Goal: Task Accomplishment & Management: Manage account settings

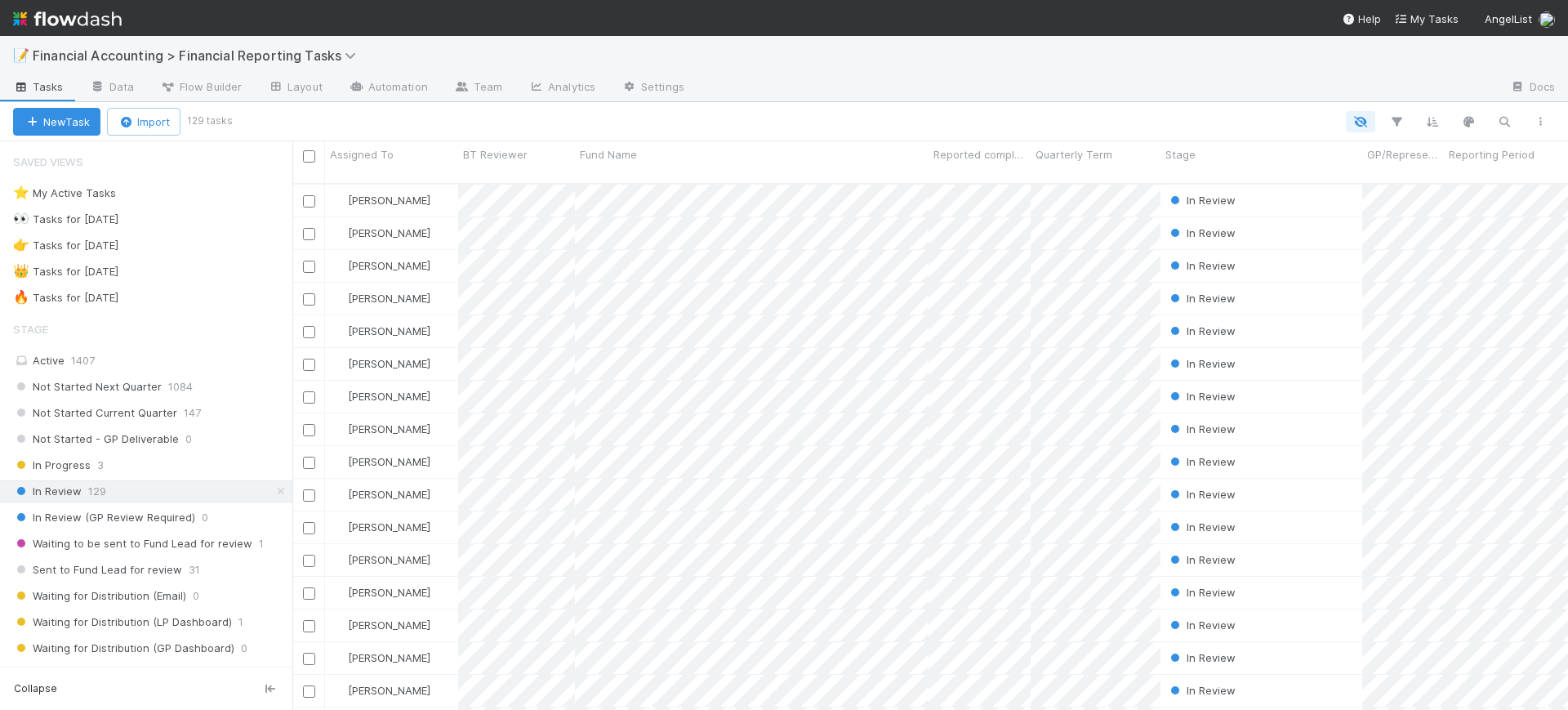
scroll to position [524, 1260]
click at [184, 52] on span "Financial Accounting > Financial Reporting Tasks" at bounding box center [198, 55] width 332 height 16
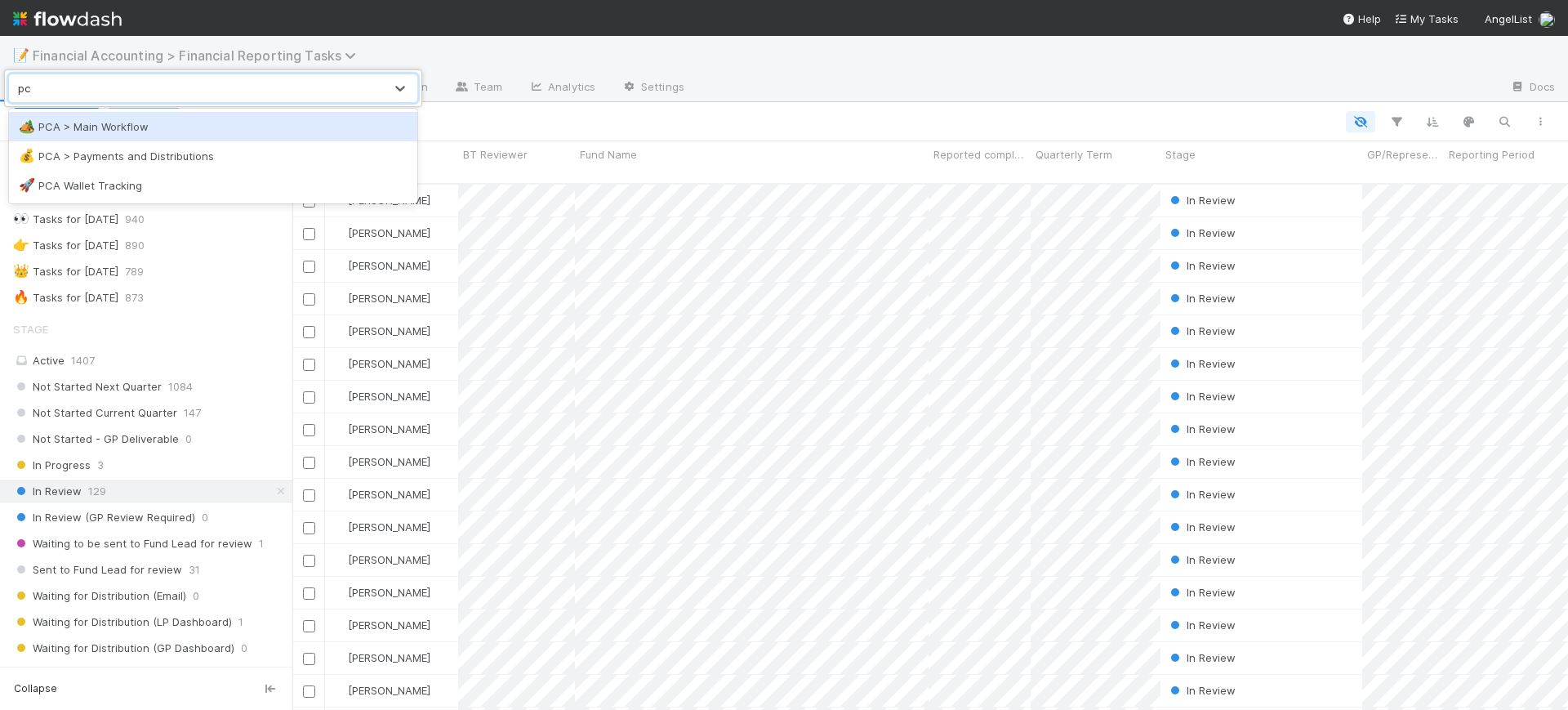
type input "pca"
click at [205, 123] on div "🏕️ PCA > Main Workflow" at bounding box center [213, 126] width 389 height 16
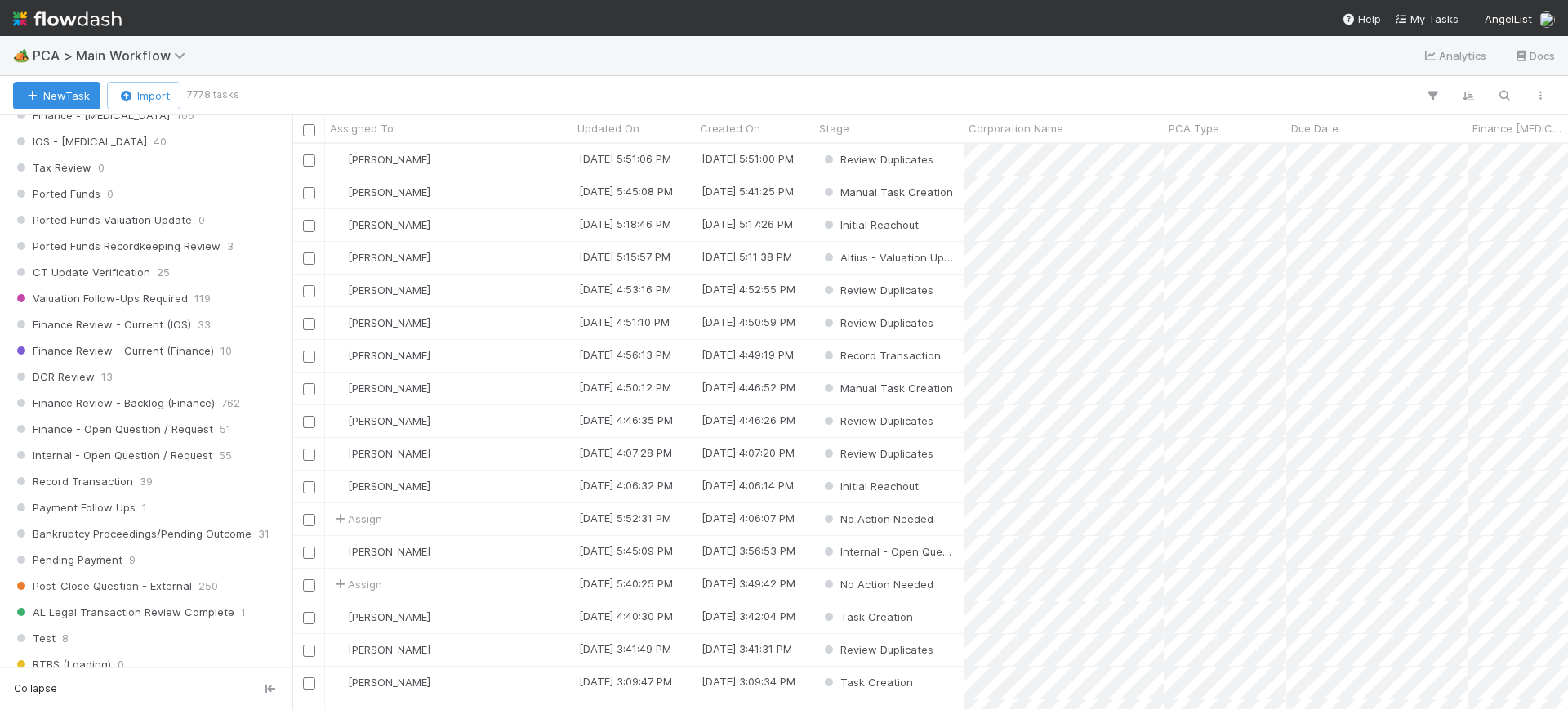
scroll to position [1088, 0]
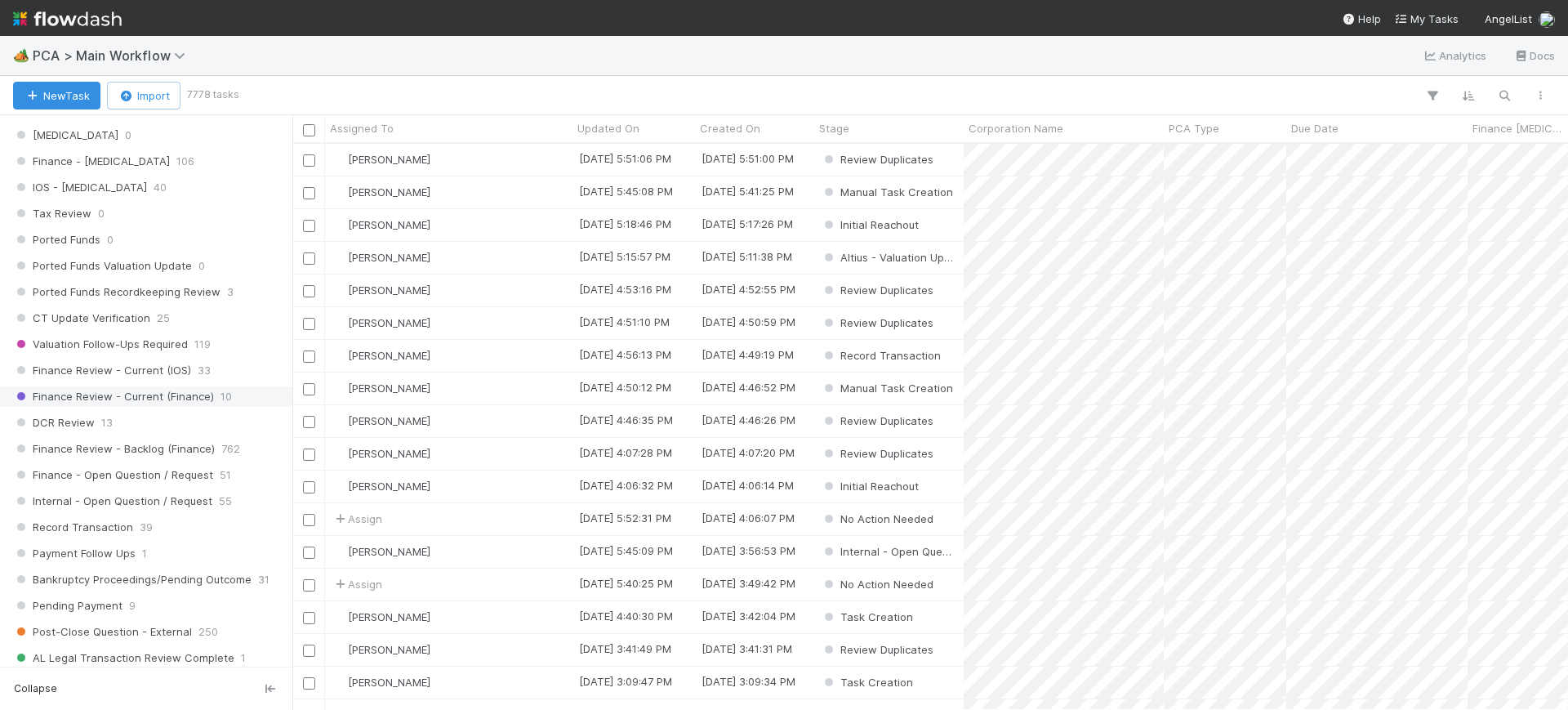
click at [165, 393] on span "Finance Review - Current (Finance)" at bounding box center [113, 396] width 201 height 20
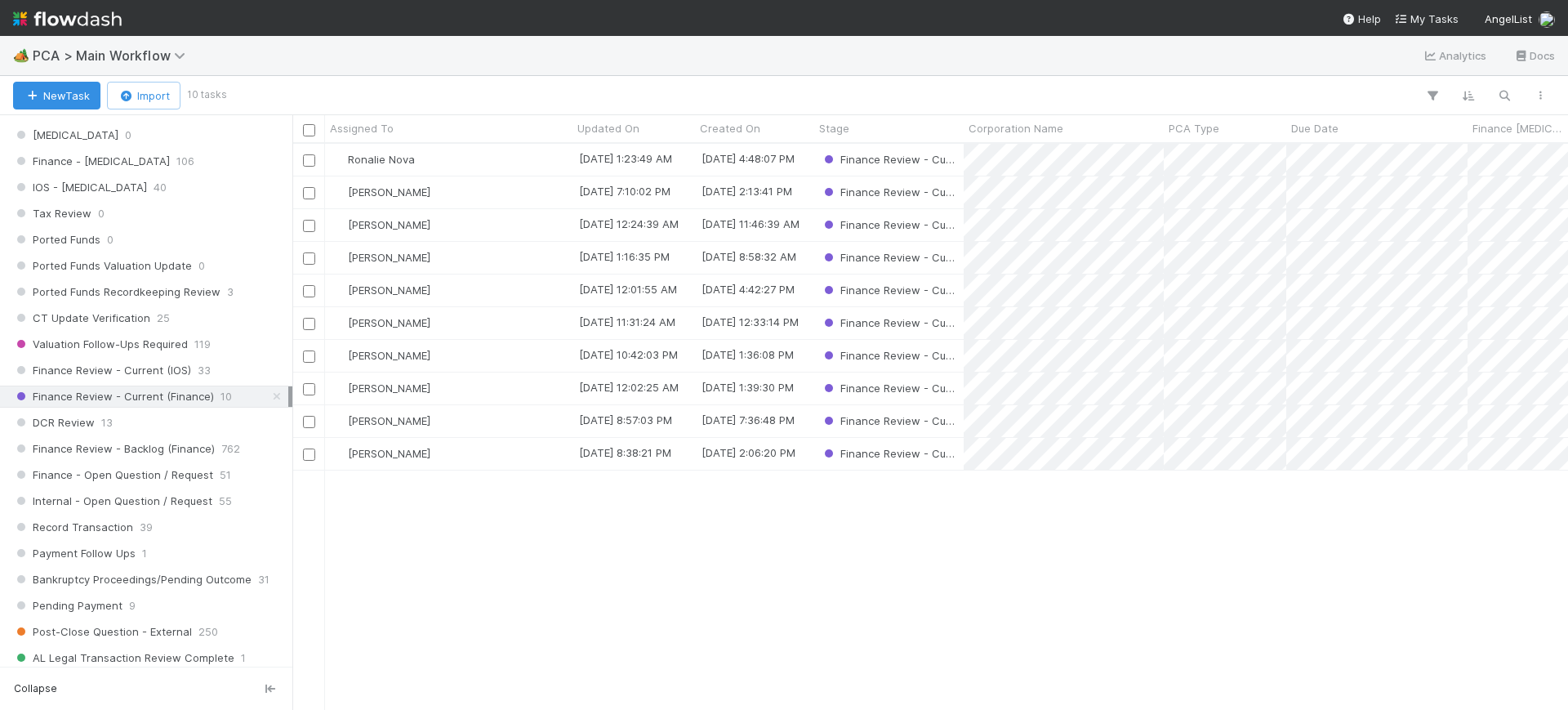
scroll to position [551, 1260]
click at [389, 505] on div "Ronalie Nova 8/20/25, 1:23:49 AM 8/12/25, 4:48:07 PM Finance Review - Current (…" at bounding box center [930, 426] width 1276 height 565
click at [431, 410] on div "[PERSON_NAME]" at bounding box center [448, 420] width 247 height 32
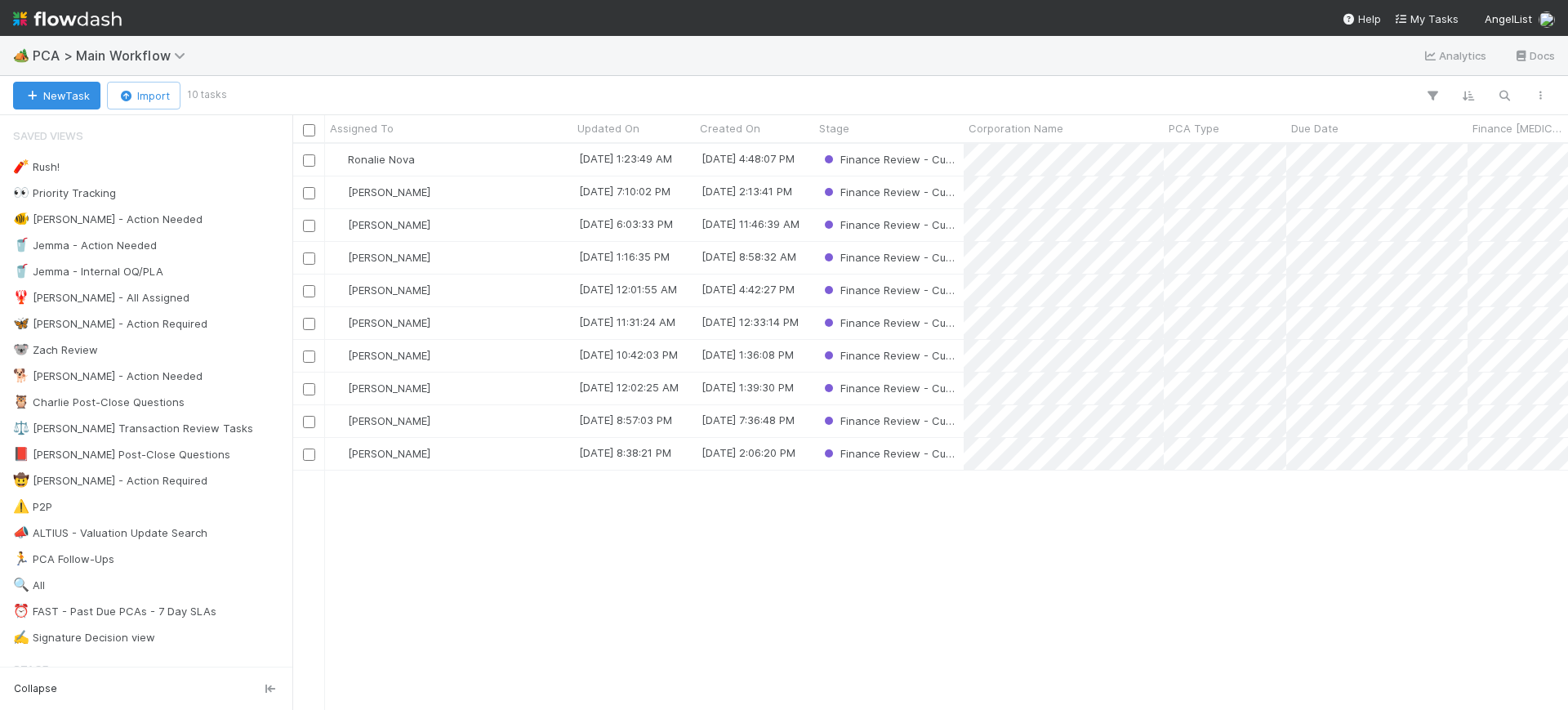
scroll to position [551, 1260]
click at [373, 415] on span "[PERSON_NAME]" at bounding box center [389, 420] width 83 height 13
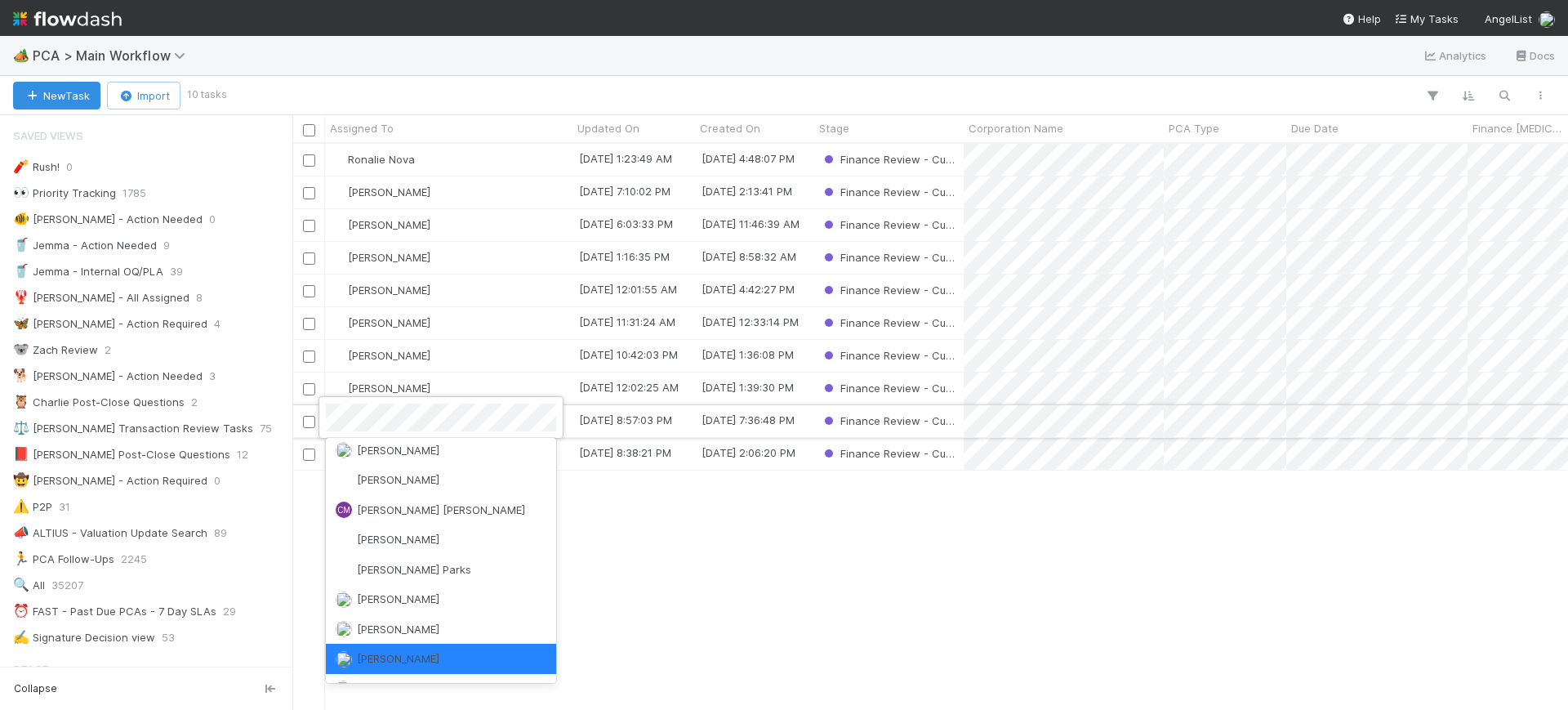
scroll to position [0, 0]
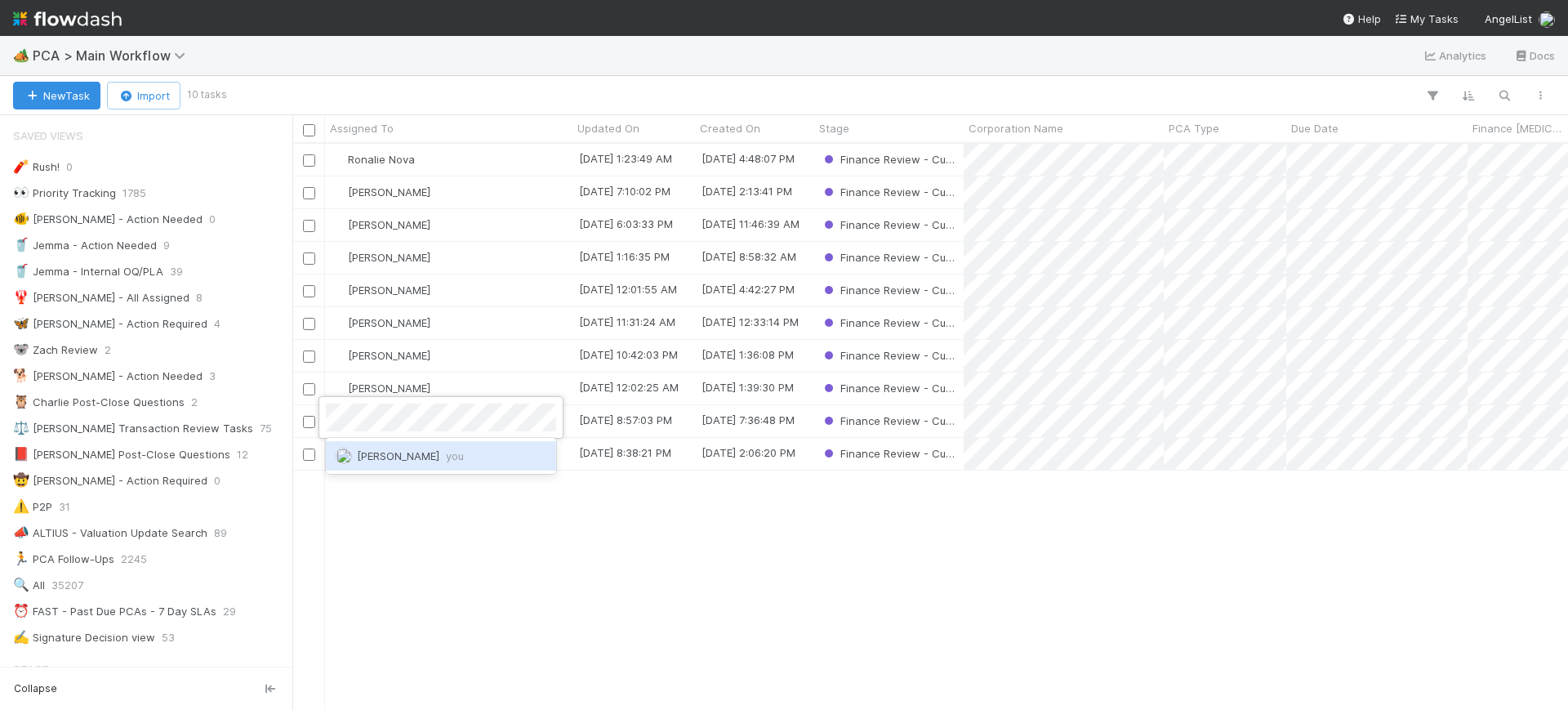
click at [378, 453] on span "[PERSON_NAME] you" at bounding box center [411, 455] width 107 height 13
click at [386, 488] on span "[PERSON_NAME] you" at bounding box center [411, 488] width 107 height 13
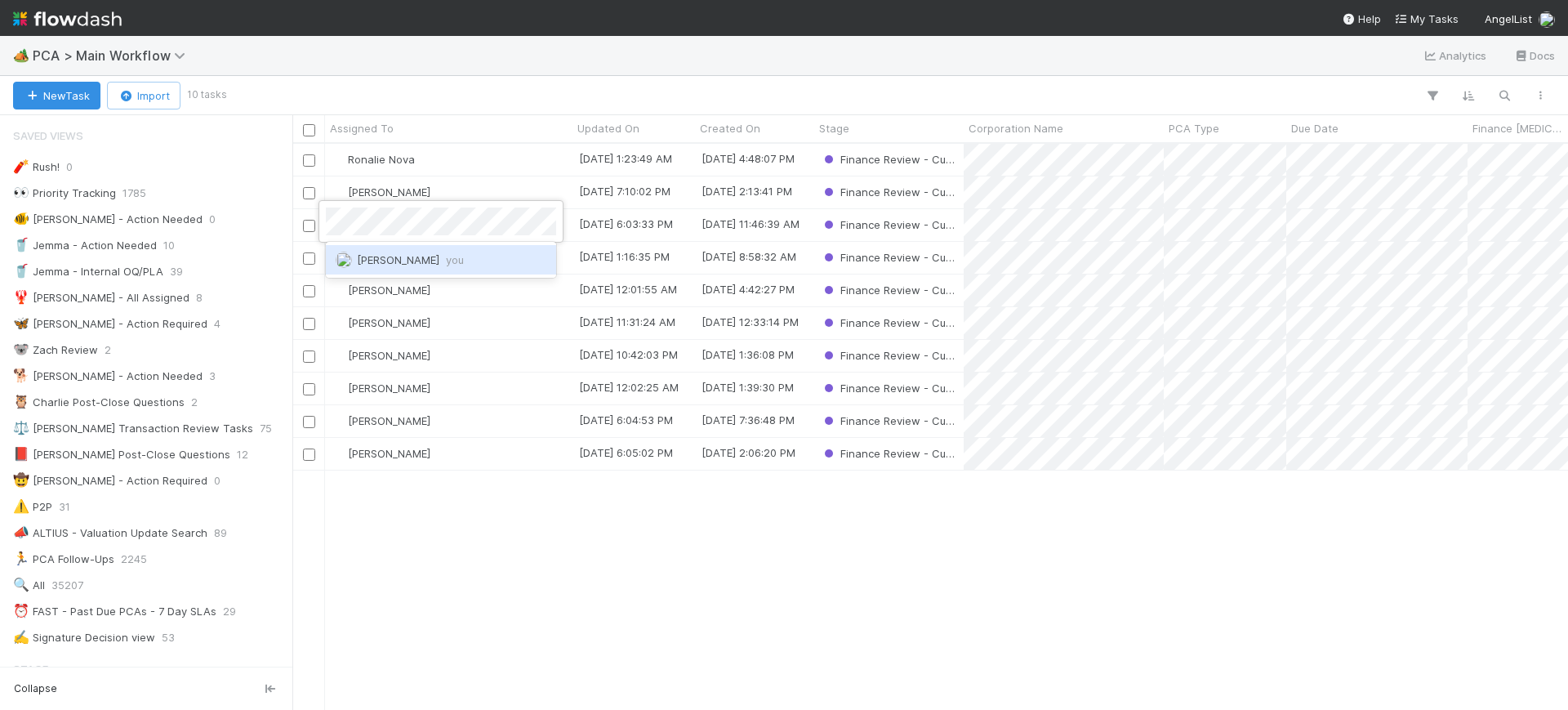
click at [424, 258] on span "[PERSON_NAME] you" at bounding box center [411, 259] width 107 height 13
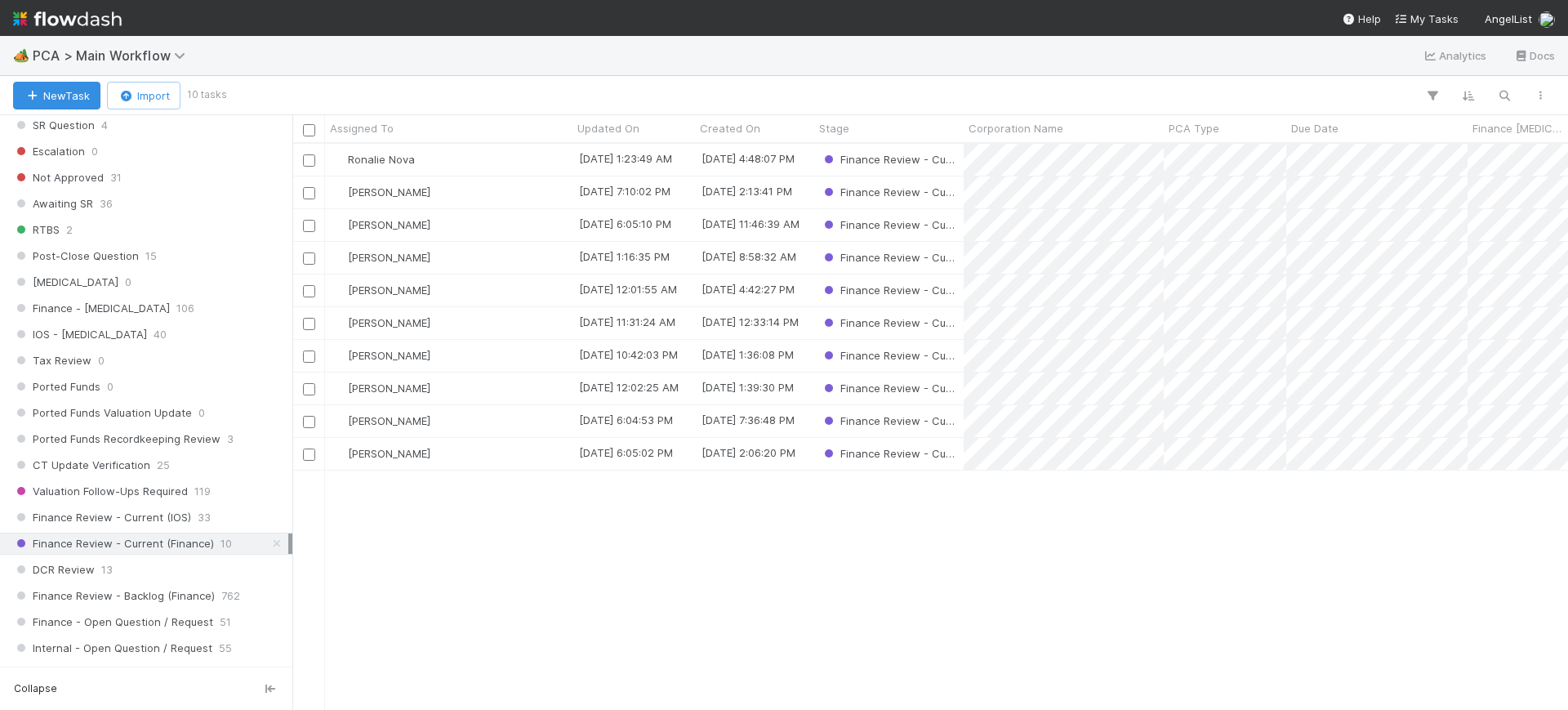
scroll to position [936, 0]
click at [459, 444] on div "[PERSON_NAME]" at bounding box center [448, 453] width 247 height 32
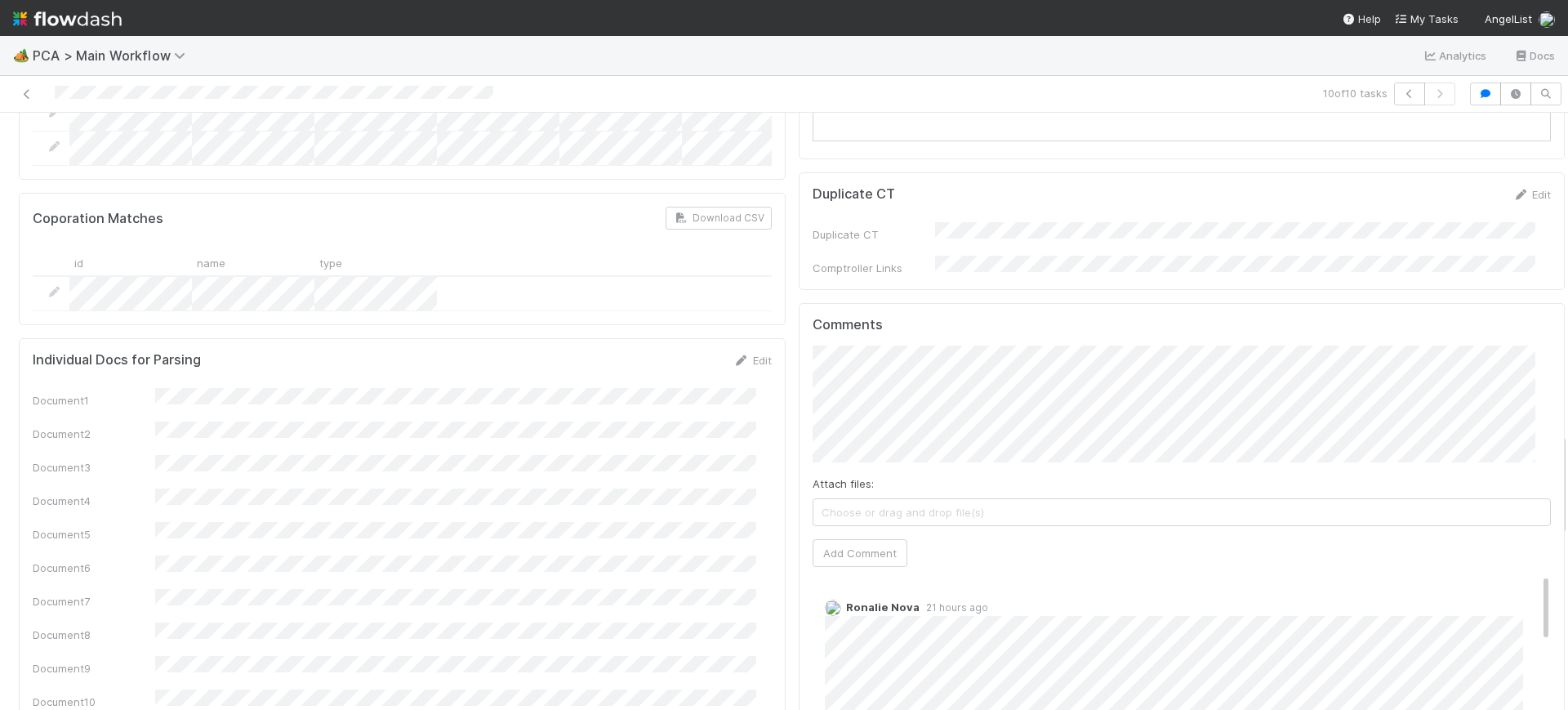
scroll to position [1848, 0]
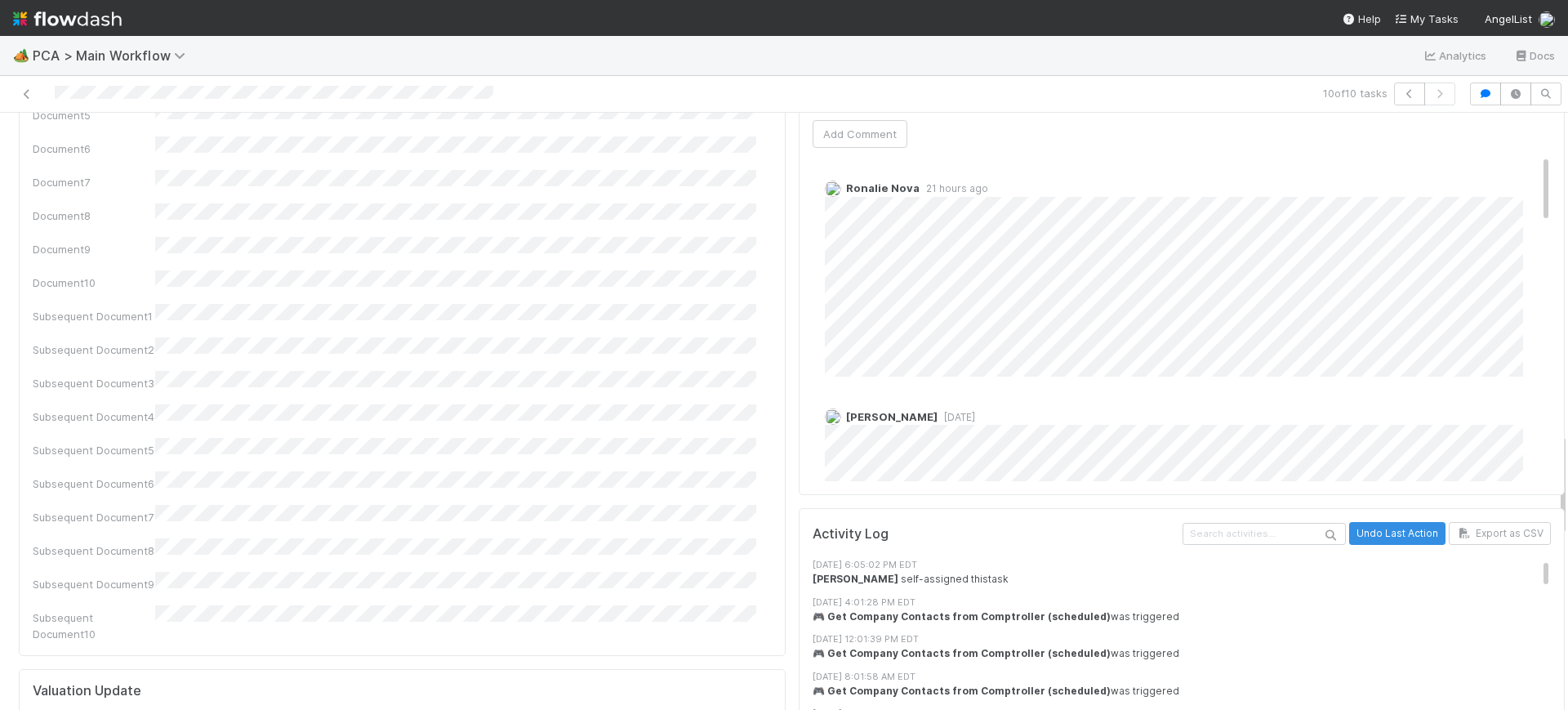
drag, startPoint x: 1548, startPoint y: 379, endPoint x: 1549, endPoint y: 453, distance: 74.0
click at [1549, 453] on div "Finance Review - Current (Finance) Conor Queenan Finish Move to Post-Close Ques…" at bounding box center [784, 411] width 1568 height 597
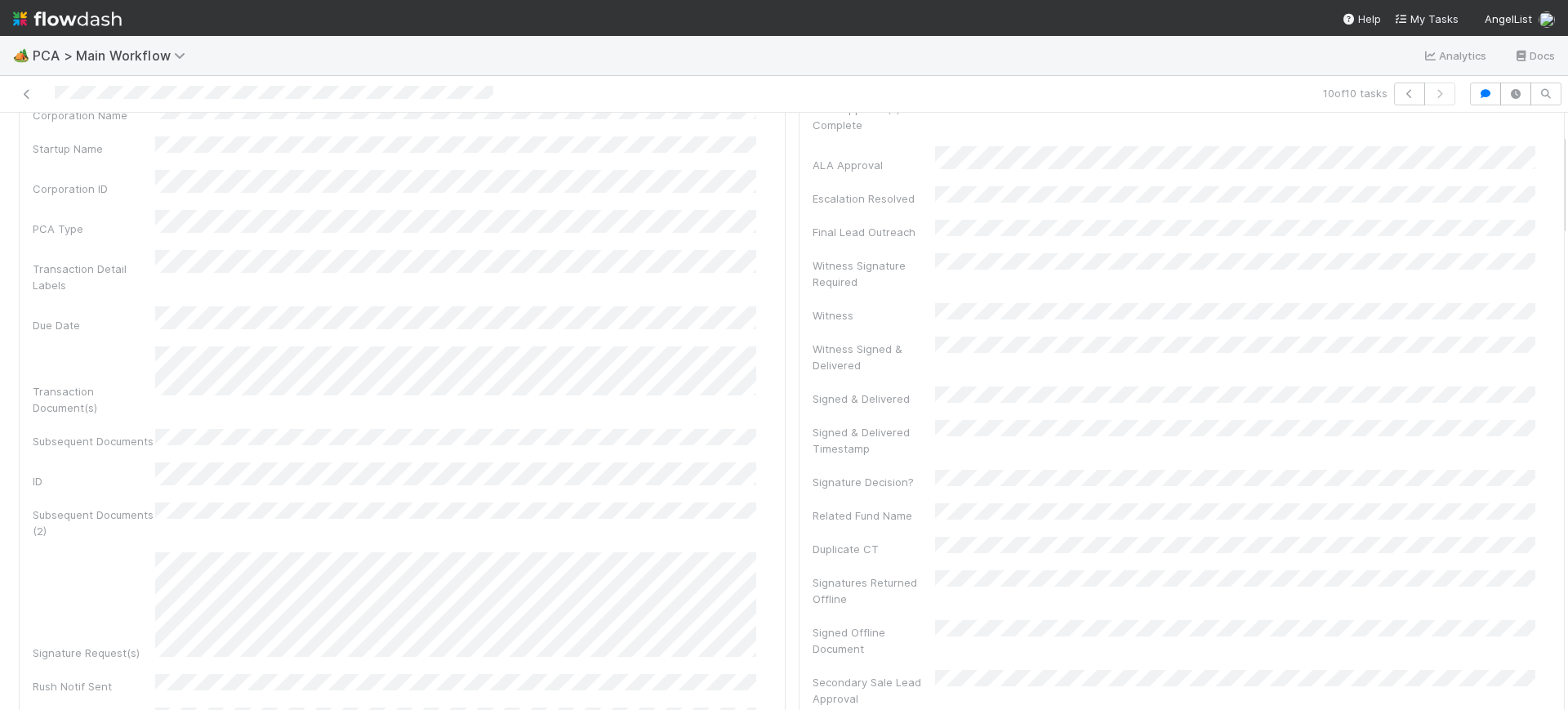
scroll to position [115, 0]
drag, startPoint x: 1547, startPoint y: 453, endPoint x: 1567, endPoint y: 153, distance: 300.7
click at [1567, 153] on div "🏕️ PCA > Main Workflow Analytics Docs 10 of 10 tasks Finance Review - Current (…" at bounding box center [784, 372] width 1568 height 673
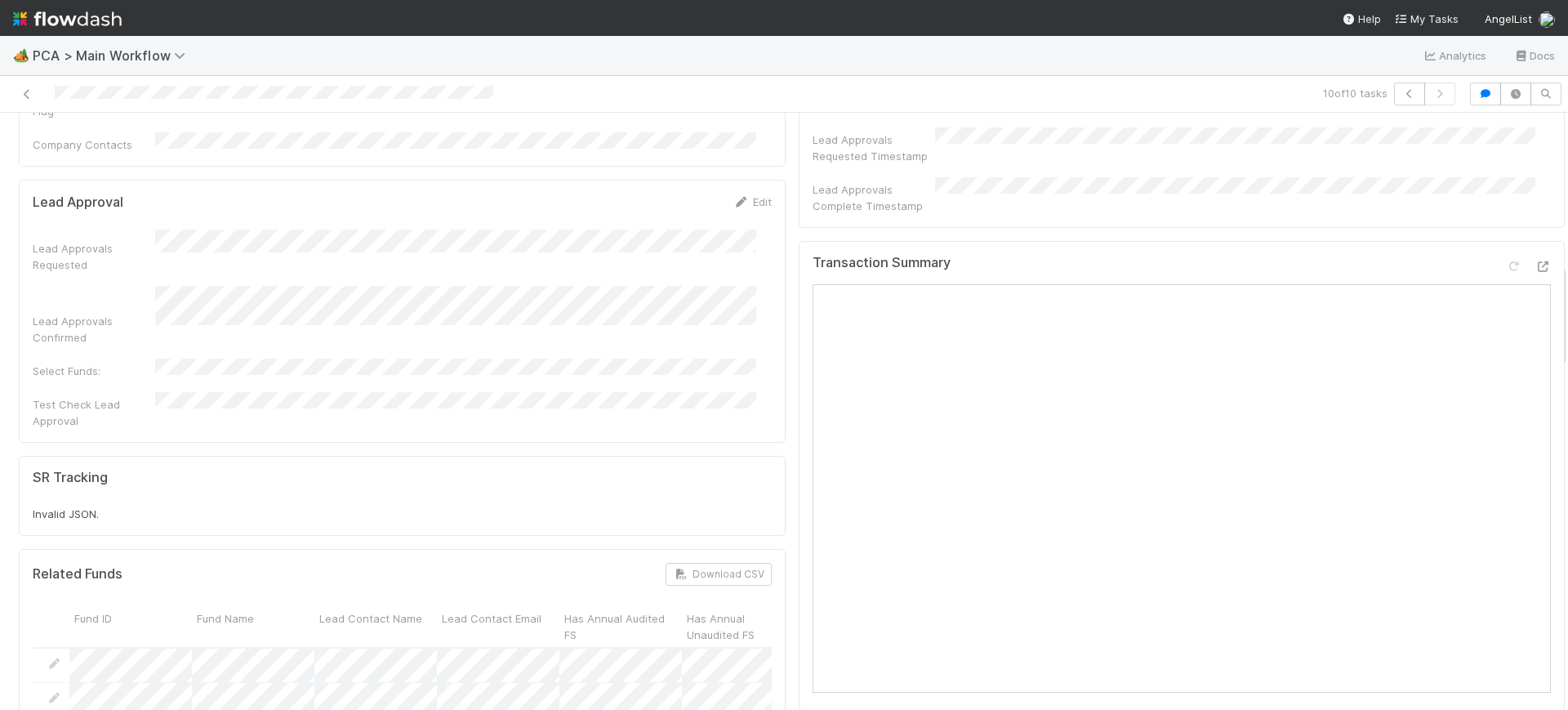
scroll to position [915, 0]
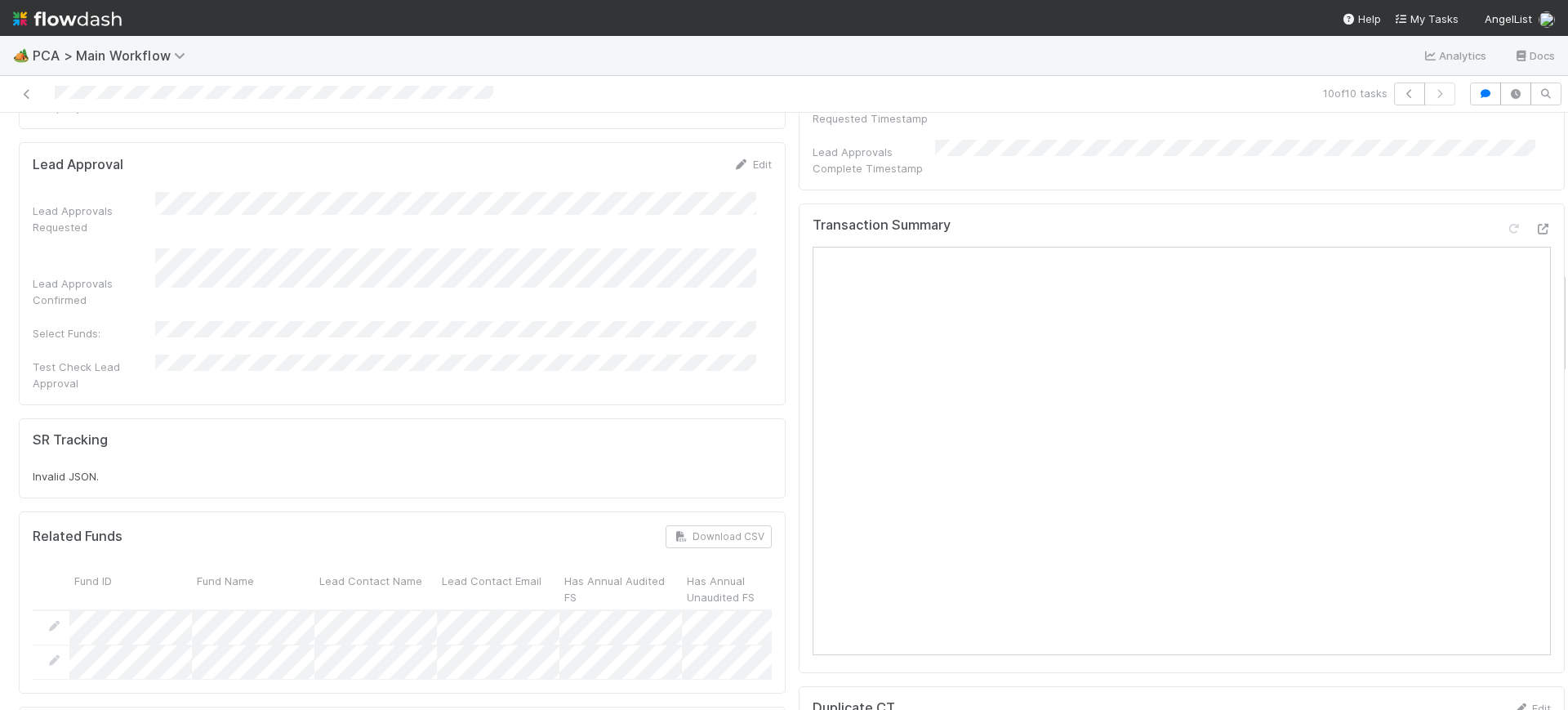
drag, startPoint x: 1547, startPoint y: 168, endPoint x: 1562, endPoint y: 307, distance: 139.8
click at [1562, 307] on div "🏕️ PCA > Main Workflow Analytics Docs 10 of 10 tasks Finance Review - Current (…" at bounding box center [784, 372] width 1568 height 673
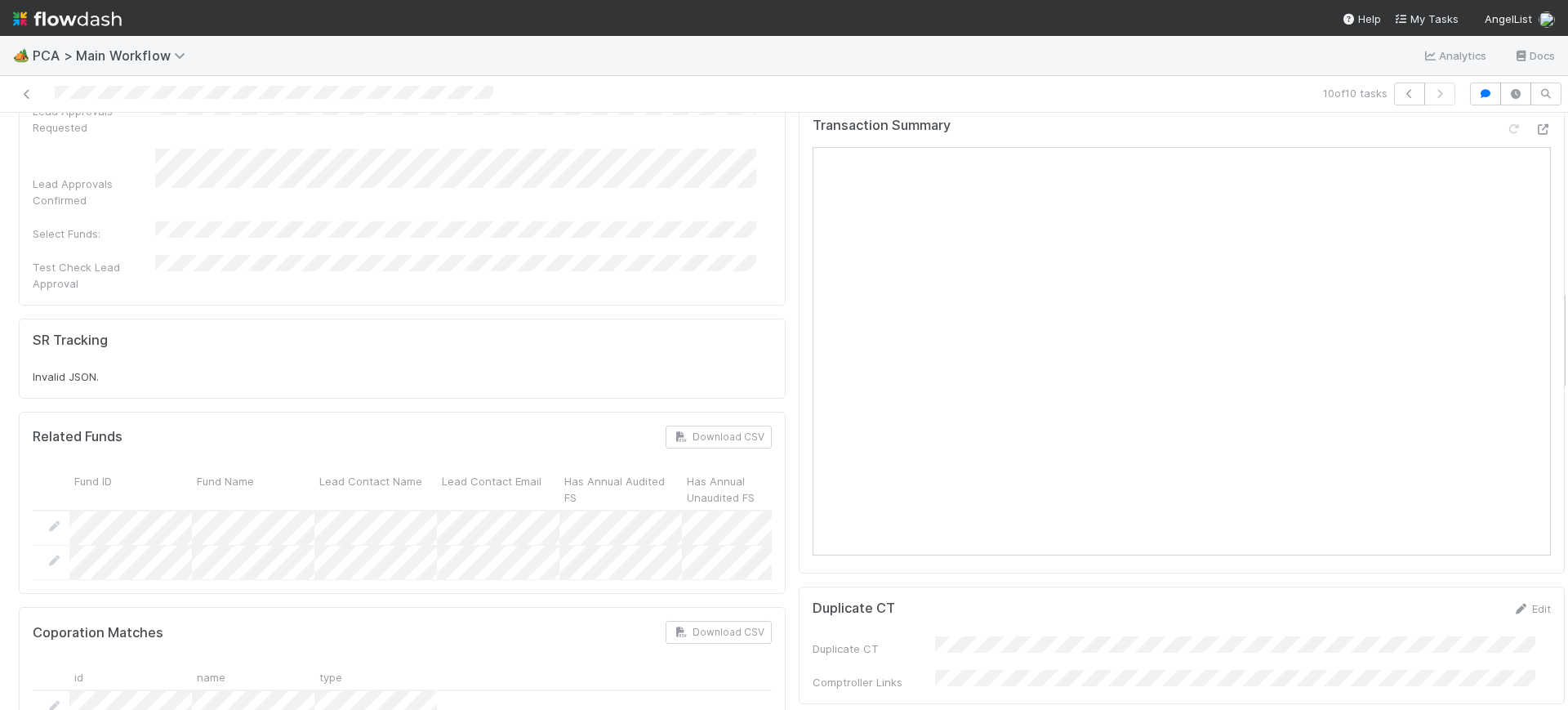
drag, startPoint x: 1546, startPoint y: 302, endPoint x: 1546, endPoint y: 277, distance: 25.0
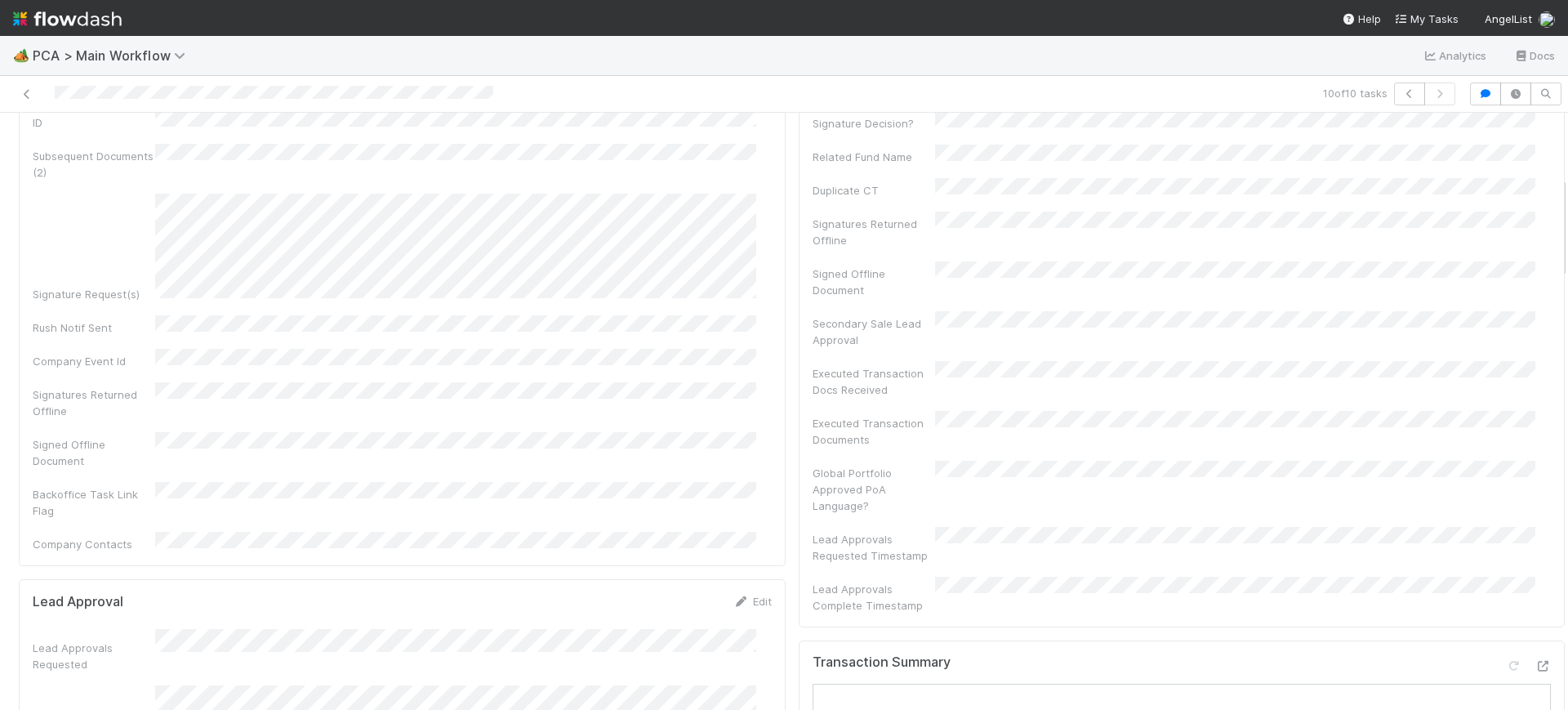
scroll to position [0, 0]
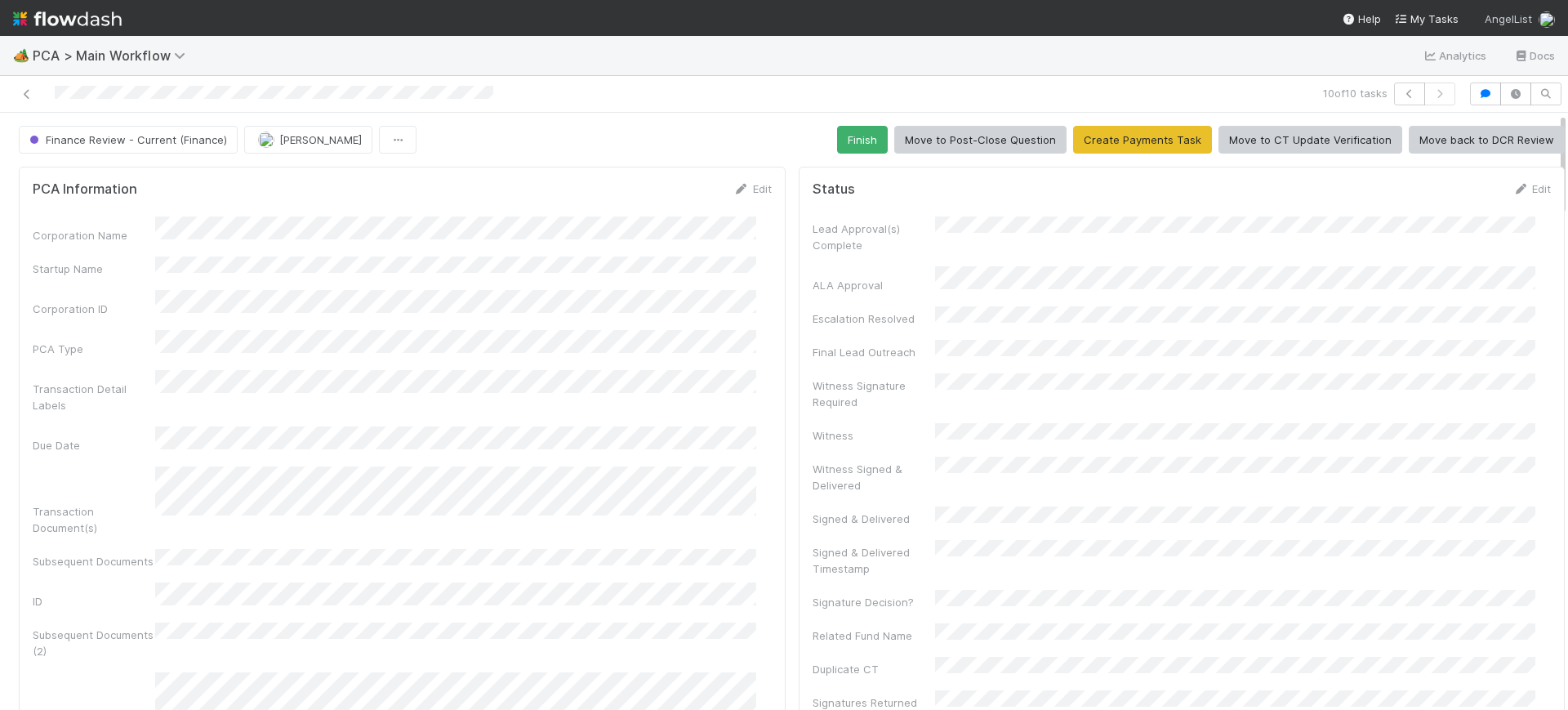
drag, startPoint x: 1548, startPoint y: 297, endPoint x: 1539, endPoint y: 9, distance: 288.1
click at [1539, 9] on div "🏕️ PCA > Main Workflow Analytics Docs 10 of 10 tasks Finance Review - Current (…" at bounding box center [784, 355] width 1568 height 710
click at [845, 126] on button "Finish" at bounding box center [862, 140] width 50 height 28
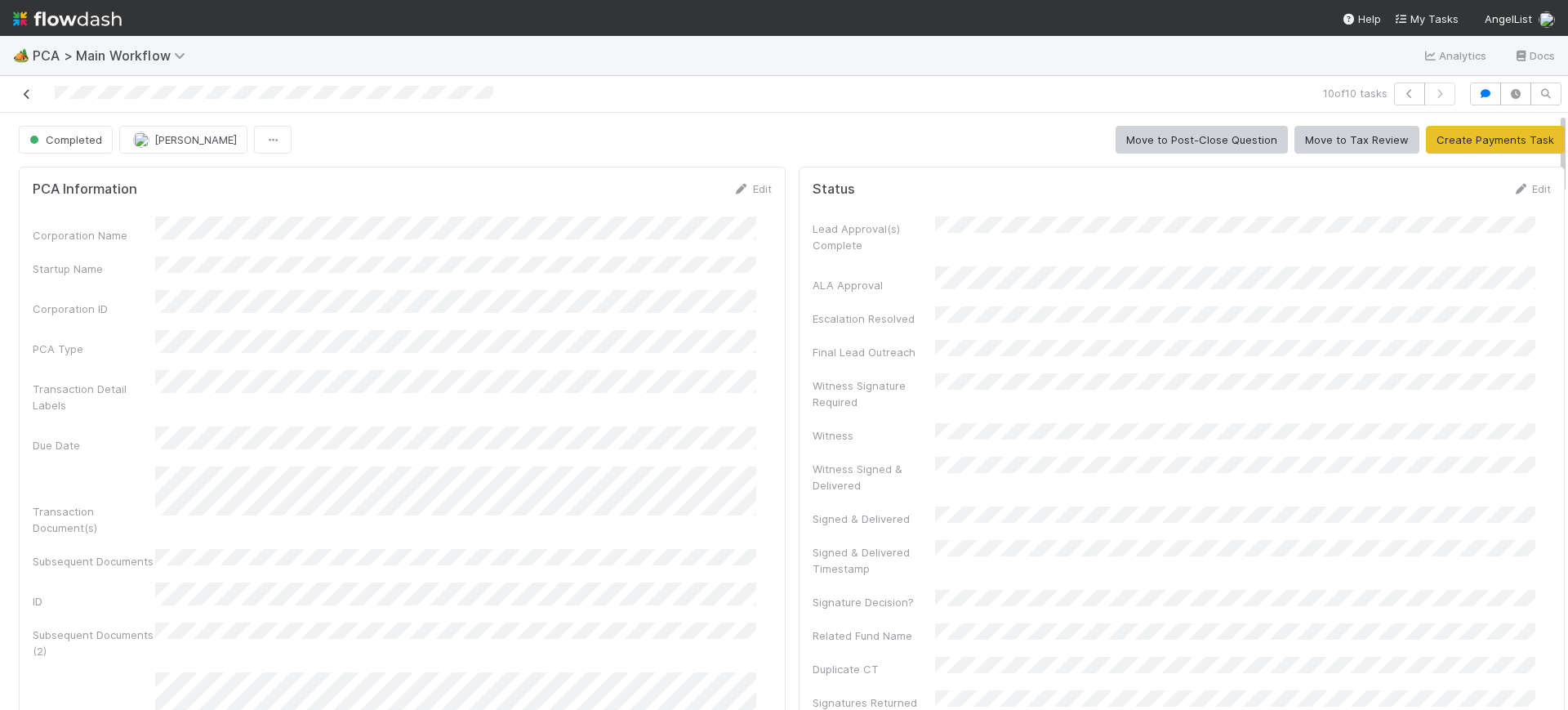
click at [26, 89] on icon at bounding box center [26, 94] width 16 height 10
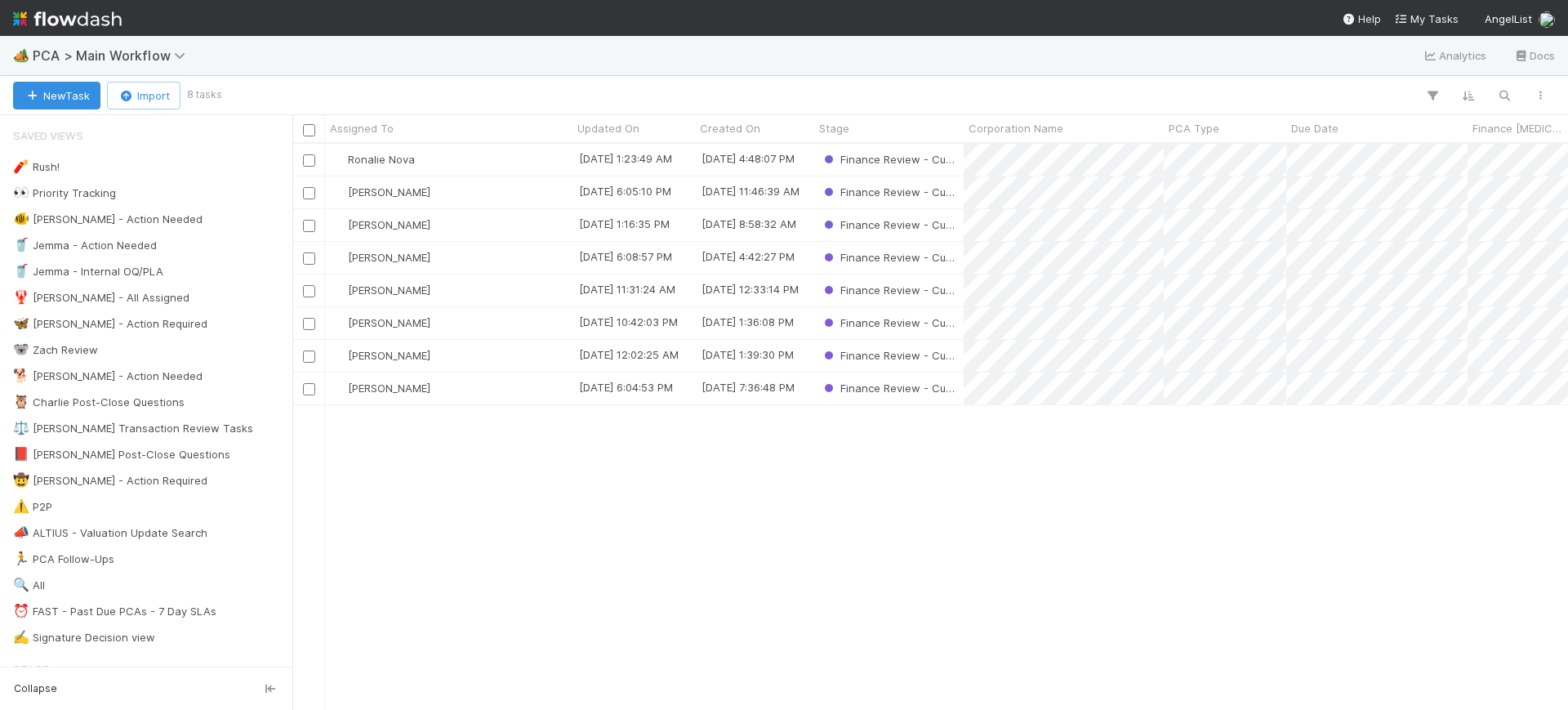
scroll to position [551, 1260]
click at [503, 388] on div "[PERSON_NAME]" at bounding box center [448, 388] width 247 height 32
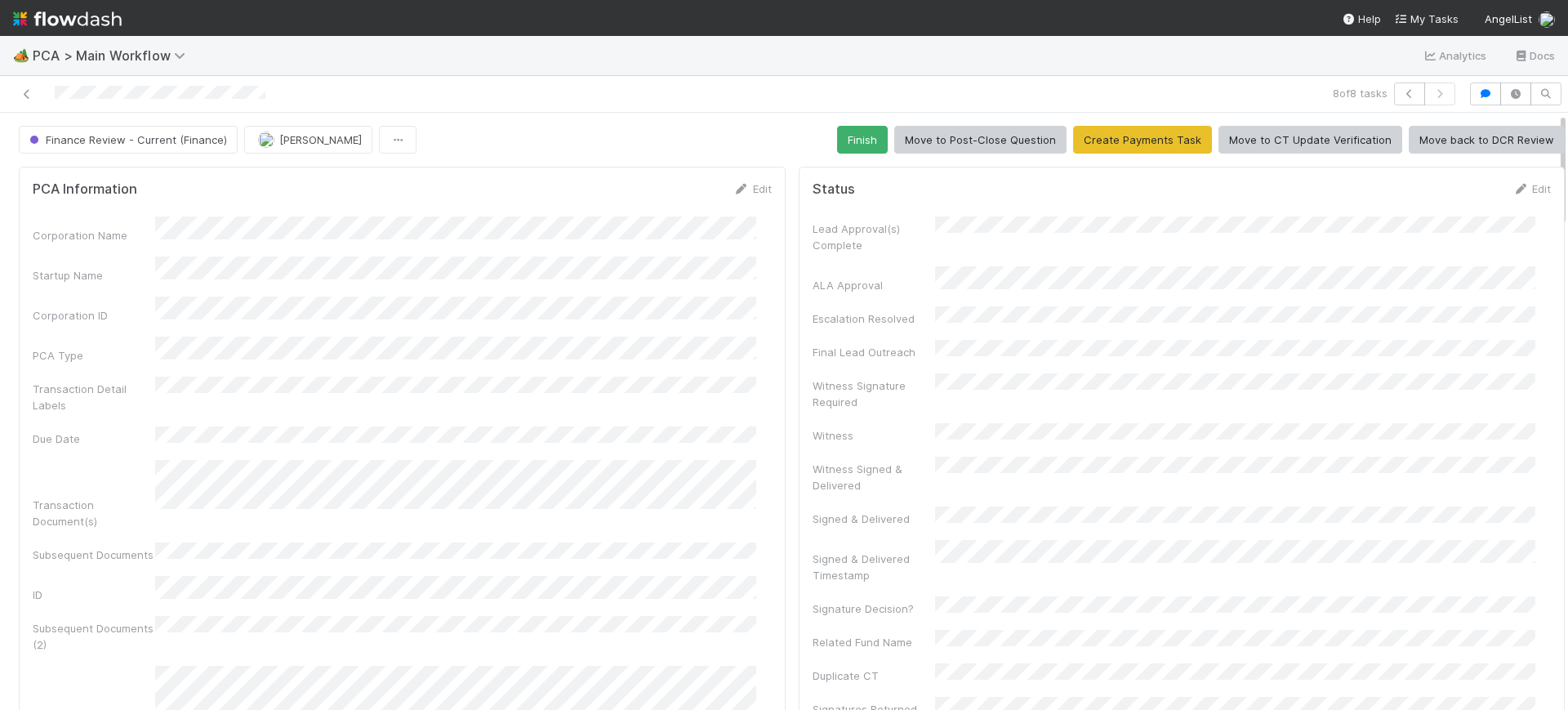
click at [769, 328] on div "PCA Information Edit Corporation Name Startup Name Corporation ID PCA Type Tran…" at bounding box center [402, 618] width 767 height 904
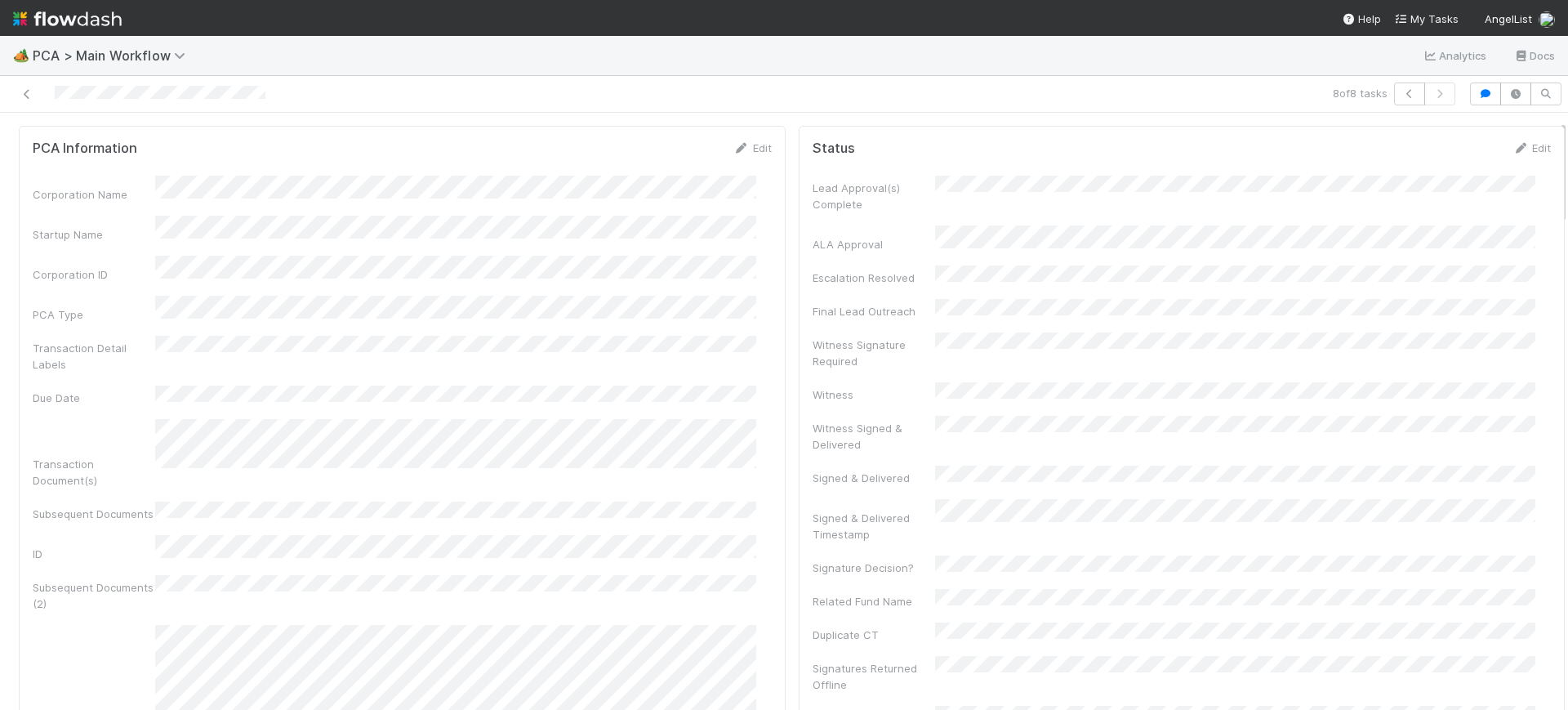
scroll to position [0, 5]
drag, startPoint x: 1546, startPoint y: 154, endPoint x: 1544, endPoint y: 213, distance: 59.0
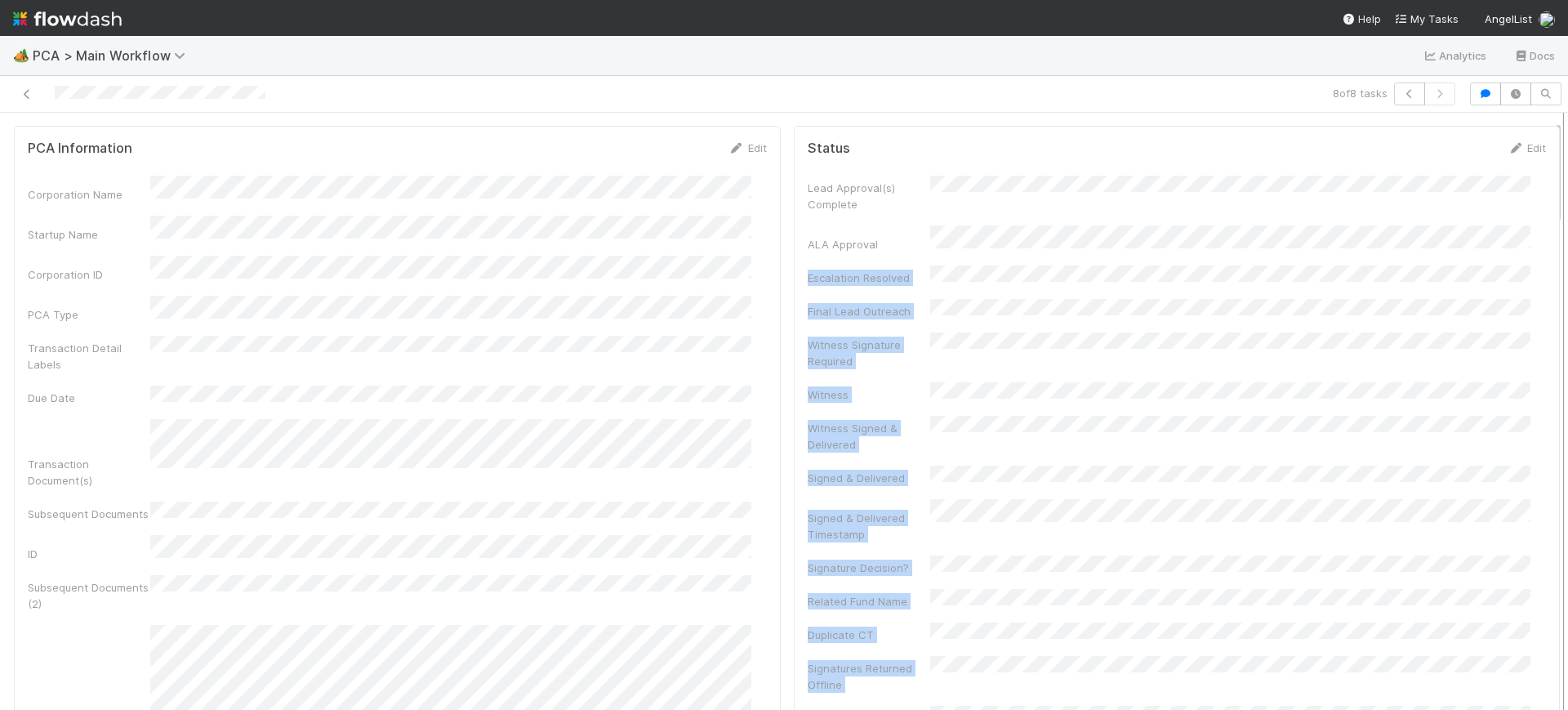
click at [1564, 194] on div at bounding box center [1564, 411] width 1 height 597
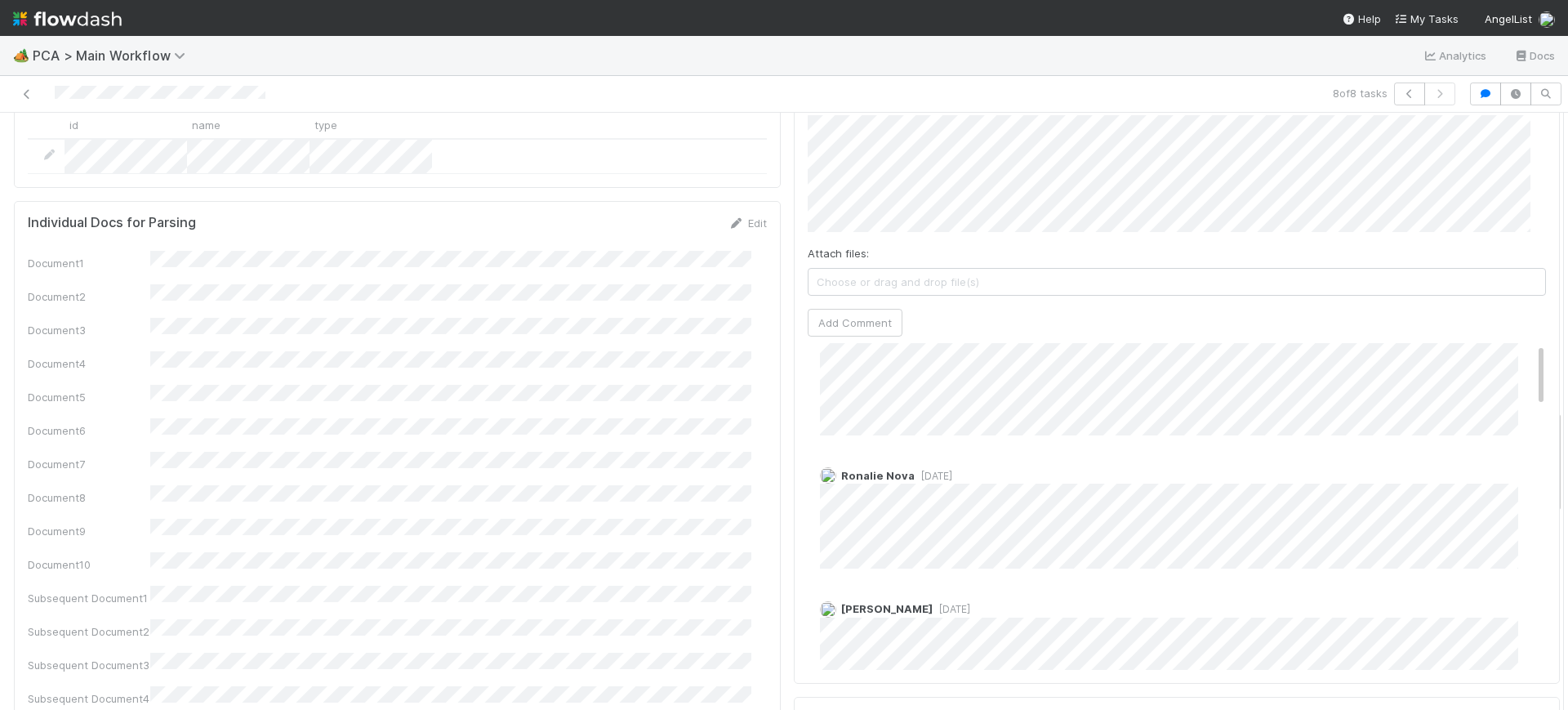
scroll to position [0, 0]
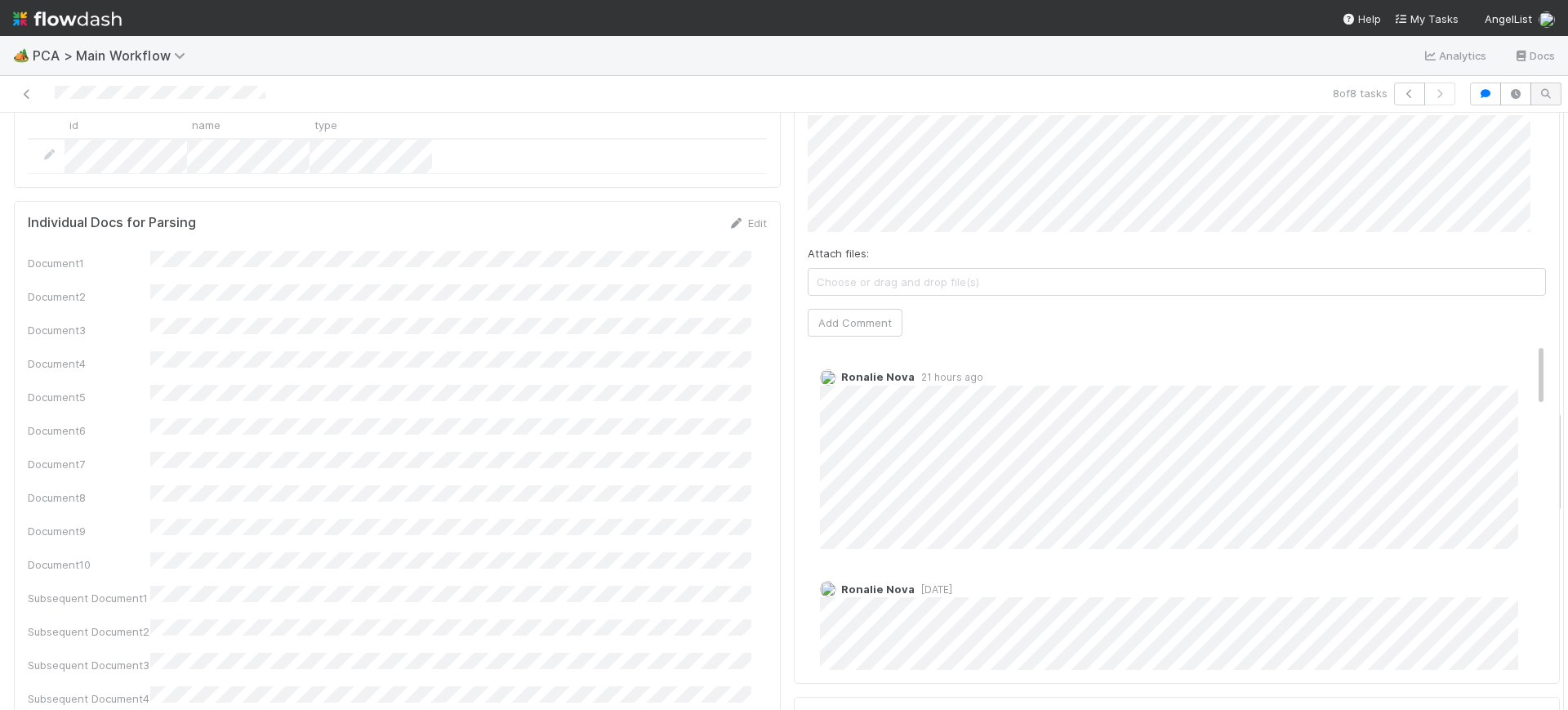
drag, startPoint x: 1511, startPoint y: 277, endPoint x: 1520, endPoint y: 86, distance: 191.2
click at [1520, 86] on div "8 of 8 tasks Finance Review - Current (Finance) Conor Queenan Finish Move to Po…" at bounding box center [784, 392] width 1568 height 633
drag, startPoint x: 1541, startPoint y: 441, endPoint x: 1545, endPoint y: 430, distance: 11.7
click at [1545, 430] on div "Finance Review - Current (Finance) Conor Queenan Finish Move to Post-Close Ques…" at bounding box center [784, 411] width 1568 height 597
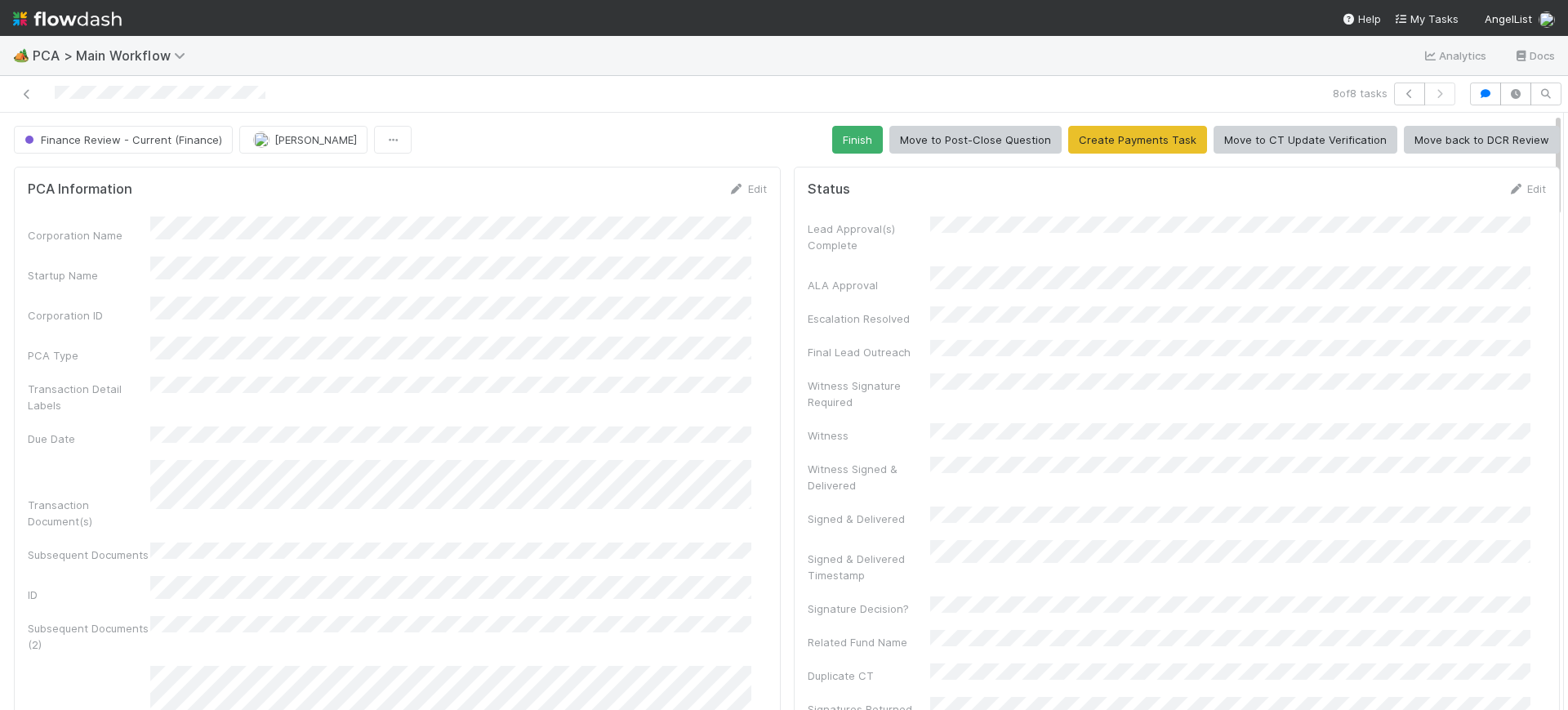
drag, startPoint x: 1542, startPoint y: 434, endPoint x: 1560, endPoint y: 40, distance: 394.4
click at [1560, 40] on div "🏕️ PCA > Main Workflow Analytics Docs 8 of 8 tasks Finance Review - Current (Fi…" at bounding box center [784, 372] width 1568 height 673
click at [851, 136] on button "Finish" at bounding box center [857, 140] width 50 height 28
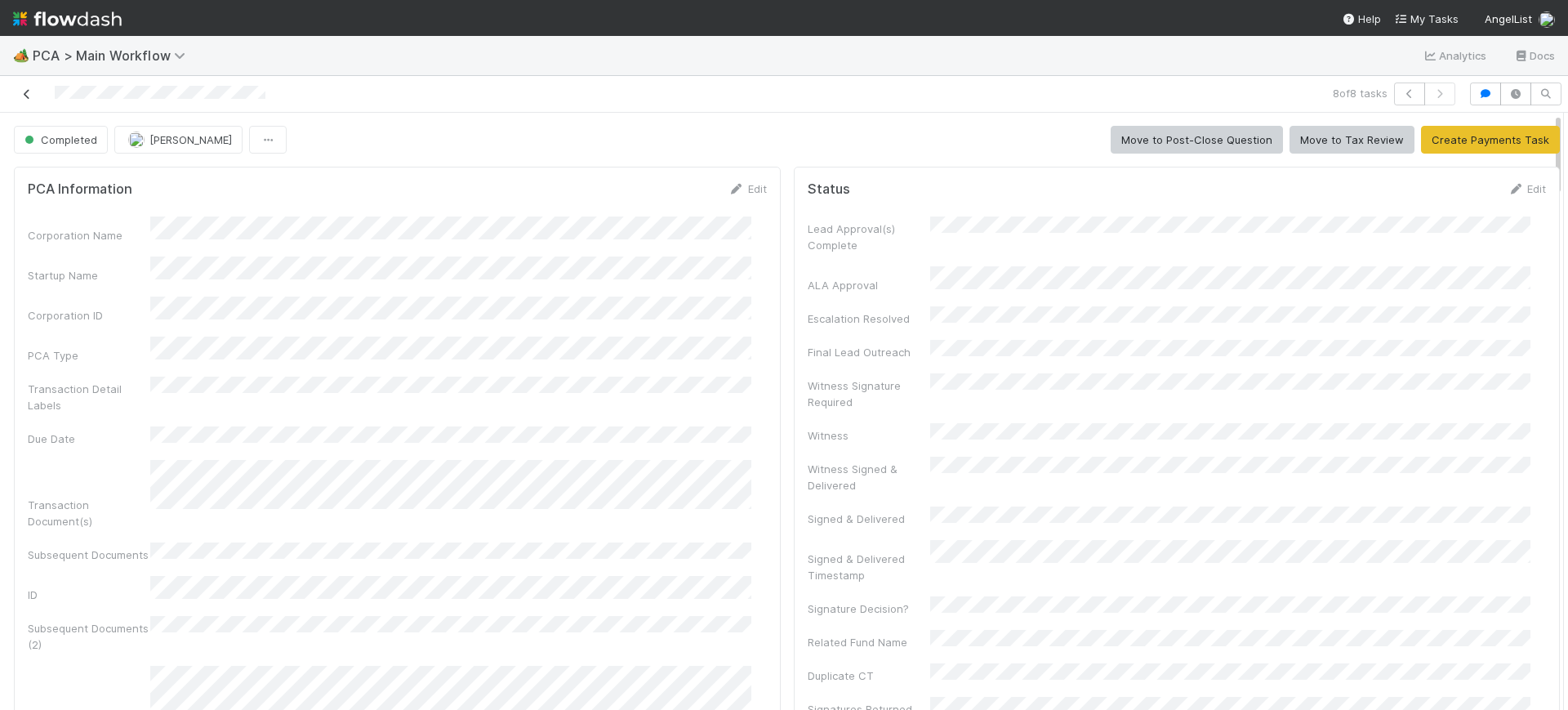
click at [30, 95] on icon at bounding box center [26, 94] width 16 height 10
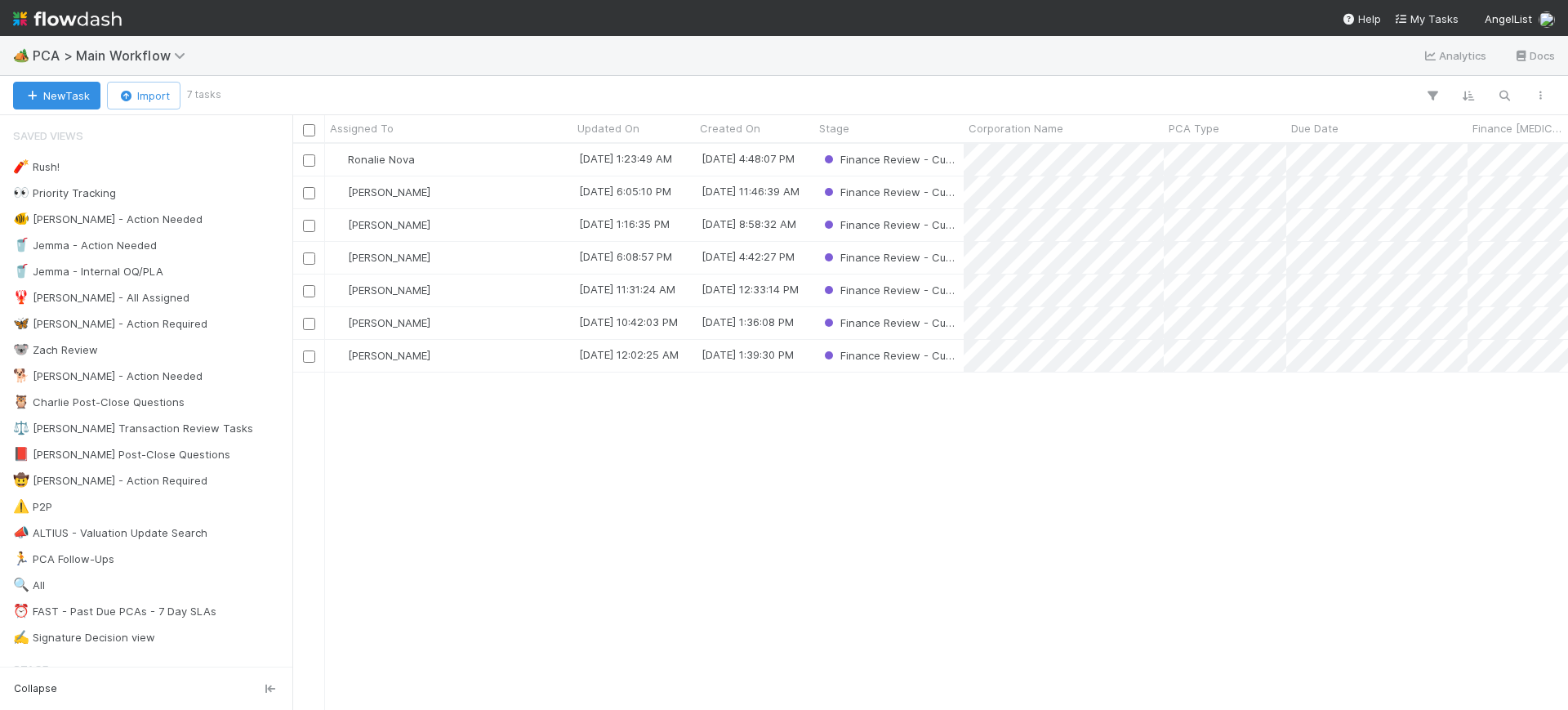
scroll to position [551, 1260]
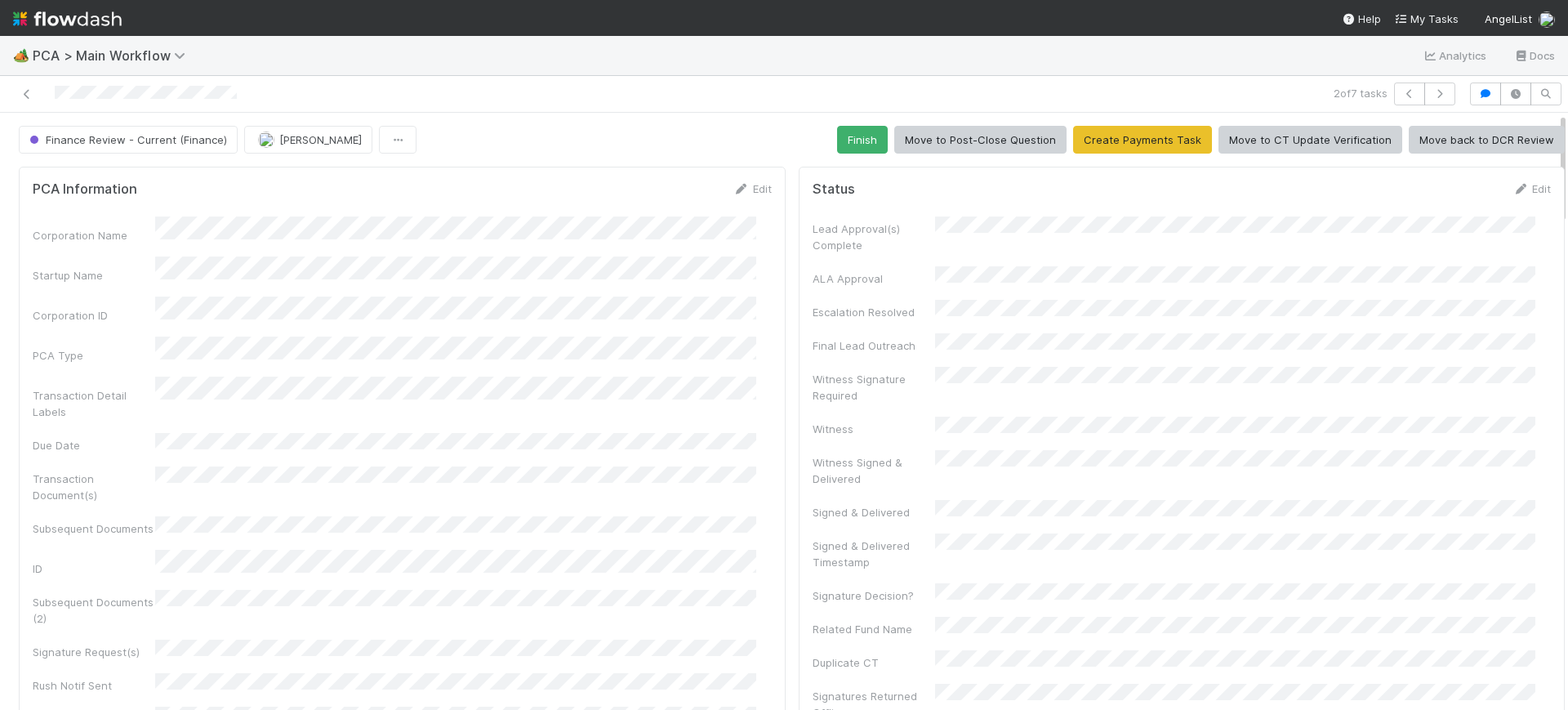
drag, startPoint x: 1548, startPoint y: 132, endPoint x: 1567, endPoint y: 72, distance: 62.9
click at [1567, 72] on div "🏕️ PCA > Main Workflow Analytics Docs 2 of 7 tasks Finance Review - Current (Fi…" at bounding box center [784, 372] width 1568 height 673
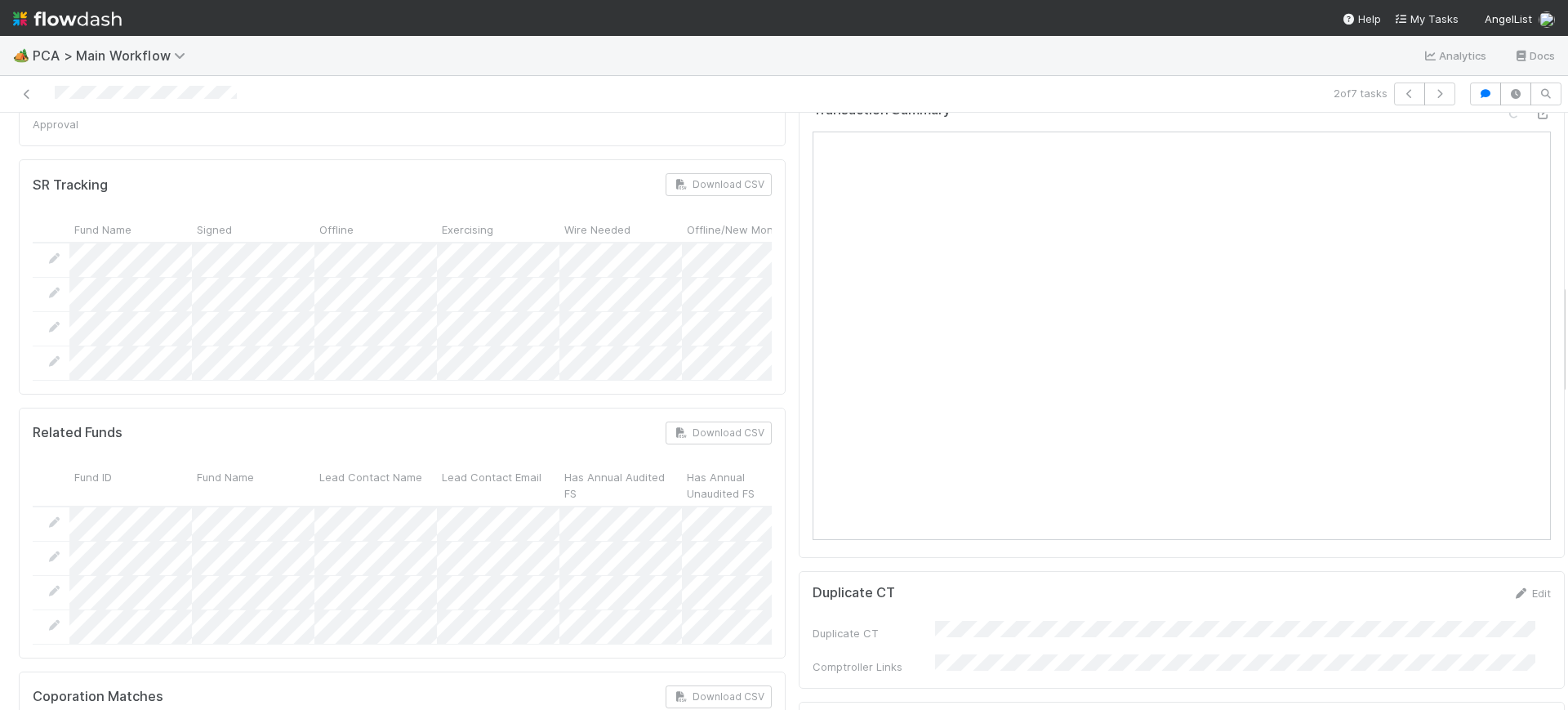
scroll to position [898, 0]
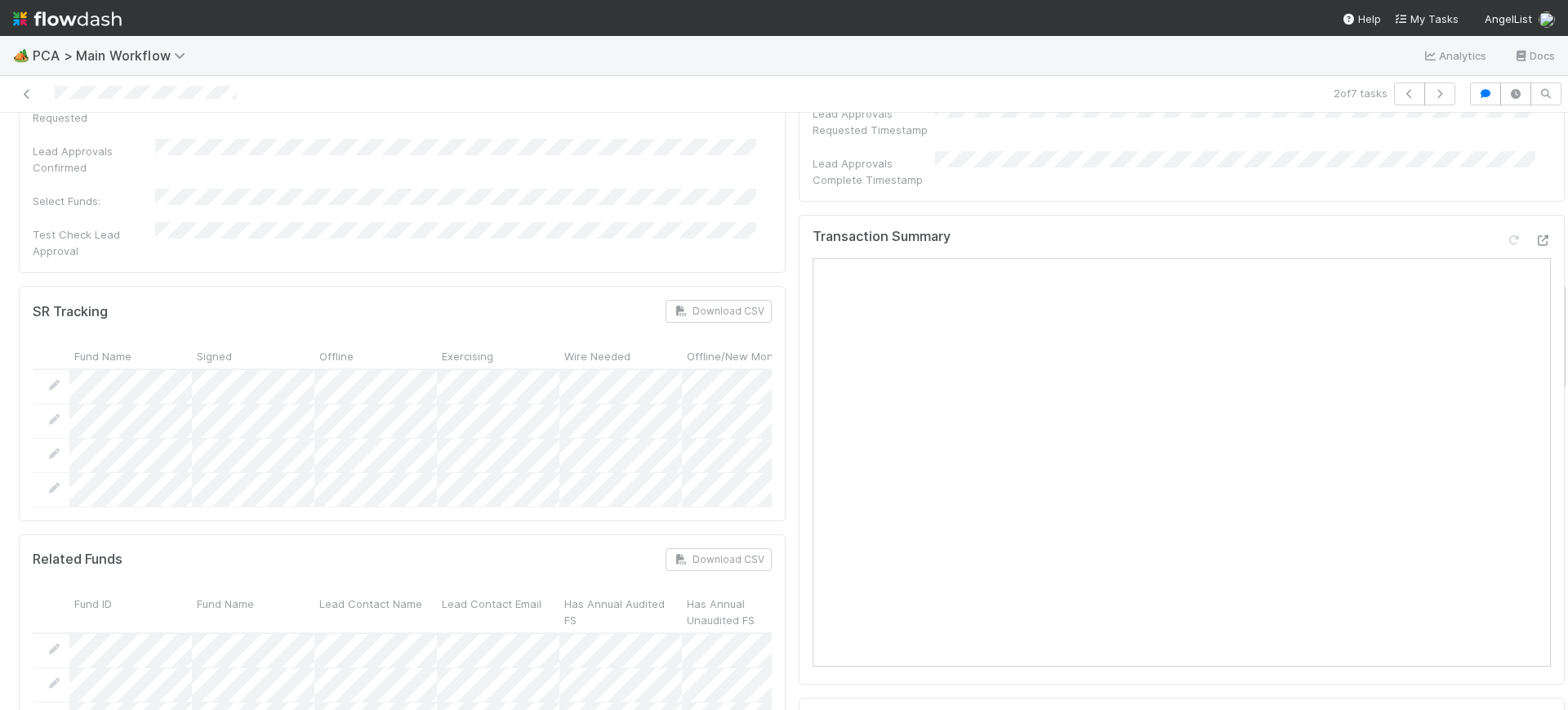
drag, startPoint x: 1548, startPoint y: 159, endPoint x: 1565, endPoint y: 327, distance: 168.9
click at [1565, 327] on div "🏕️ PCA > Main Workflow Analytics Docs 2 of 7 tasks Finance Review - Current (Fi…" at bounding box center [784, 372] width 1568 height 673
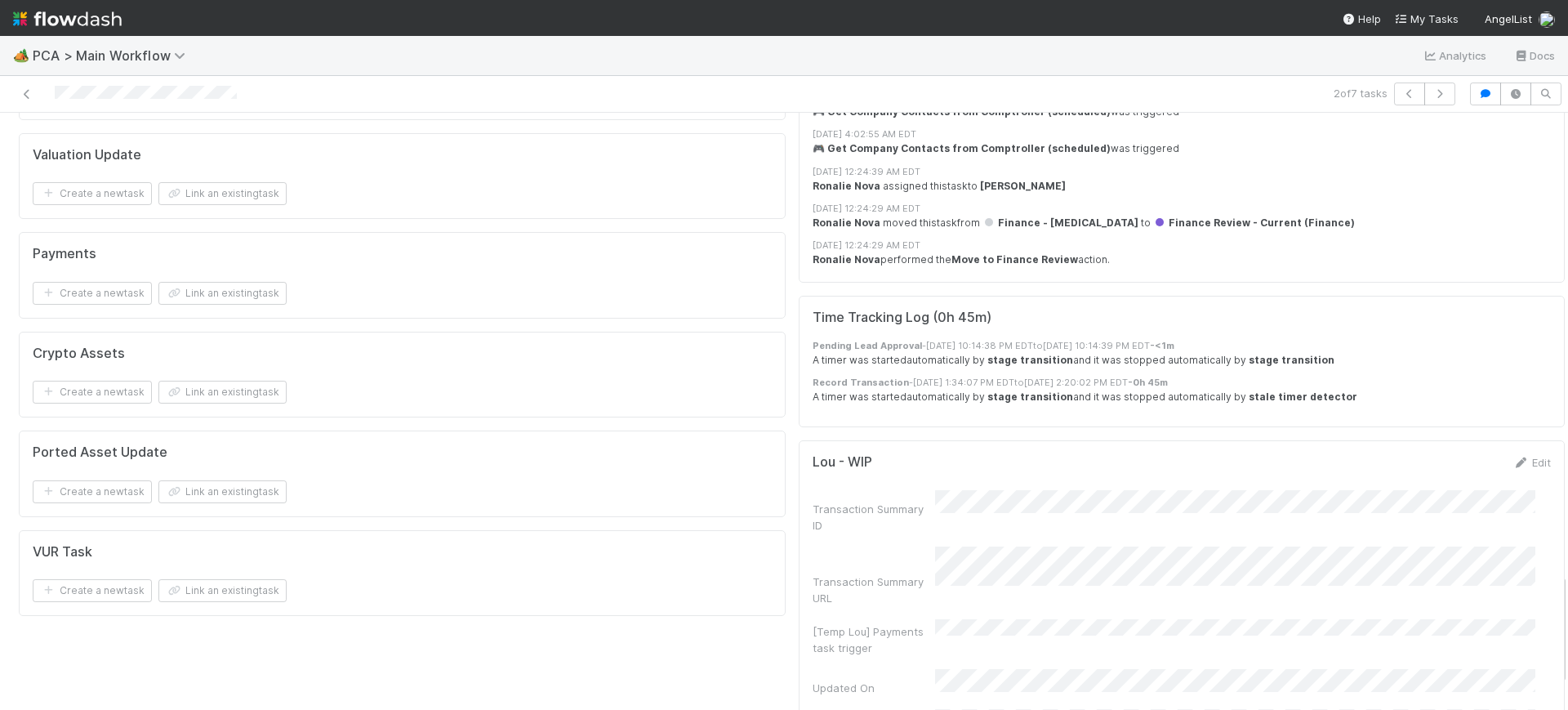
scroll to position [2588, 0]
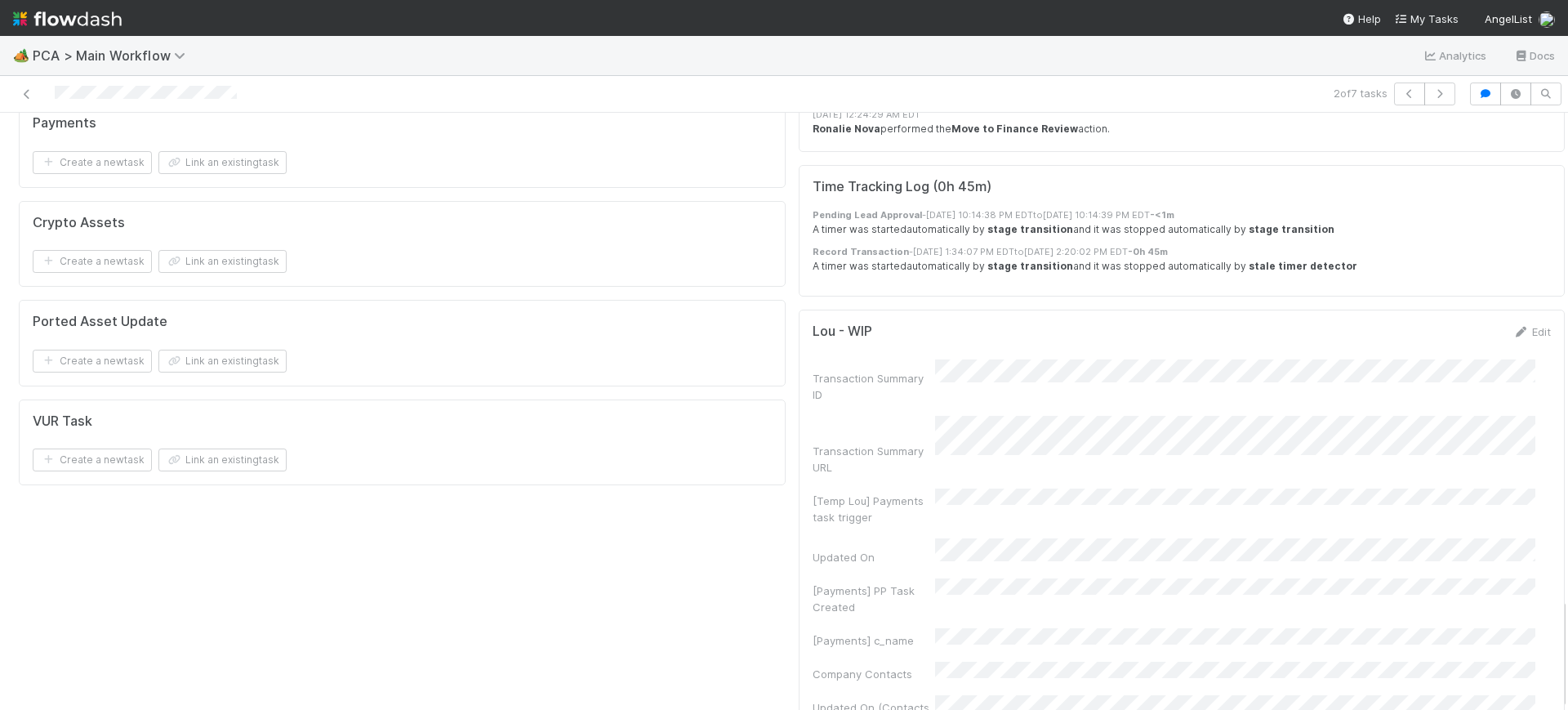
drag, startPoint x: 1547, startPoint y: 304, endPoint x: 1567, endPoint y: 640, distance: 336.6
click at [1567, 640] on div "🏕️ PCA > Main Workflow Analytics Docs 2 of 7 tasks Finance Review - Current (Fi…" at bounding box center [784, 372] width 1568 height 673
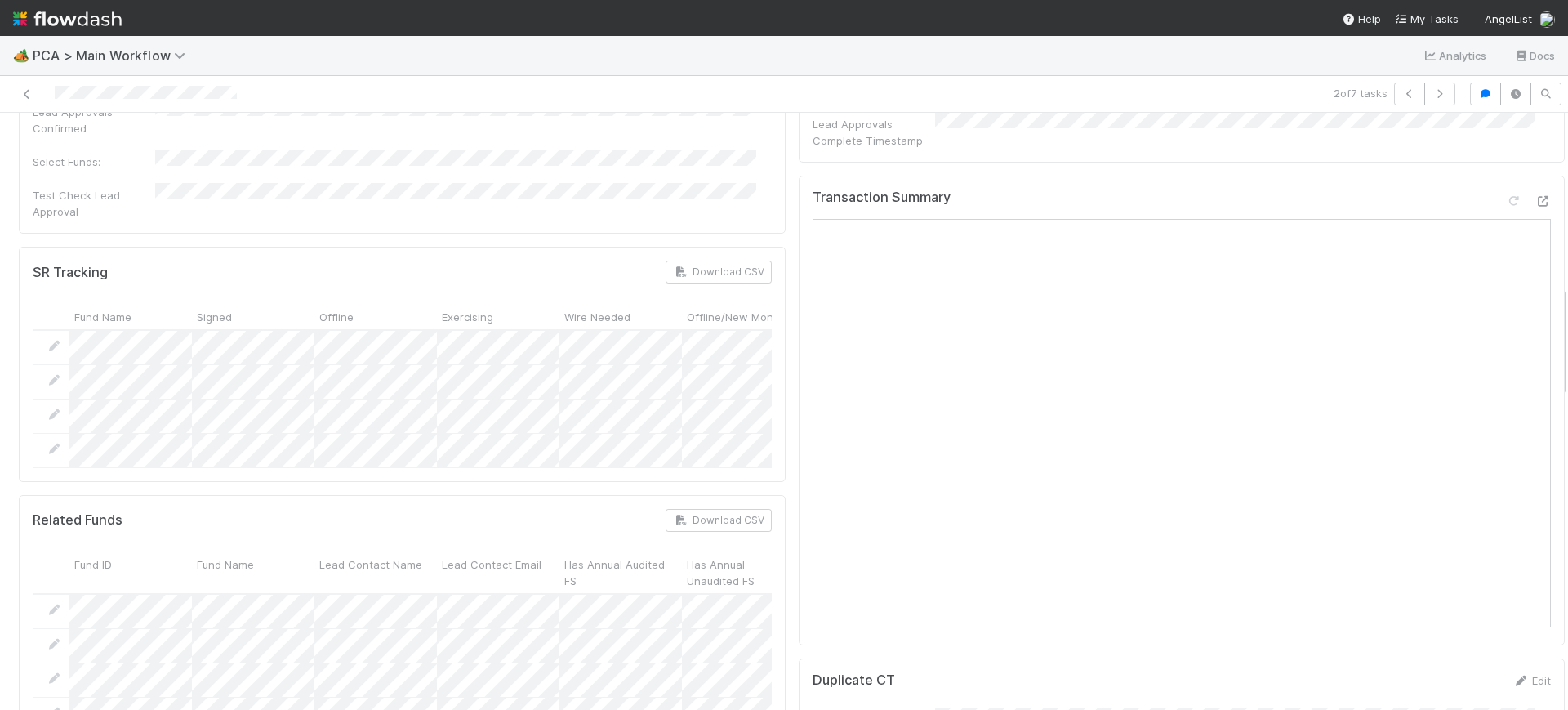
scroll to position [906, 0]
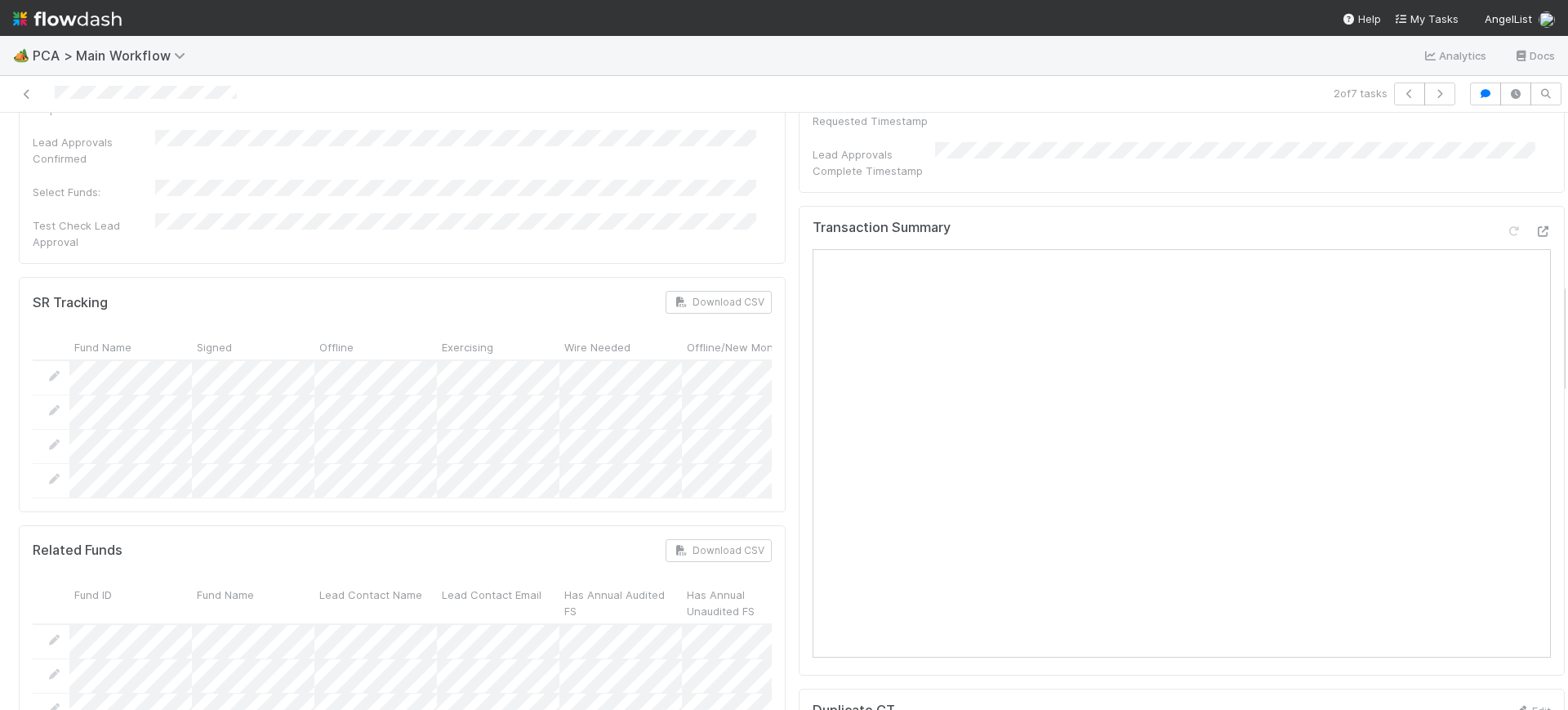
drag, startPoint x: 1547, startPoint y: 626, endPoint x: 1519, endPoint y: 310, distance: 317.2
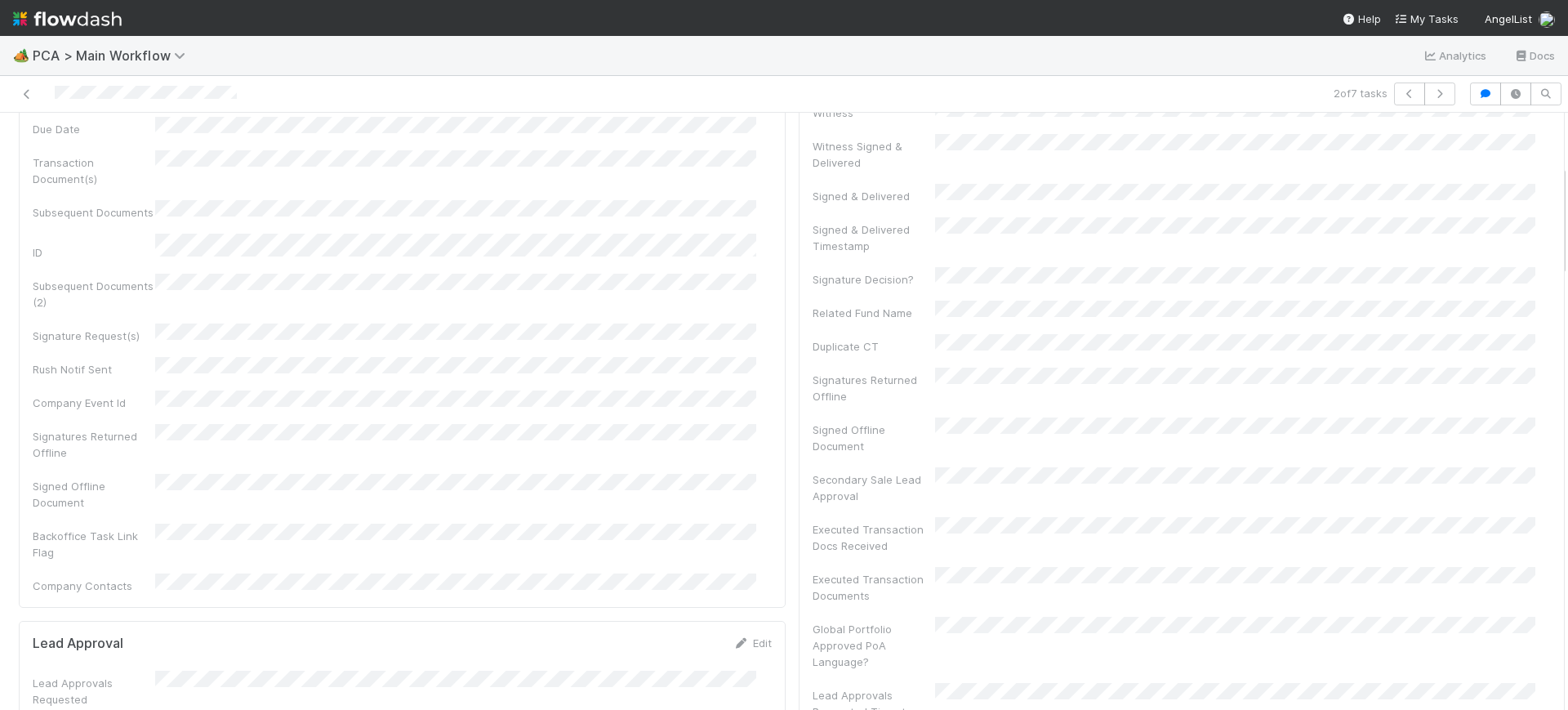
scroll to position [0, 0]
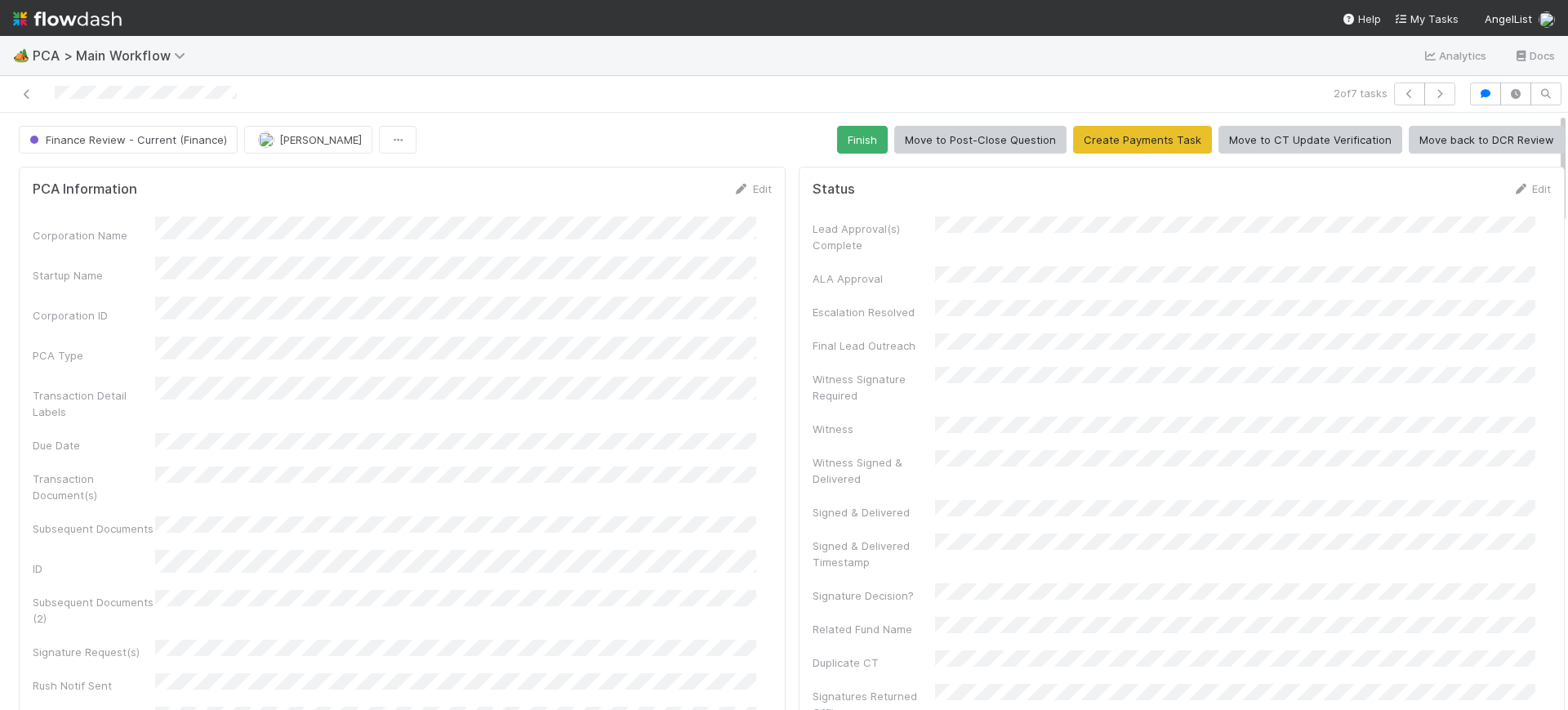
drag, startPoint x: 1548, startPoint y: 324, endPoint x: 1557, endPoint y: 49, distance: 275.1
click at [1557, 49] on div "🏕️ PCA > Main Workflow Analytics Docs 2 of 7 tasks Finance Review - Current (Fi…" at bounding box center [784, 372] width 1568 height 673
click at [851, 126] on button "Finish" at bounding box center [862, 140] width 50 height 28
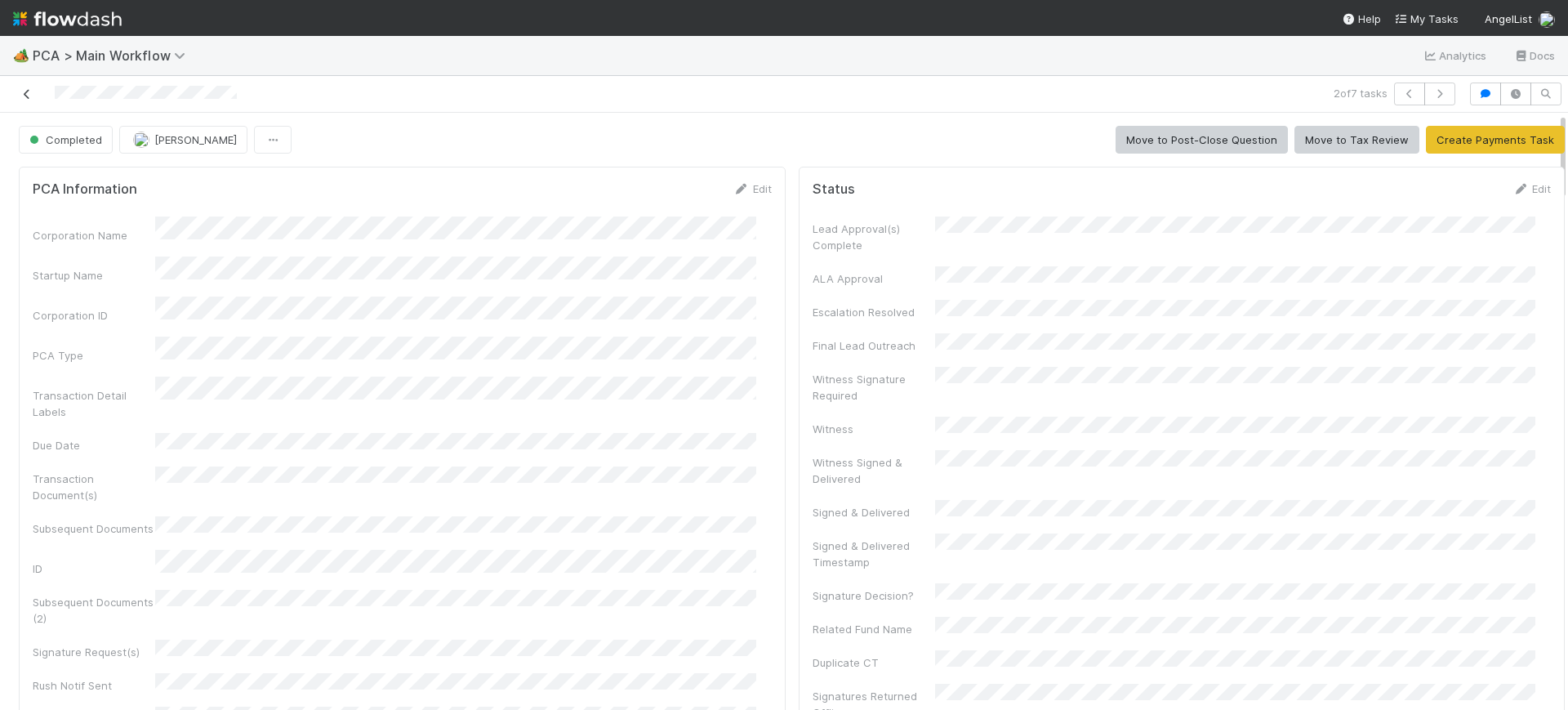
click at [19, 89] on icon at bounding box center [26, 94] width 16 height 10
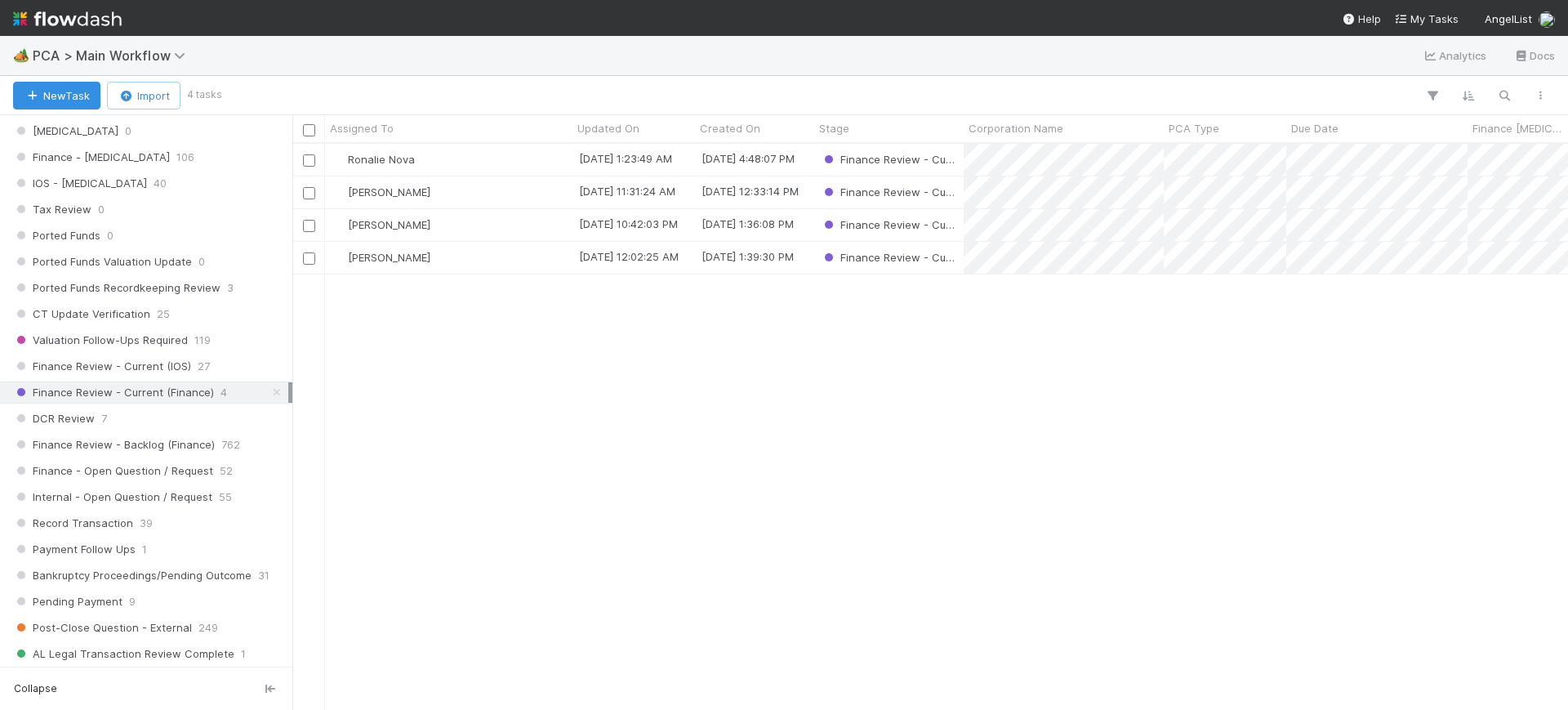
scroll to position [1147, 0]
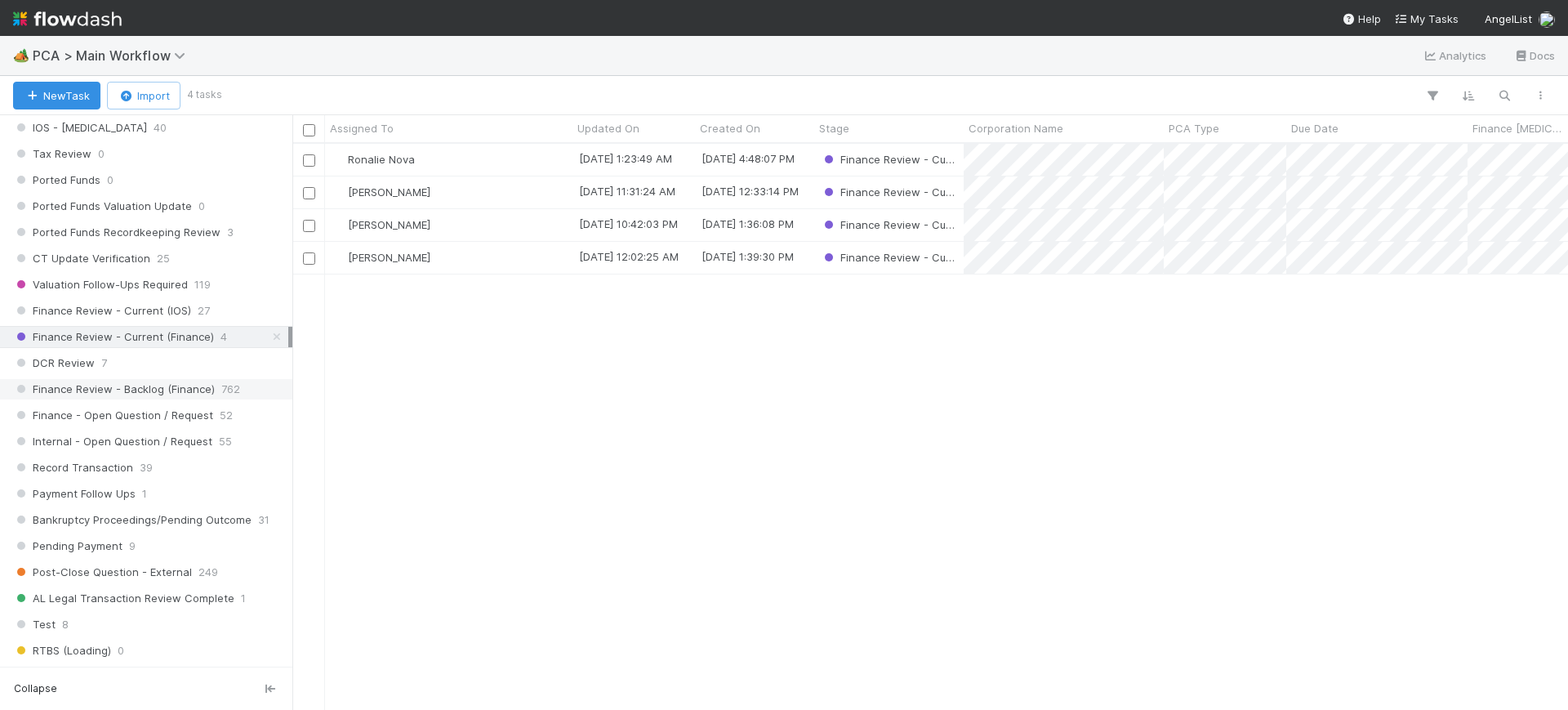
click at [201, 384] on span "Finance Review - Backlog (Finance)" at bounding box center [113, 390] width 202 height 20
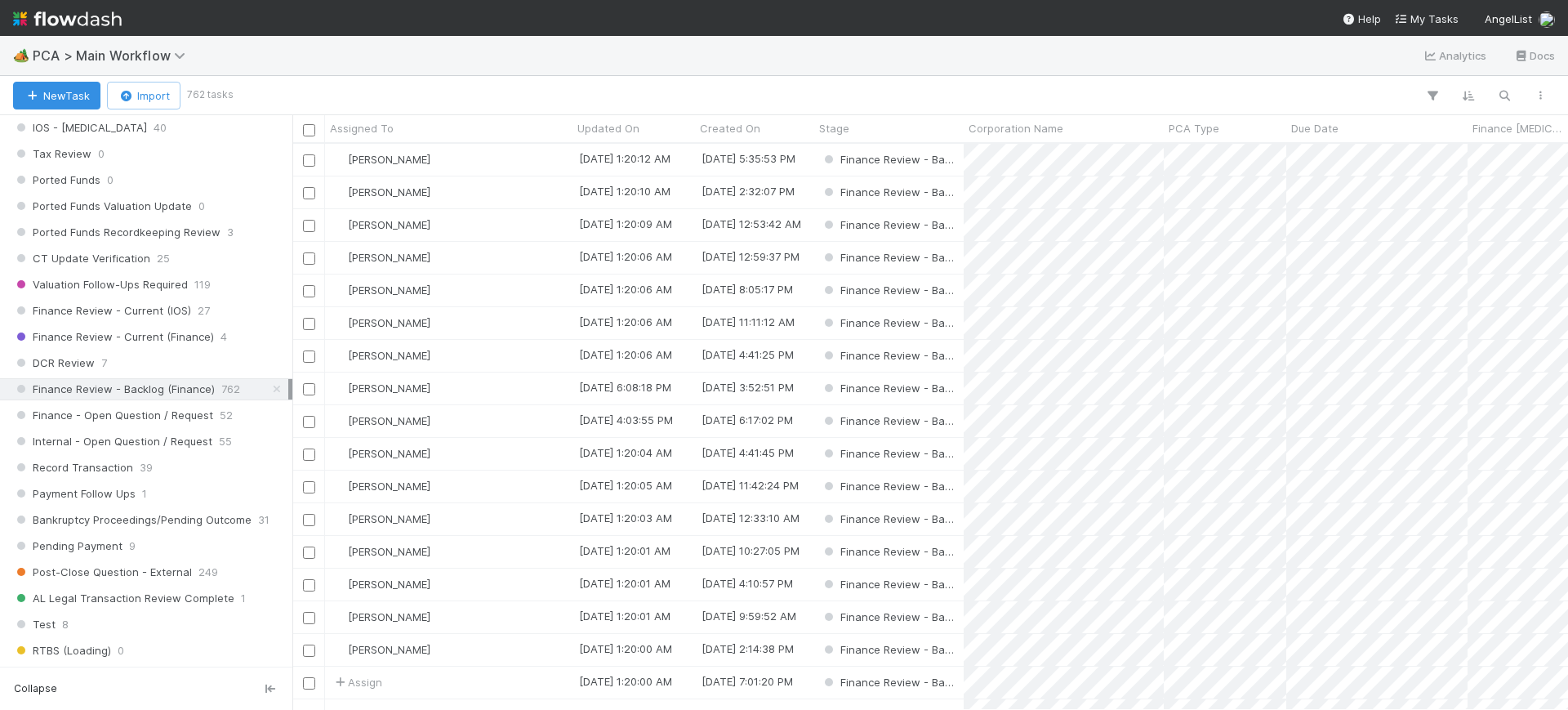
scroll to position [551, 1260]
click at [1433, 95] on icon "button" at bounding box center [1432, 95] width 16 height 14
click at [1212, 151] on button "Add Filter" at bounding box center [1182, 145] width 490 height 24
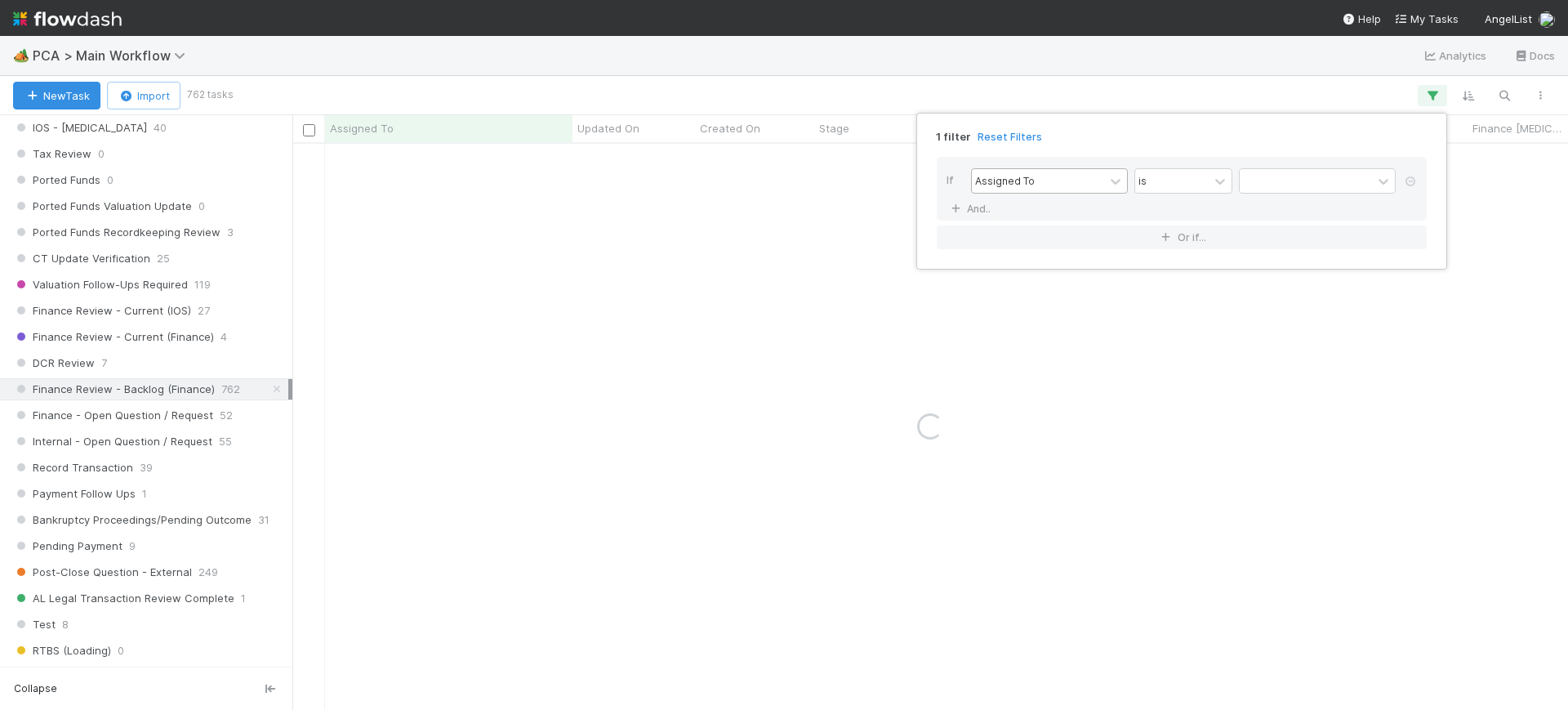
click at [1091, 179] on div "Assigned To" at bounding box center [1038, 181] width 132 height 24
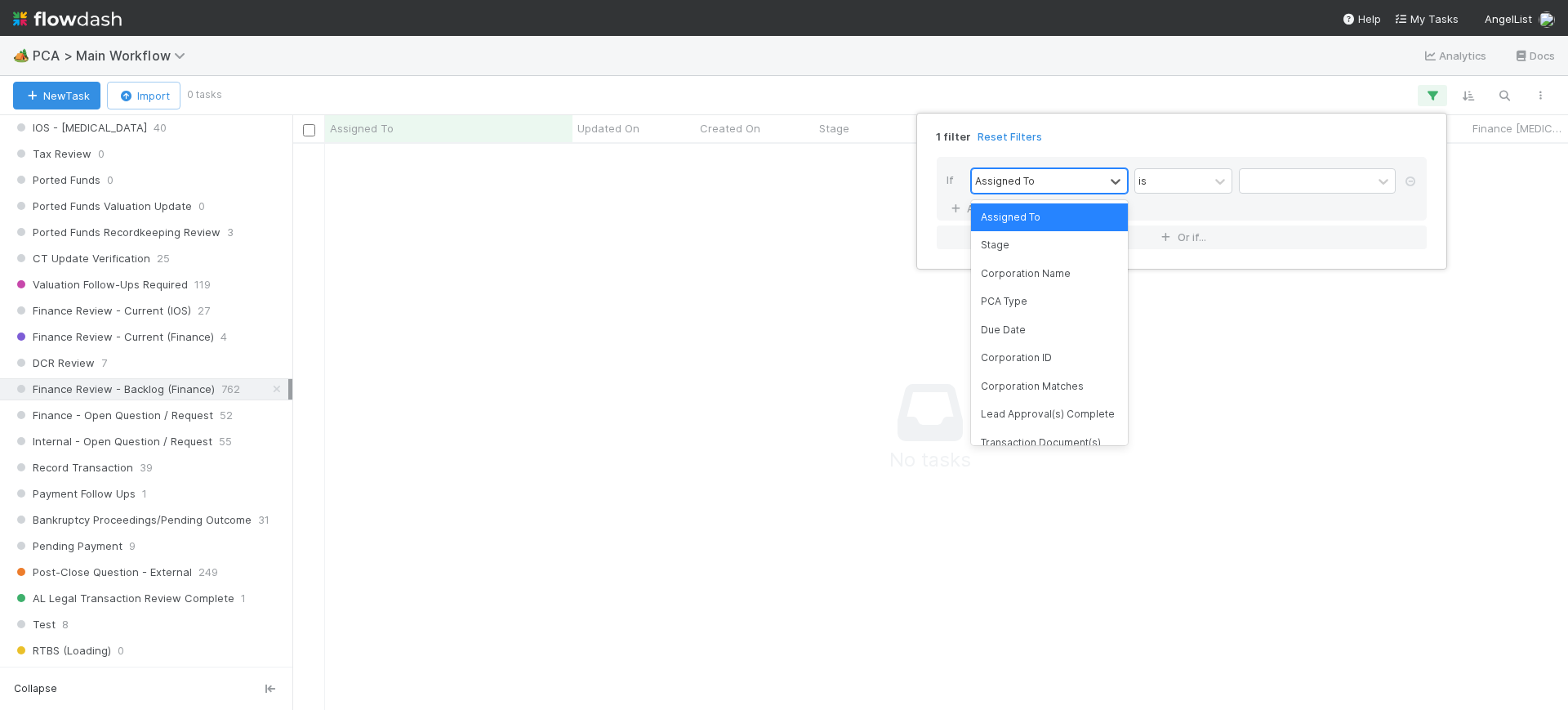
scroll to position [535, 1245]
click at [1060, 295] on div "PCA Type" at bounding box center [1050, 301] width 157 height 28
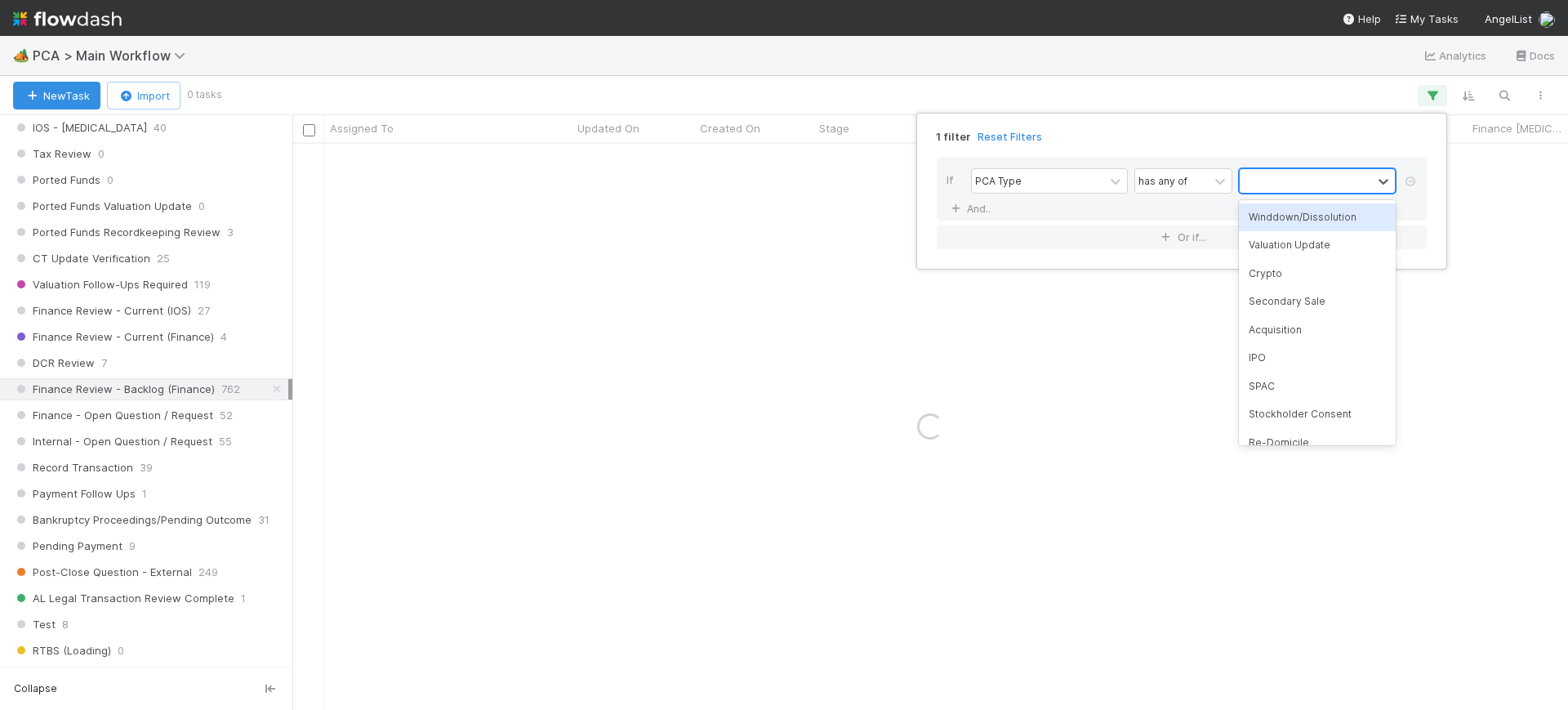
click at [1266, 190] on div at bounding box center [1305, 181] width 132 height 24
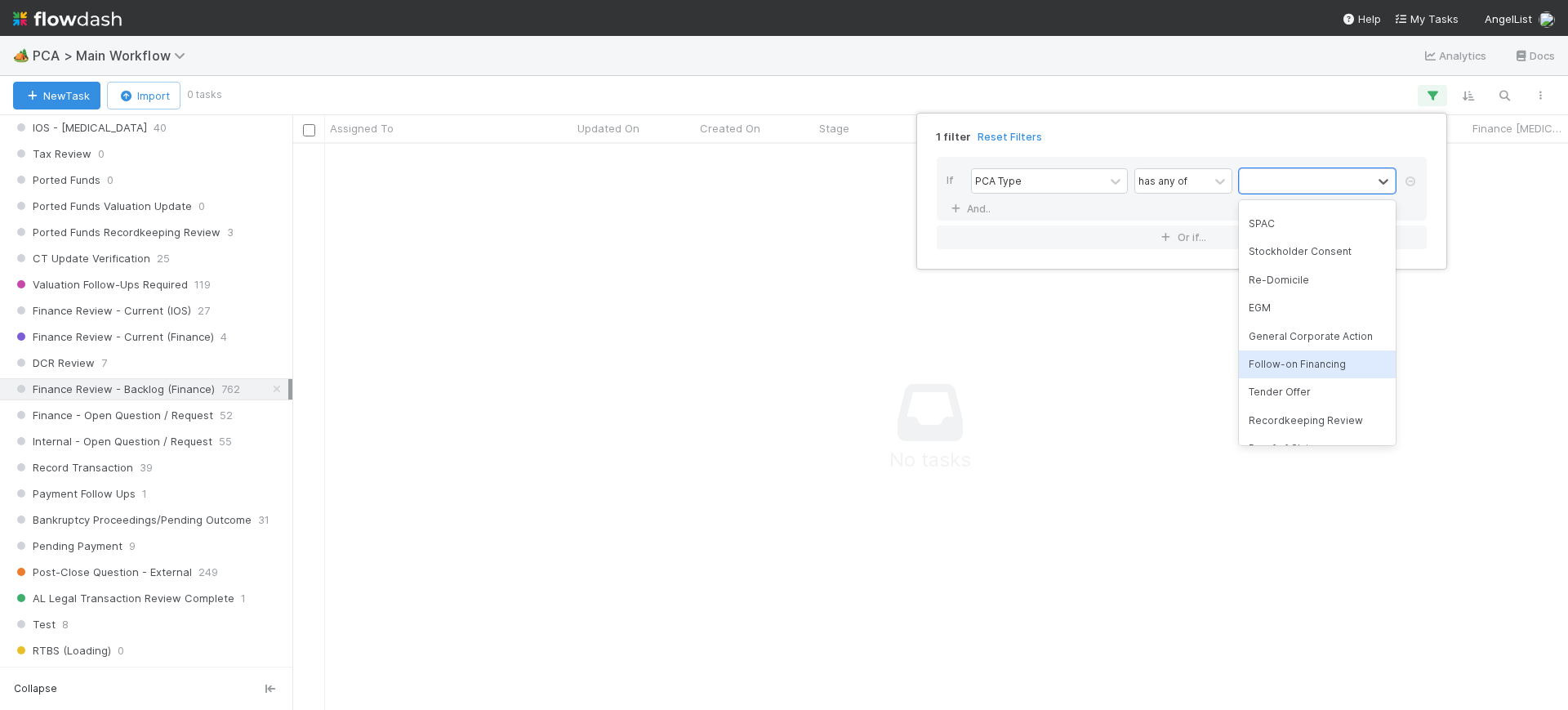
click at [1348, 354] on div "Follow-on Financing" at bounding box center [1317, 364] width 157 height 28
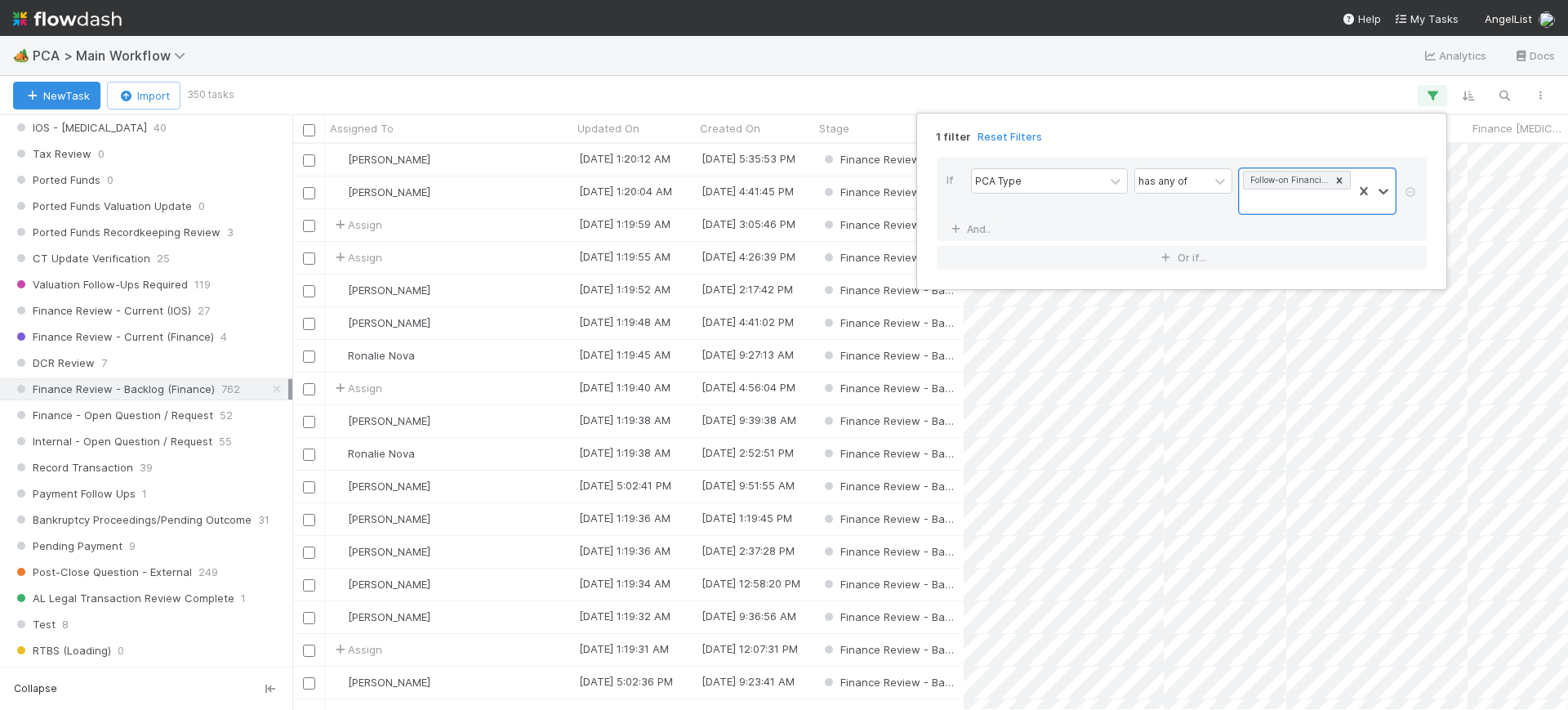
scroll to position [551, 1260]
drag, startPoint x: 1563, startPoint y: 187, endPoint x: 1567, endPoint y: 302, distance: 115.1
click at [1567, 302] on div "1 filter Reset Filters If PCA Type has any of Follow-on Financing And.. Or if..." at bounding box center [784, 355] width 1568 height 710
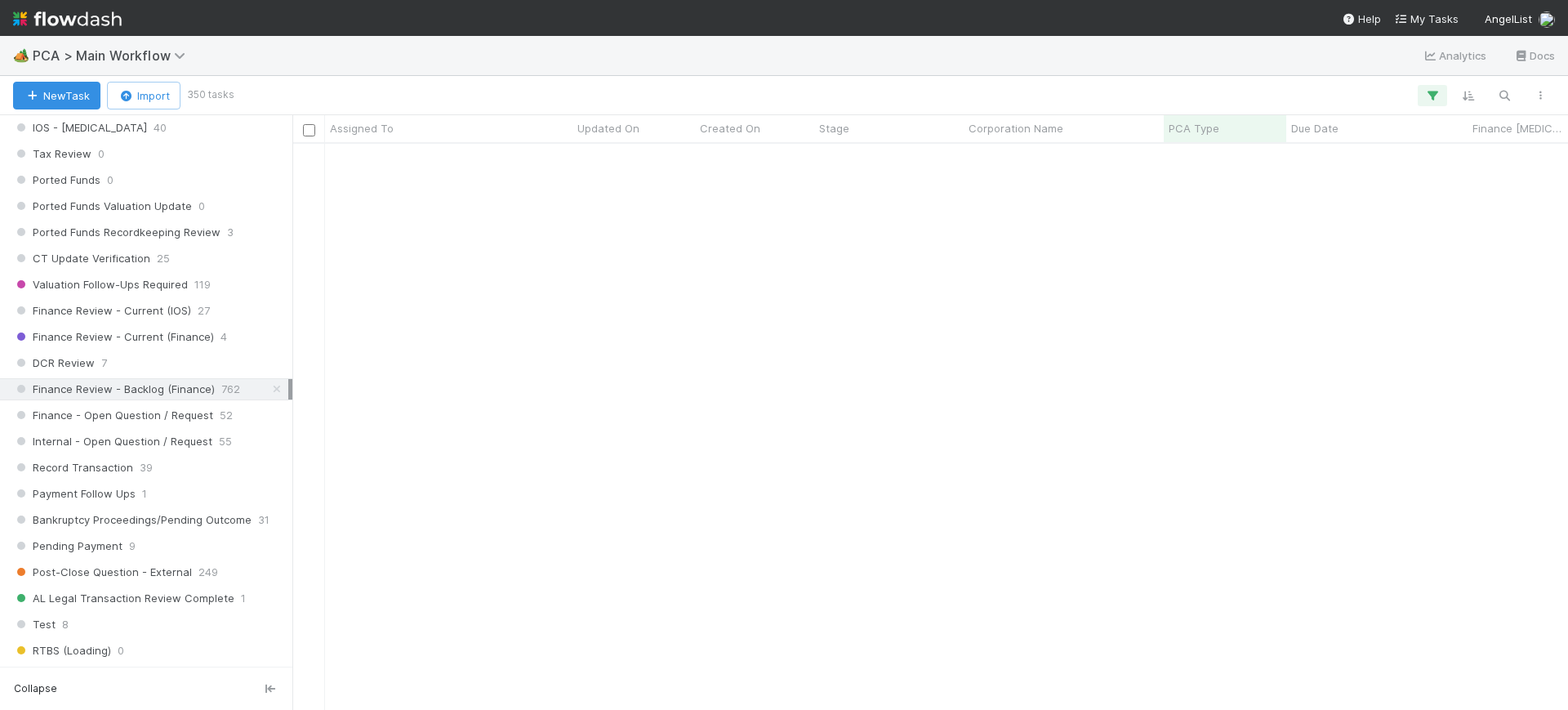
scroll to position [1491, 0]
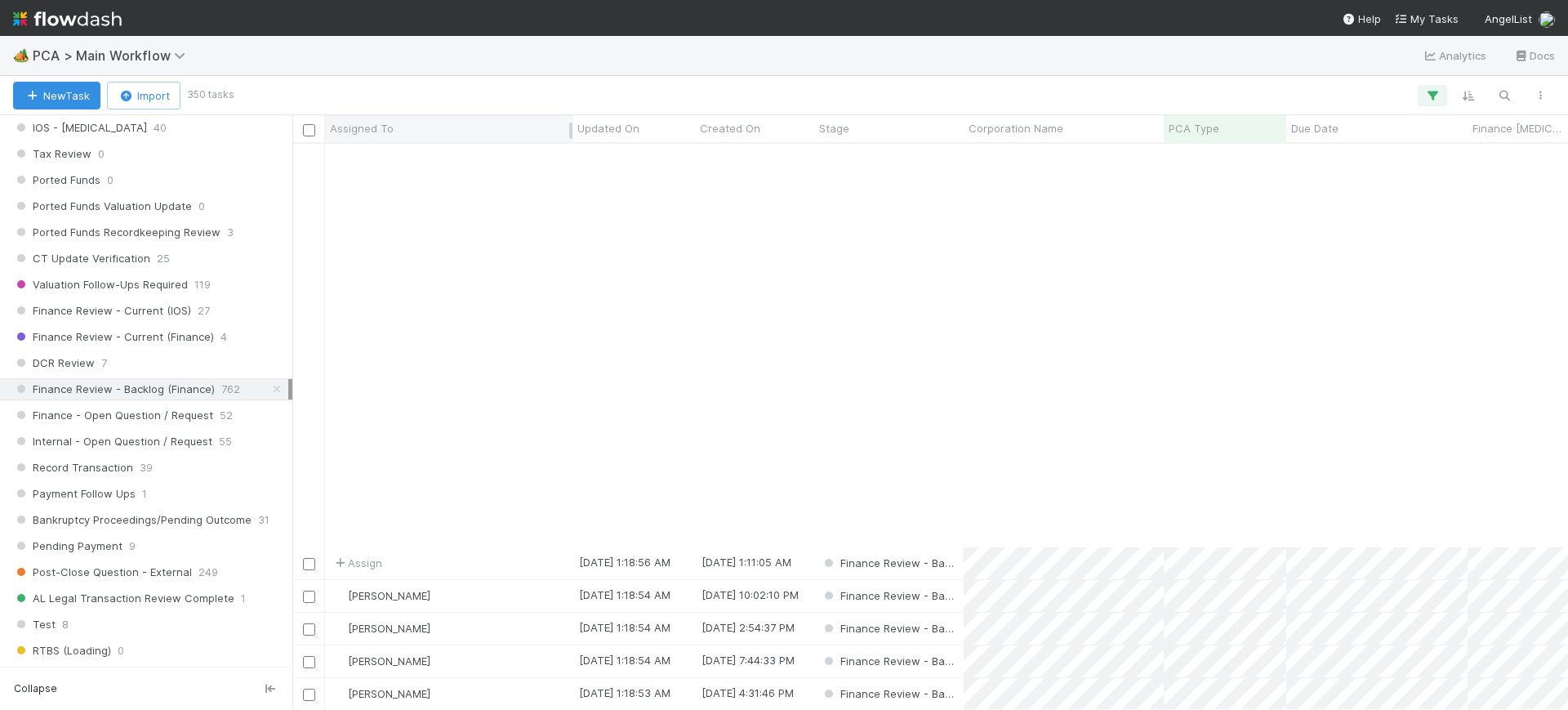
click at [374, 125] on span "Assigned To" at bounding box center [362, 128] width 64 height 16
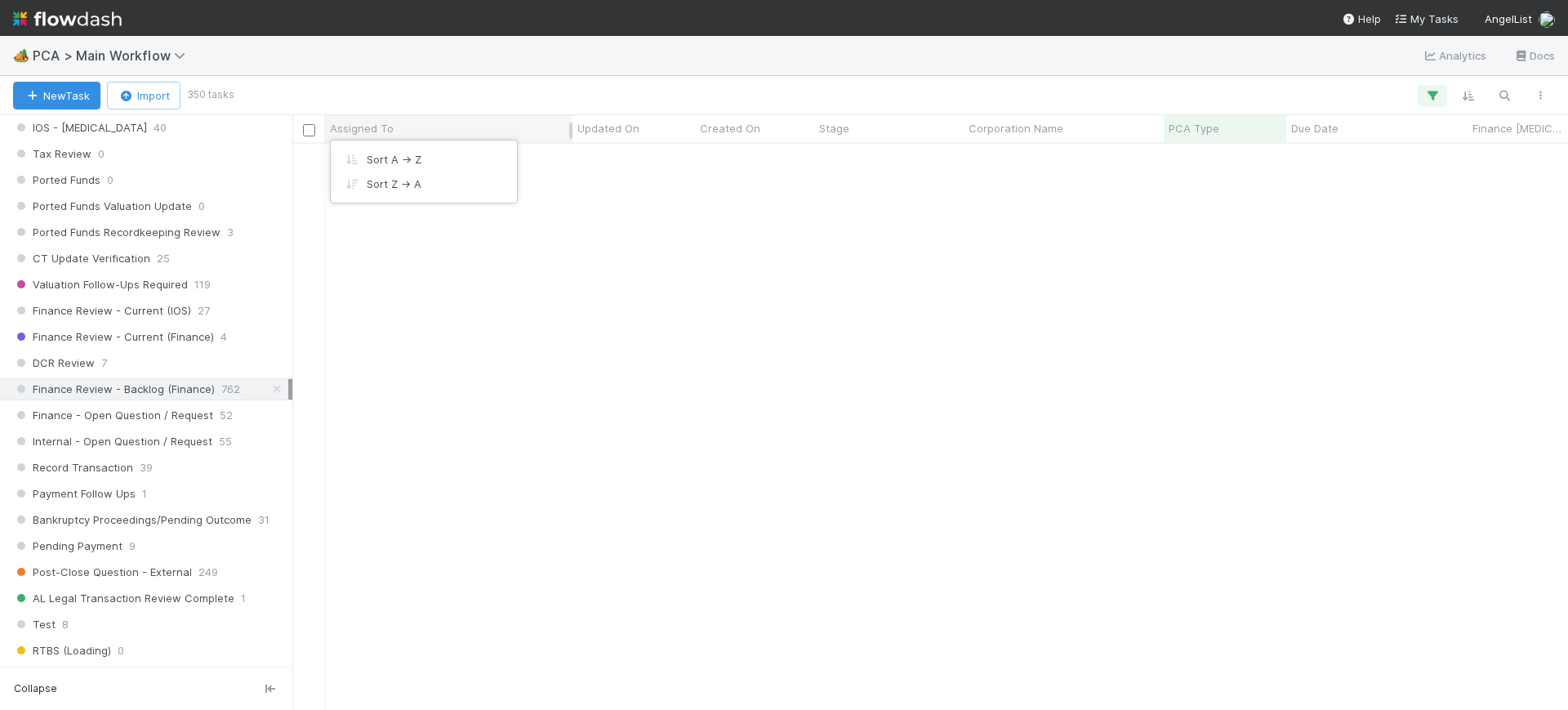
scroll to position [0, 0]
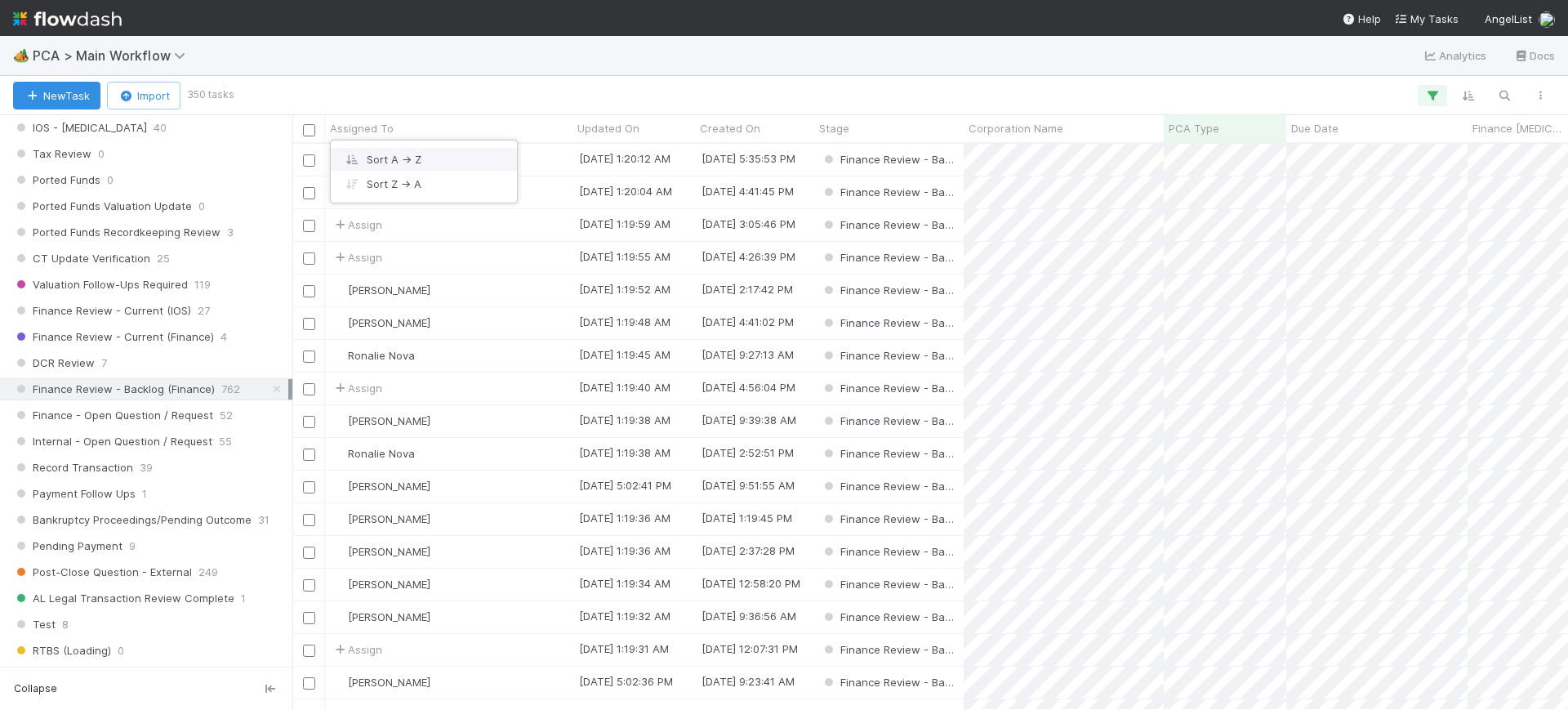
click at [390, 161] on div "Sort A → Z" at bounding box center [424, 159] width 186 height 25
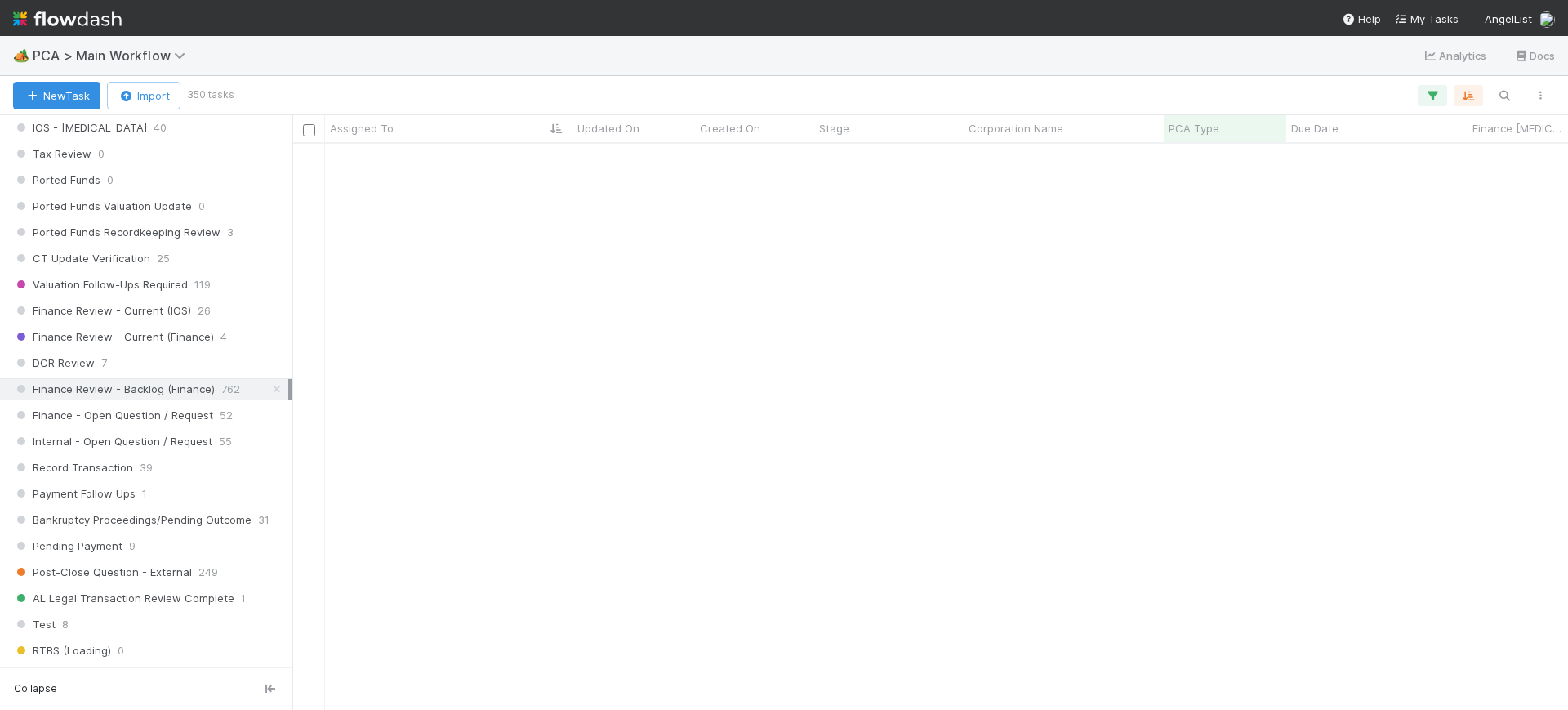
scroll to position [10883, 0]
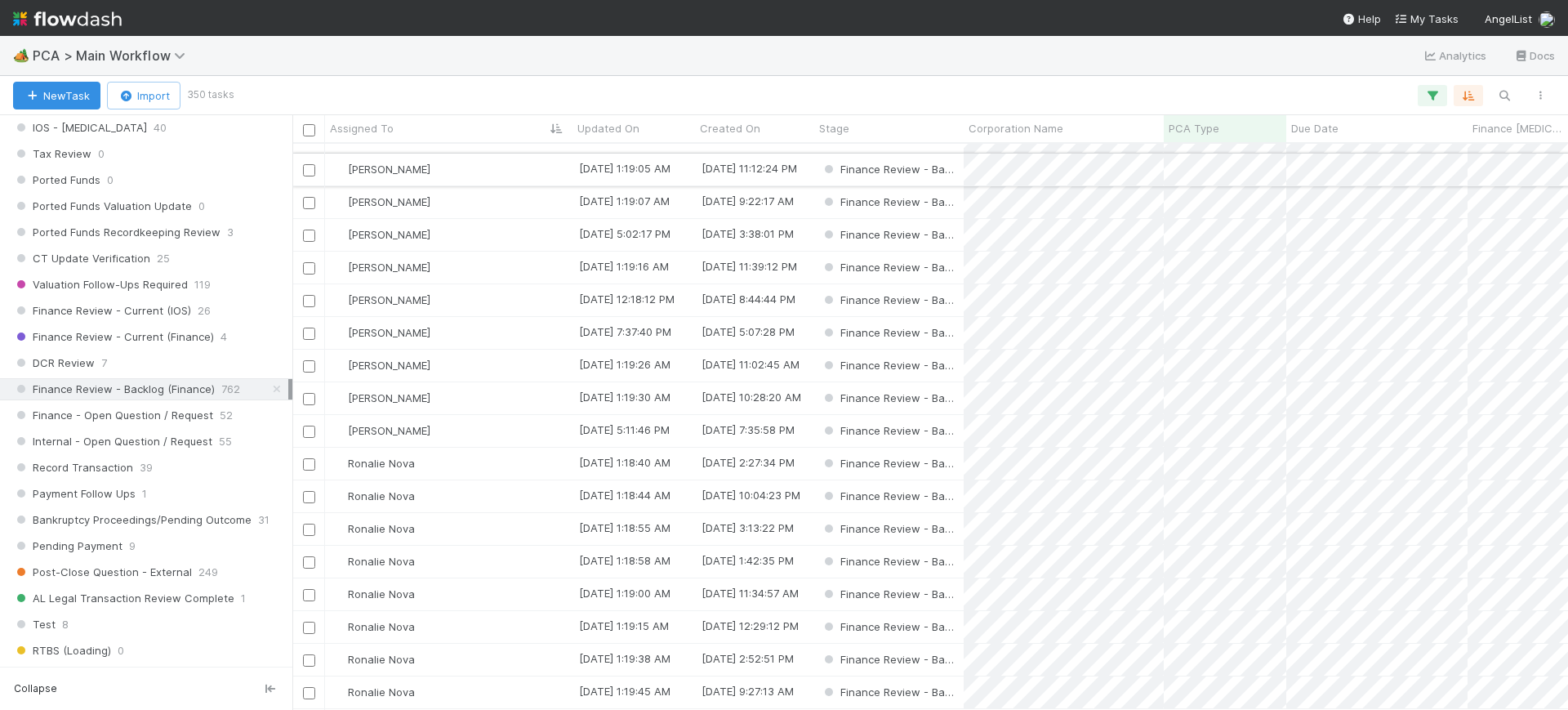
click at [314, 165] on input "checkbox" at bounding box center [309, 170] width 12 height 12
click at [310, 197] on input "checkbox" at bounding box center [309, 203] width 12 height 12
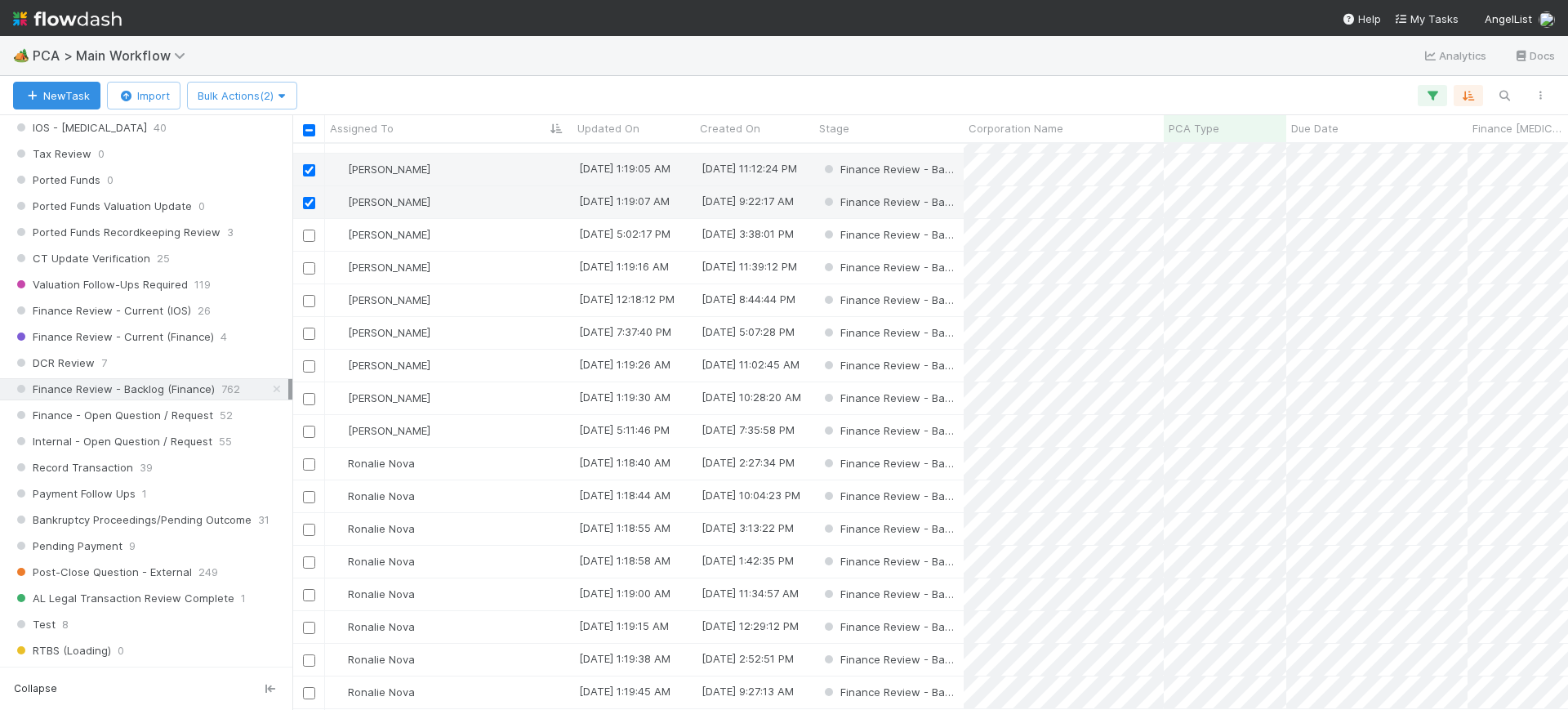
click at [310, 229] on input "checkbox" at bounding box center [309, 235] width 12 height 12
click at [310, 263] on input "checkbox" at bounding box center [309, 268] width 12 height 12
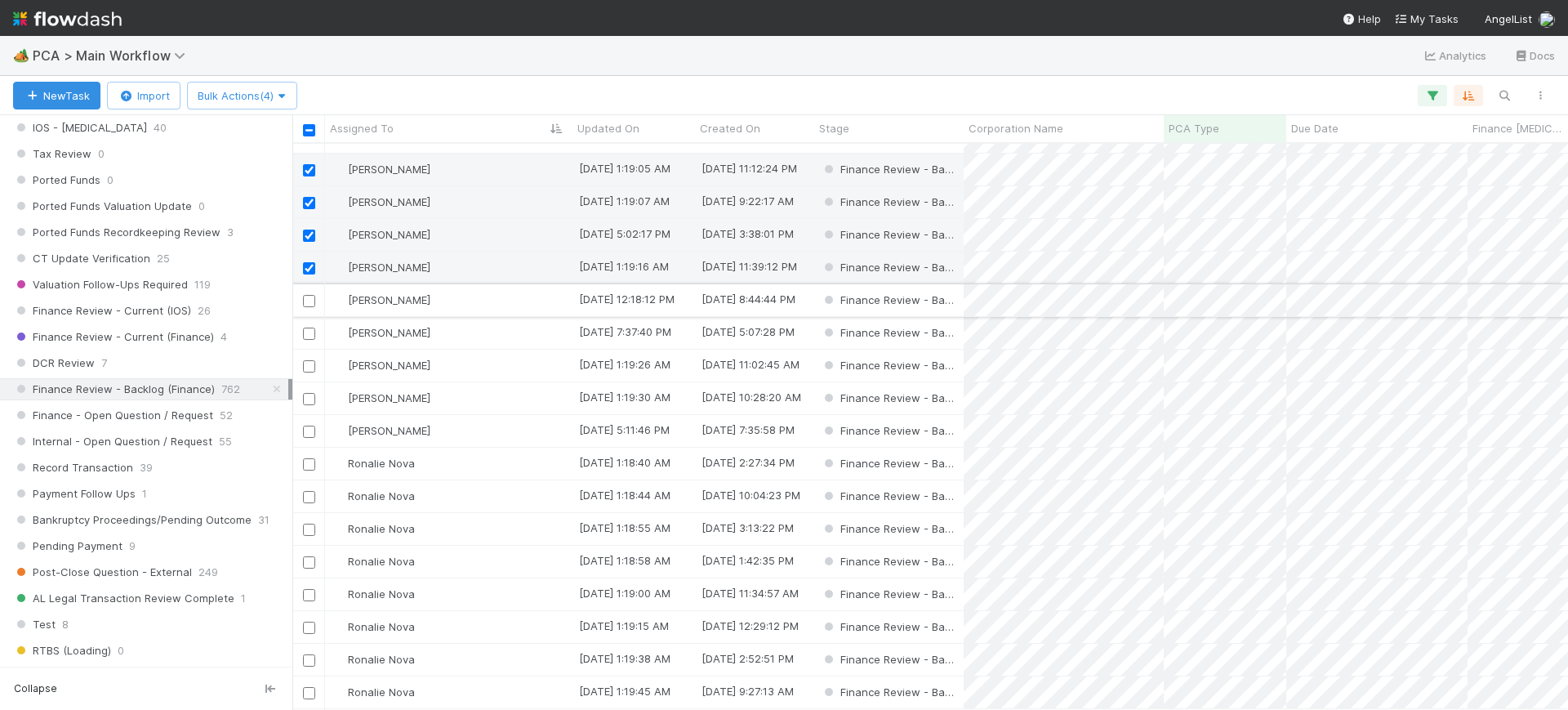
click at [307, 295] on input "checkbox" at bounding box center [309, 301] width 12 height 12
click at [309, 327] on input "checkbox" at bounding box center [309, 333] width 12 height 12
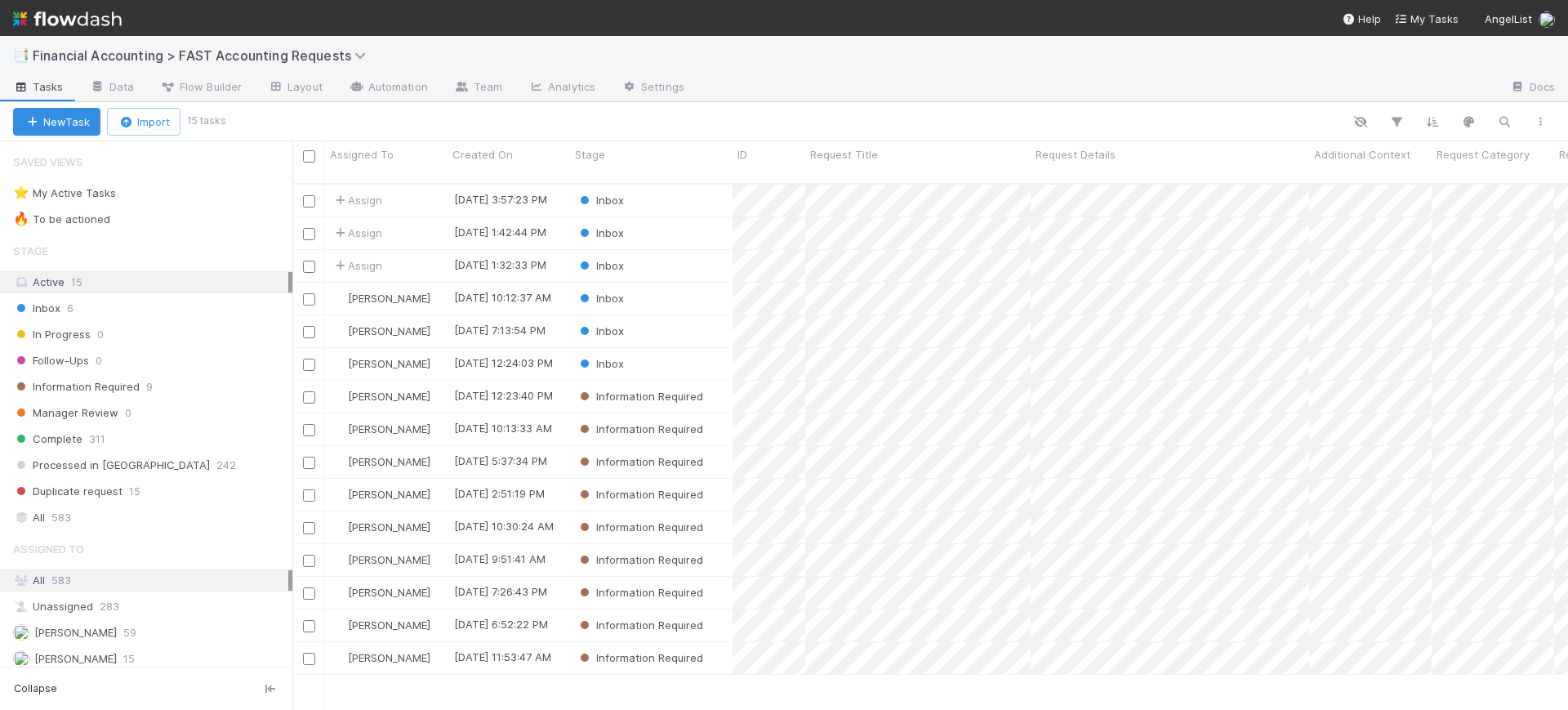
scroll to position [524, 1260]
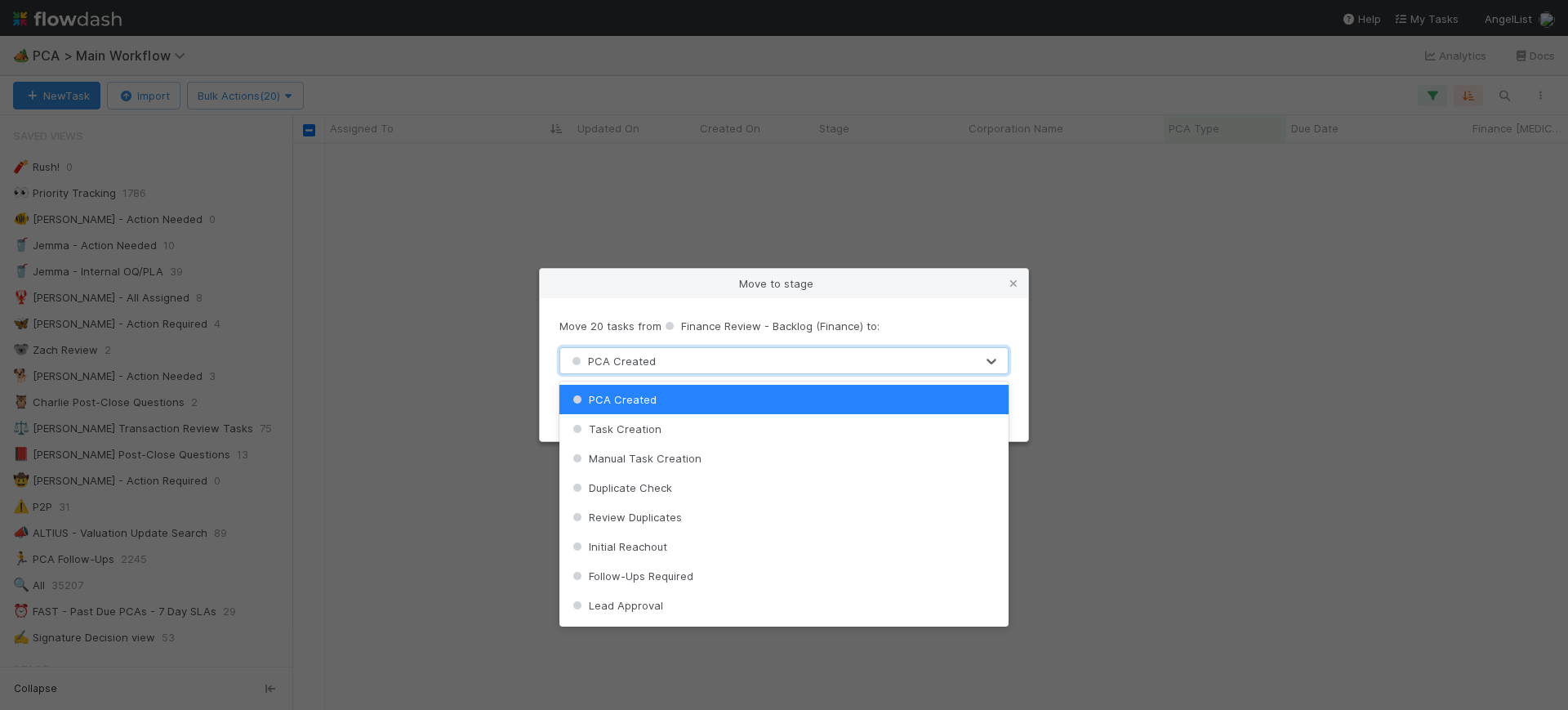
scroll to position [1147, 0]
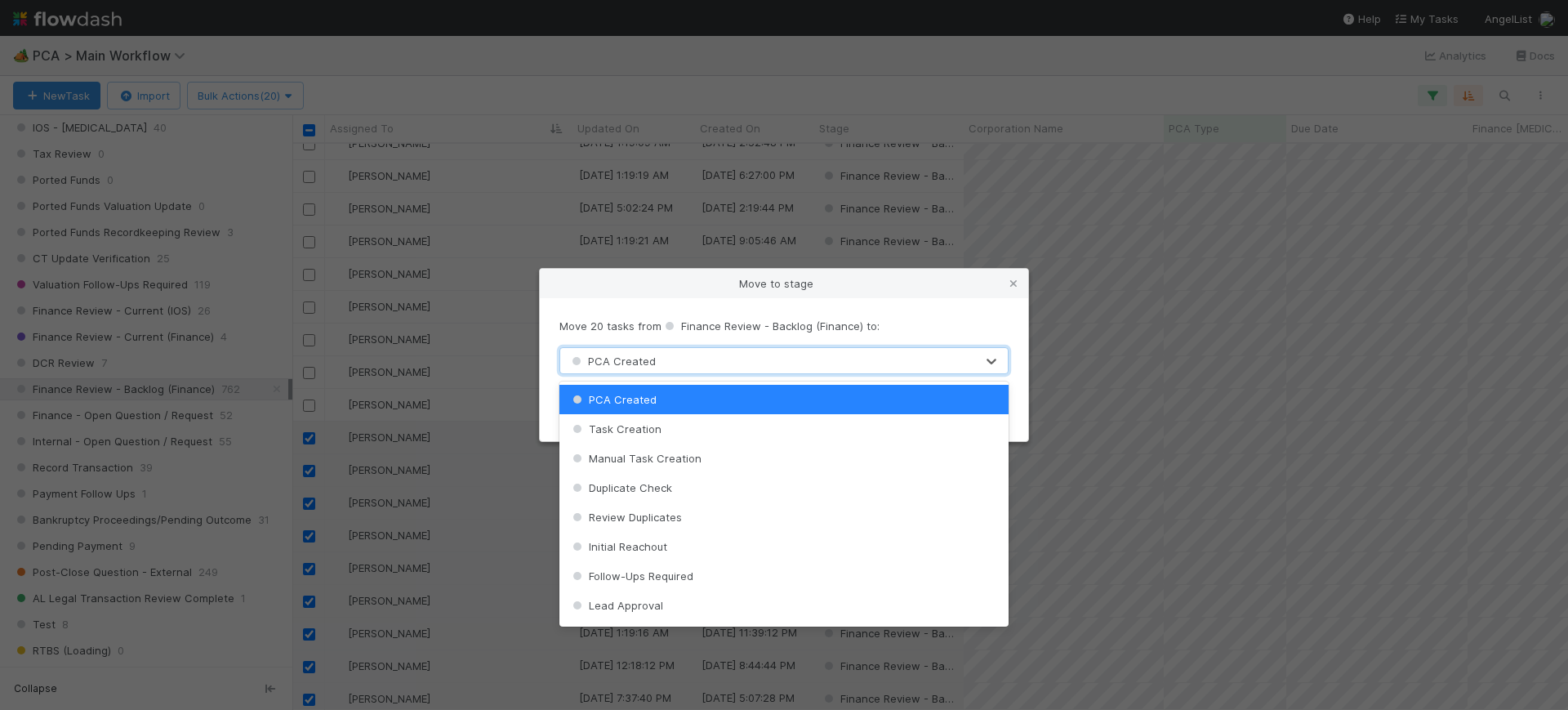
drag, startPoint x: 992, startPoint y: 407, endPoint x: 940, endPoint y: 308, distance: 111.8
click at [940, 308] on body "🏕️ PCA > Main Workflow Analytics Docs New Task Import Bulk Actions (20) Assigne…" at bounding box center [784, 355] width 1568 height 710
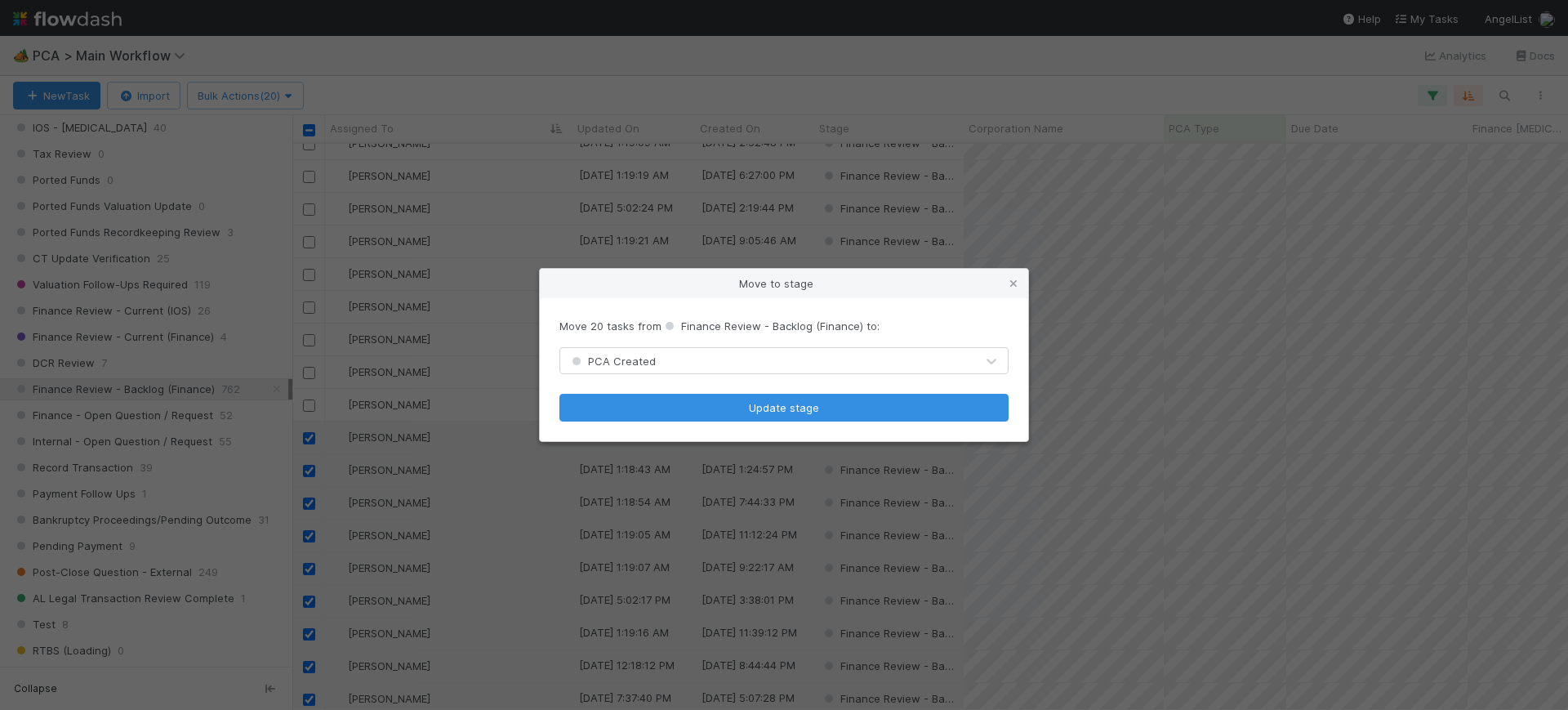
click at [940, 308] on div "Move 20 tasks from Finance Review - Backlog (Finance) to: PCA Created Update st…" at bounding box center [784, 370] width 489 height 144
click at [256, 89] on div "Move to stage Move 20 tasks from Finance Review - Backlog (Finance) to: PCA Cre…" at bounding box center [784, 355] width 1568 height 710
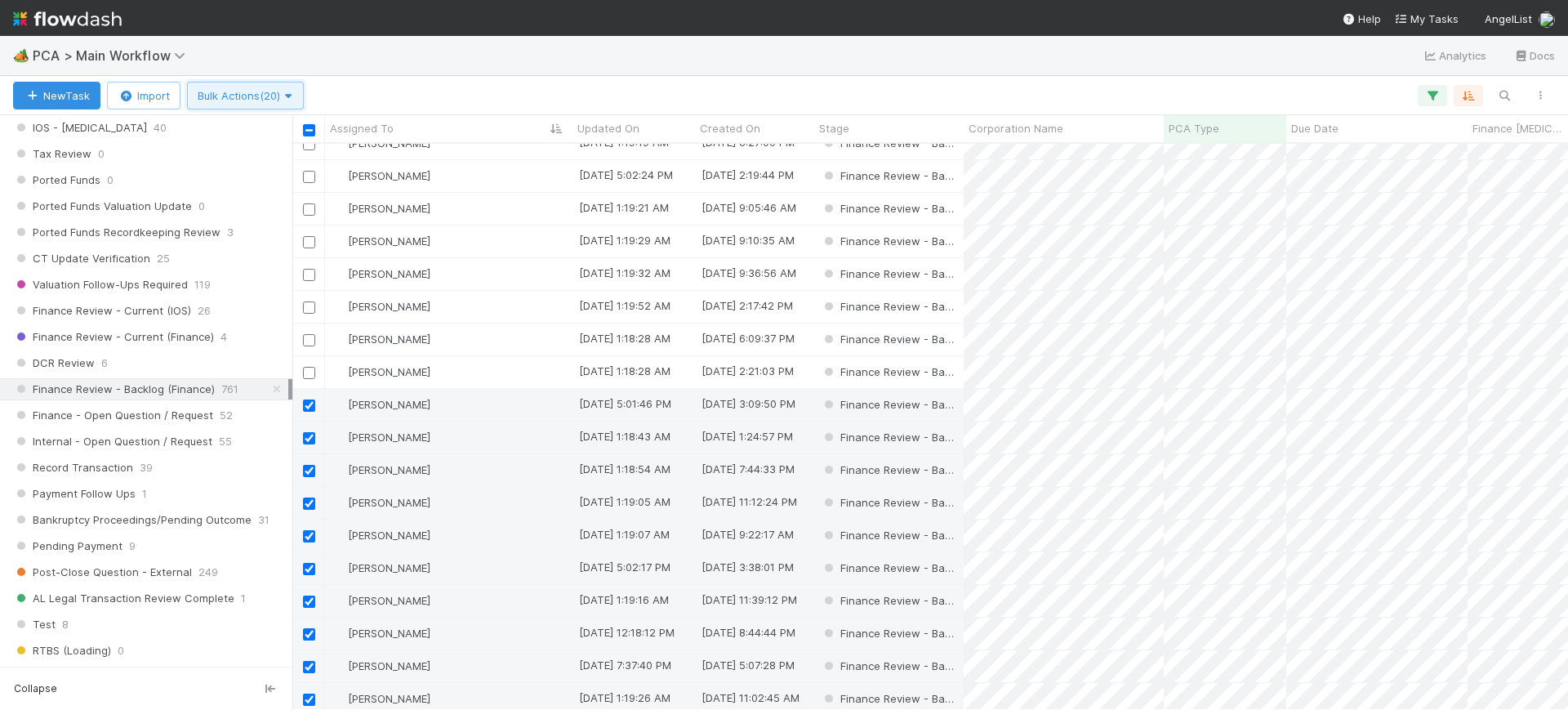
click at [252, 90] on span "Bulk Actions (20)" at bounding box center [246, 95] width 95 height 13
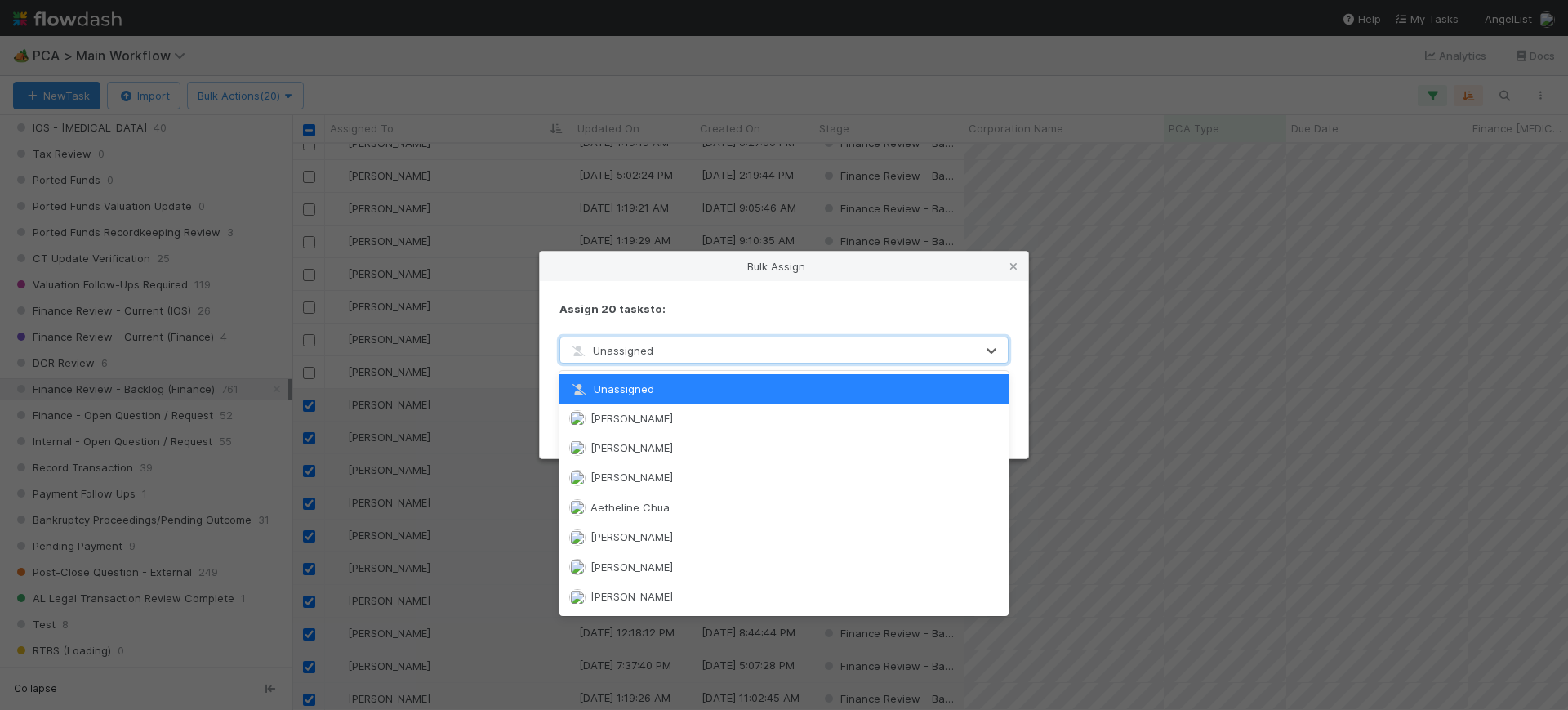
click at [699, 350] on div "Unassigned" at bounding box center [767, 350] width 415 height 26
type input "conor"
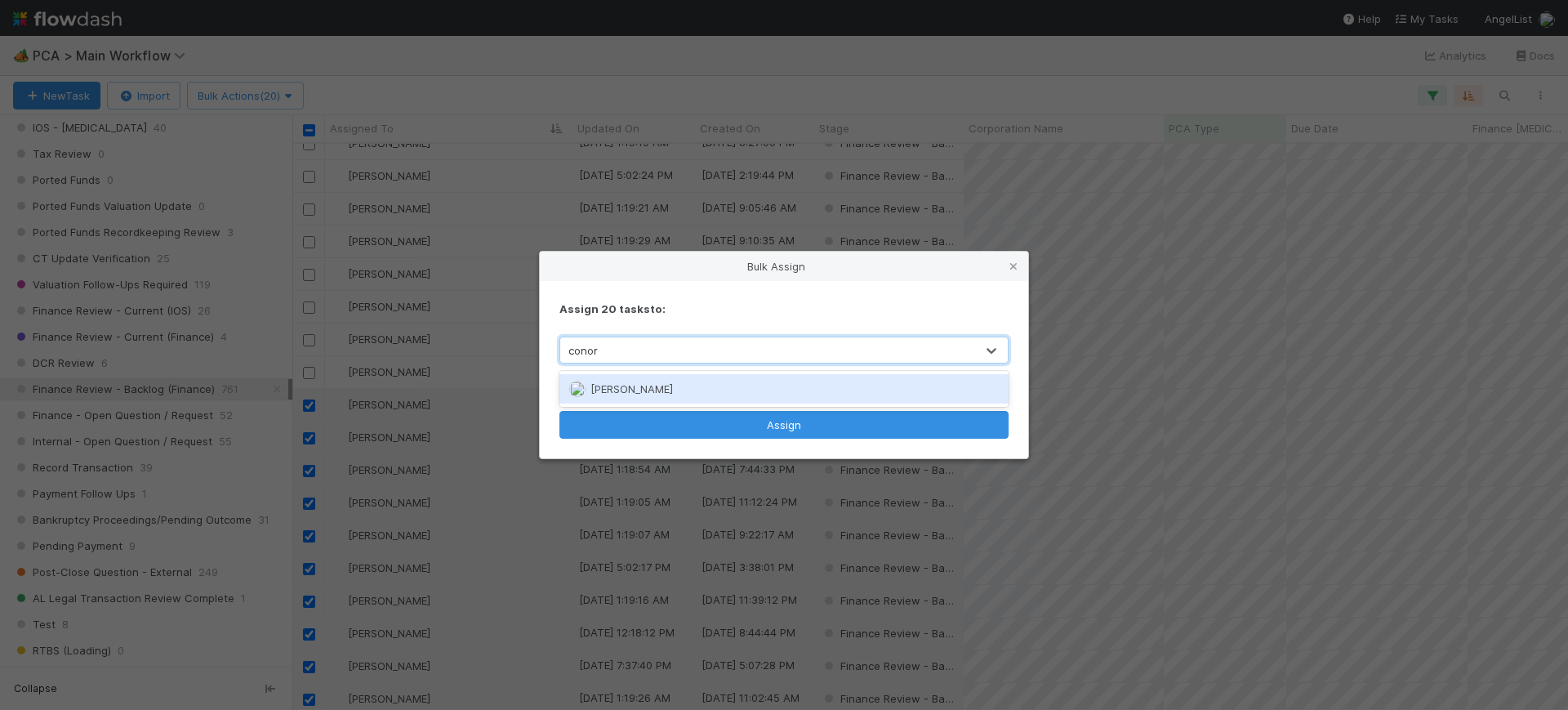
click at [680, 384] on div "[PERSON_NAME]" at bounding box center [784, 389] width 449 height 29
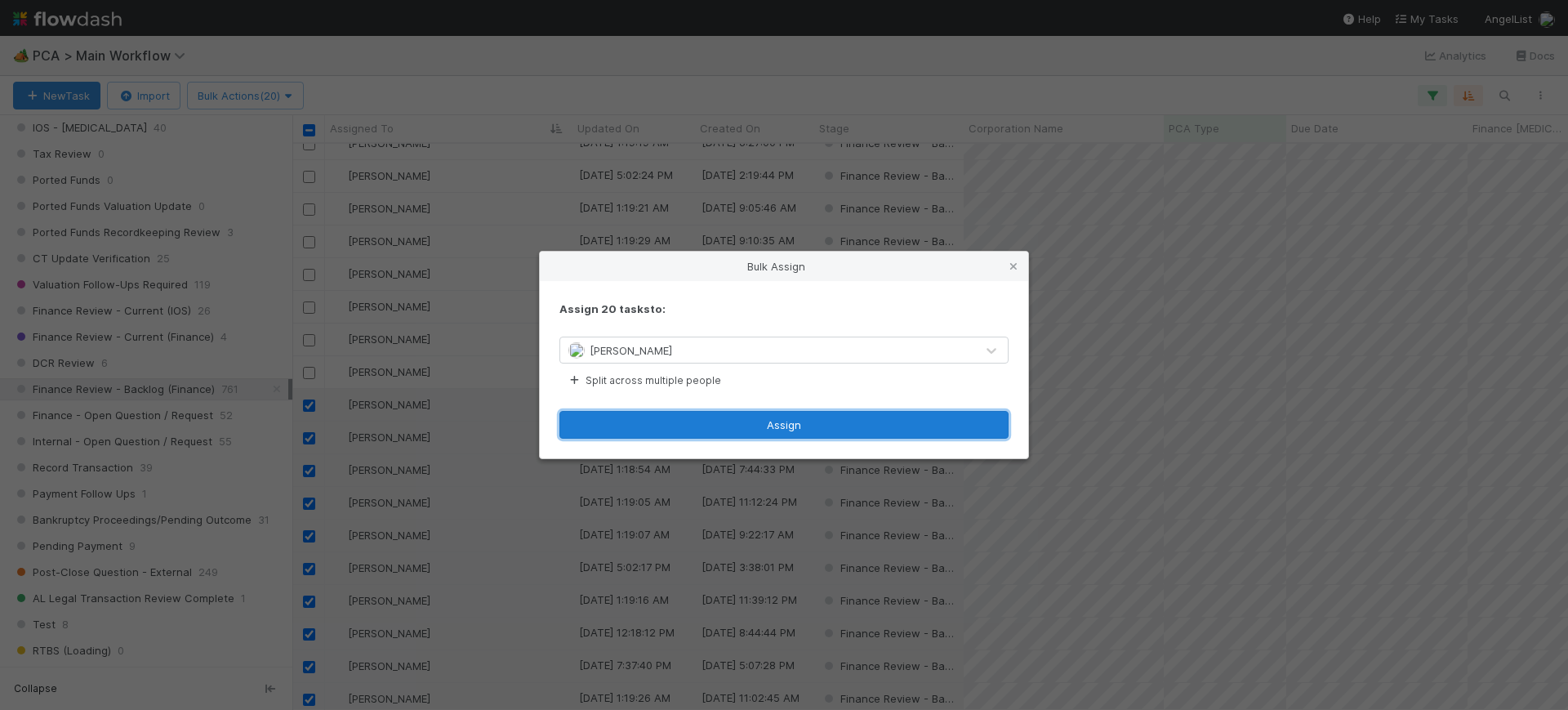
click at [791, 433] on button "Assign" at bounding box center [784, 424] width 449 height 28
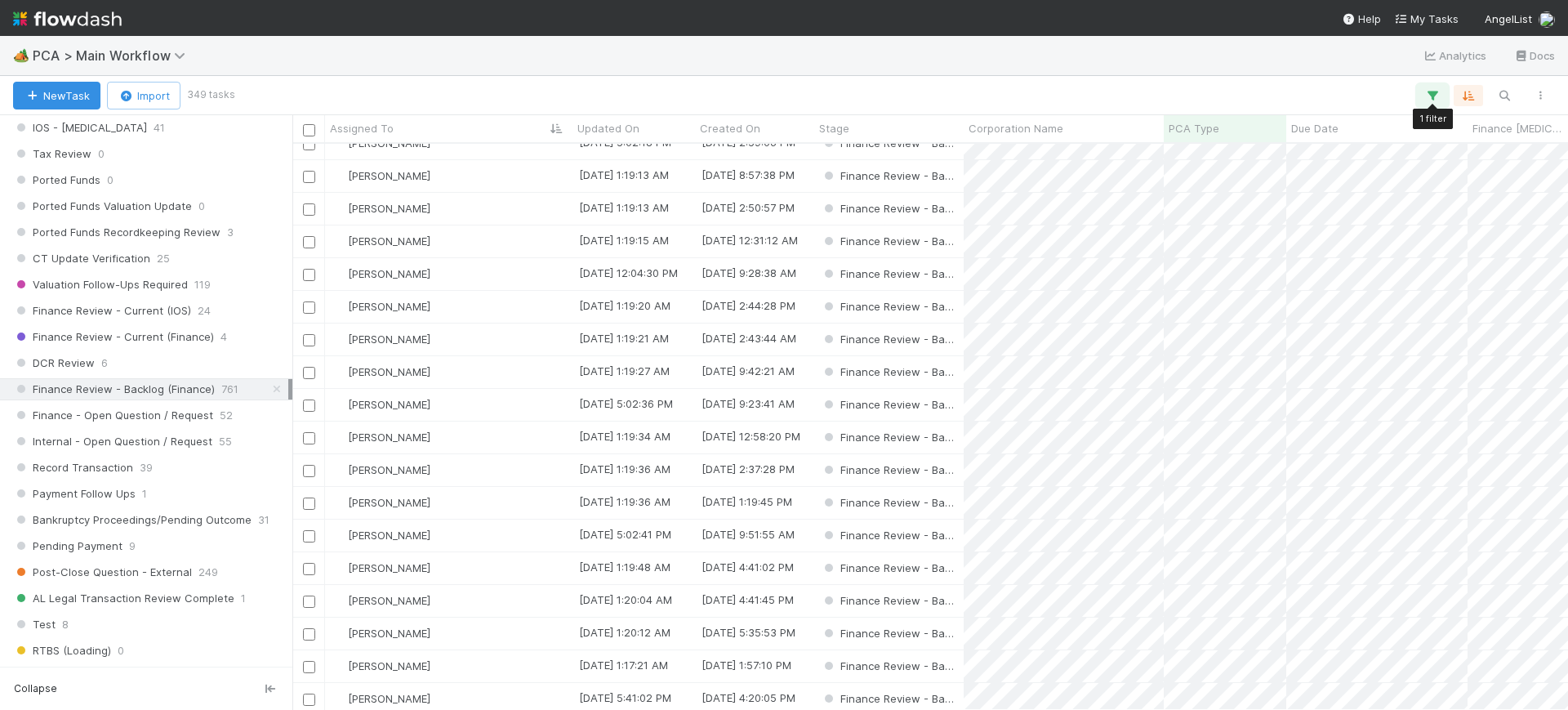
click at [1437, 95] on icon "button" at bounding box center [1432, 95] width 16 height 14
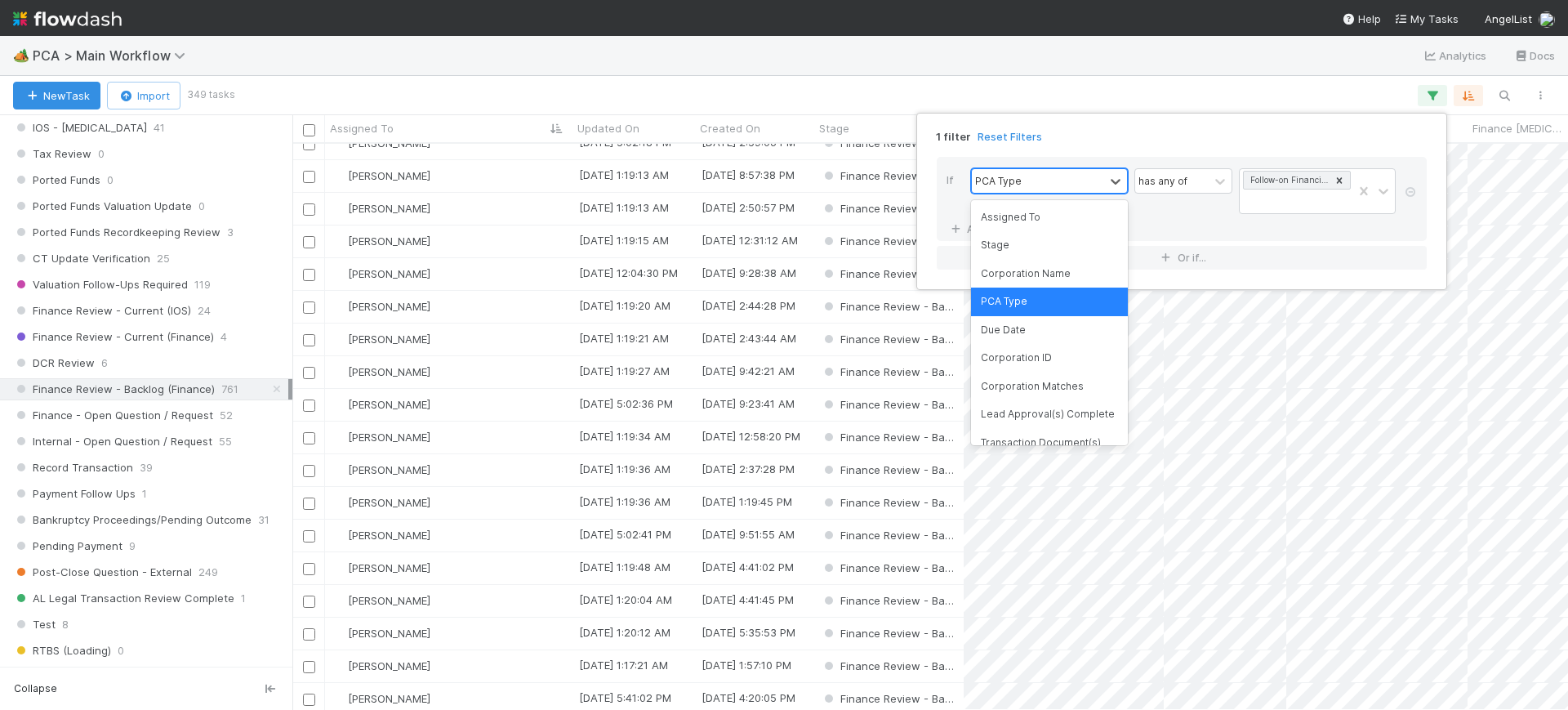
click at [1097, 181] on div "PCA Type" at bounding box center [1038, 181] width 132 height 24
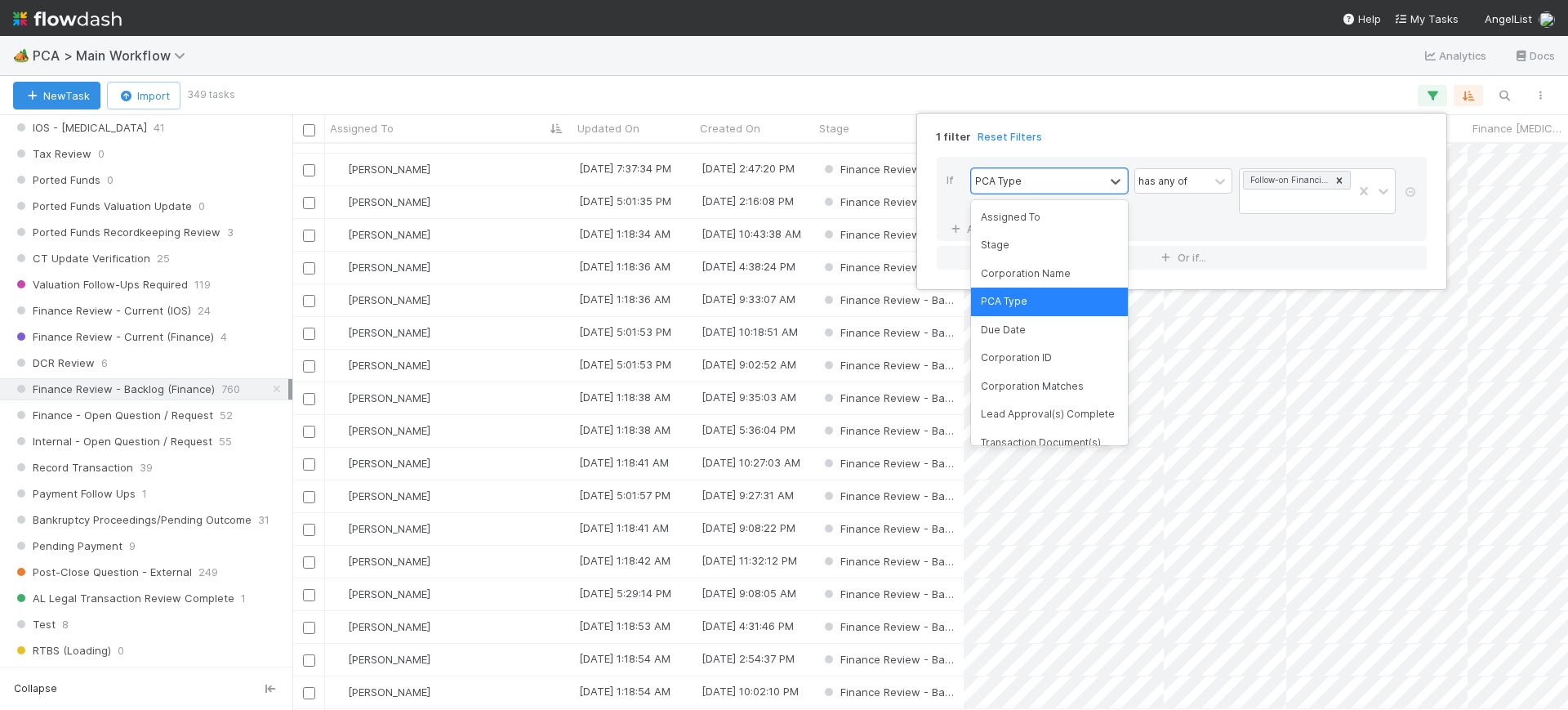
click at [1039, 216] on div "Assigned To" at bounding box center [1050, 217] width 157 height 28
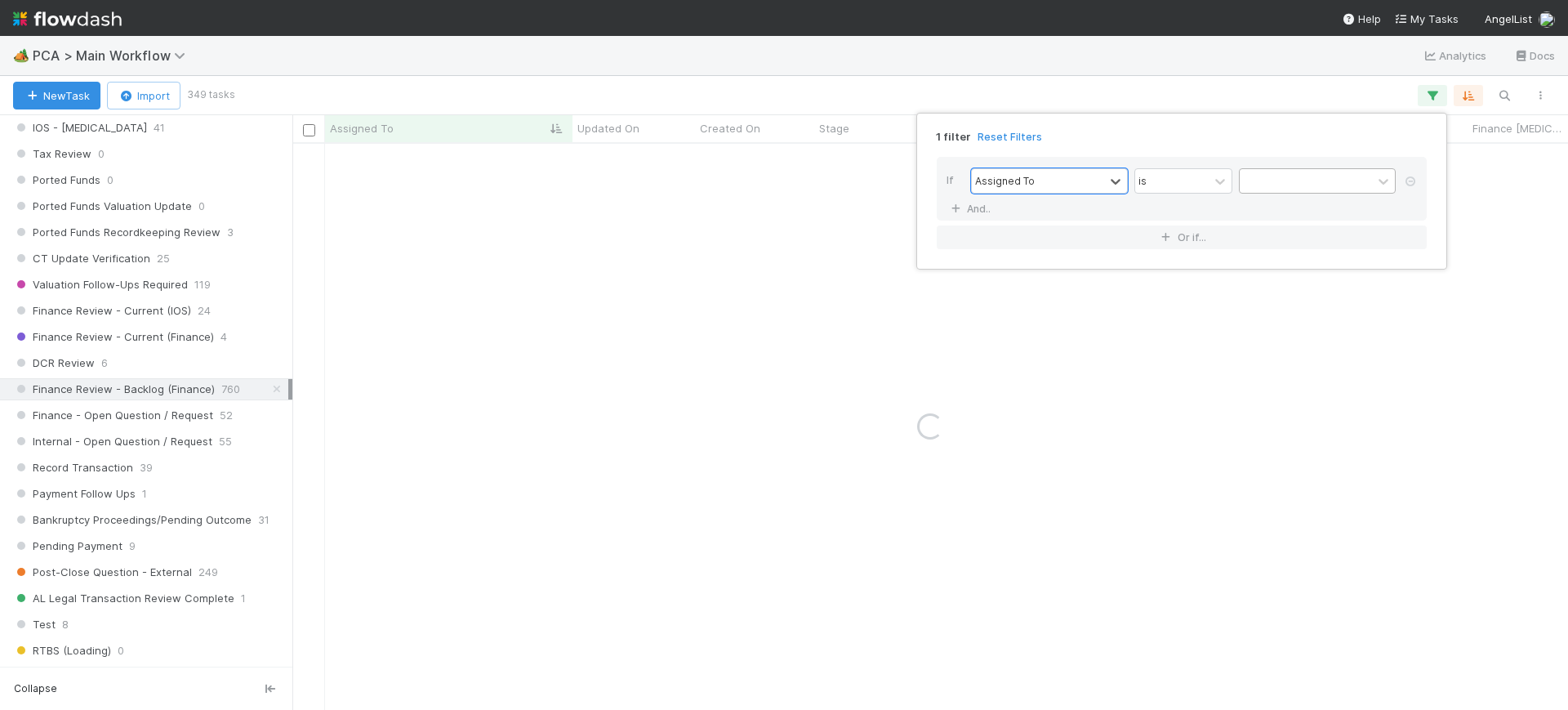
click at [1292, 185] on div at bounding box center [1305, 181] width 132 height 24
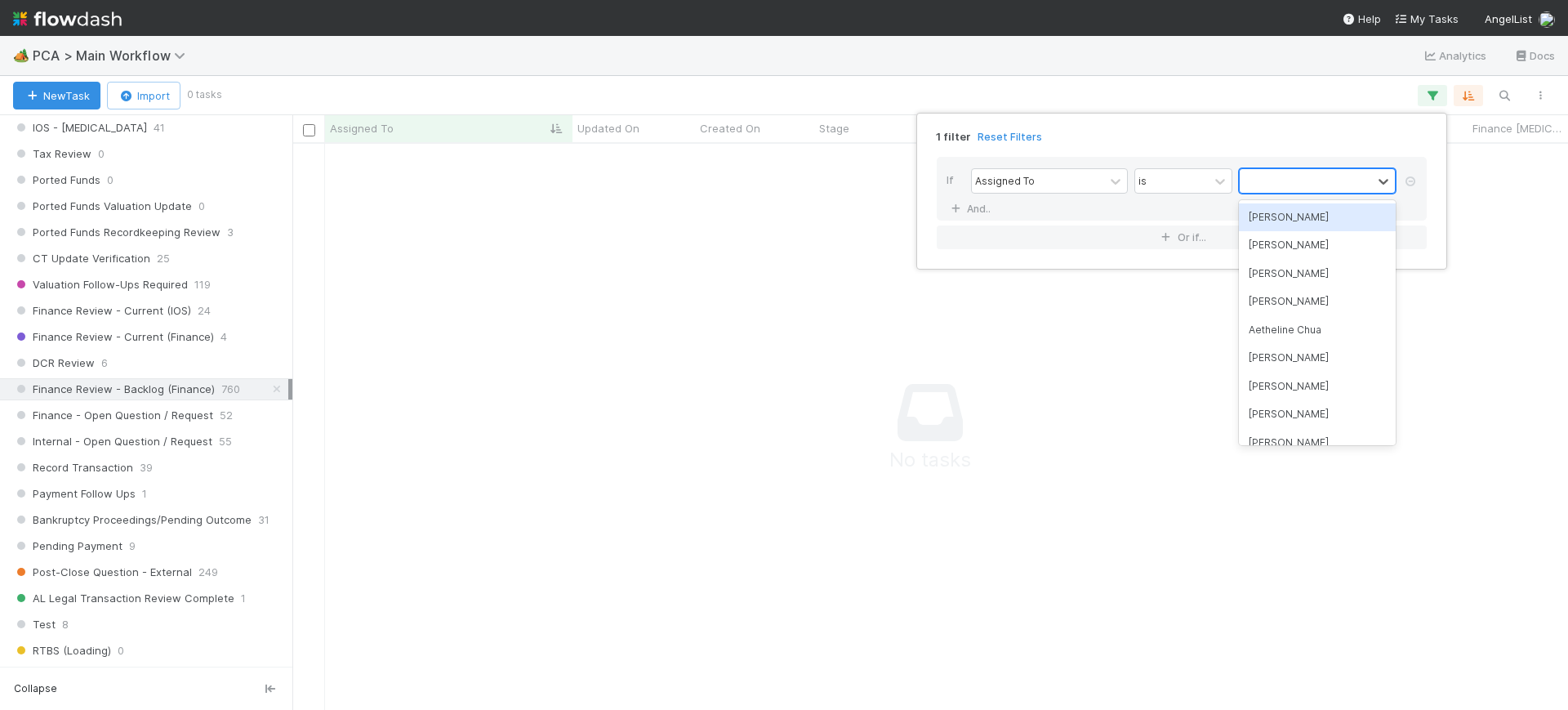
scroll to position [535, 1245]
click at [1282, 215] on div "[PERSON_NAME]" at bounding box center [1317, 217] width 157 height 28
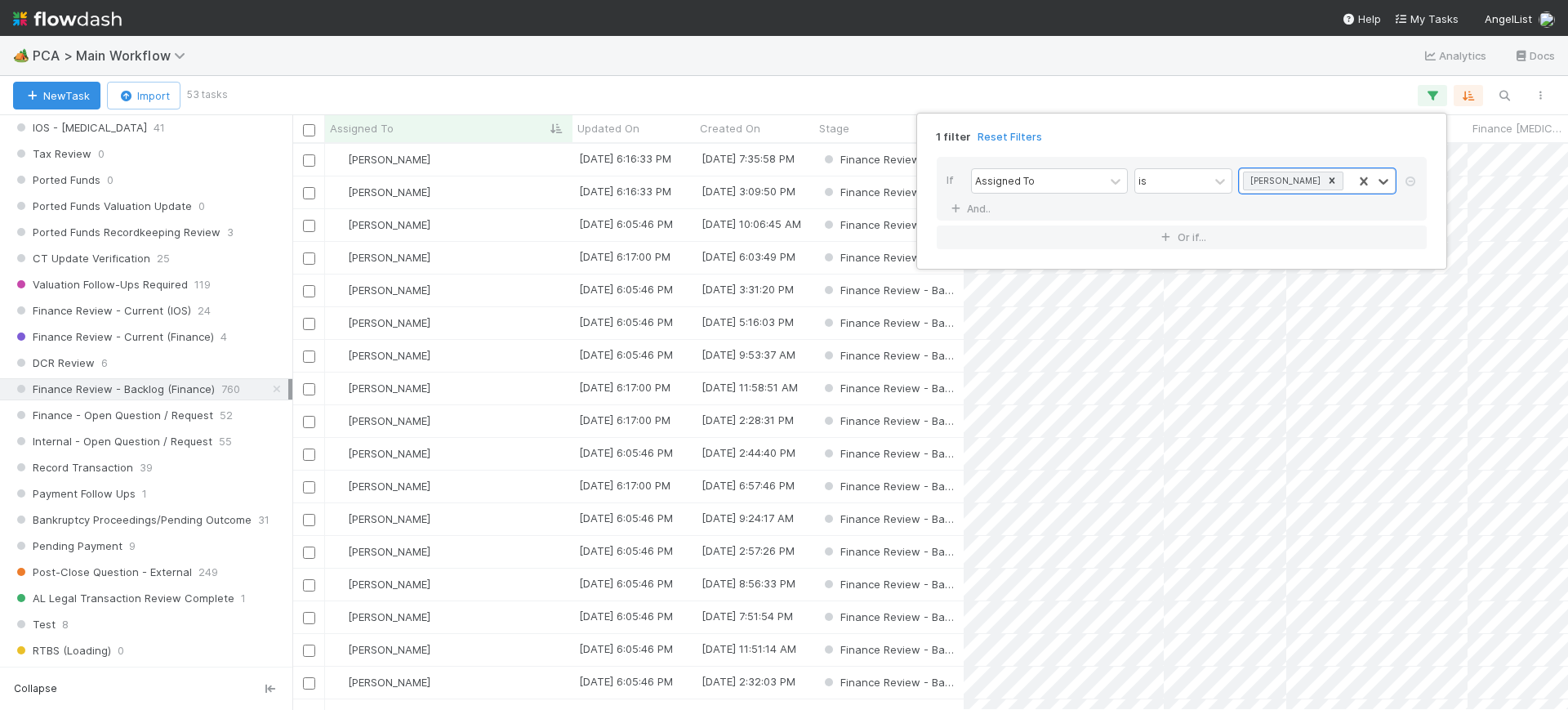
scroll to position [551, 1260]
click at [1063, 95] on div "1 filter Reset Filters If Assigned To is option [PERSON_NAME], selected. 0 resu…" at bounding box center [784, 355] width 1568 height 710
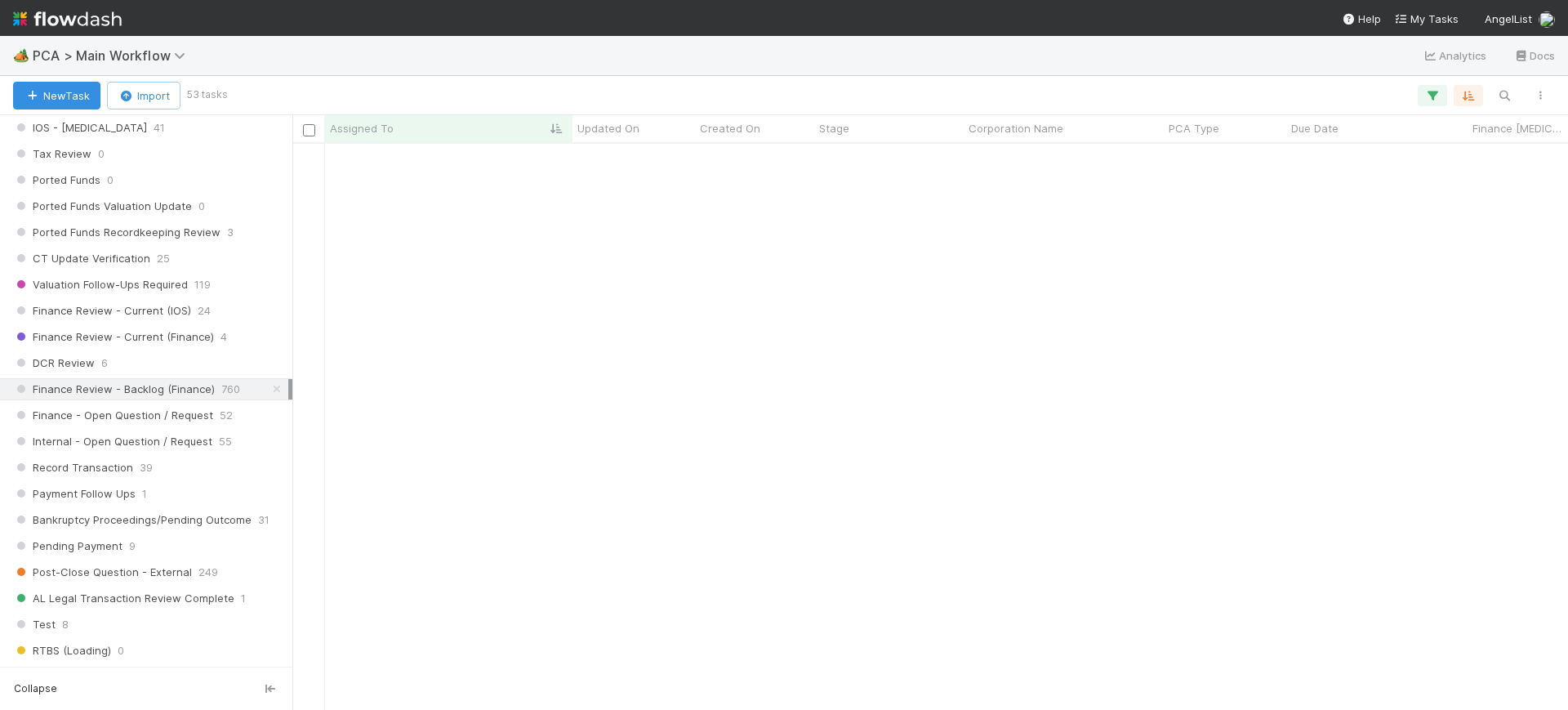
scroll to position [1181, 0]
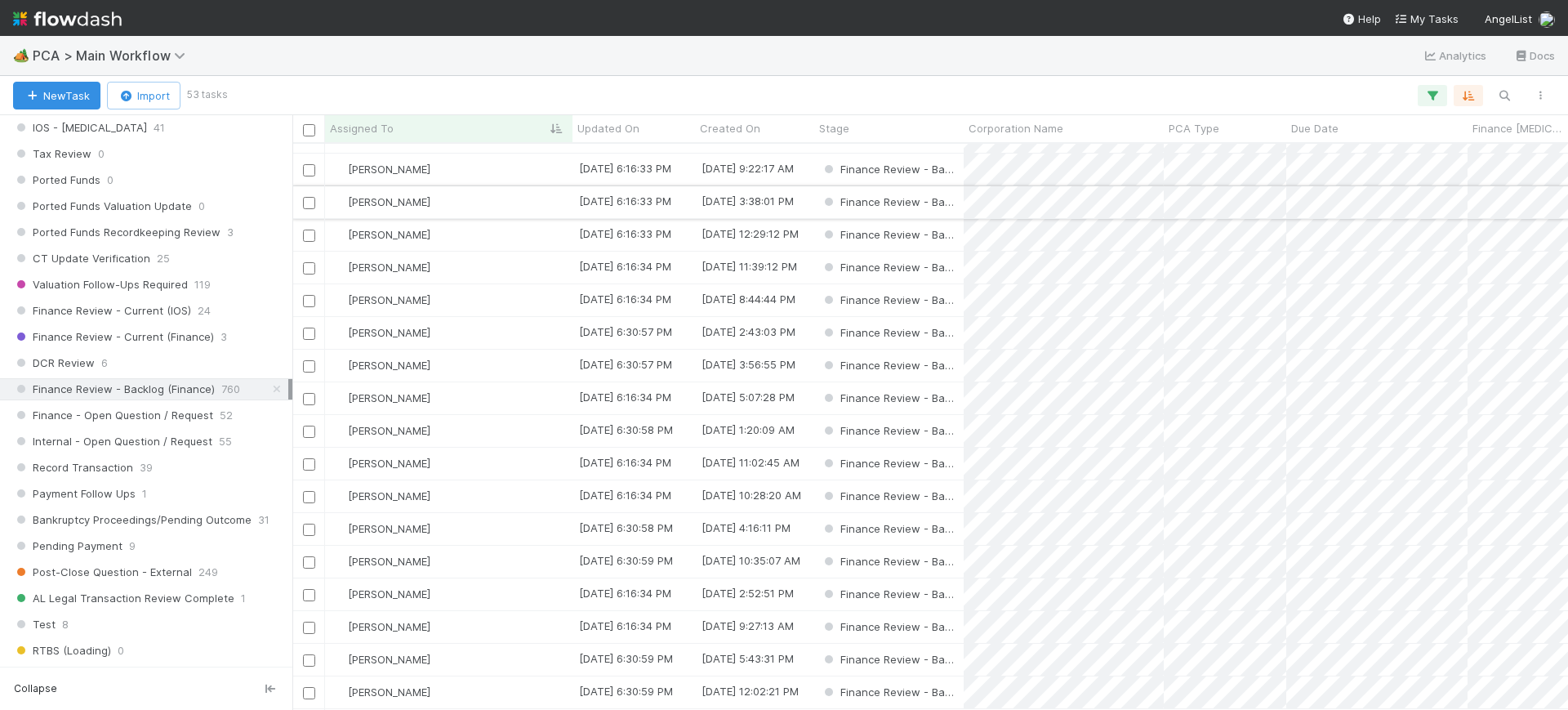
click at [541, 186] on div "[PERSON_NAME]" at bounding box center [448, 201] width 247 height 32
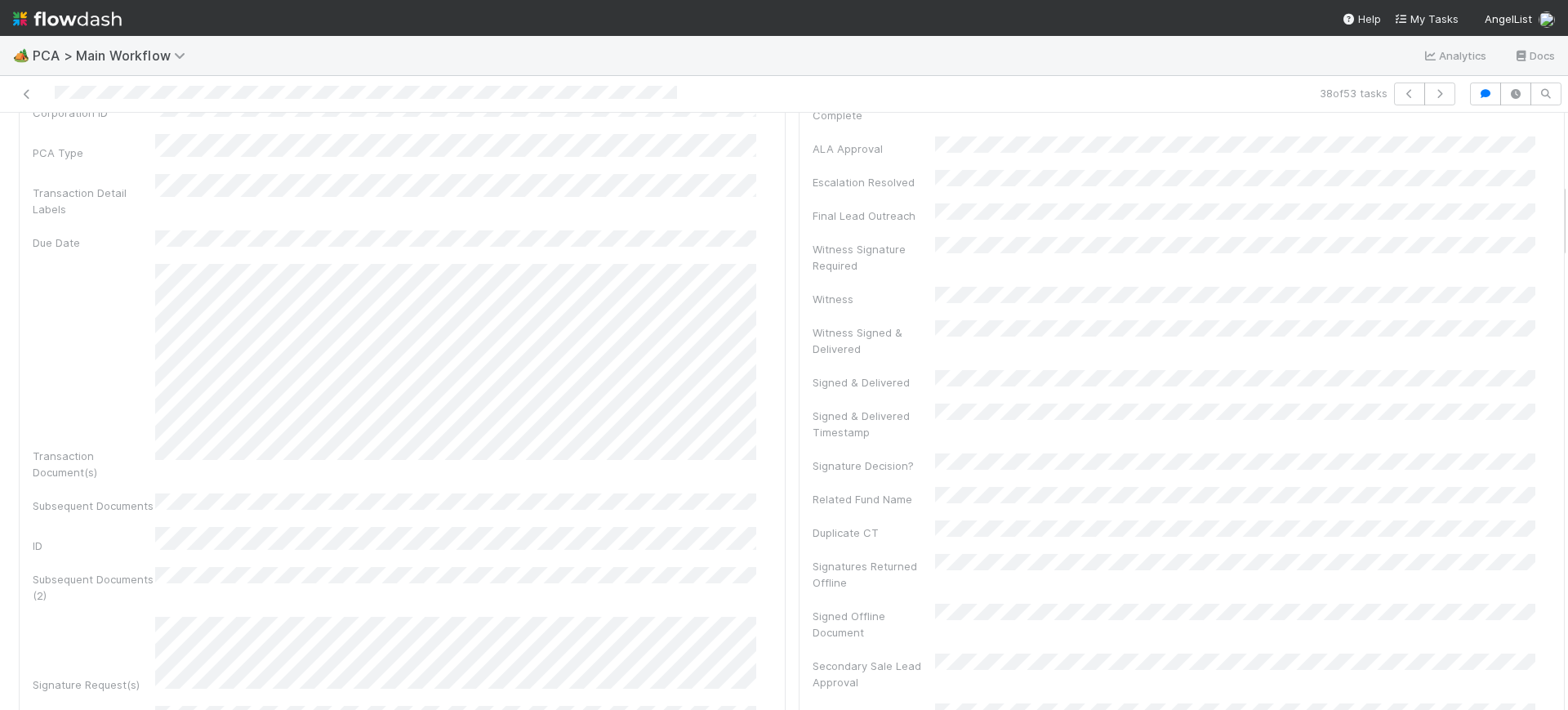
scroll to position [589, 0]
drag, startPoint x: 1548, startPoint y: 146, endPoint x: 1567, endPoint y: 222, distance: 78.3
click at [1567, 222] on div "🏕️ PCA > Main Workflow Analytics Docs 38 of 53 tasks Finance Review - Backlog (…" at bounding box center [784, 372] width 1568 height 673
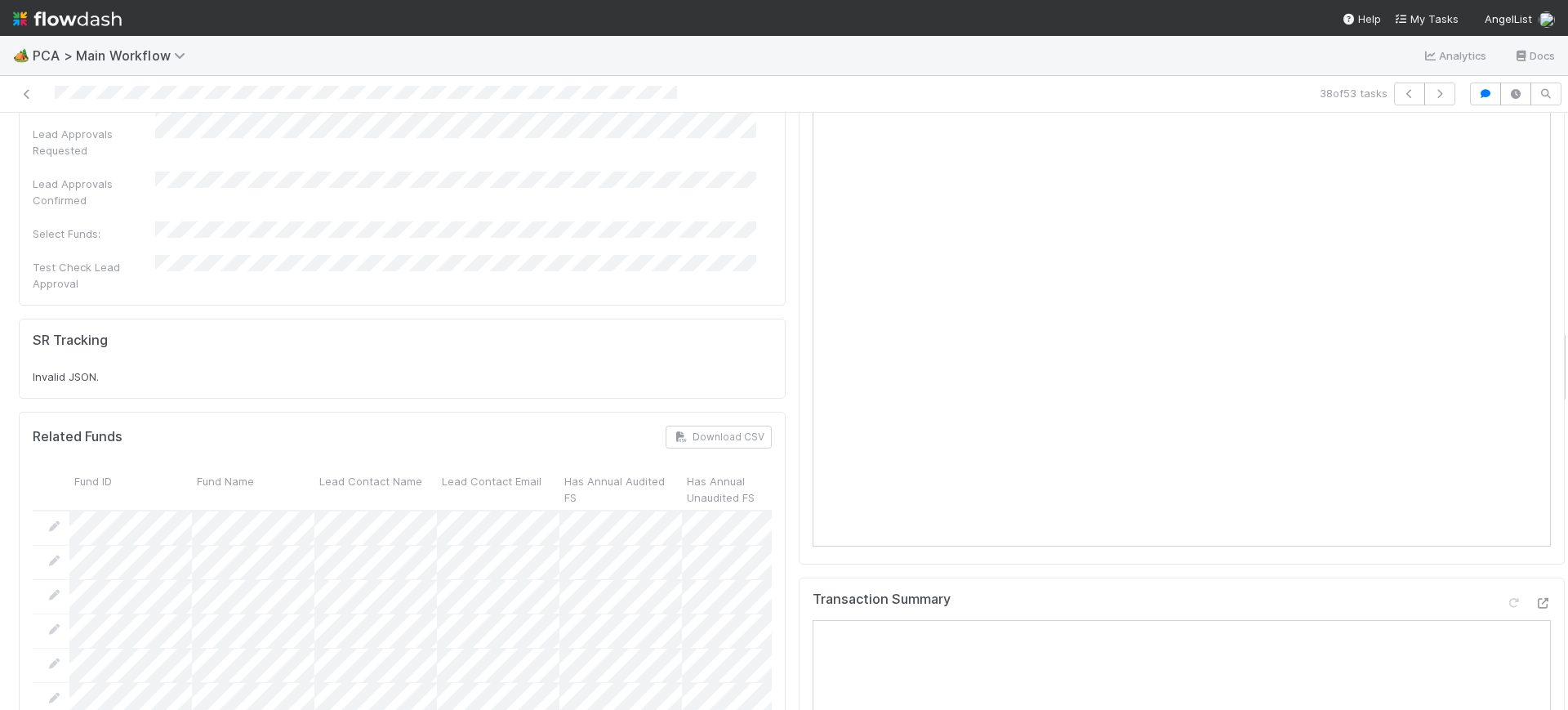
scroll to position [1670, 0]
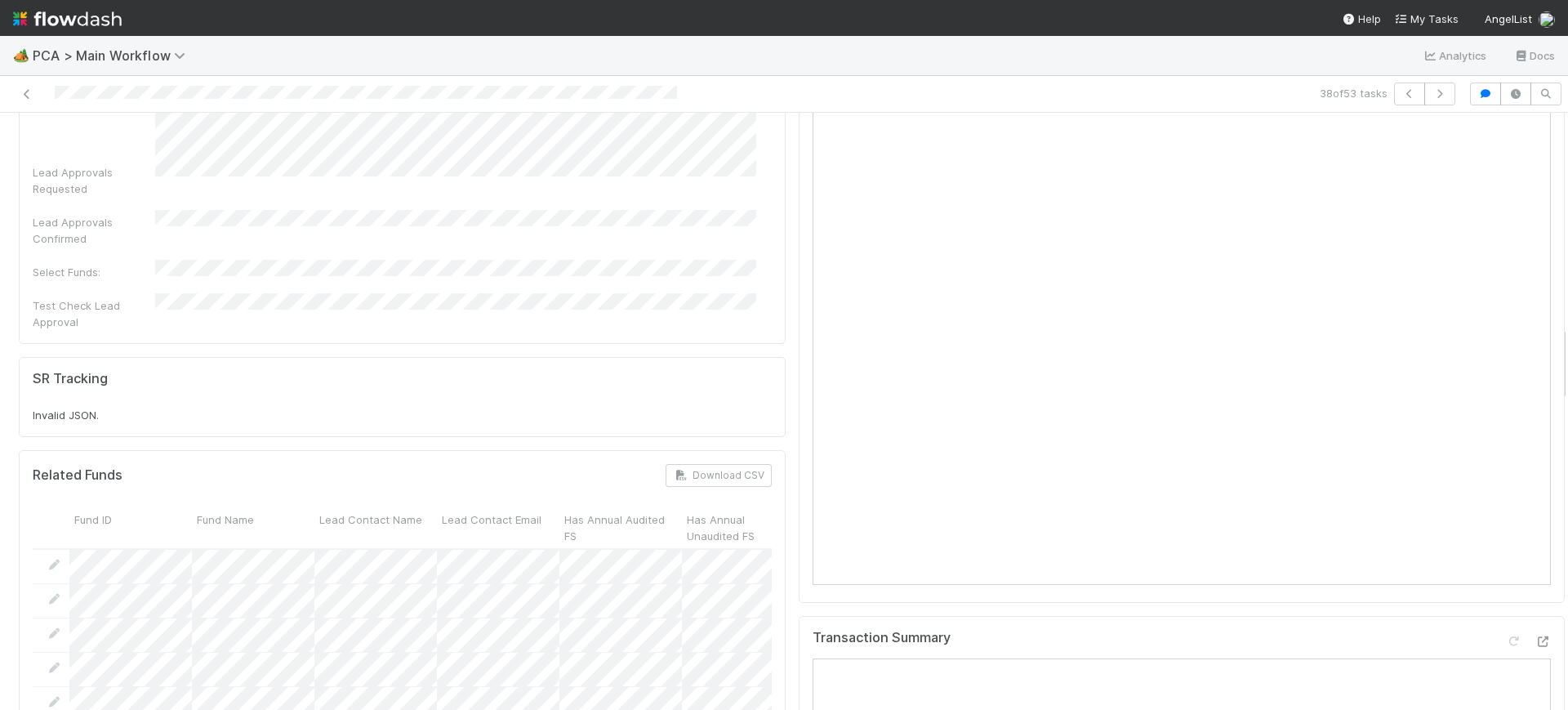
drag, startPoint x: 1547, startPoint y: 220, endPoint x: 1565, endPoint y: 358, distance: 139.2
click at [1565, 358] on div "🏕️ PCA > Main Workflow Analytics Docs 38 of 53 tasks Finance Review - Backlog (…" at bounding box center [784, 372] width 1568 height 673
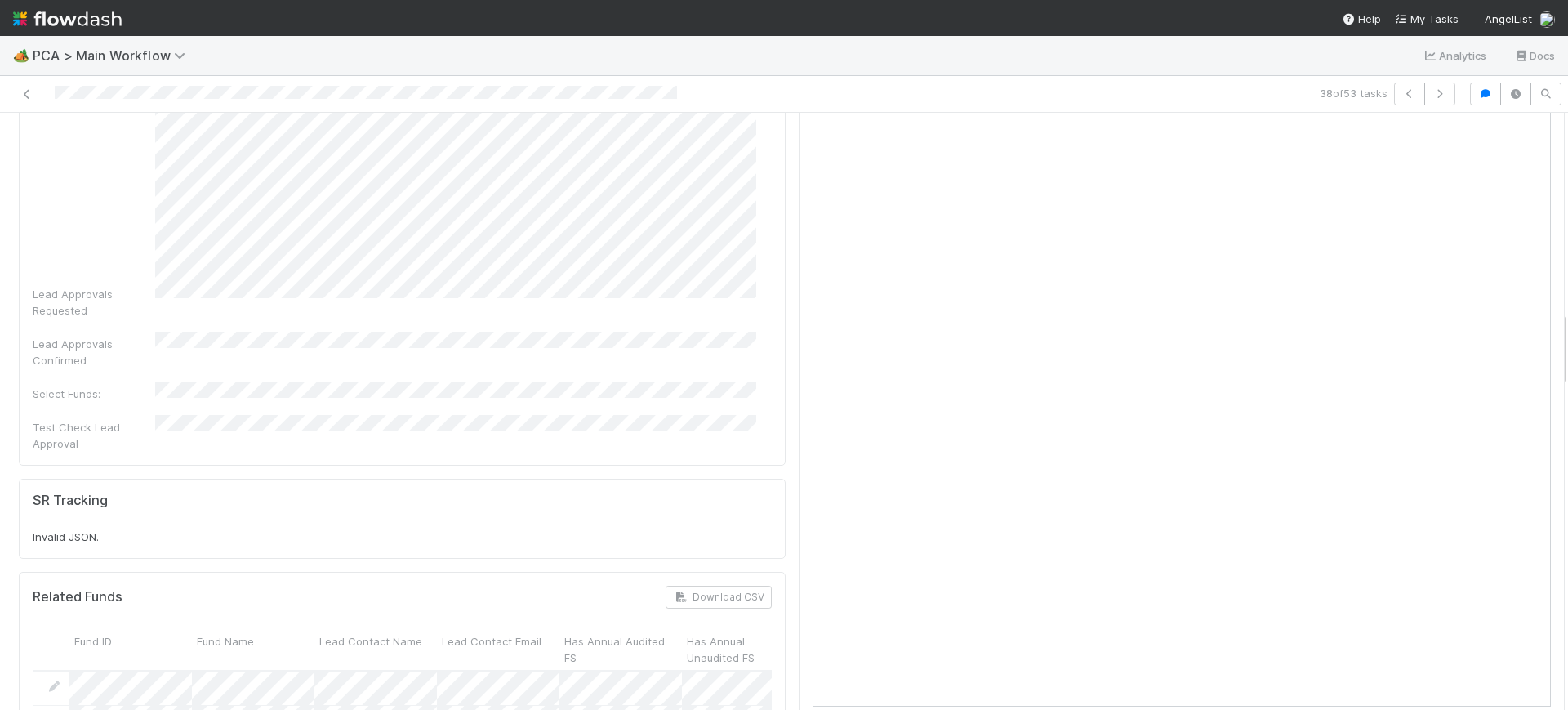
scroll to position [1535, 0]
drag, startPoint x: 1547, startPoint y: 341, endPoint x: 1546, endPoint y: 324, distance: 17.0
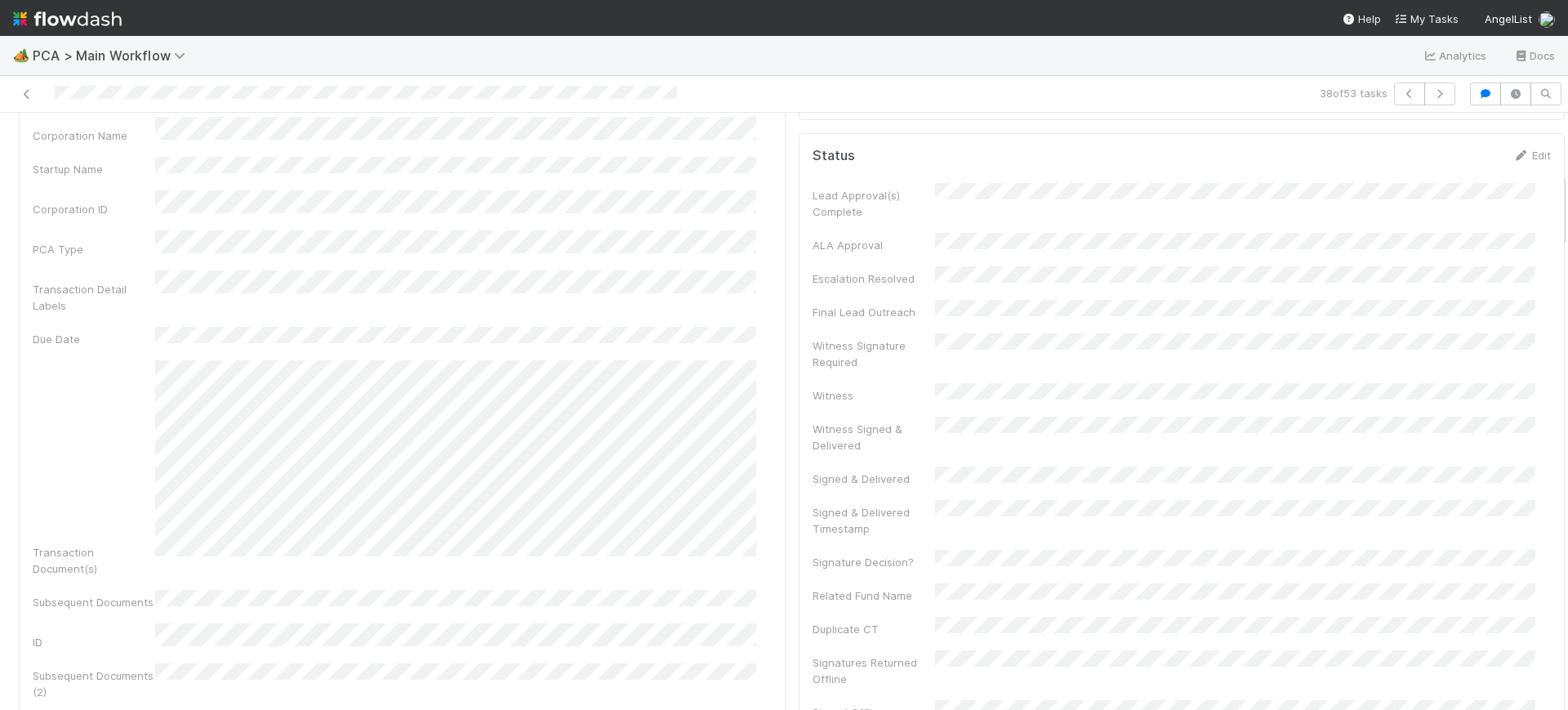
scroll to position [473, 0]
drag, startPoint x: 1548, startPoint y: 339, endPoint x: 1553, endPoint y: 204, distance: 135.1
click at [1553, 204] on div "🏕️ PCA > Main Workflow Analytics Docs 38 of 53 tasks Finance Review - Backlog (…" at bounding box center [784, 372] width 1568 height 673
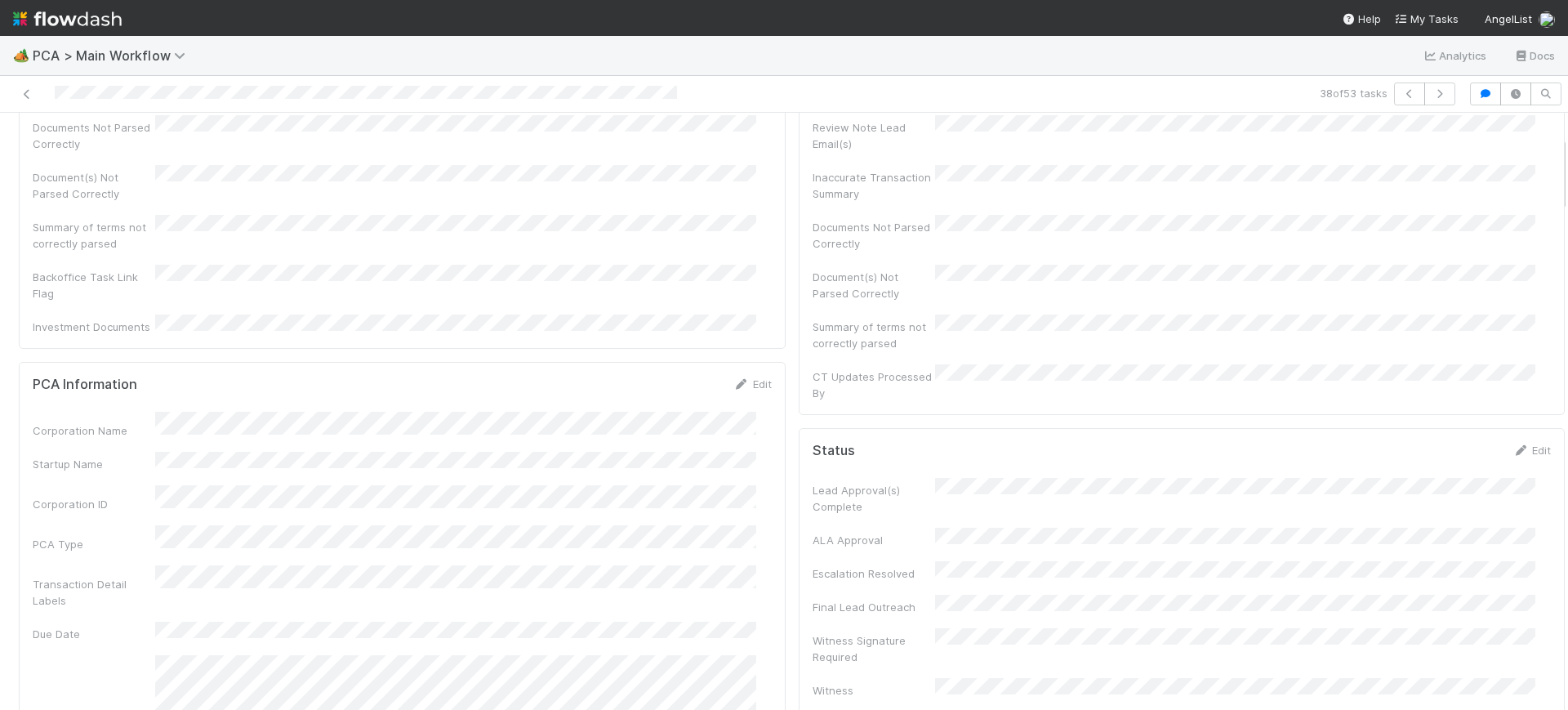
scroll to position [0, 0]
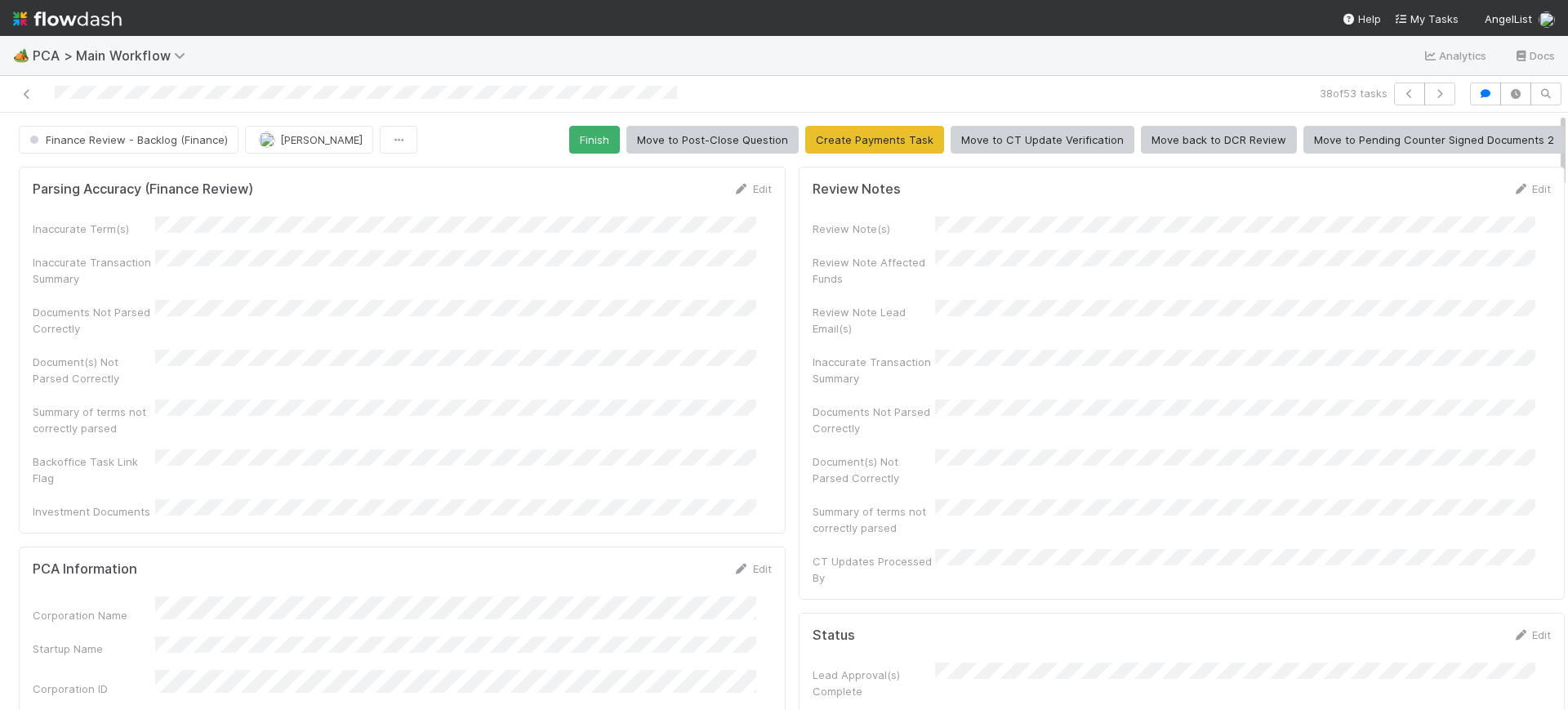
drag, startPoint x: 1548, startPoint y: 205, endPoint x: 1555, endPoint y: 111, distance: 94.3
click at [1555, 111] on div "🏕️ PCA > Main Workflow Analytics Docs 38 of 53 tasks Finance Review - Backlog (…" at bounding box center [784, 372] width 1568 height 673
click at [1432, 97] on icon "button" at bounding box center [1439, 93] width 16 height 9
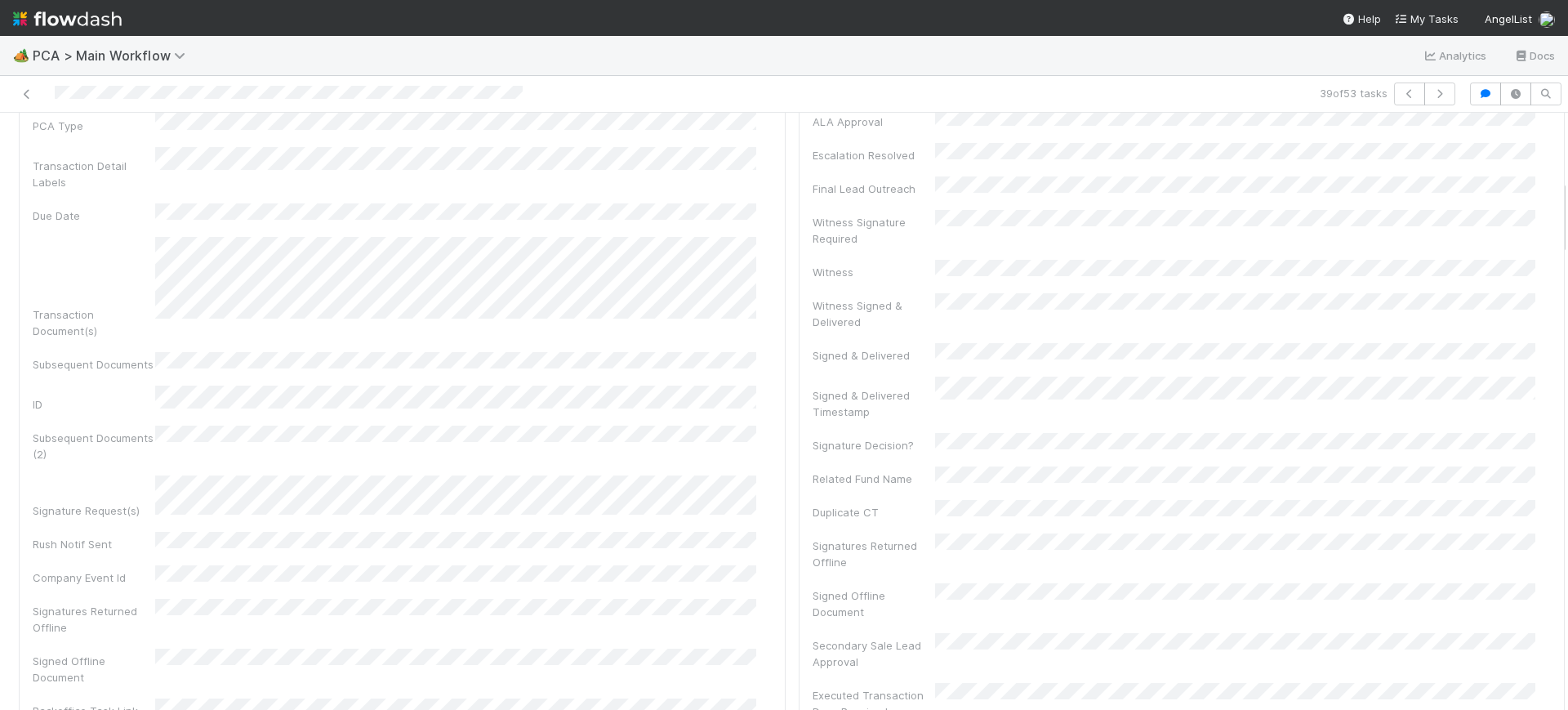
scroll to position [526, 0]
drag, startPoint x: 1548, startPoint y: 146, endPoint x: 1554, endPoint y: 213, distance: 67.3
click at [1554, 213] on div "🏕️ PCA > Main Workflow Analytics Docs 39 of 53 tasks Finance Review - Backlog (…" at bounding box center [784, 372] width 1568 height 673
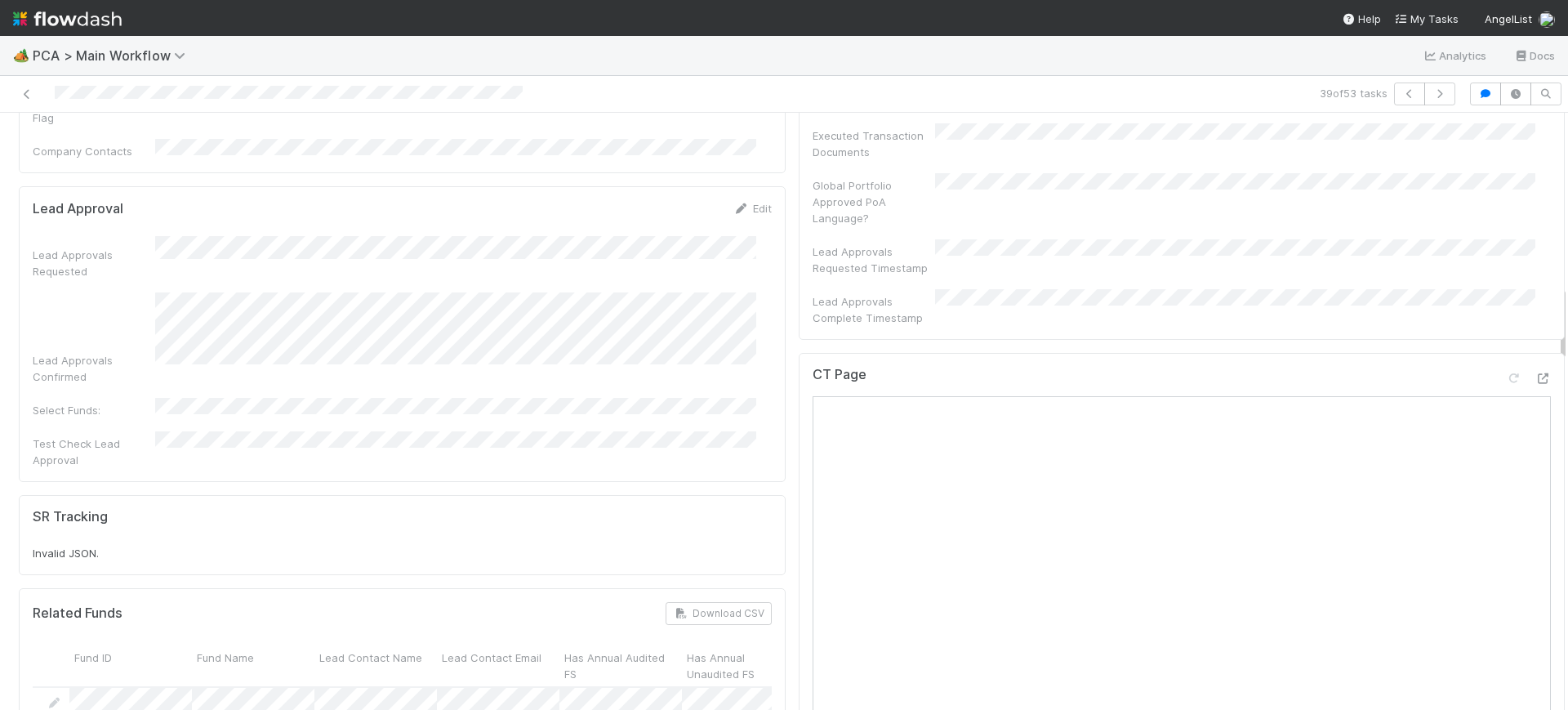
scroll to position [1366, 0]
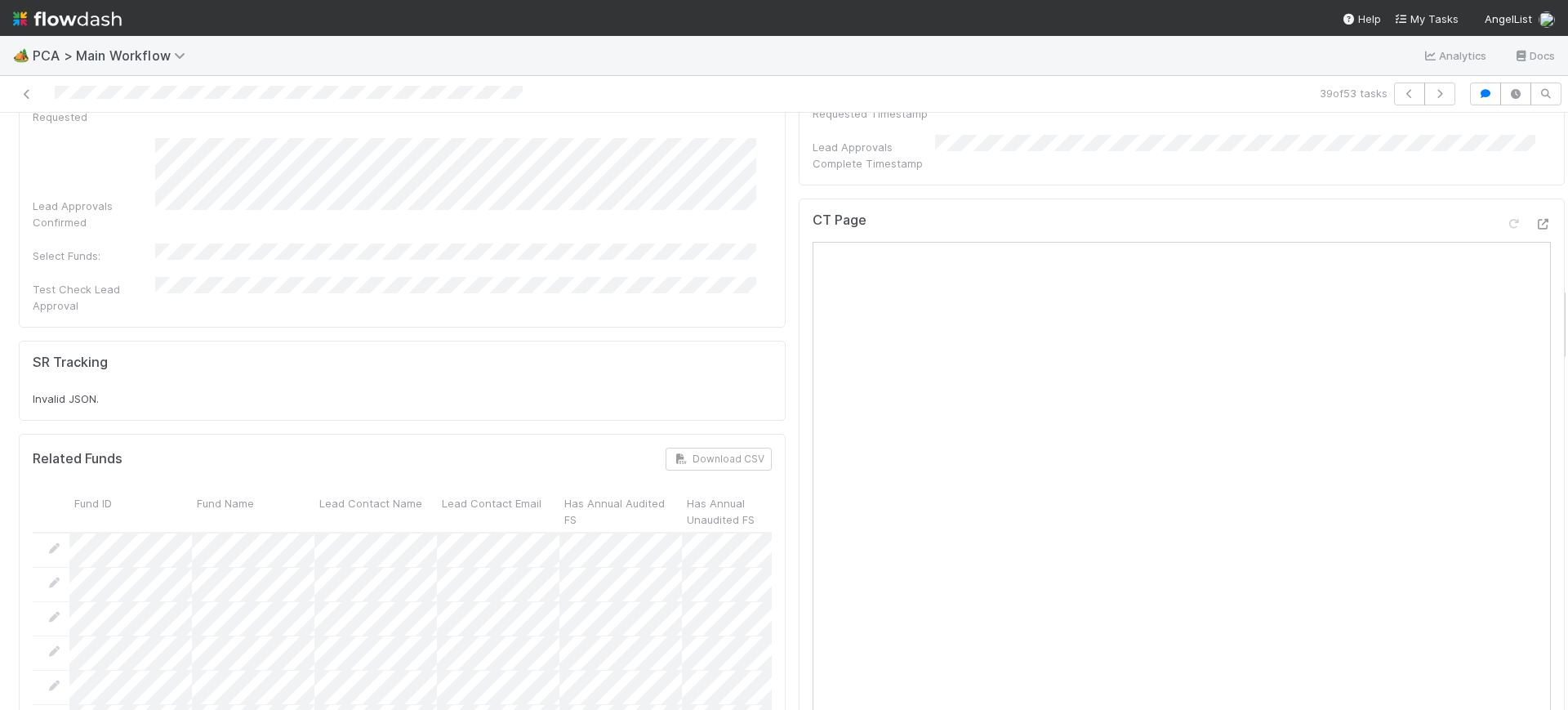
drag, startPoint x: 1547, startPoint y: 209, endPoint x: 1567, endPoint y: 316, distance: 108.9
click at [1567, 316] on div "🏕️ PCA > Main Workflow Analytics Docs 39 of 53 tasks Finance Review - Backlog (…" at bounding box center [784, 372] width 1568 height 673
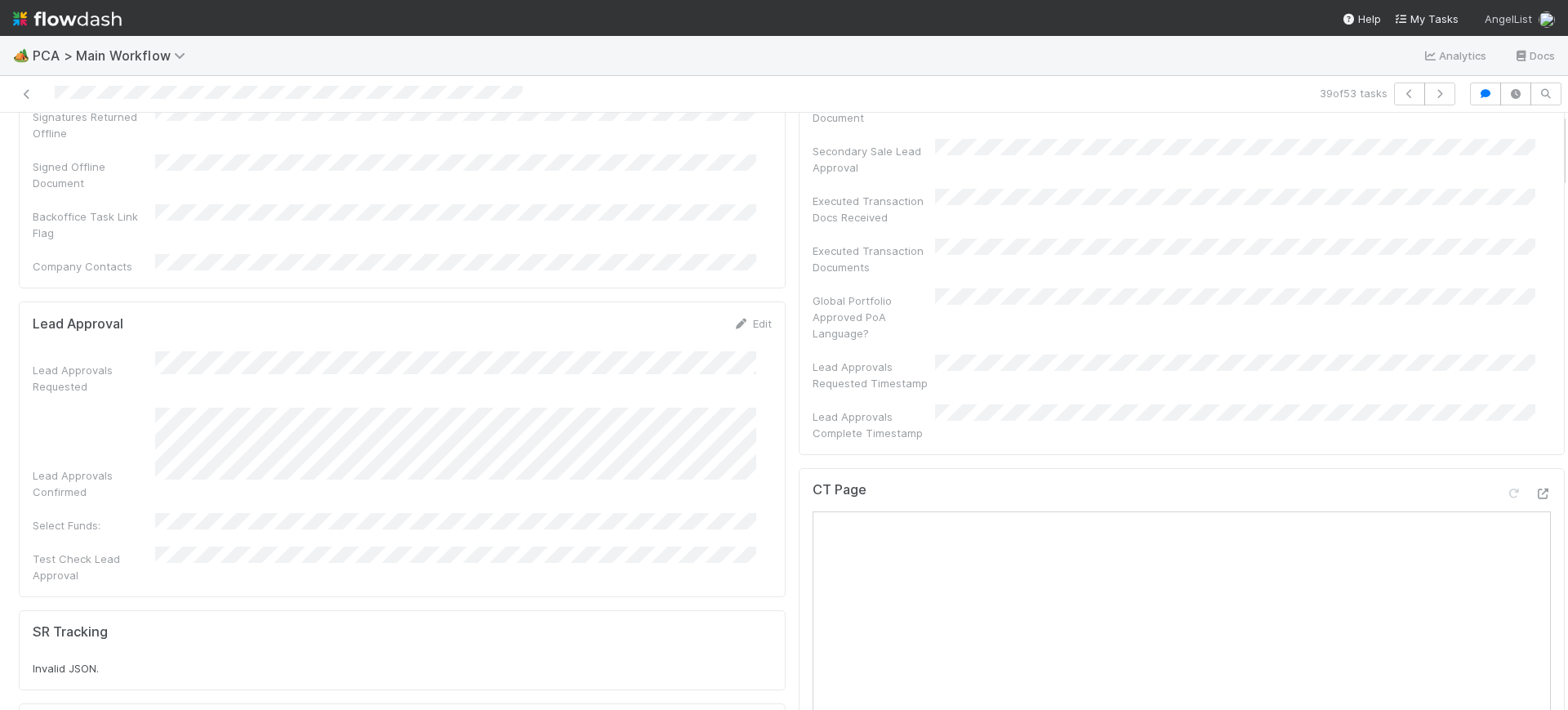
scroll to position [0, 0]
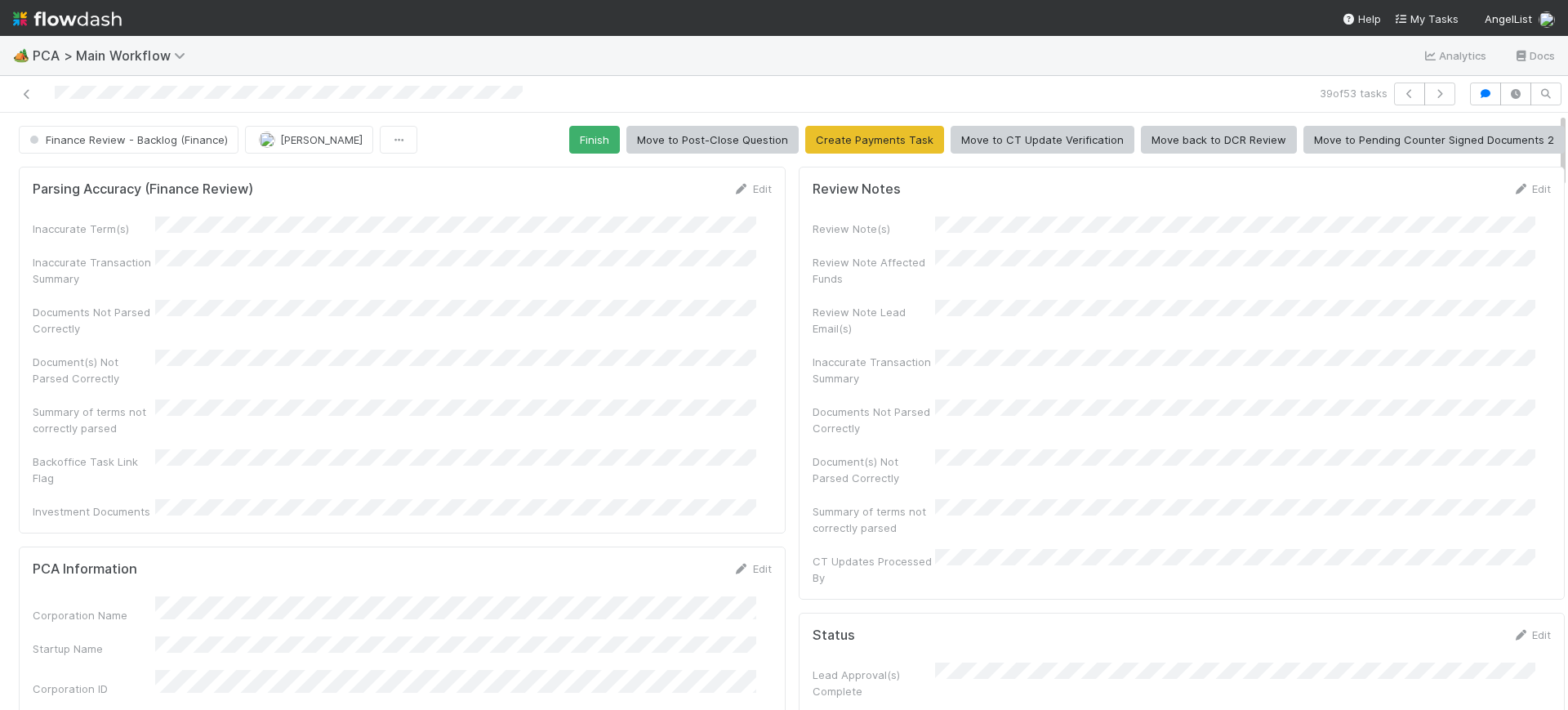
drag, startPoint x: 1547, startPoint y: 334, endPoint x: 1518, endPoint y: -11, distance: 346.2
click at [1518, 0] on html "🏕️ PCA > Main Workflow Analytics Docs 39 of 53 tasks Finance Review - Backlog (…" at bounding box center [784, 355] width 1568 height 710
click at [576, 126] on button "Finish" at bounding box center [594, 140] width 50 height 28
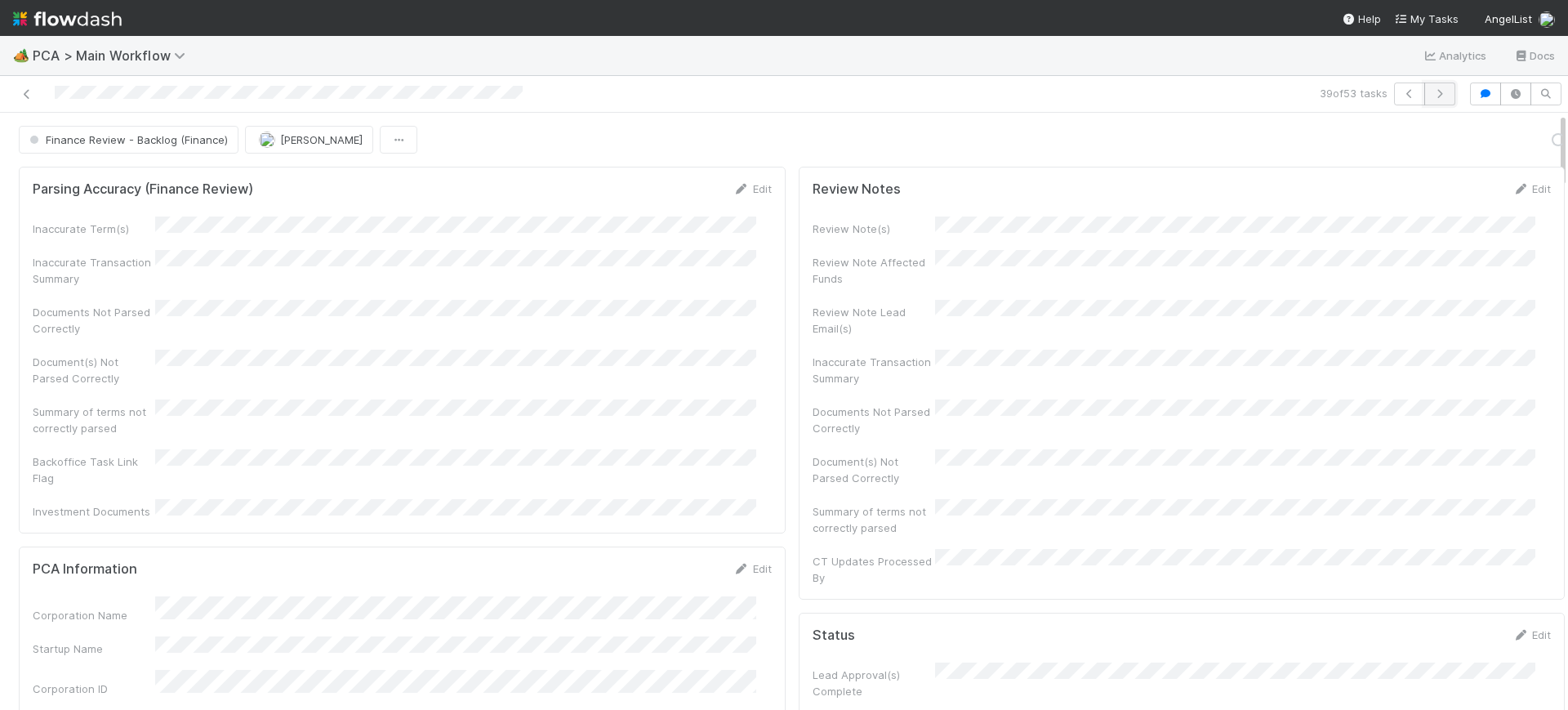
click at [1432, 89] on icon "button" at bounding box center [1439, 93] width 16 height 9
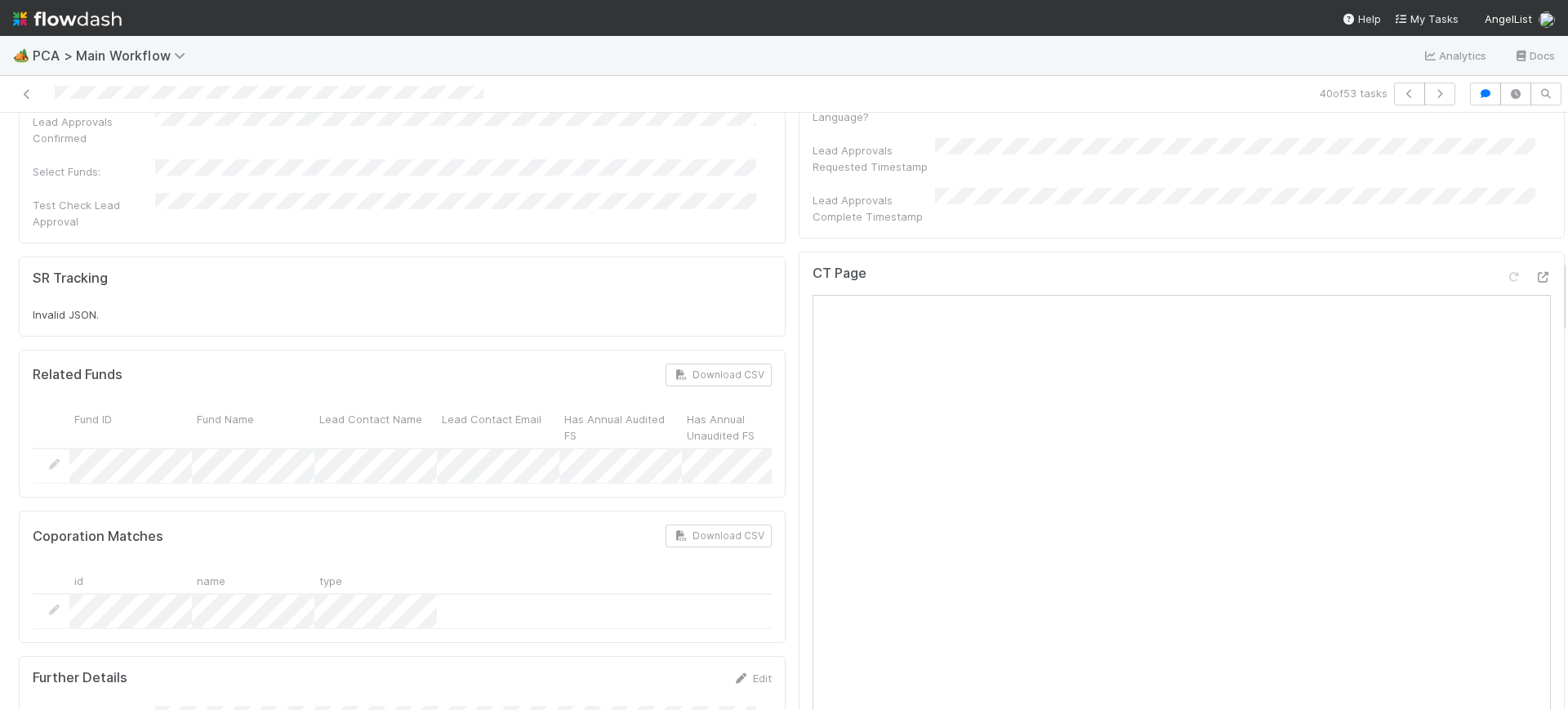
scroll to position [1156, 0]
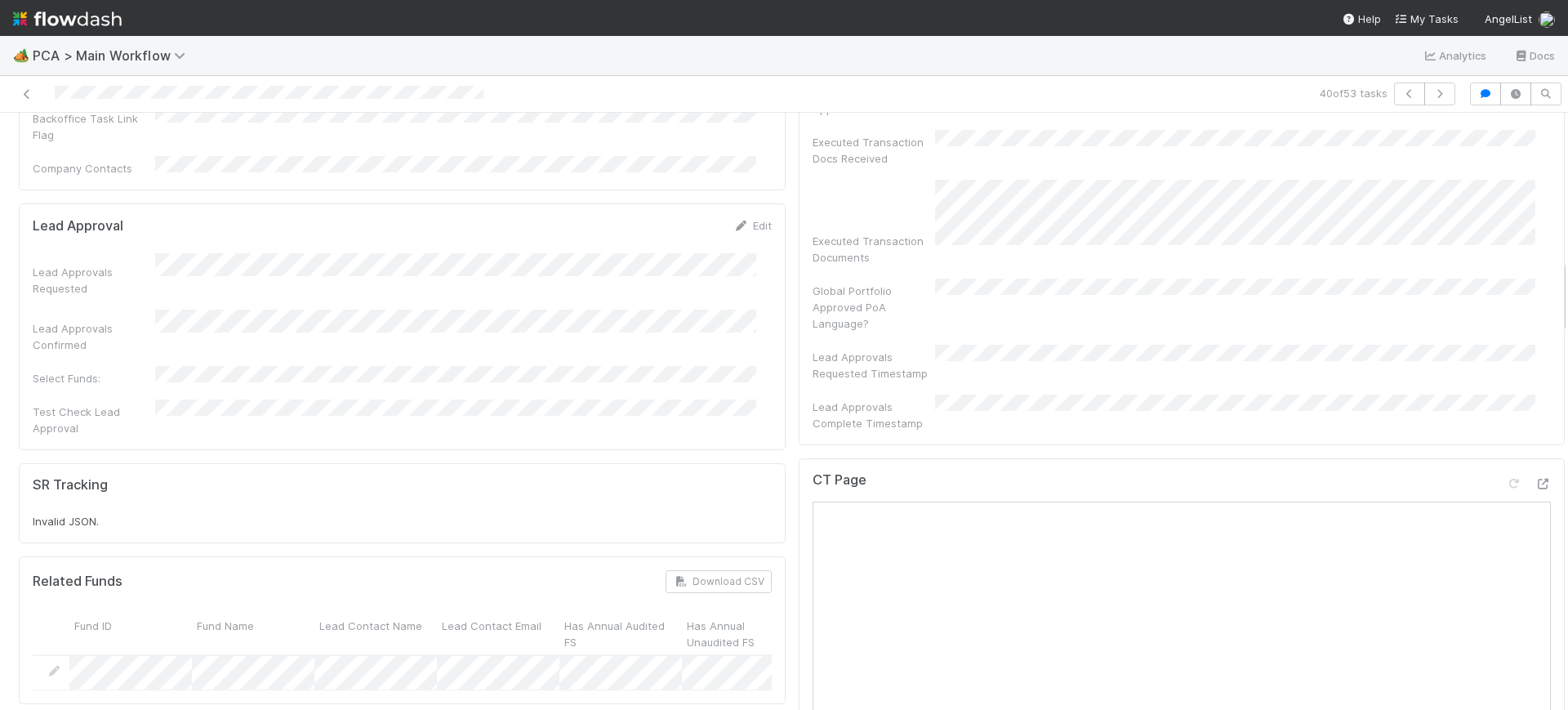
drag, startPoint x: 1548, startPoint y: 134, endPoint x: 1567, endPoint y: 280, distance: 147.2
click at [1567, 280] on div "🏕️ PCA > Main Workflow Analytics Docs 40 of 53 tasks Finance Review - Backlog (…" at bounding box center [784, 372] width 1568 height 673
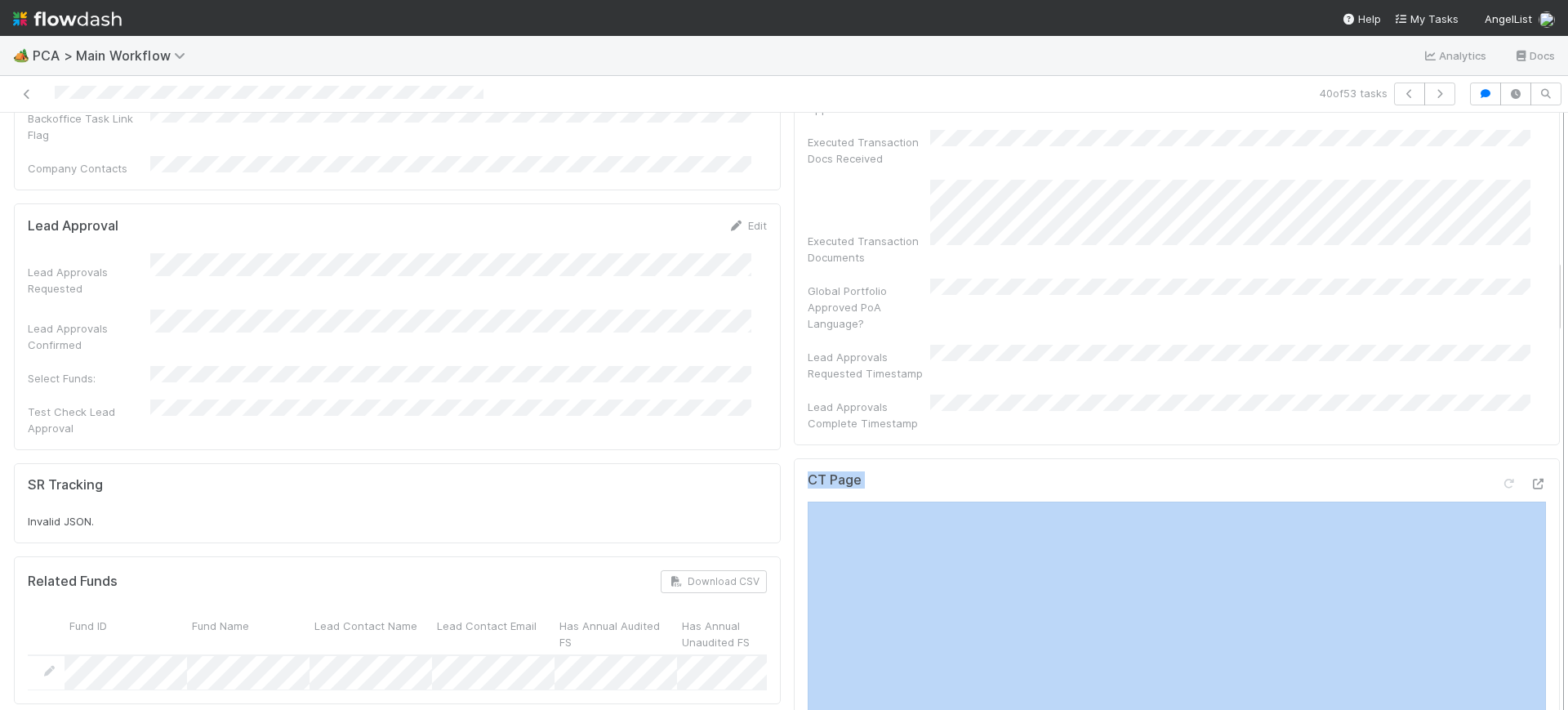
drag, startPoint x: 1545, startPoint y: 306, endPoint x: 1551, endPoint y: 265, distance: 41.4
click at [1551, 265] on div "Finance Review - Backlog (Finance) [PERSON_NAME] Finish Move to Post-Close Ques…" at bounding box center [784, 411] width 1568 height 597
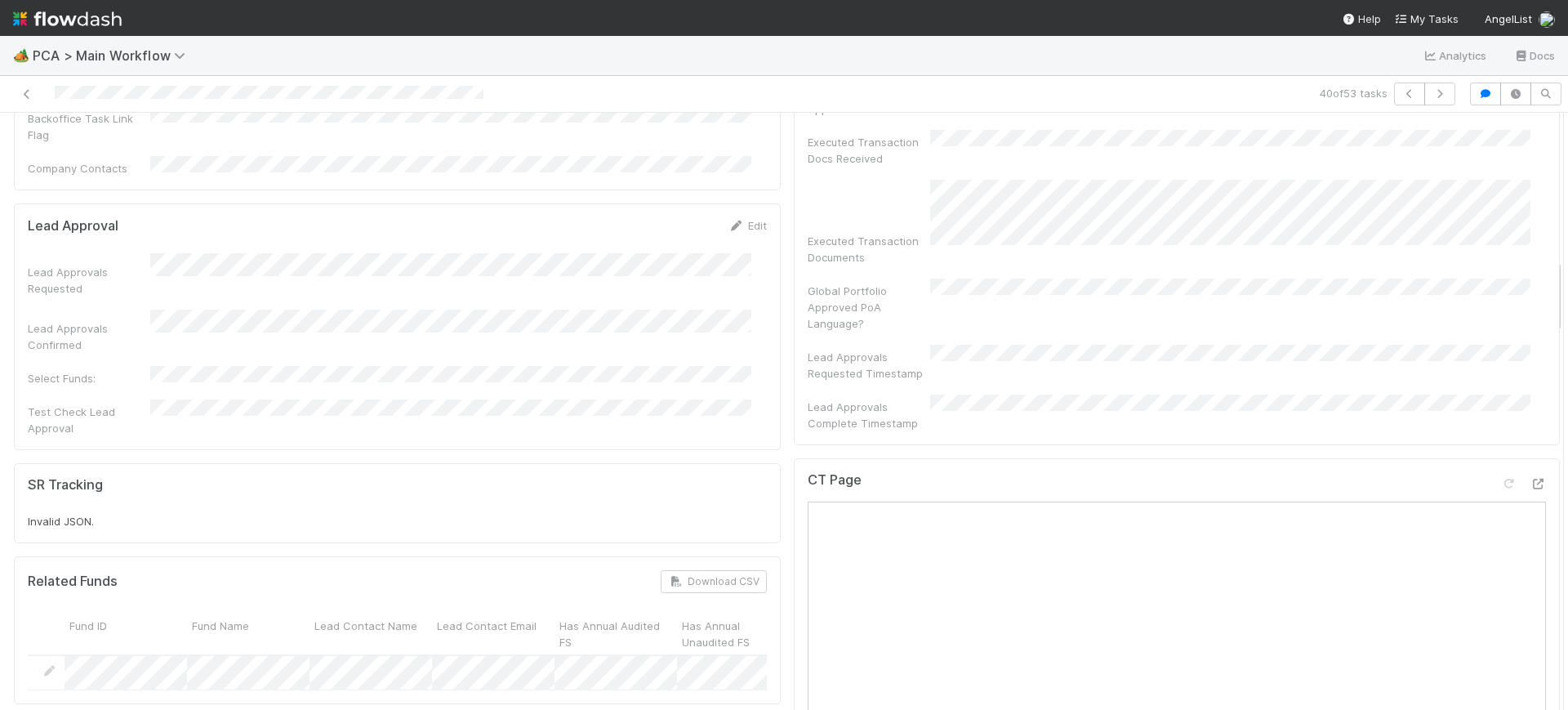
drag, startPoint x: 1540, startPoint y: 283, endPoint x: 1542, endPoint y: 267, distance: 16.1
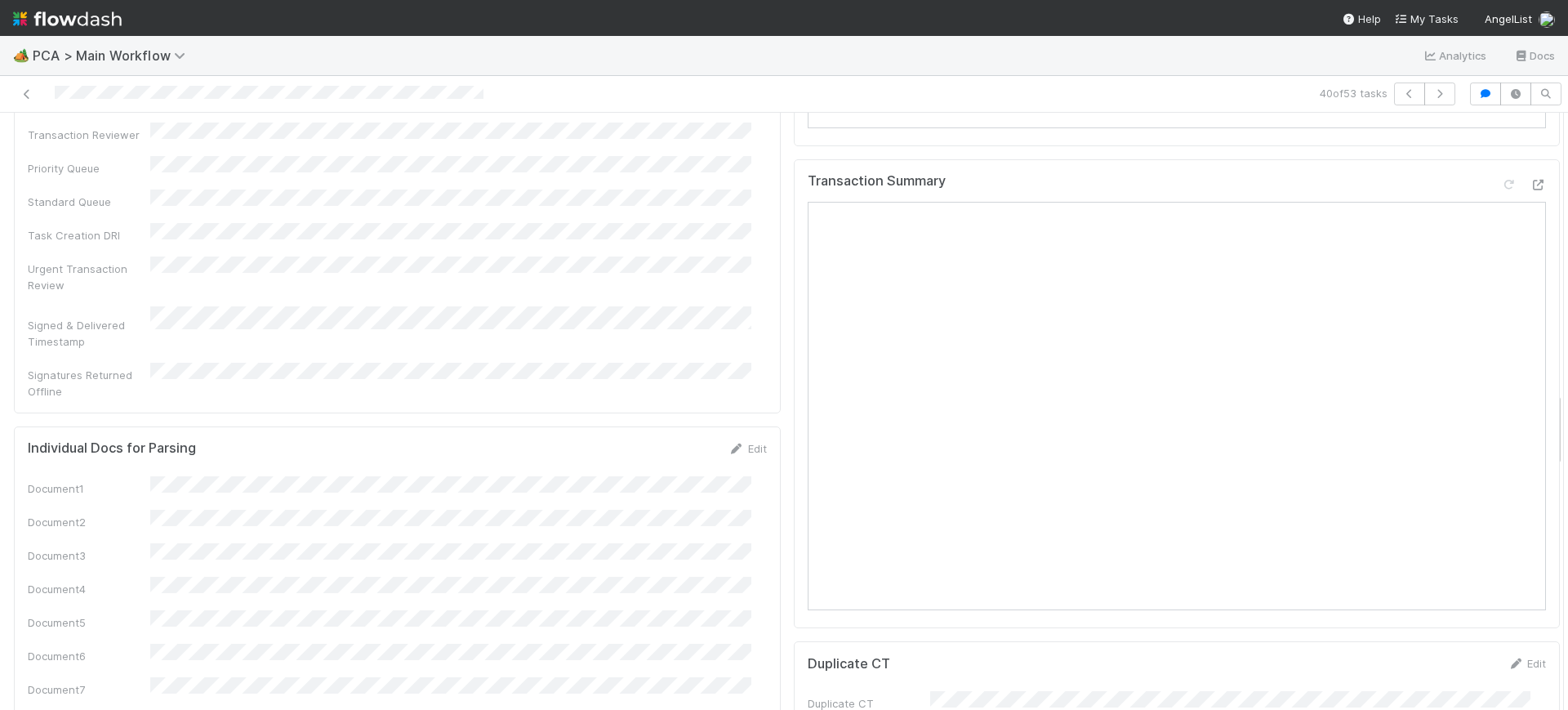
scroll to position [2169, 0]
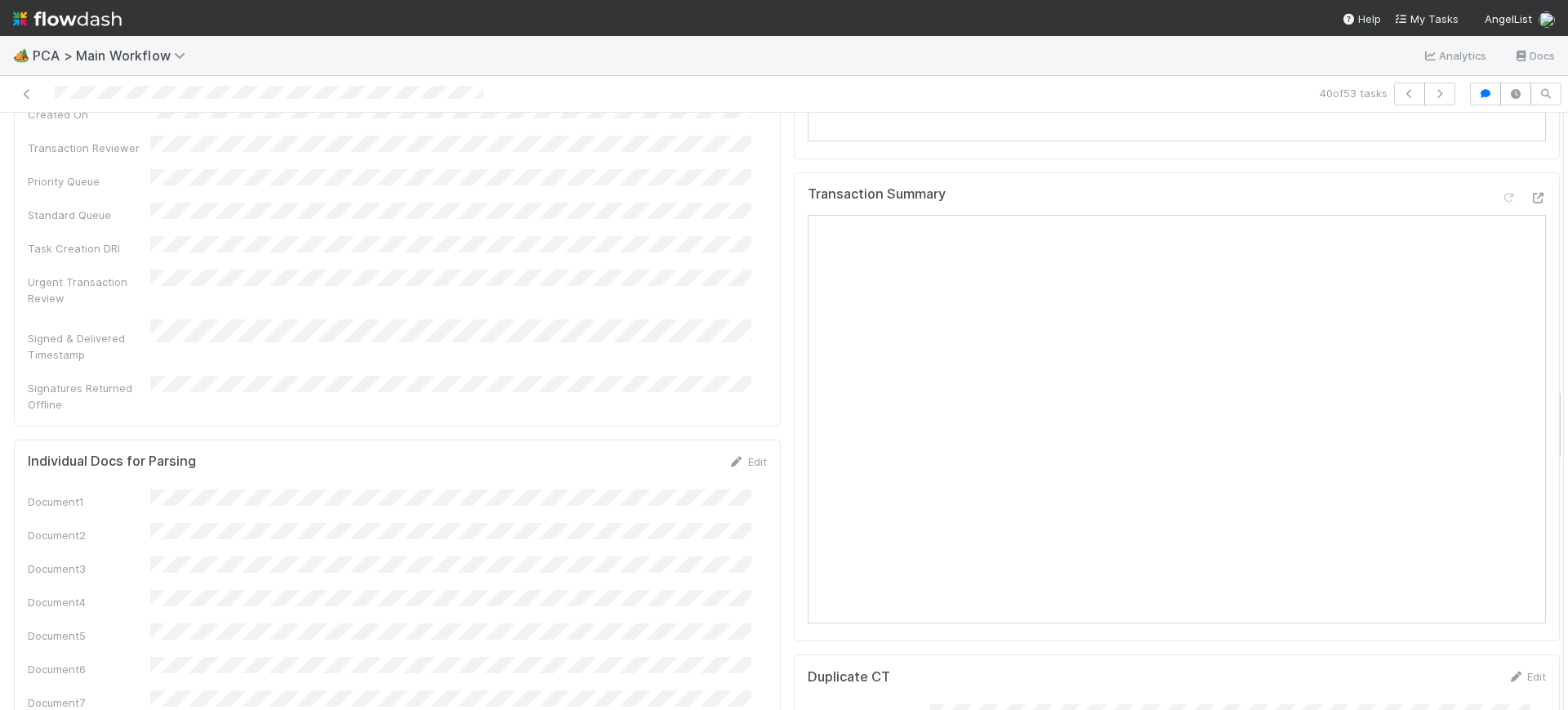
drag, startPoint x: 1542, startPoint y: 280, endPoint x: 1567, endPoint y: 407, distance: 129.4
click at [1567, 407] on div "🏕️ PCA > Main Workflow Analytics Docs 40 of 53 tasks Finance Review - Backlog (…" at bounding box center [784, 372] width 1568 height 673
click at [1564, 393] on div at bounding box center [1564, 411] width 1 height 597
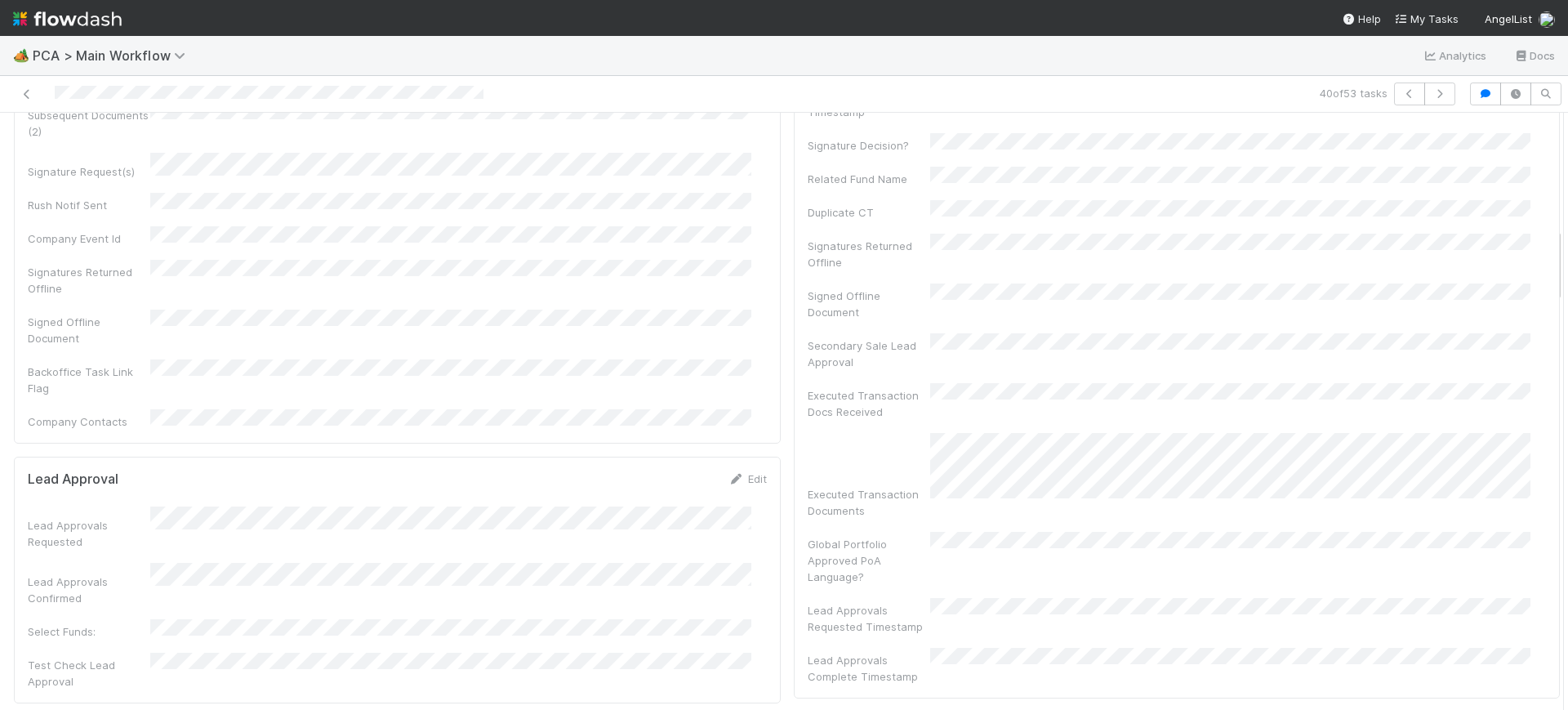
scroll to position [909, 0]
drag, startPoint x: 1542, startPoint y: 393, endPoint x: 1567, endPoint y: 234, distance: 161.0
click at [1567, 234] on div "🏕️ PCA > Main Workflow Analytics Docs 40 of 53 tasks Finance Review - Backlog (…" at bounding box center [784, 372] width 1568 height 673
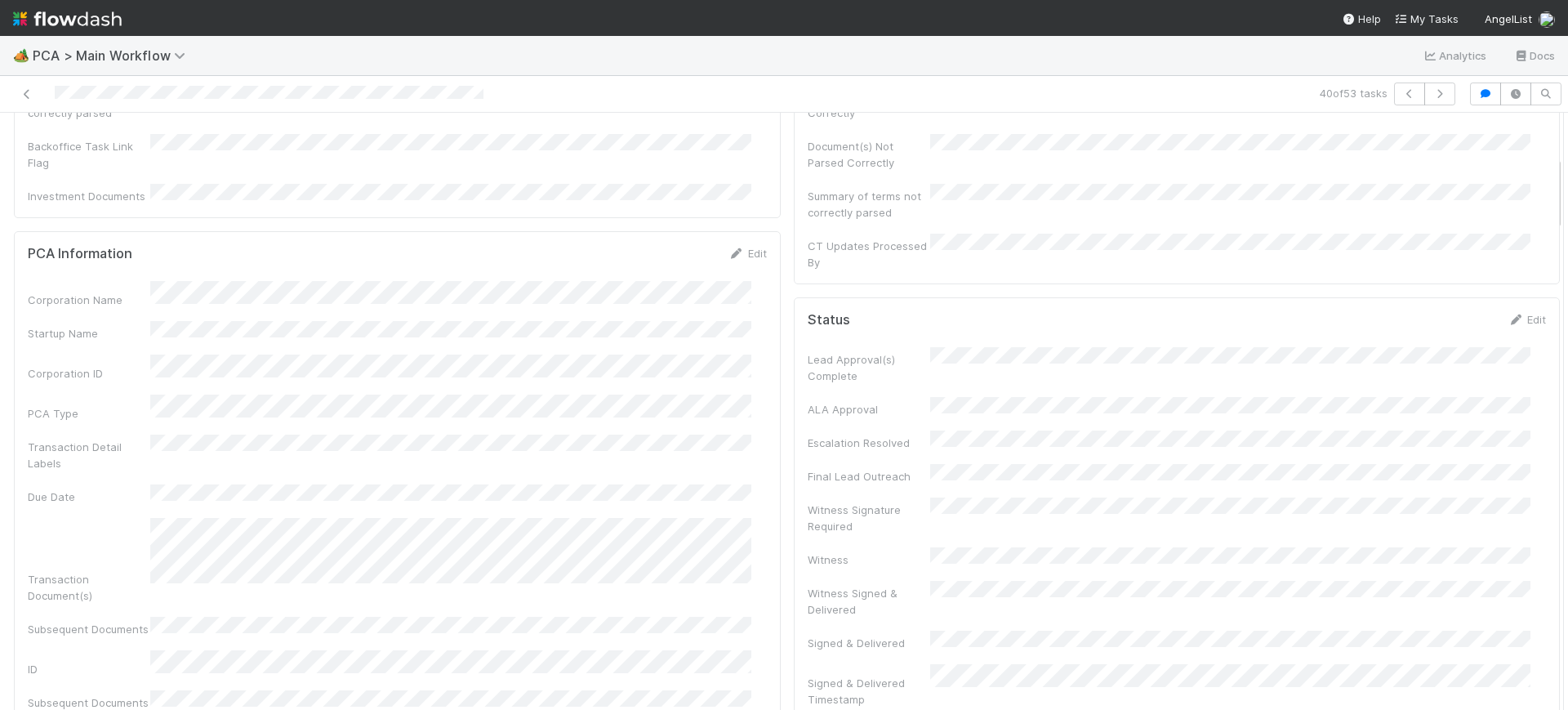
scroll to position [0, 0]
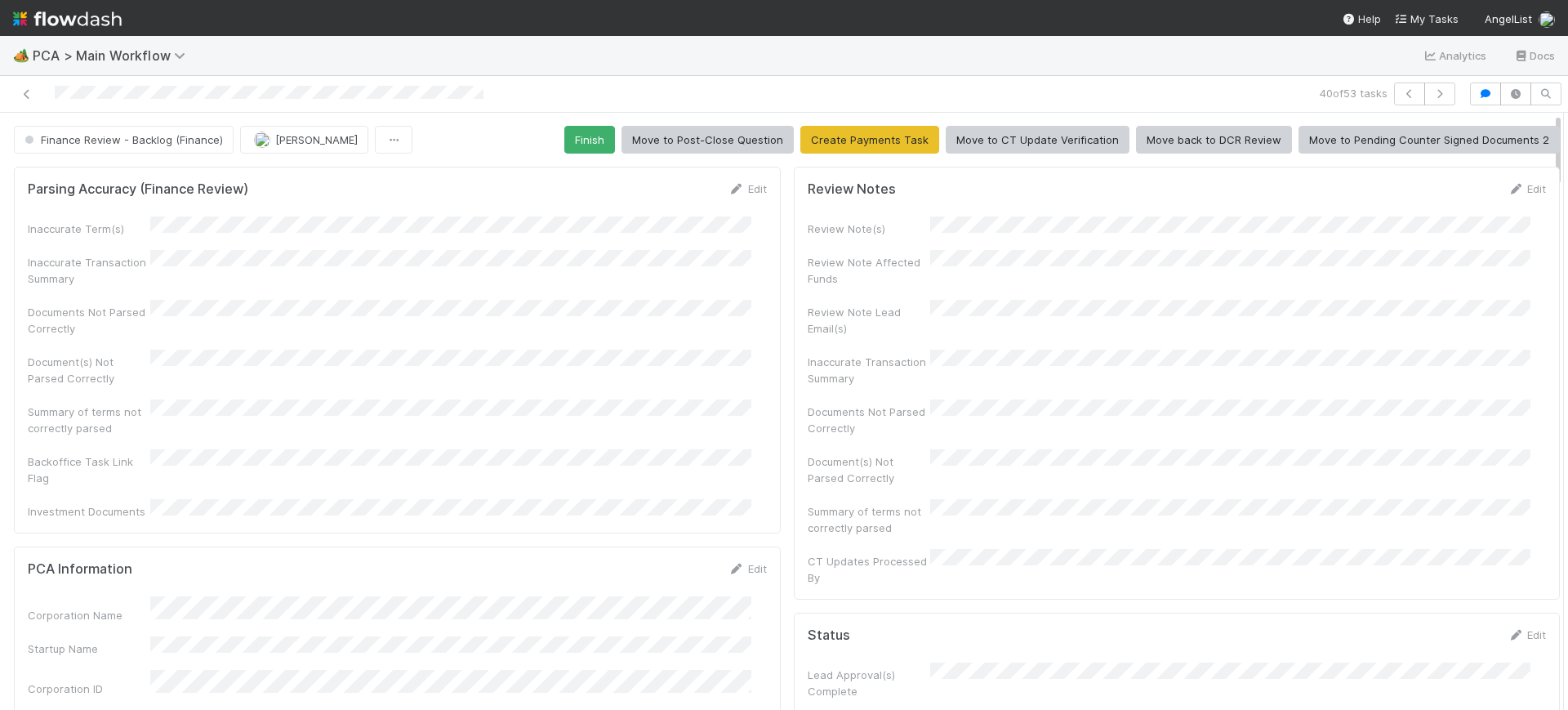
drag, startPoint x: 1543, startPoint y: 253, endPoint x: 1529, endPoint y: 63, distance: 190.5
click at [1529, 76] on div "40 of 53 tasks Finance Review - Backlog (Finance) [PERSON_NAME] Finish Move to …" at bounding box center [784, 392] width 1568 height 633
click at [583, 126] on button "Finish" at bounding box center [589, 140] width 50 height 28
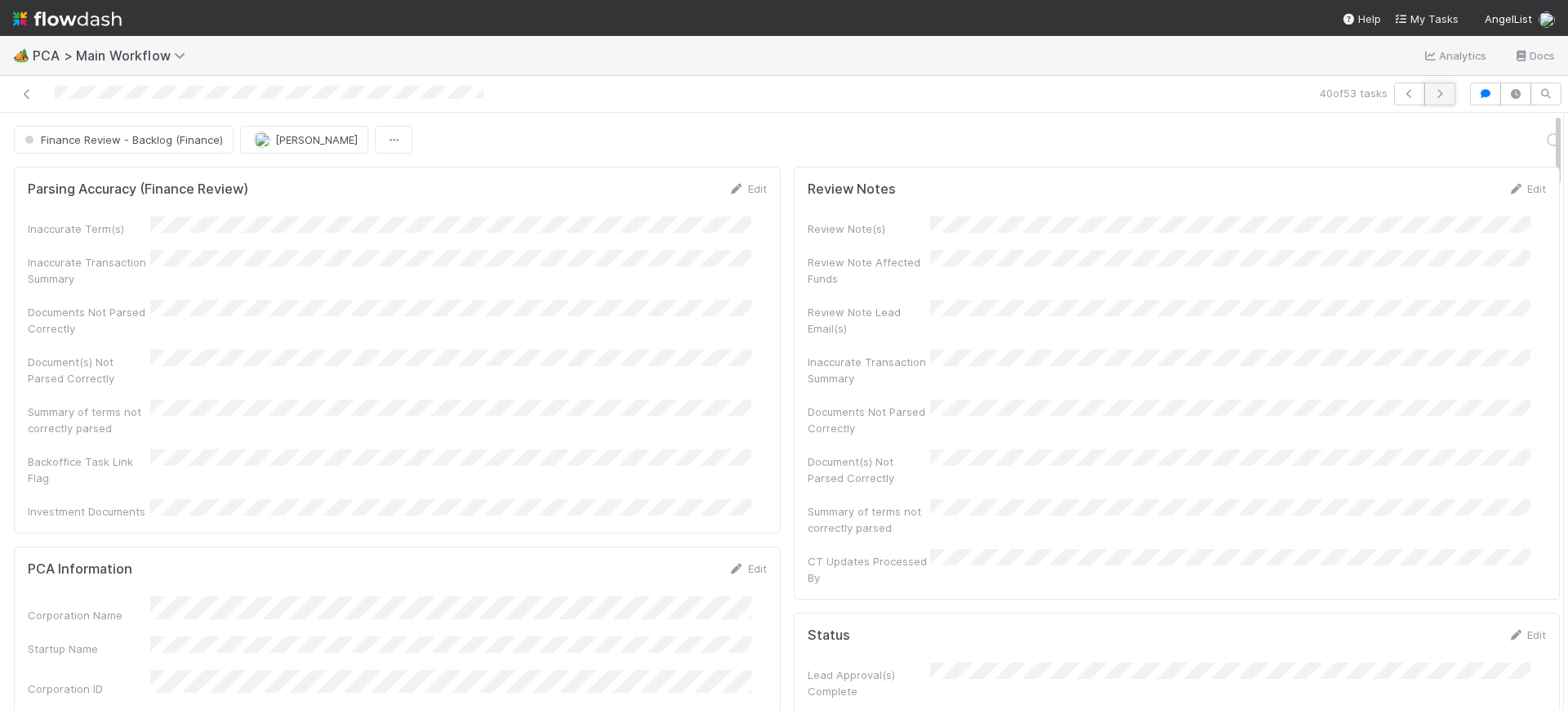
click at [1432, 89] on icon "button" at bounding box center [1439, 93] width 16 height 9
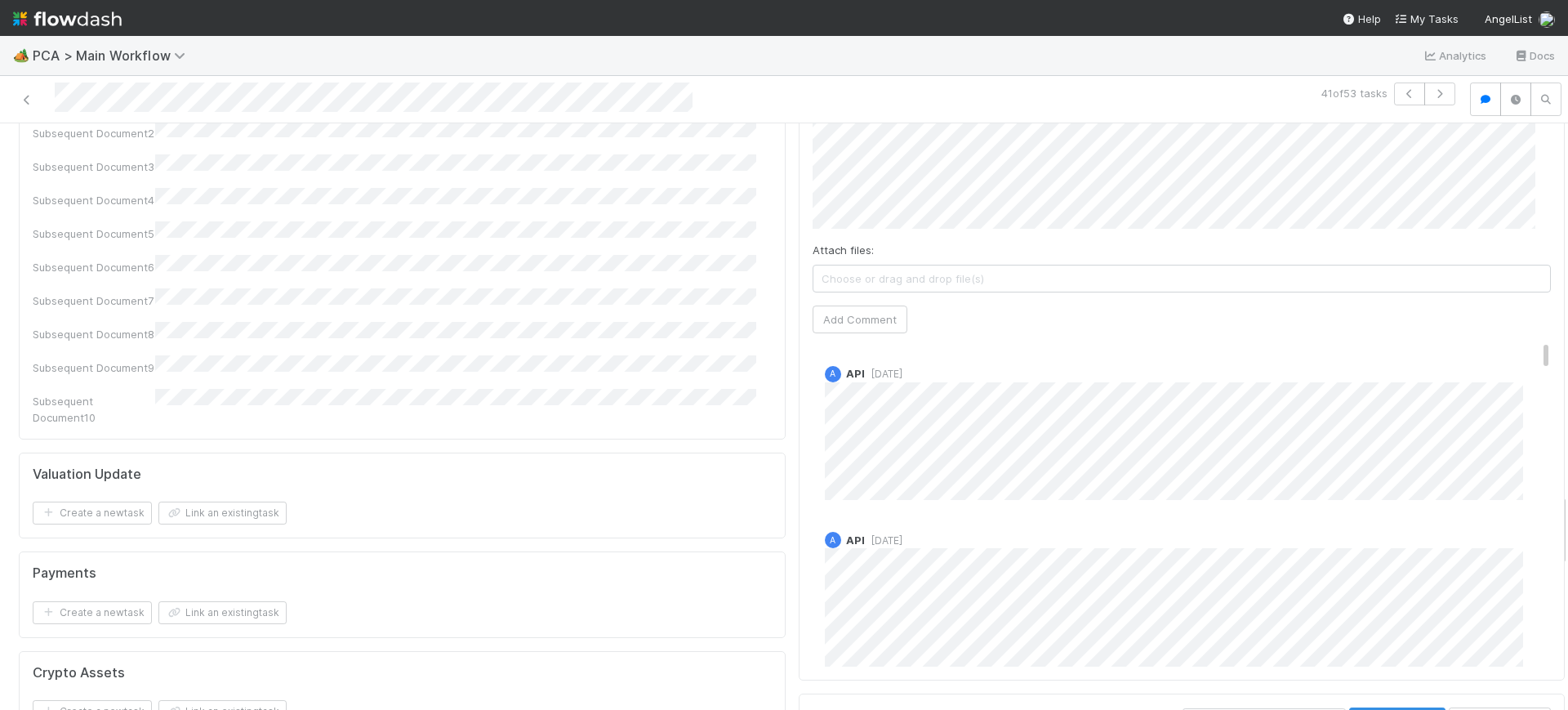
scroll to position [2895, 0]
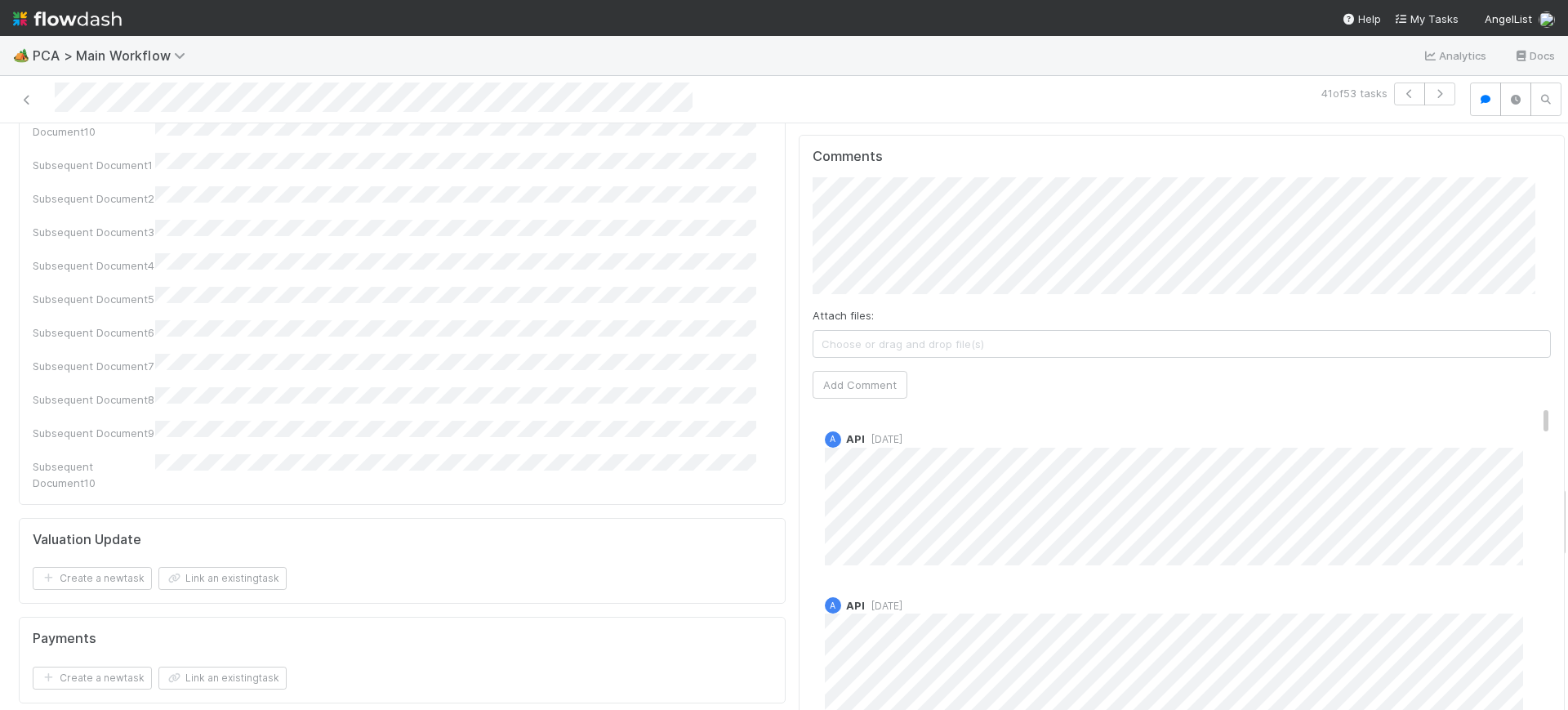
drag, startPoint x: 1548, startPoint y: 163, endPoint x: 1567, endPoint y: 524, distance: 361.5
click at [1567, 524] on div "🏕️ PCA > Main Workflow Analytics Docs 41 of 53 tasks Finance Review - Backlog (…" at bounding box center [784, 372] width 1568 height 673
drag, startPoint x: 1515, startPoint y: 286, endPoint x: 1554, endPoint y: 195, distance: 99.0
click at [1554, 195] on div "🏕️ PCA > Main Workflow Analytics Docs 41 of 53 tasks Finance Review - Backlog (…" at bounding box center [784, 372] width 1568 height 673
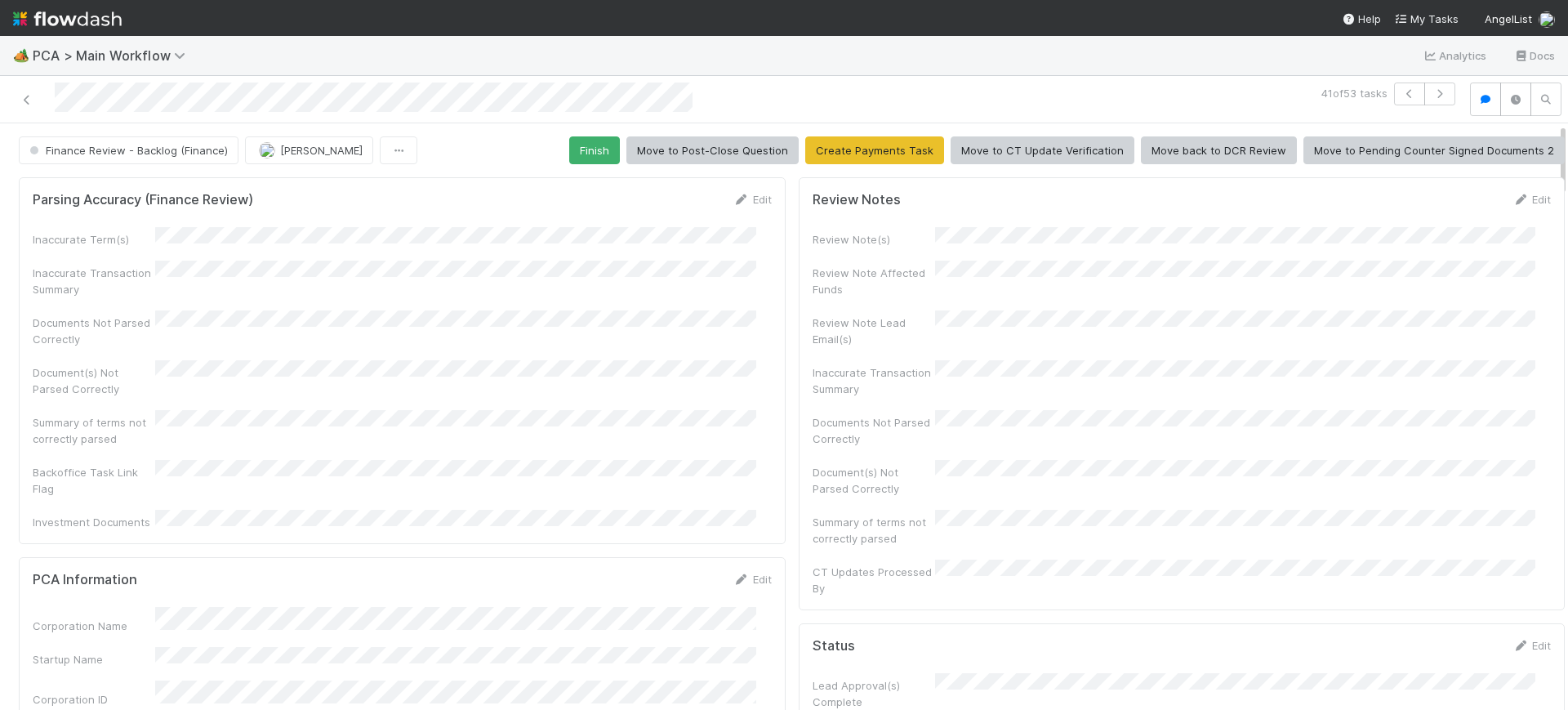
drag, startPoint x: 1548, startPoint y: 505, endPoint x: 1563, endPoint y: 52, distance: 453.2
click at [1563, 52] on div "🏕️ PCA > Main Workflow Analytics Docs 41 of 53 tasks Finance Review - Backlog (…" at bounding box center [784, 372] width 1568 height 673
click at [583, 150] on button "Finish" at bounding box center [594, 150] width 50 height 28
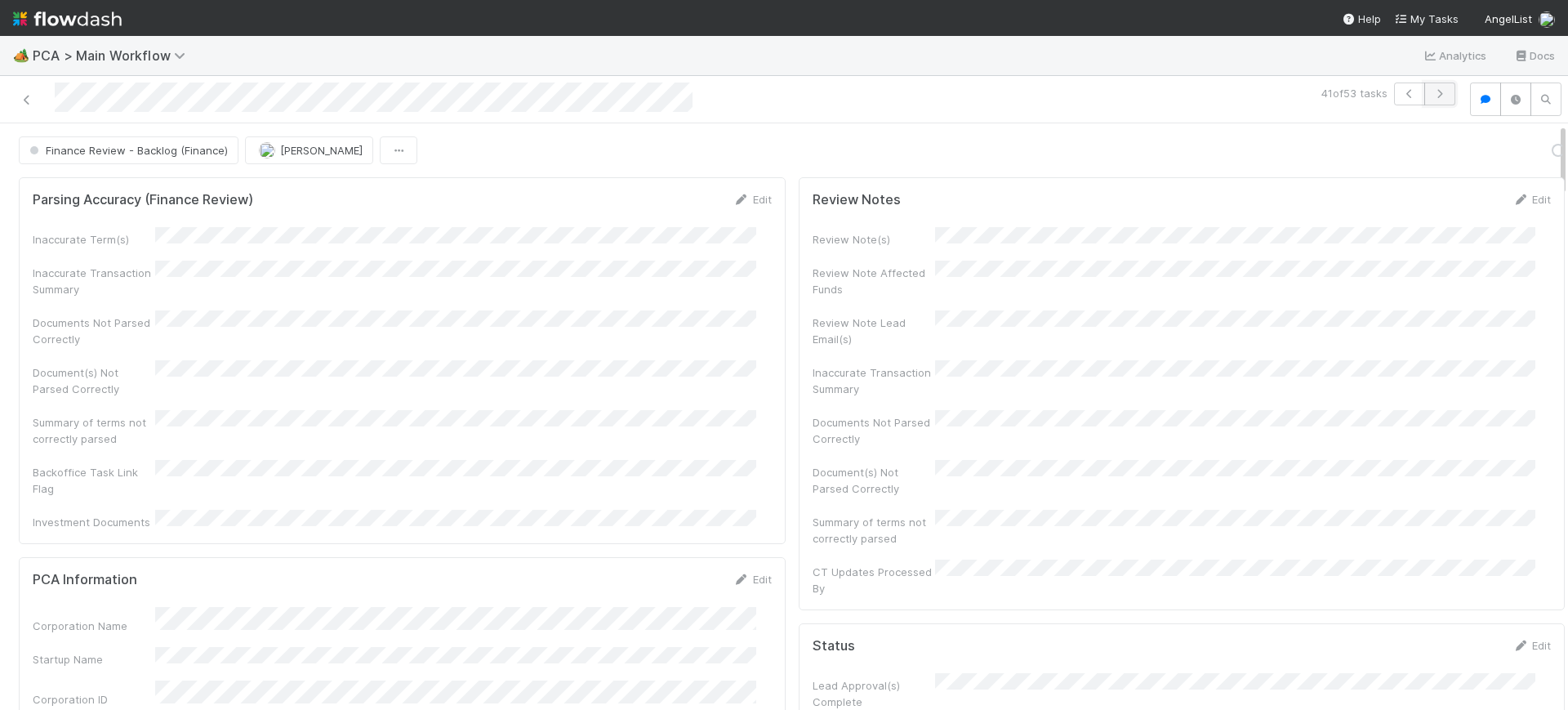
click at [1432, 89] on icon "button" at bounding box center [1439, 93] width 16 height 9
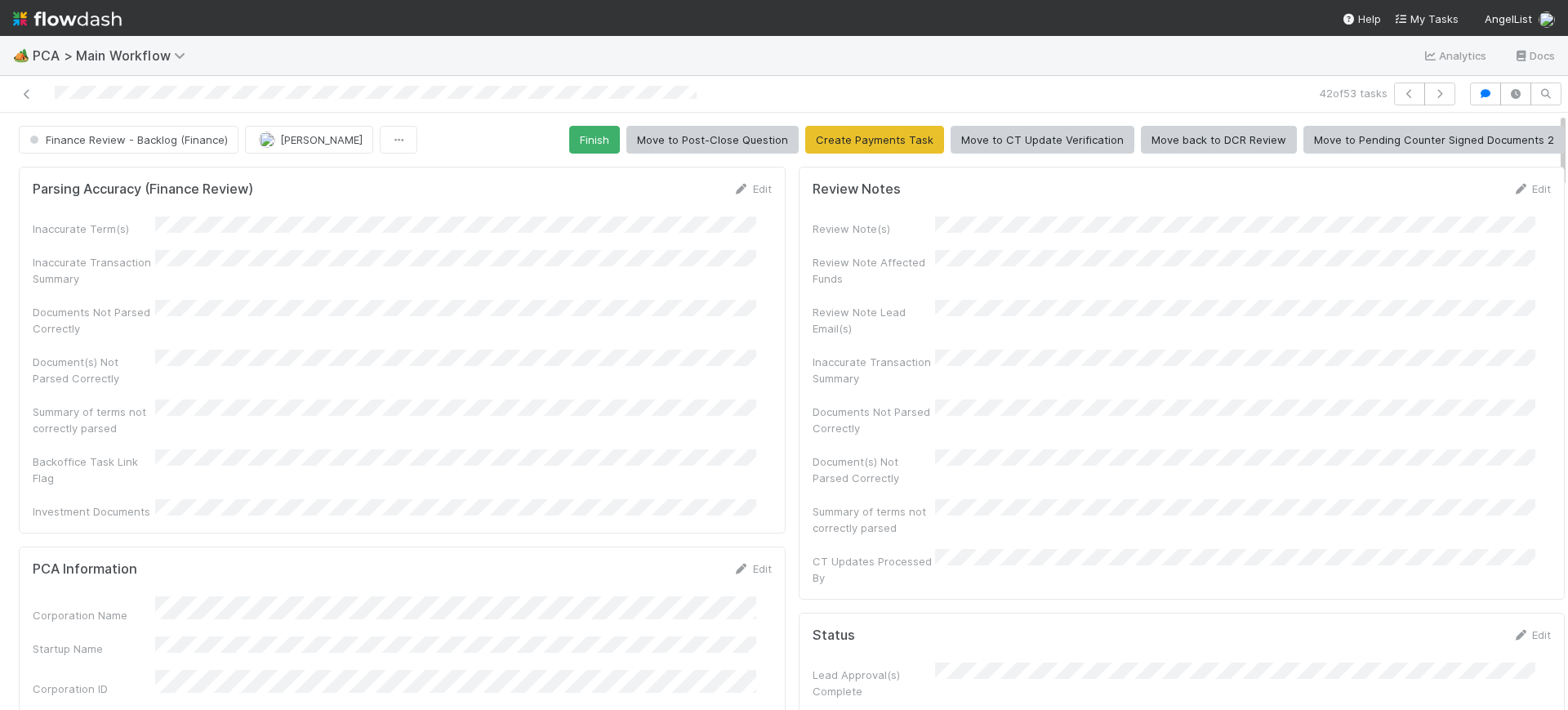
drag, startPoint x: 1548, startPoint y: 163, endPoint x: 1567, endPoint y: 114, distance: 52.6
click at [1567, 114] on div "🏕️ PCA > Main Workflow Analytics Docs 42 of 53 tasks Finance Review - Backlog (…" at bounding box center [784, 372] width 1568 height 673
click at [1432, 89] on icon "button" at bounding box center [1439, 93] width 16 height 9
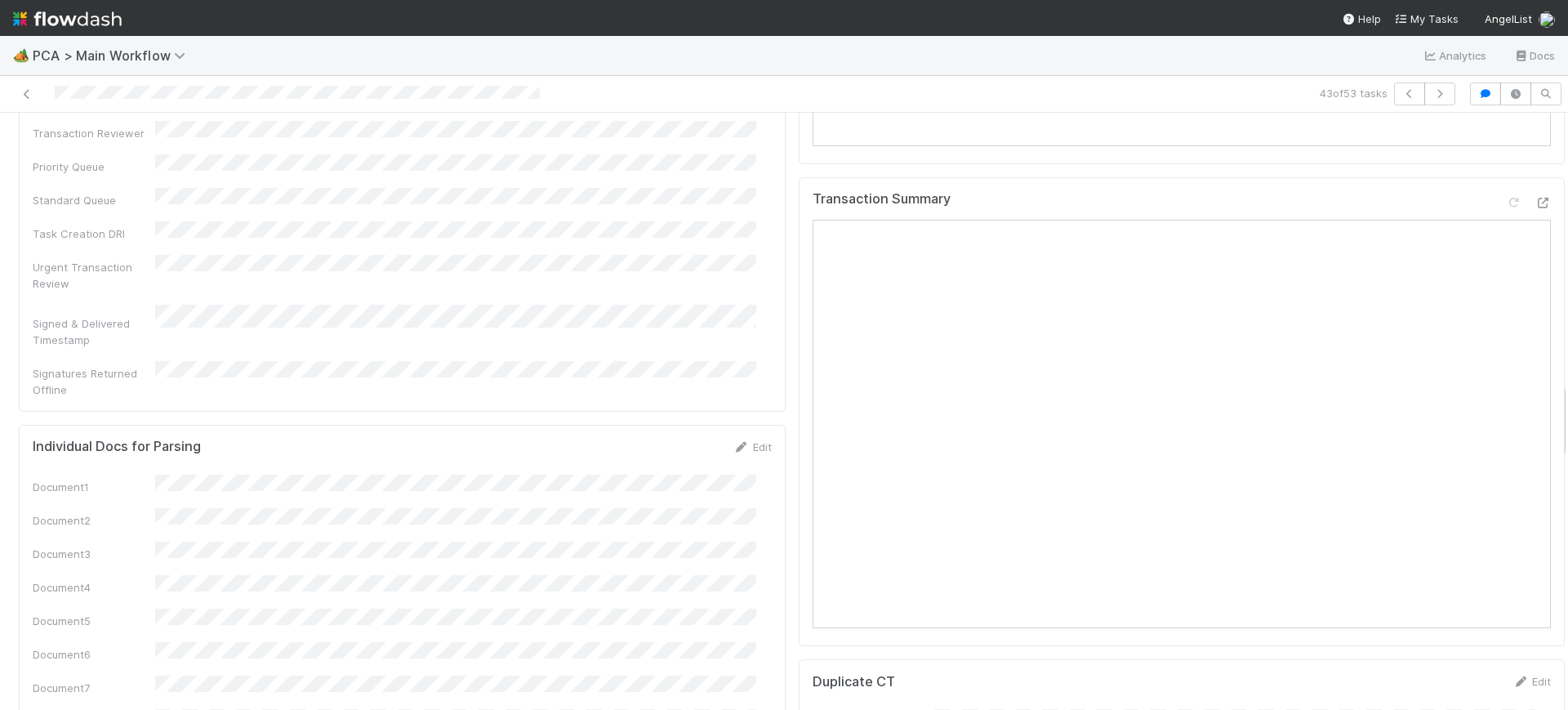
scroll to position [2127, 0]
drag, startPoint x: 1547, startPoint y: 147, endPoint x: 1567, endPoint y: 418, distance: 271.7
click at [1567, 418] on div "🏕️ PCA > Main Workflow Analytics Docs 43 of 53 tasks Finance Review - Backlog (…" at bounding box center [784, 372] width 1568 height 673
click at [1433, 92] on button "button" at bounding box center [1440, 94] width 31 height 23
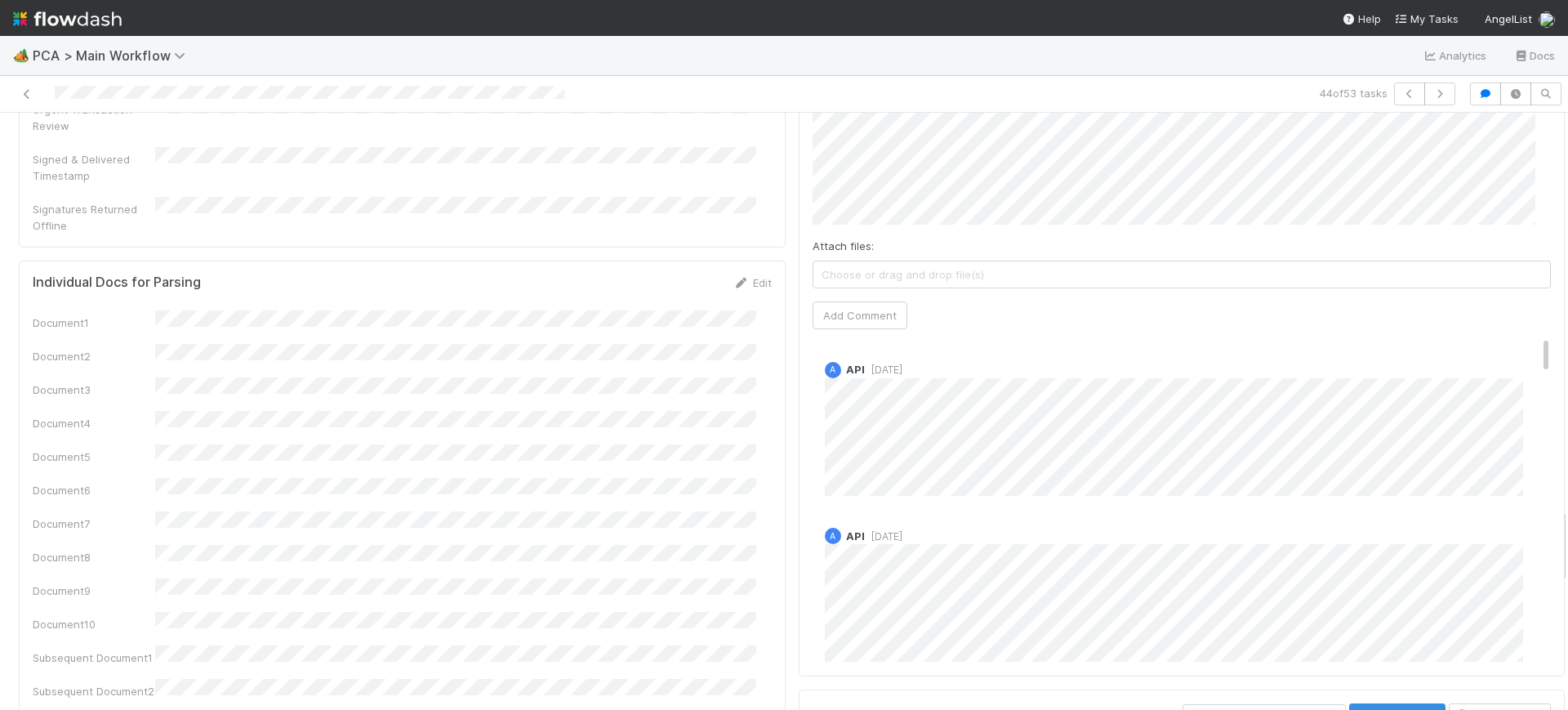
scroll to position [2908, 0]
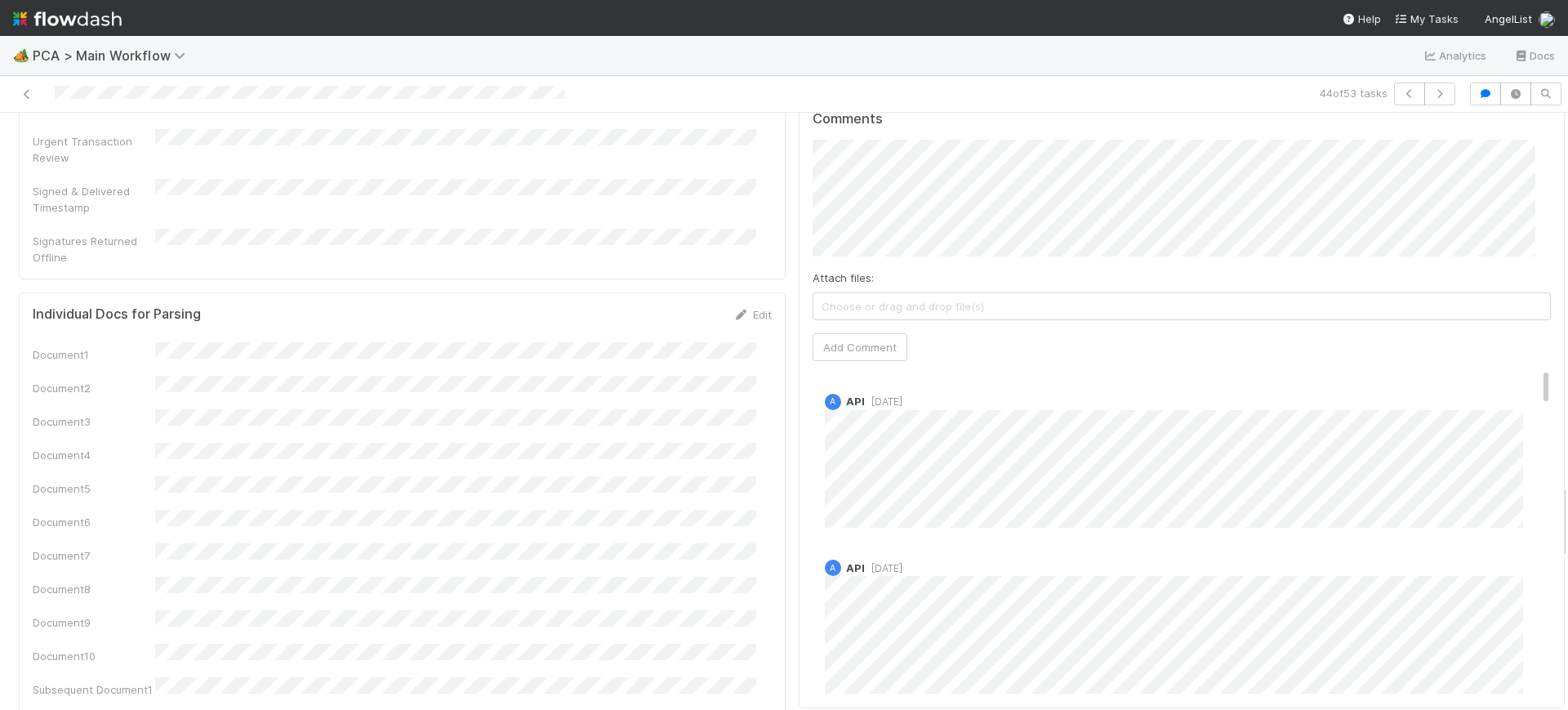
drag, startPoint x: 1547, startPoint y: 159, endPoint x: 1567, endPoint y: 529, distance: 370.5
click at [1567, 529] on div "🏕️ PCA > Main Workflow Analytics Docs 44 of 53 tasks Finance Review - Backlog (…" at bounding box center [784, 372] width 1568 height 673
click at [1510, 120] on div "Comments Attach files: Choose or drag and drop file(s) Add Comment A API [DATE]…" at bounding box center [1182, 402] width 739 height 584
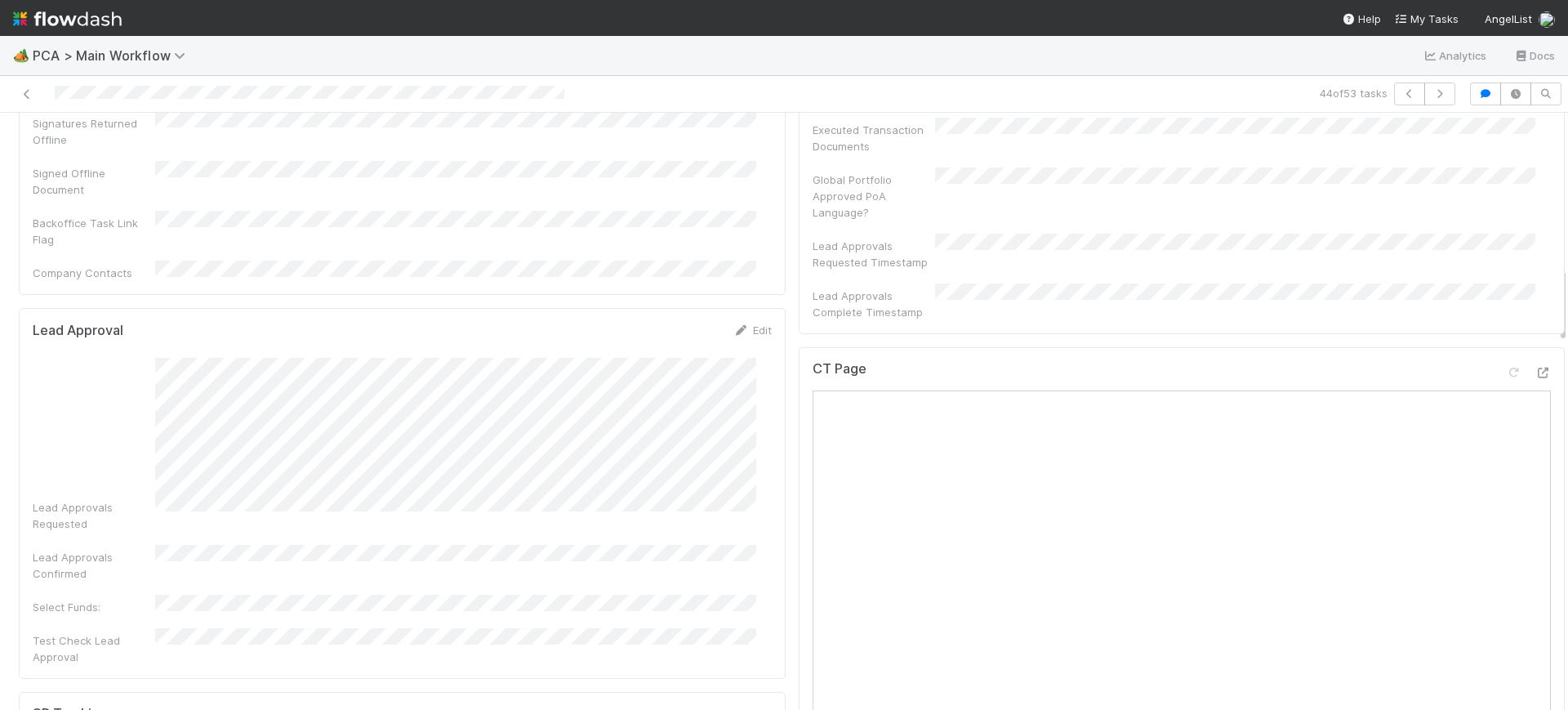
scroll to position [1269, 0]
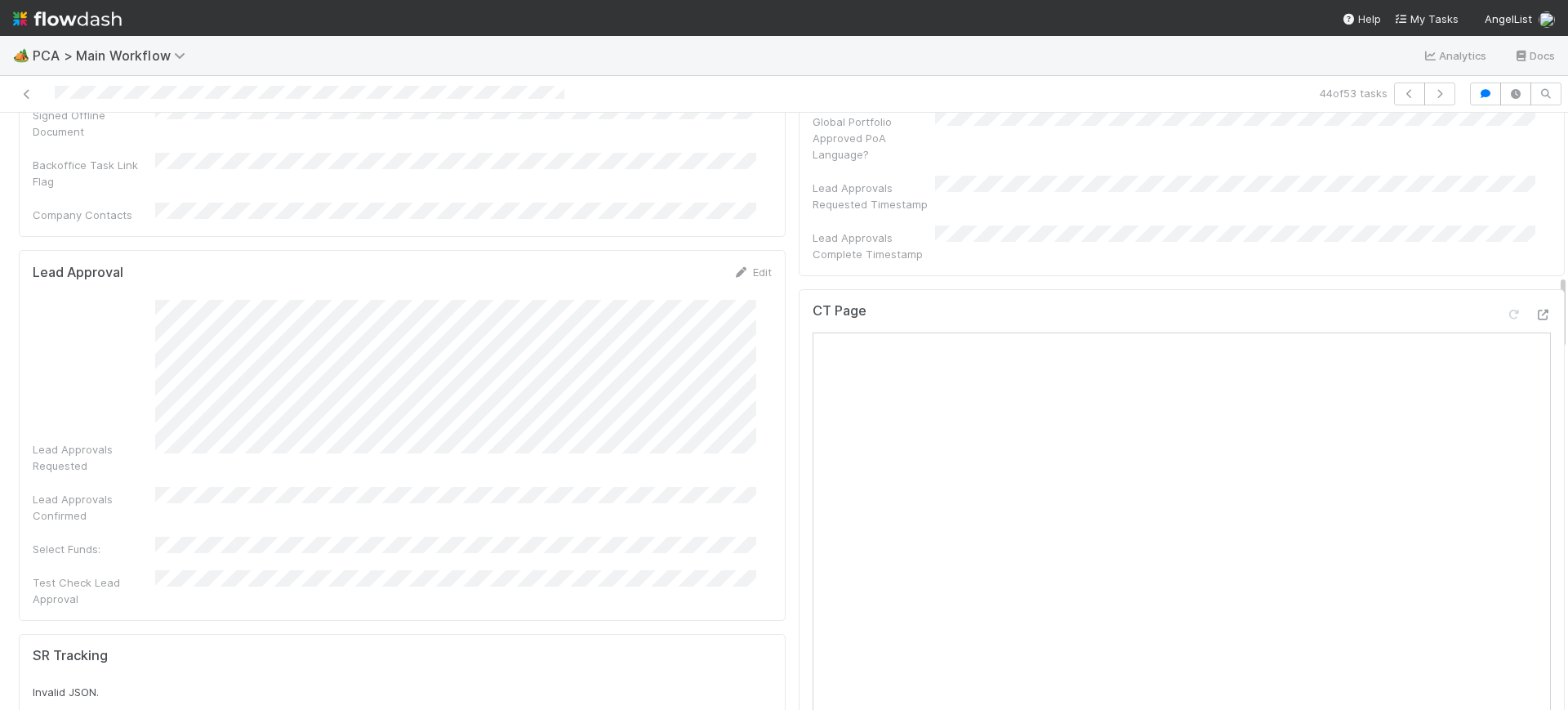
drag, startPoint x: 1547, startPoint y: 499, endPoint x: 1533, endPoint y: 291, distance: 208.5
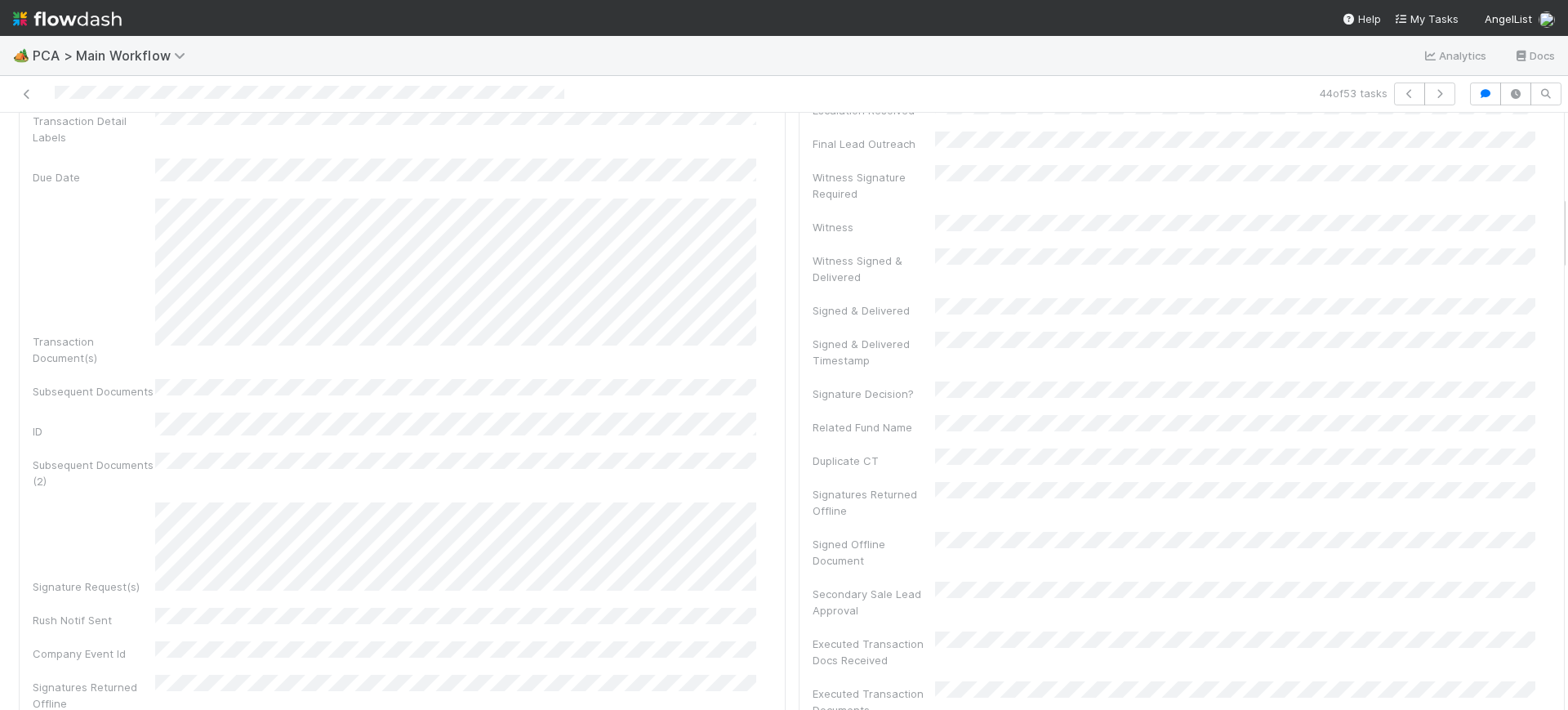
scroll to position [0, 0]
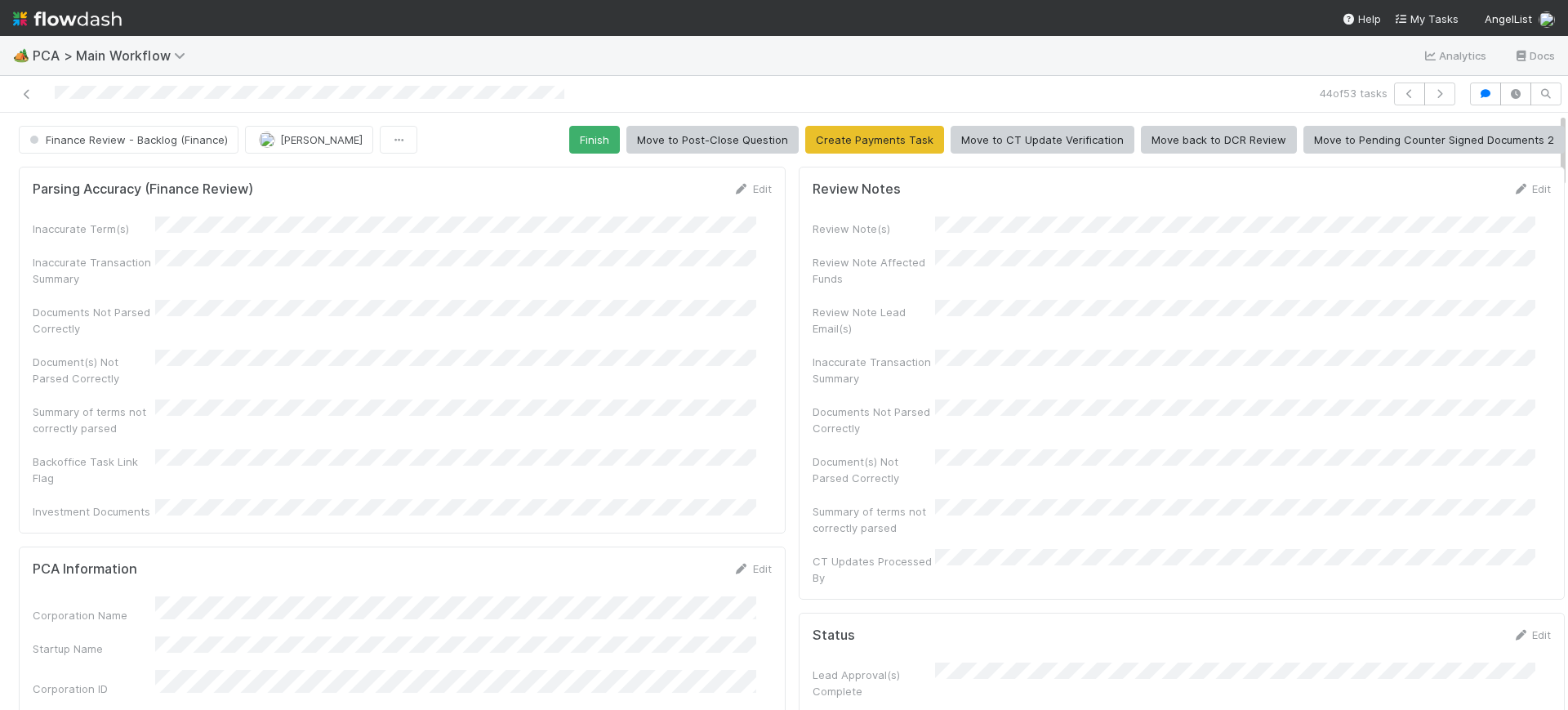
drag, startPoint x: 1547, startPoint y: 309, endPoint x: 1528, endPoint y: 68, distance: 241.7
click at [1528, 68] on div "🏕️ PCA > Main Workflow Analytics Docs 44 of 53 tasks Finance Review - Backlog (…" at bounding box center [784, 372] width 1568 height 673
click at [590, 136] on button "Finish" at bounding box center [594, 140] width 50 height 28
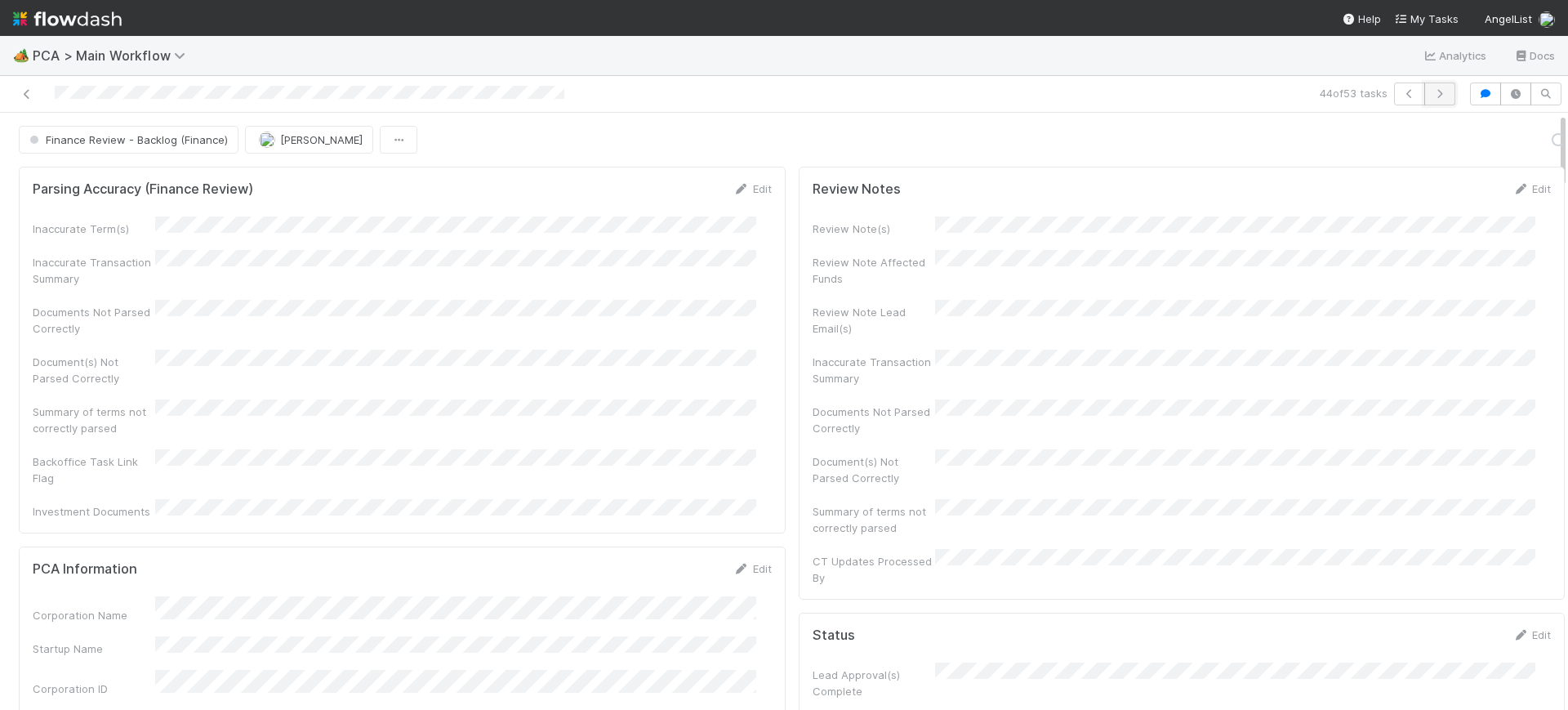
click at [1432, 95] on icon "button" at bounding box center [1439, 93] width 16 height 9
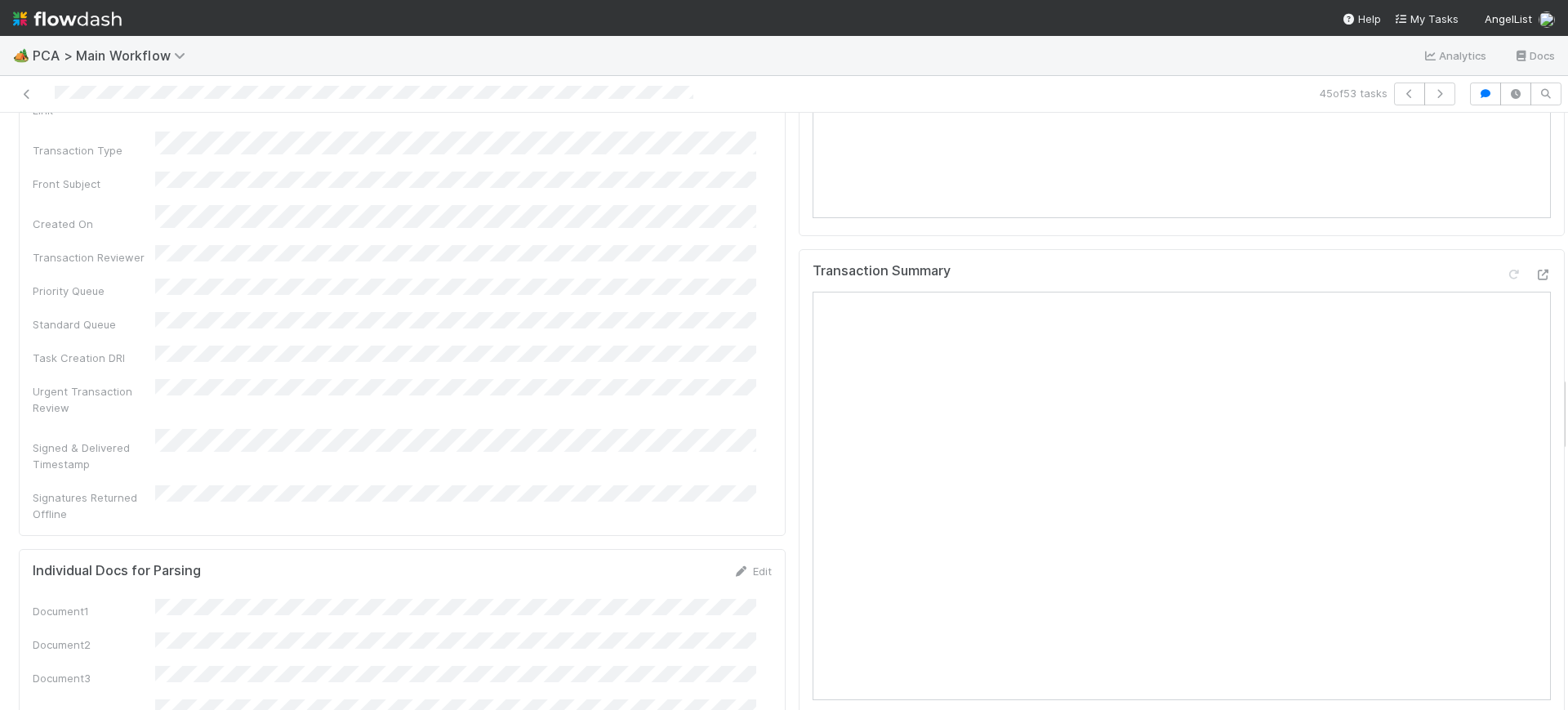
scroll to position [2037, 0]
drag, startPoint x: 1548, startPoint y: 136, endPoint x: 1567, endPoint y: 399, distance: 263.7
click at [1567, 399] on div "🏕️ PCA > Main Workflow Analytics Docs 45 of 53 tasks Finance Review - Backlog (…" at bounding box center [784, 372] width 1568 height 673
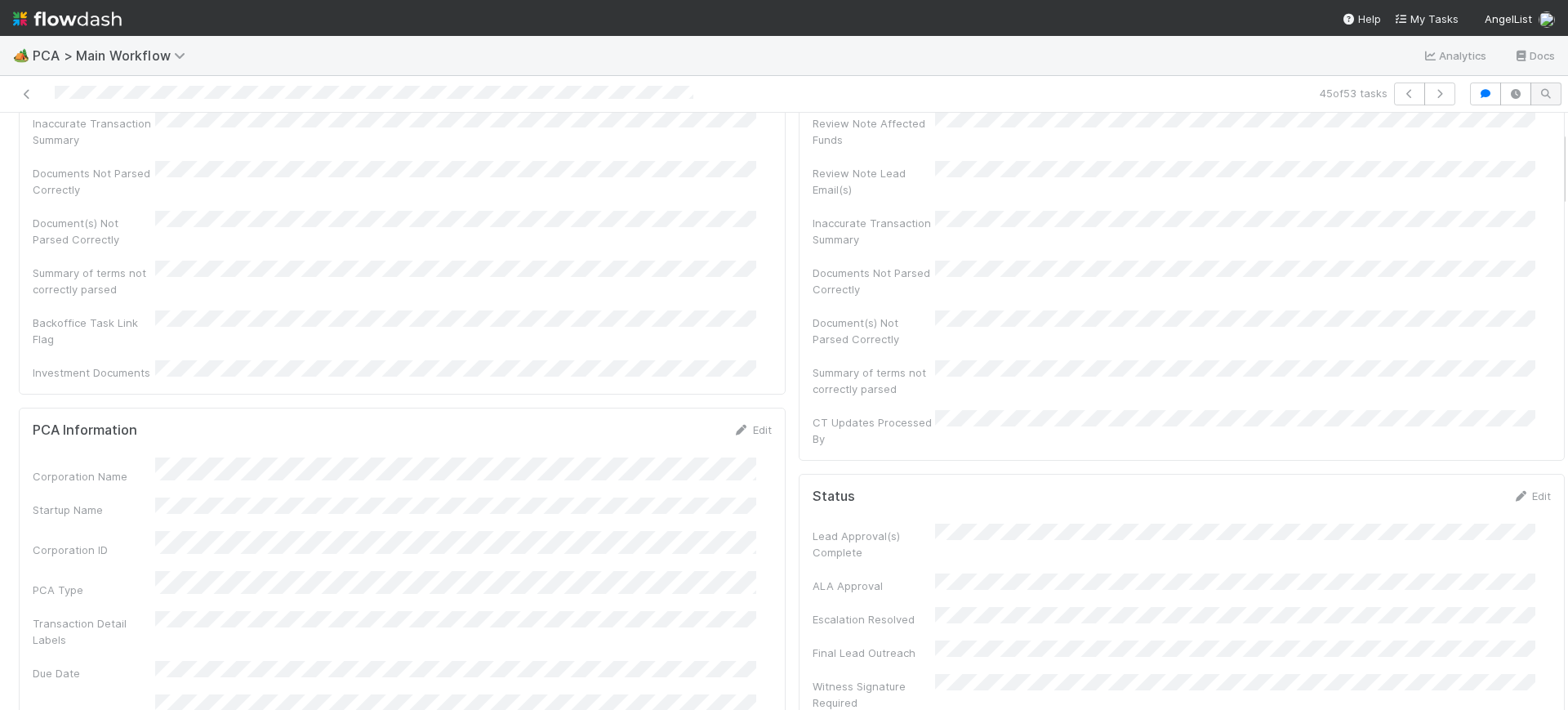
scroll to position [0, 0]
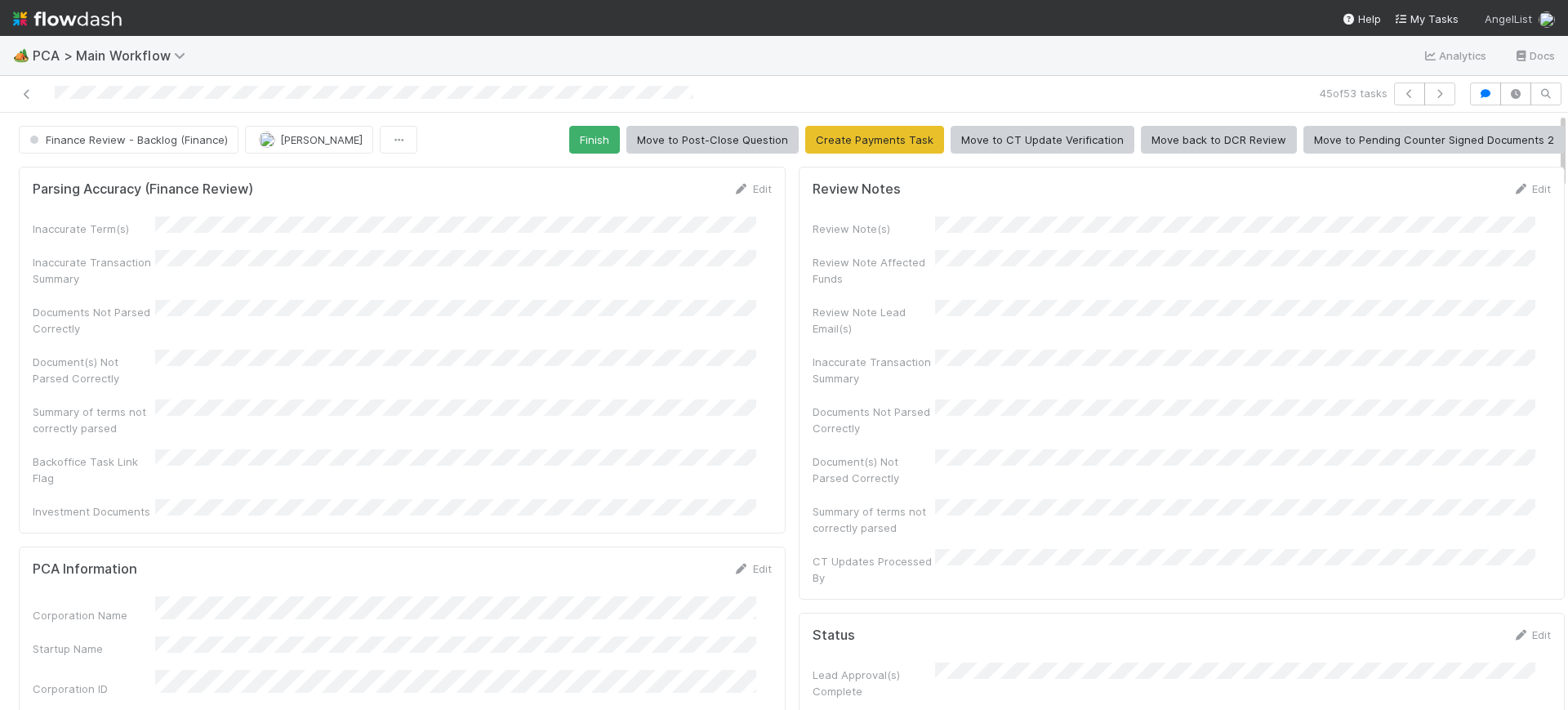
drag, startPoint x: 1548, startPoint y: 399, endPoint x: 1505, endPoint y: 12, distance: 389.4
click at [1505, 12] on div "🏕️ PCA > Main Workflow Analytics Docs 45 of 53 tasks Finance Review - Backlog (…" at bounding box center [784, 355] width 1568 height 710
click at [580, 126] on button "Finish" at bounding box center [594, 140] width 50 height 28
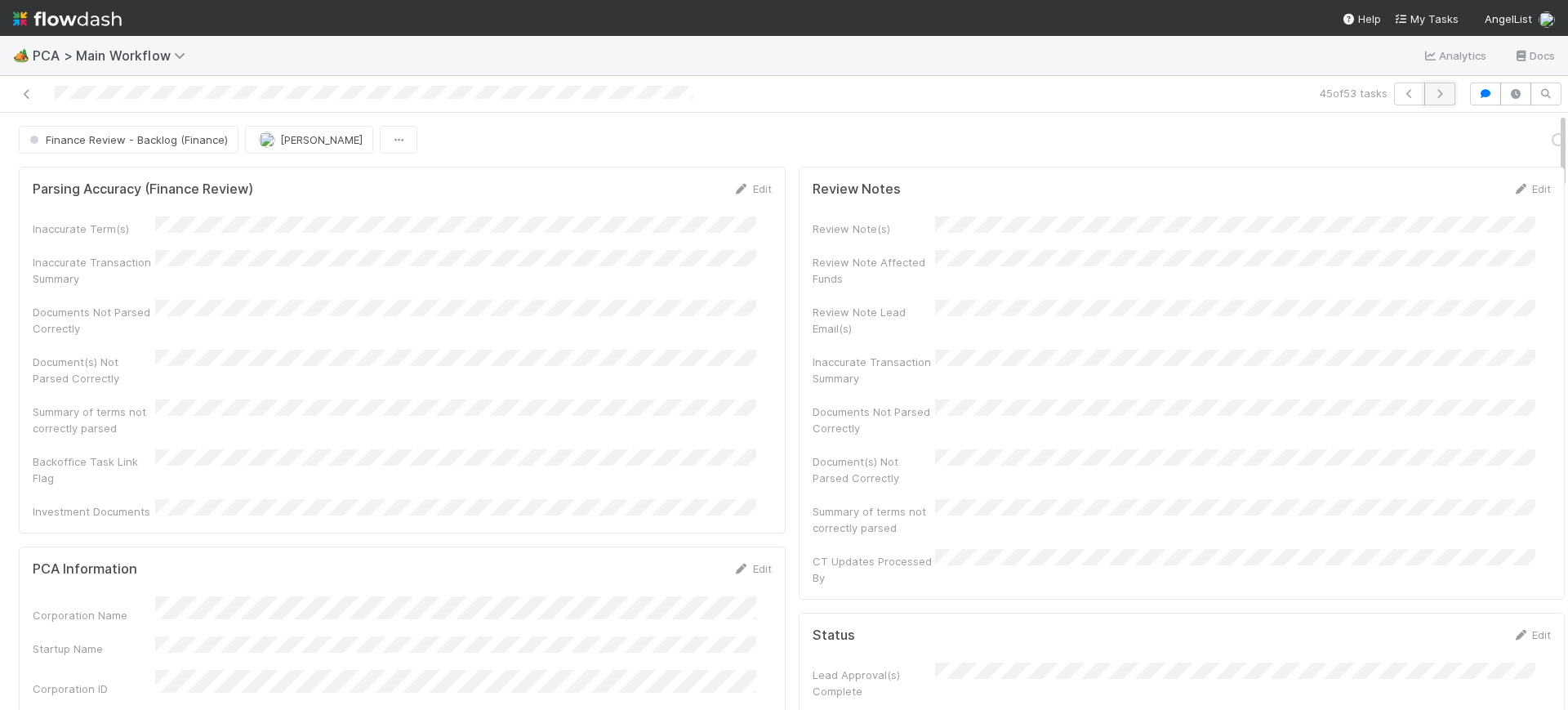
click at [1432, 89] on icon "button" at bounding box center [1439, 93] width 16 height 9
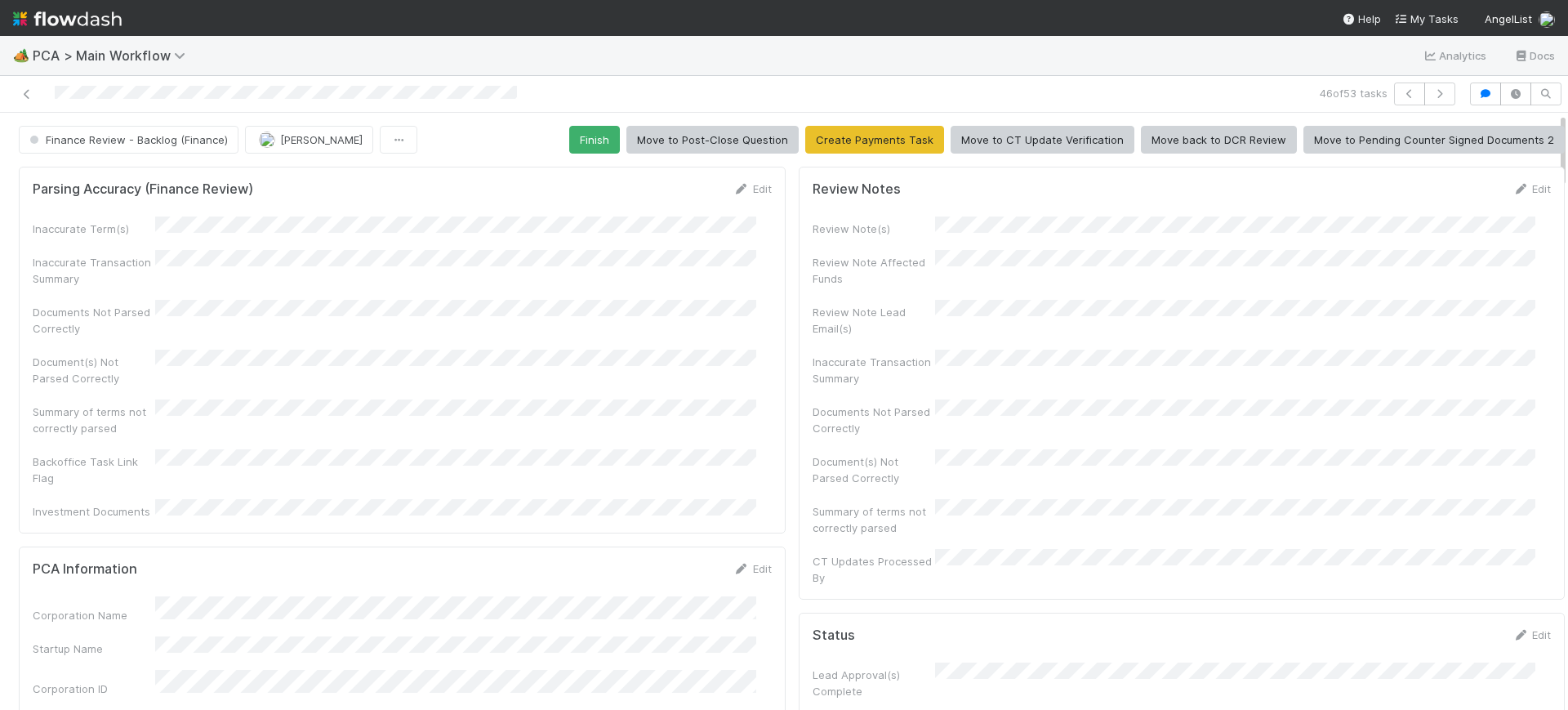
click at [1567, 153] on div at bounding box center [1568, 411] width 1 height 597
drag, startPoint x: 1548, startPoint y: 150, endPoint x: 1562, endPoint y: 75, distance: 76.3
click at [1562, 75] on div "🏕️ PCA > Main Workflow Analytics Docs 46 of 53 tasks Finance Review - Backlog (…" at bounding box center [784, 372] width 1568 height 673
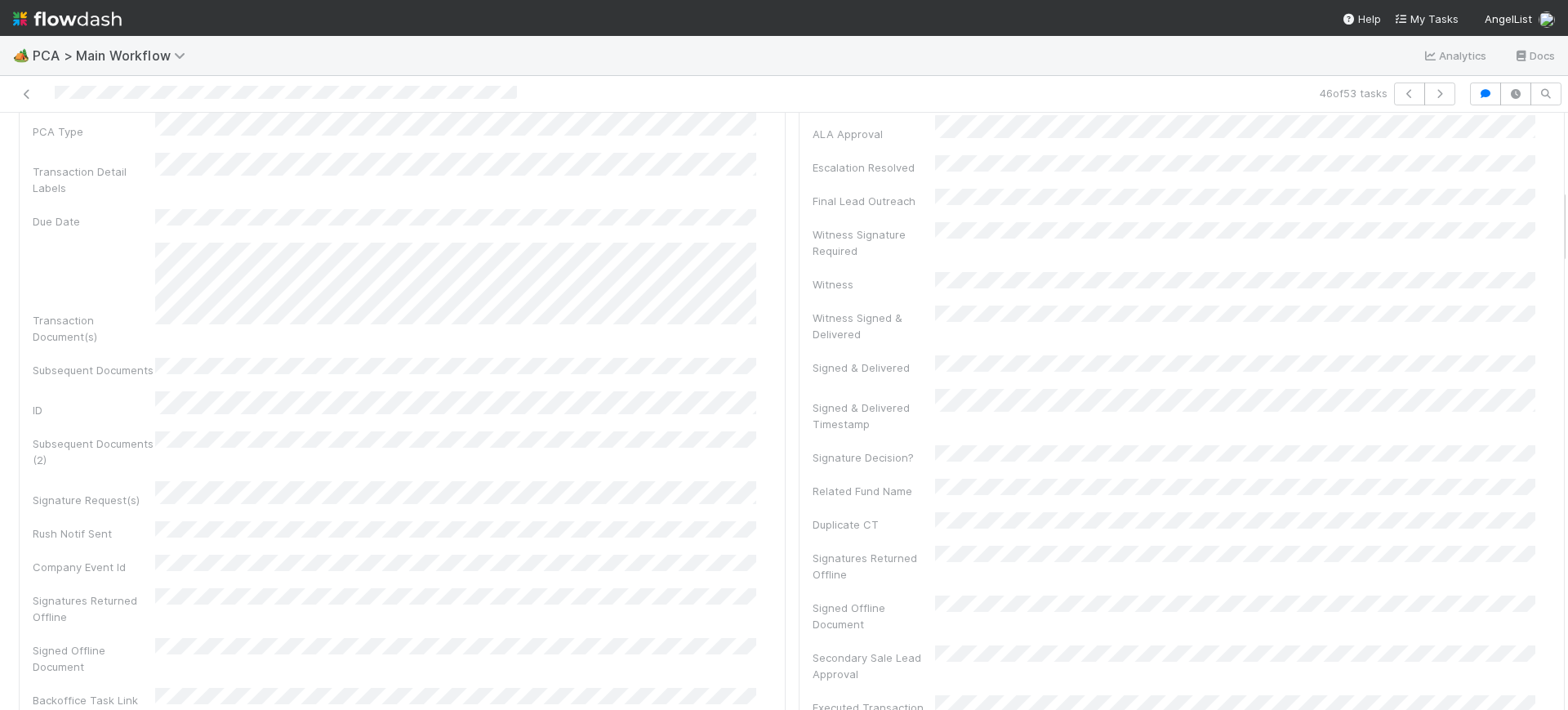
scroll to position [591, 0]
drag, startPoint x: 1547, startPoint y: 159, endPoint x: 1554, endPoint y: 234, distance: 75.3
click at [1554, 234] on div "🏕️ PCA > Main Workflow Analytics Docs 46 of 53 tasks Finance Review - Backlog (…" at bounding box center [784, 372] width 1568 height 673
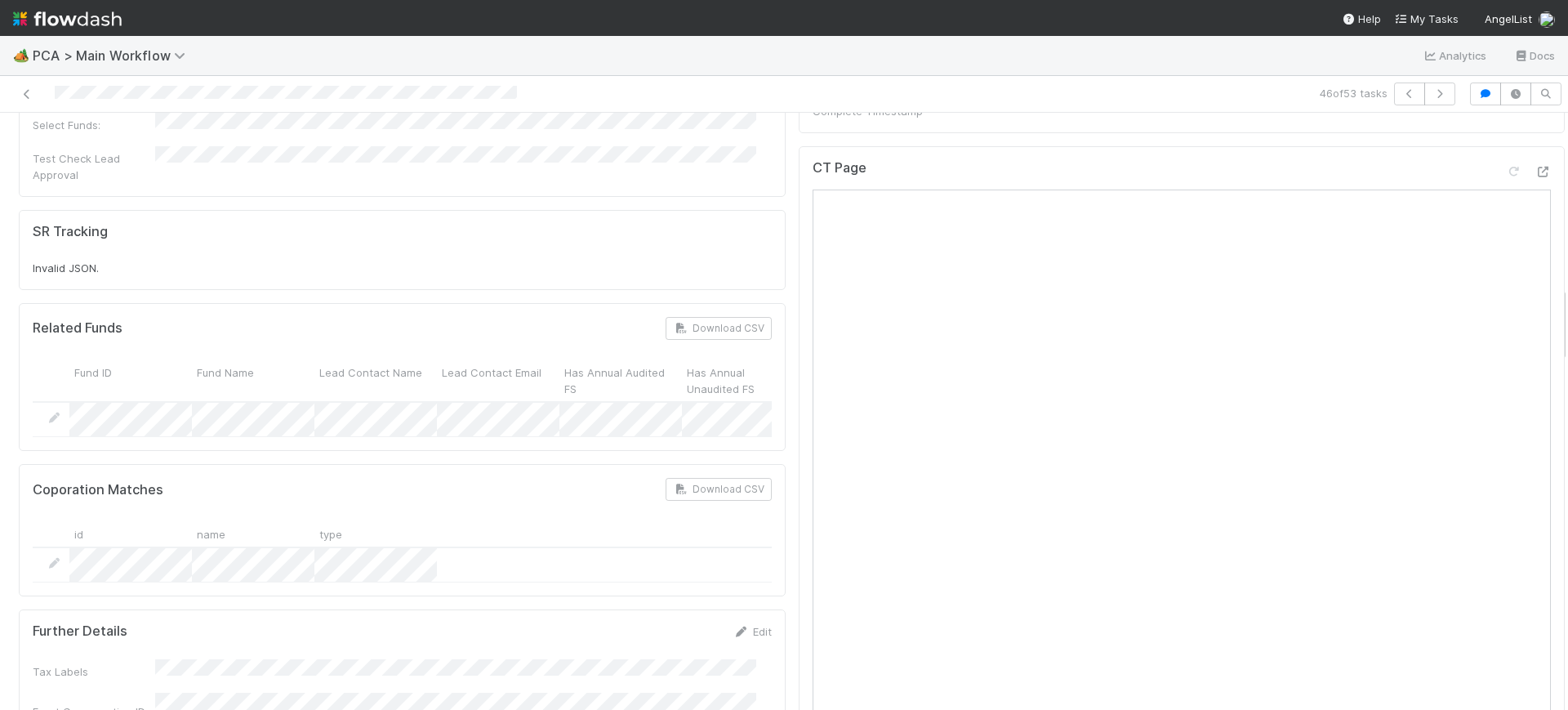
scroll to position [1360, 0]
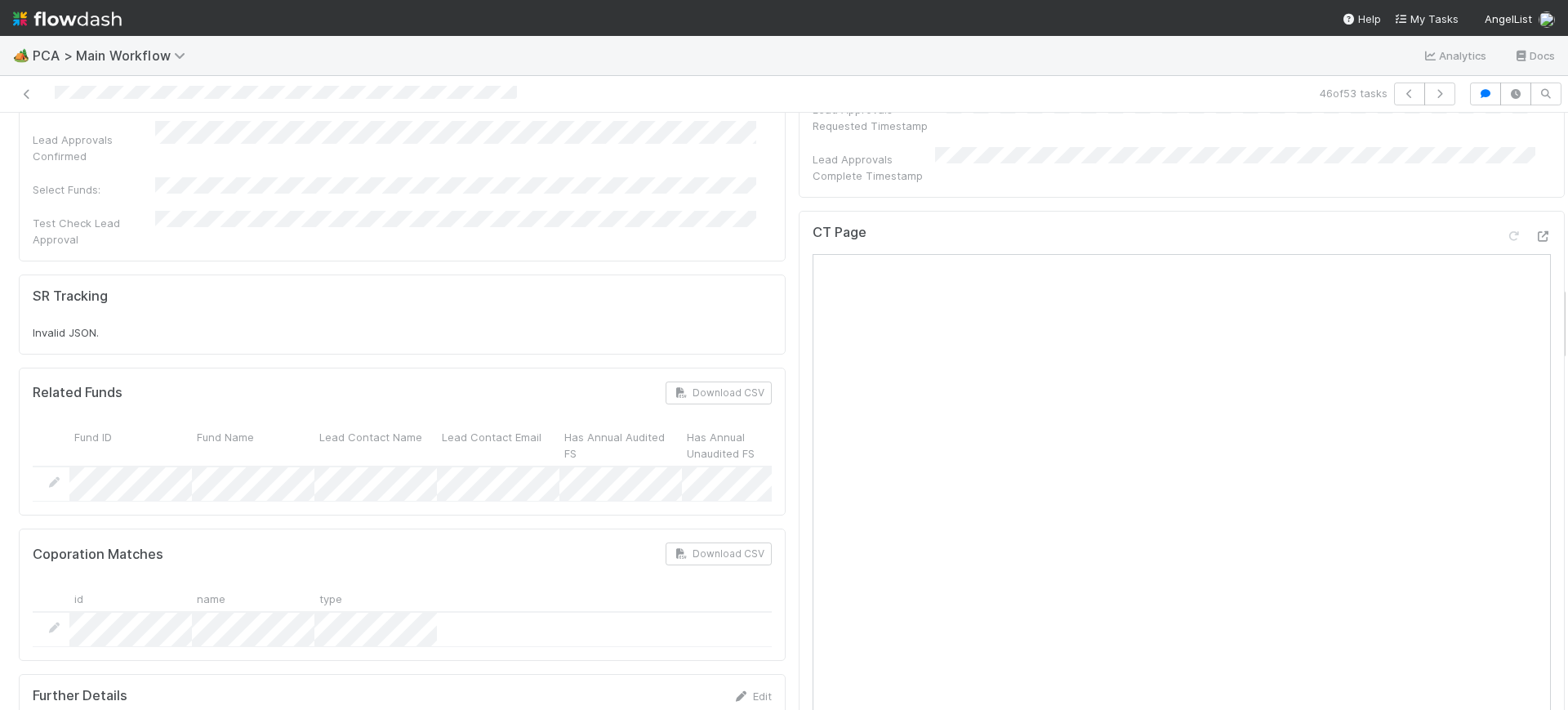
drag, startPoint x: 1548, startPoint y: 224, endPoint x: 1567, endPoint y: 322, distance: 99.8
click at [1567, 322] on div "🏕️ PCA > Main Workflow Analytics Docs 46 of 53 tasks Finance Review - Backlog (…" at bounding box center [784, 372] width 1568 height 673
click at [1432, 96] on icon "button" at bounding box center [1439, 93] width 16 height 9
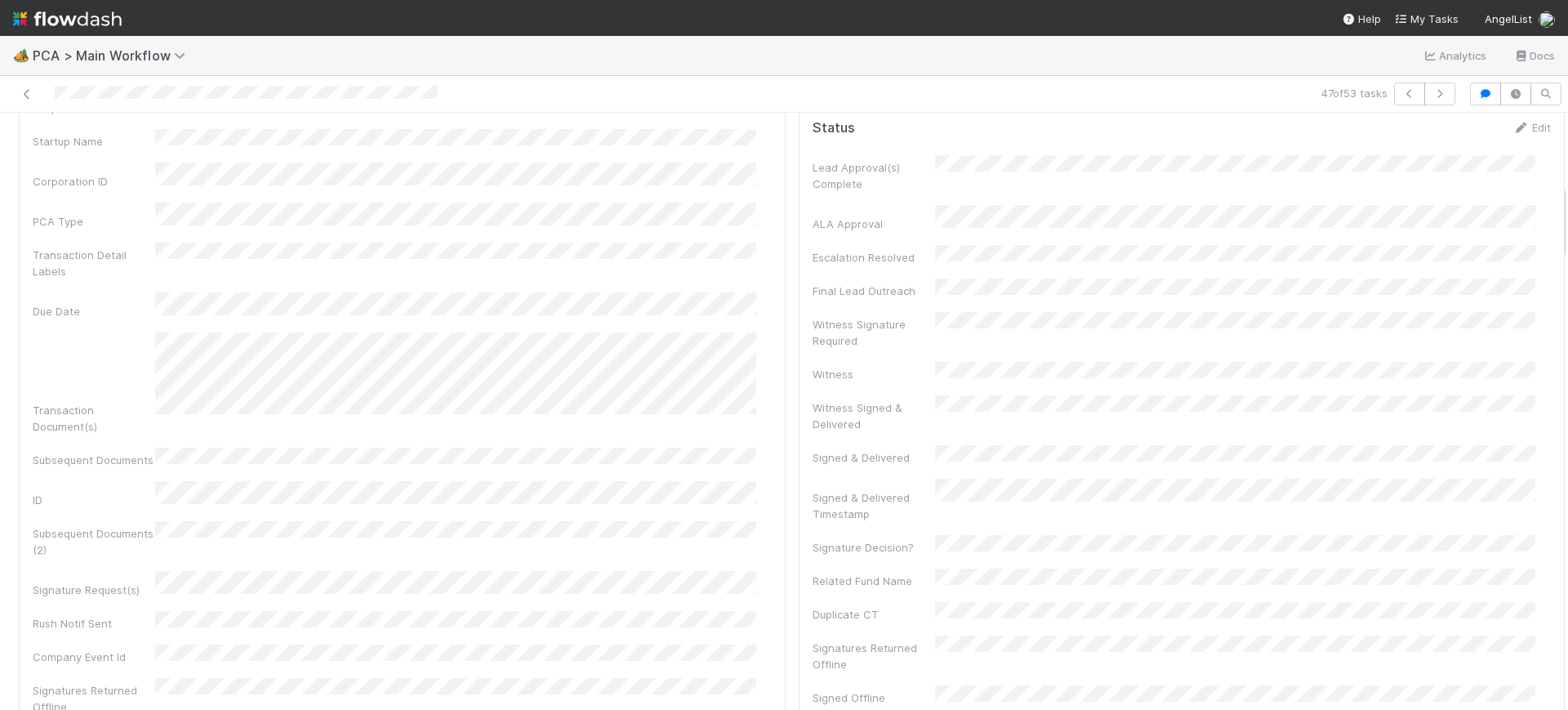
scroll to position [476, 0]
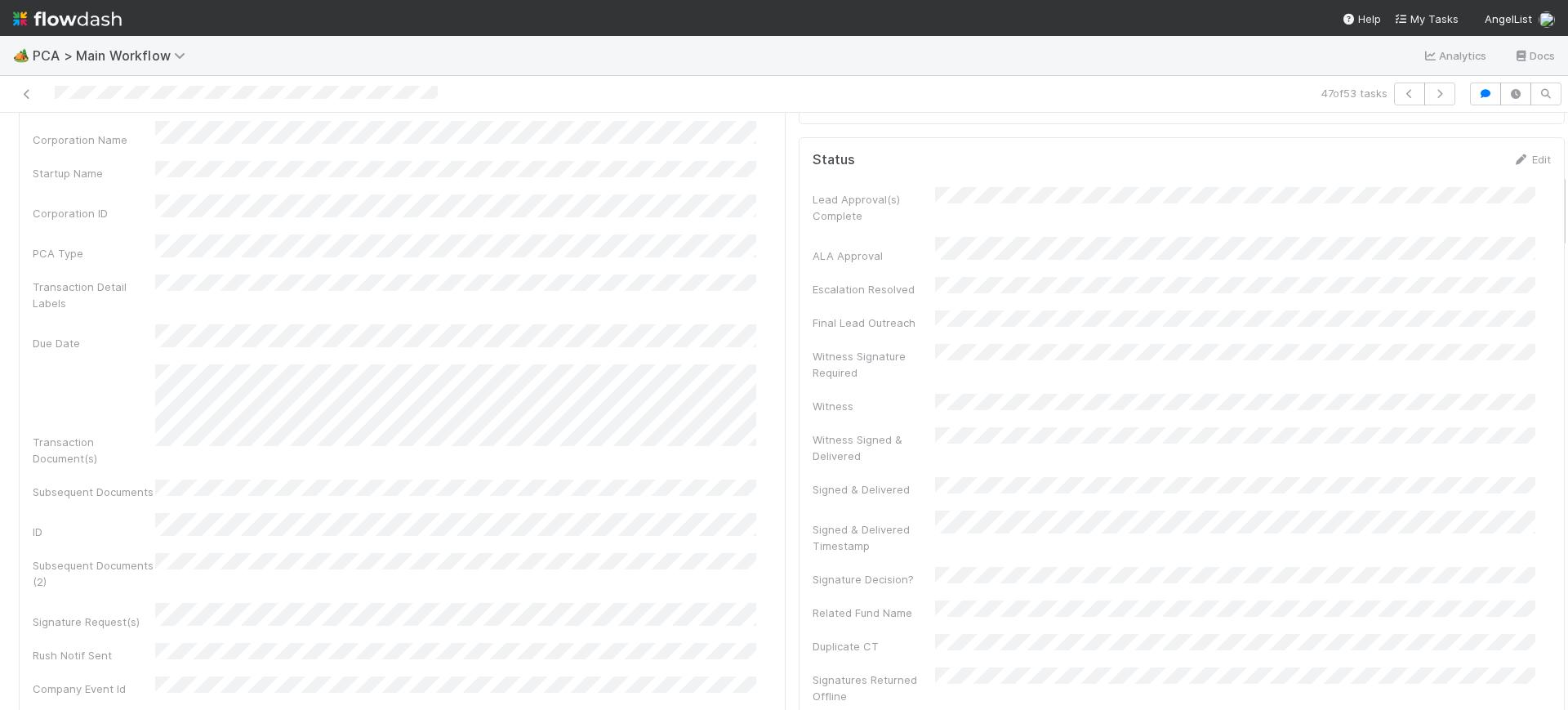
drag, startPoint x: 1548, startPoint y: 139, endPoint x: 1521, endPoint y: 199, distance: 65.8
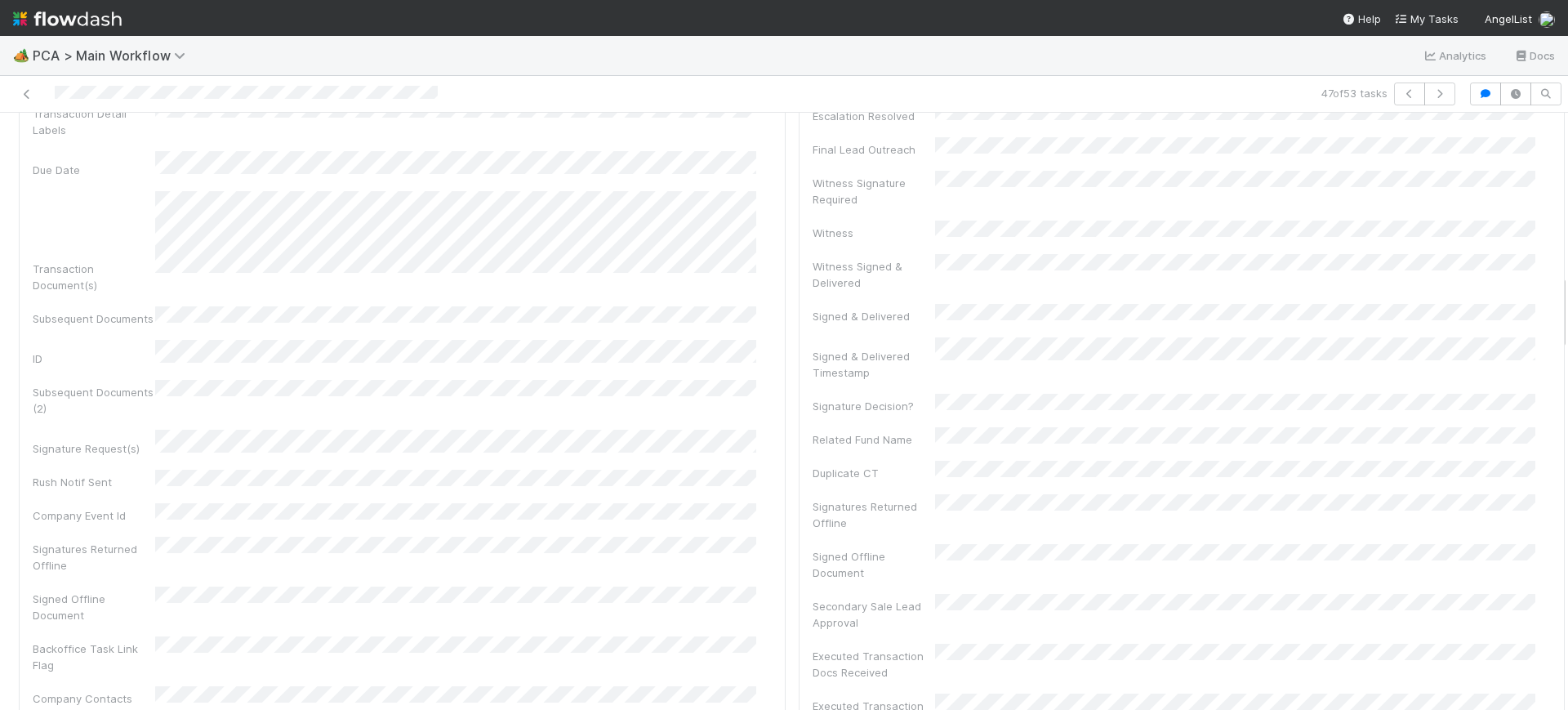
scroll to position [0, 0]
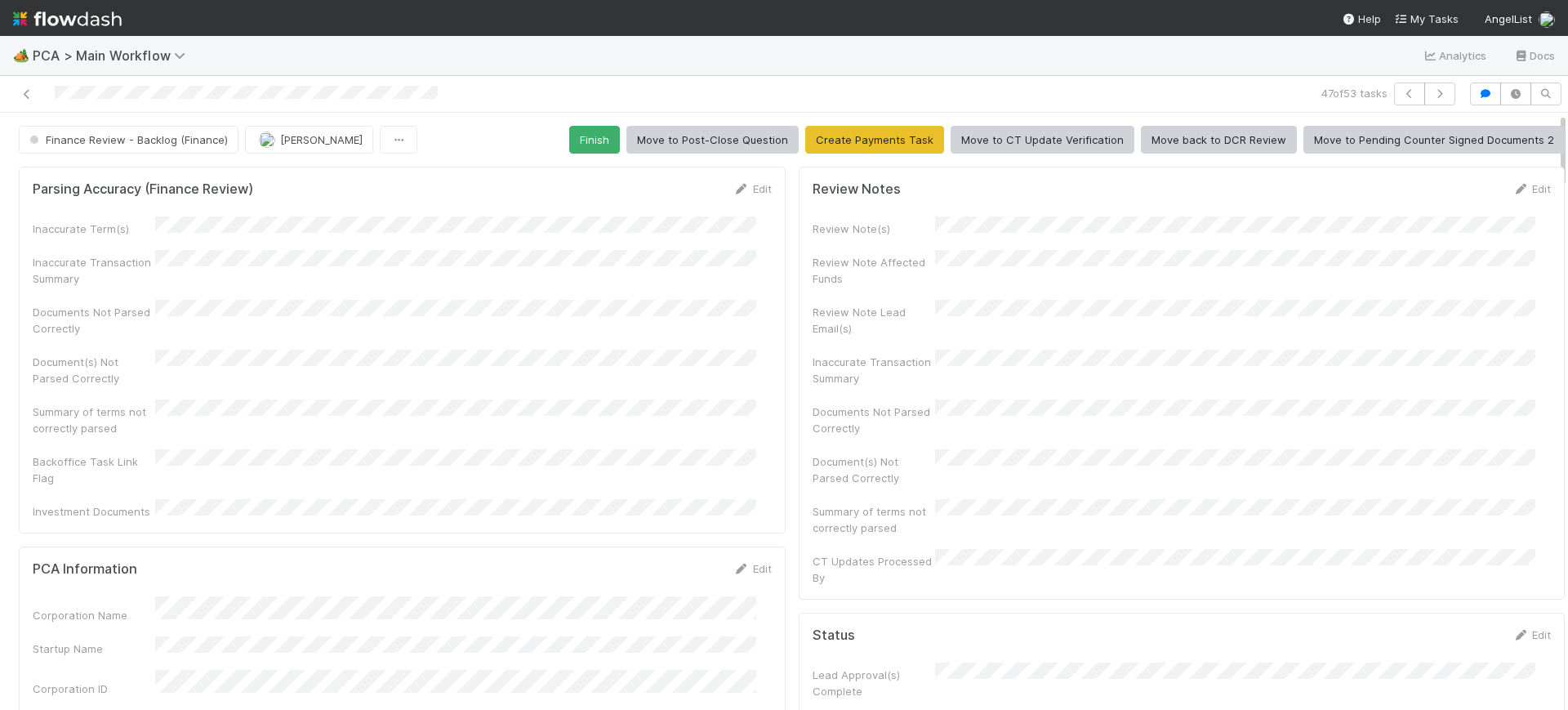
drag, startPoint x: 1548, startPoint y: 201, endPoint x: 1549, endPoint y: 73, distance: 128.0
click at [1549, 73] on div "🏕️ PCA > Main Workflow Analytics Docs 47 of 53 tasks Finance Review - Backlog (…" at bounding box center [784, 372] width 1568 height 673
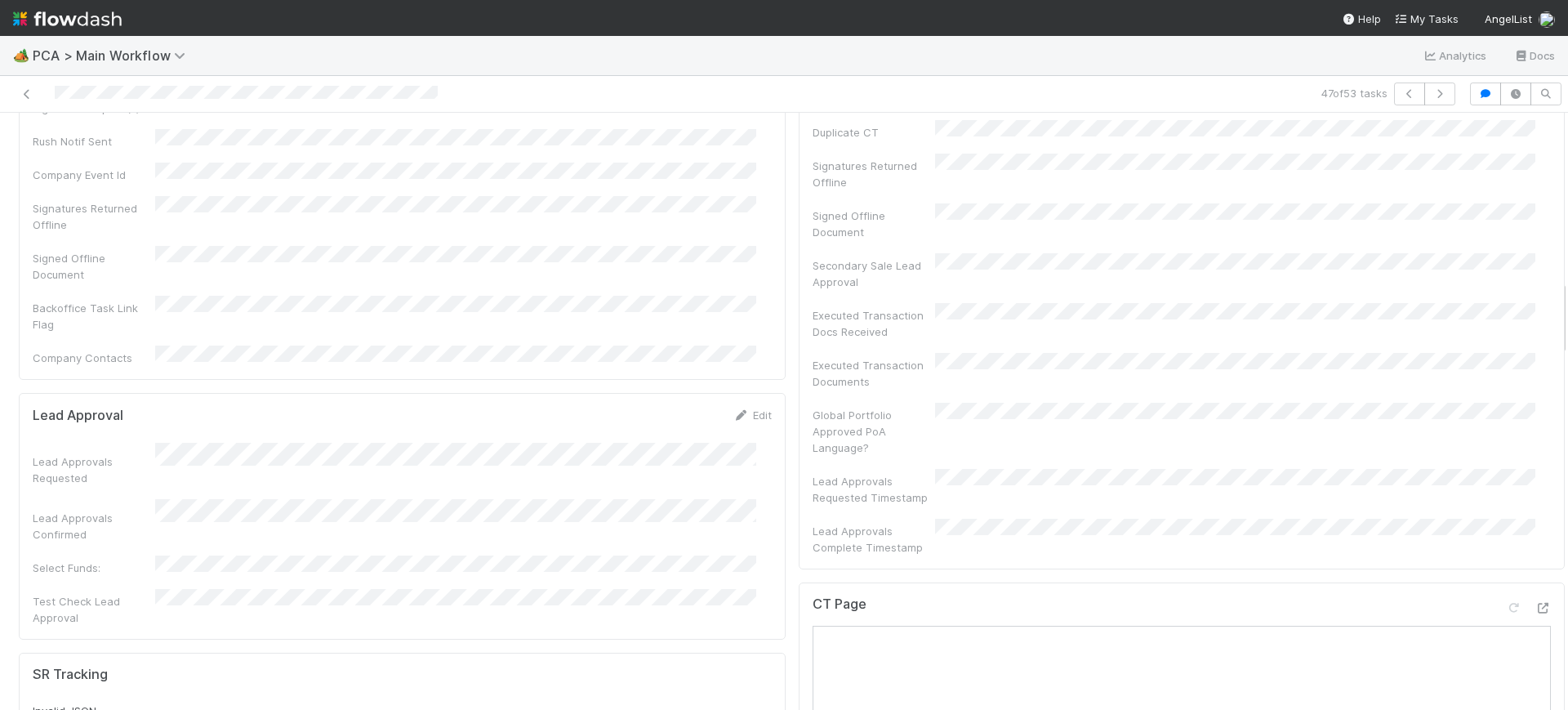
scroll to position [1354, 0]
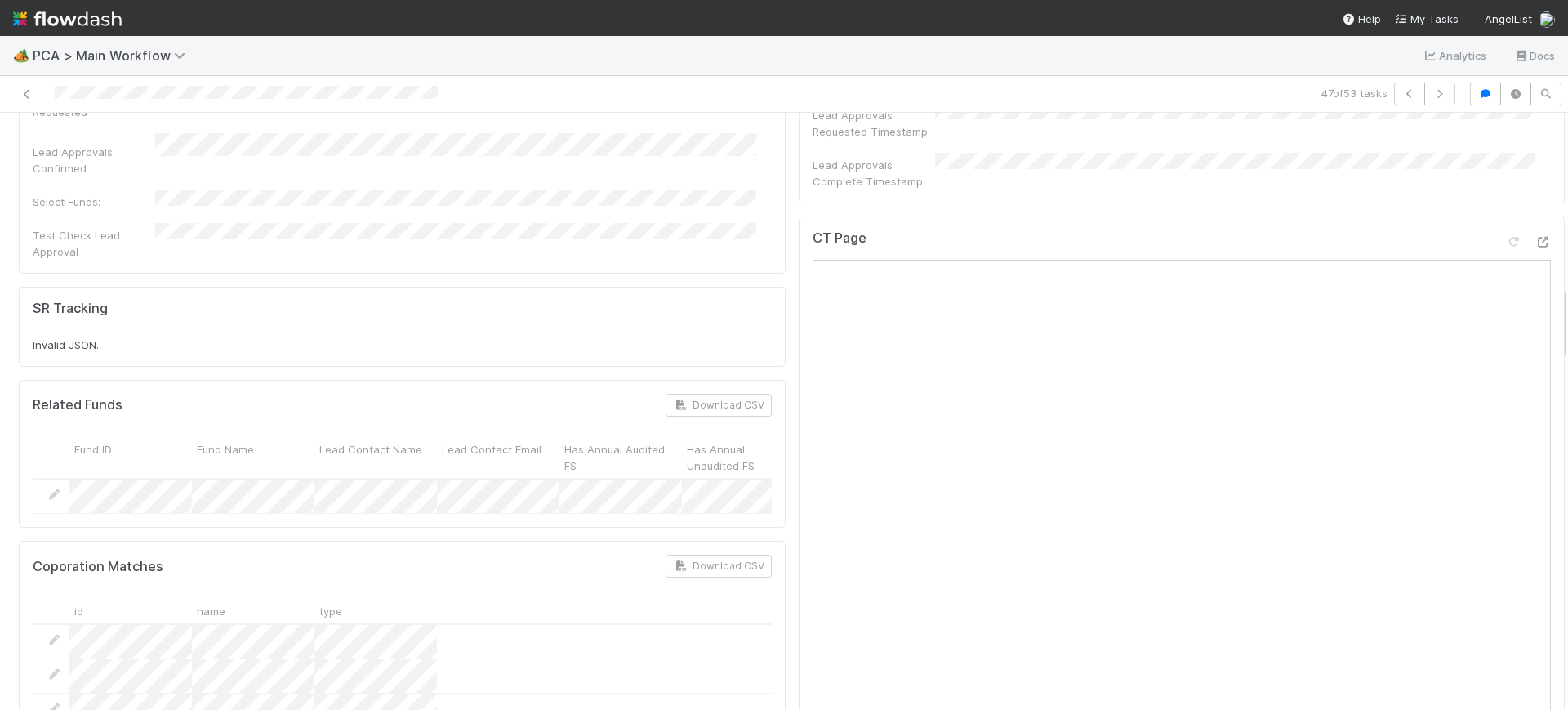
drag, startPoint x: 1548, startPoint y: 136, endPoint x: 1565, endPoint y: 308, distance: 172.8
click at [1565, 308] on div "🏕️ PCA > Main Workflow Analytics Docs 47 of 53 tasks Finance Review - Backlog (…" at bounding box center [784, 372] width 1568 height 673
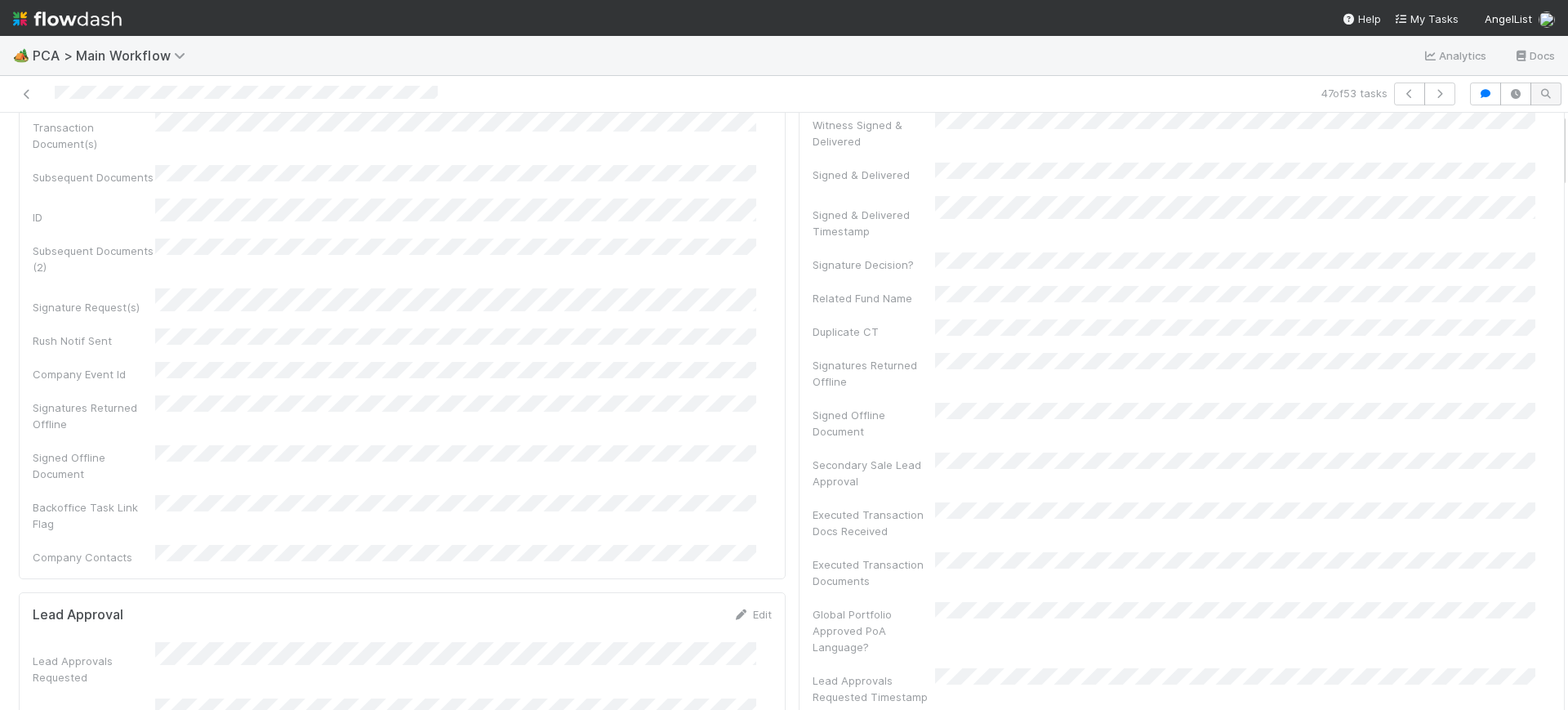
scroll to position [0, 0]
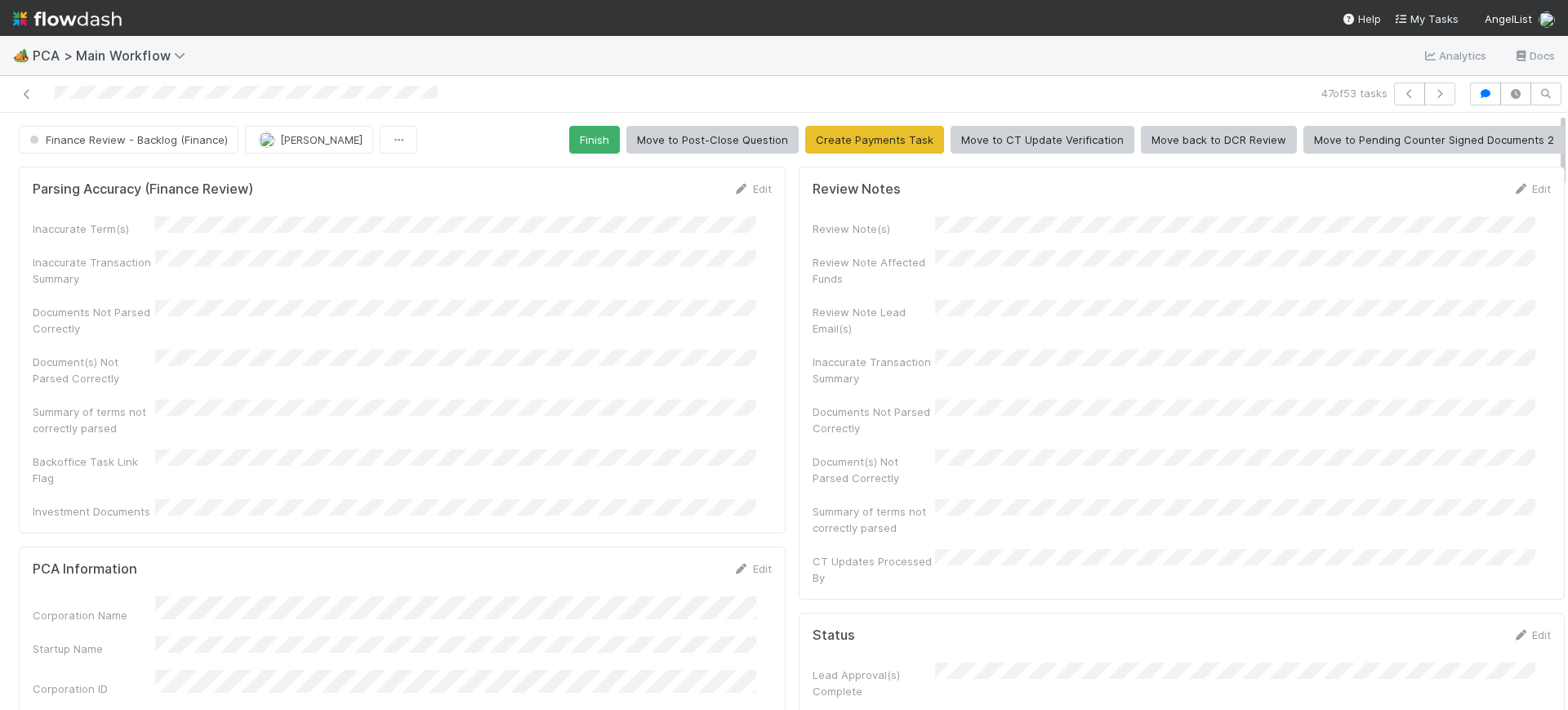
drag, startPoint x: 1548, startPoint y: 325, endPoint x: 1525, endPoint y: 69, distance: 257.0
click at [1525, 69] on div "🏕️ PCA > Main Workflow Analytics Docs 47 of 53 tasks Finance Review - Backlog (…" at bounding box center [784, 372] width 1568 height 673
click at [577, 136] on button "Finish" at bounding box center [594, 140] width 50 height 28
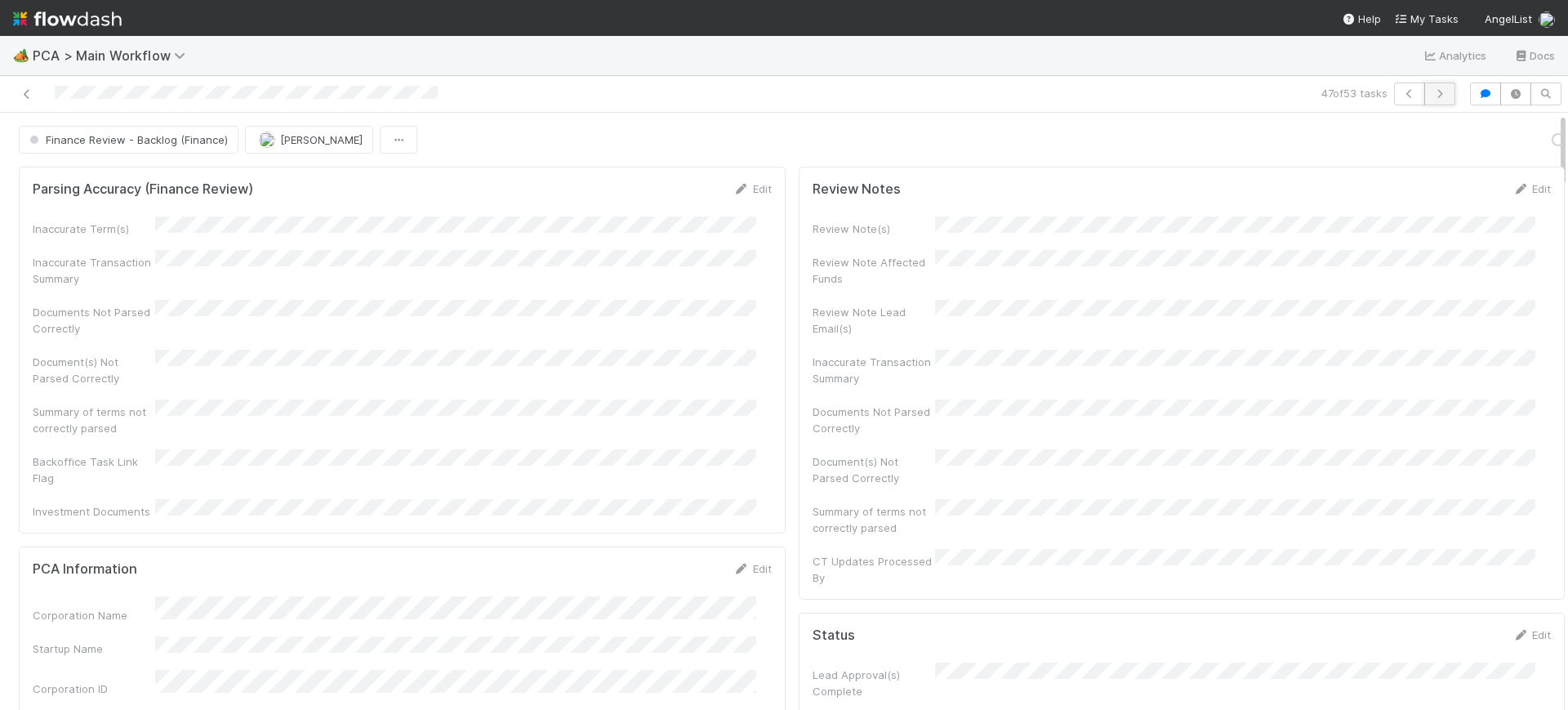
click at [1432, 90] on icon "button" at bounding box center [1439, 93] width 16 height 9
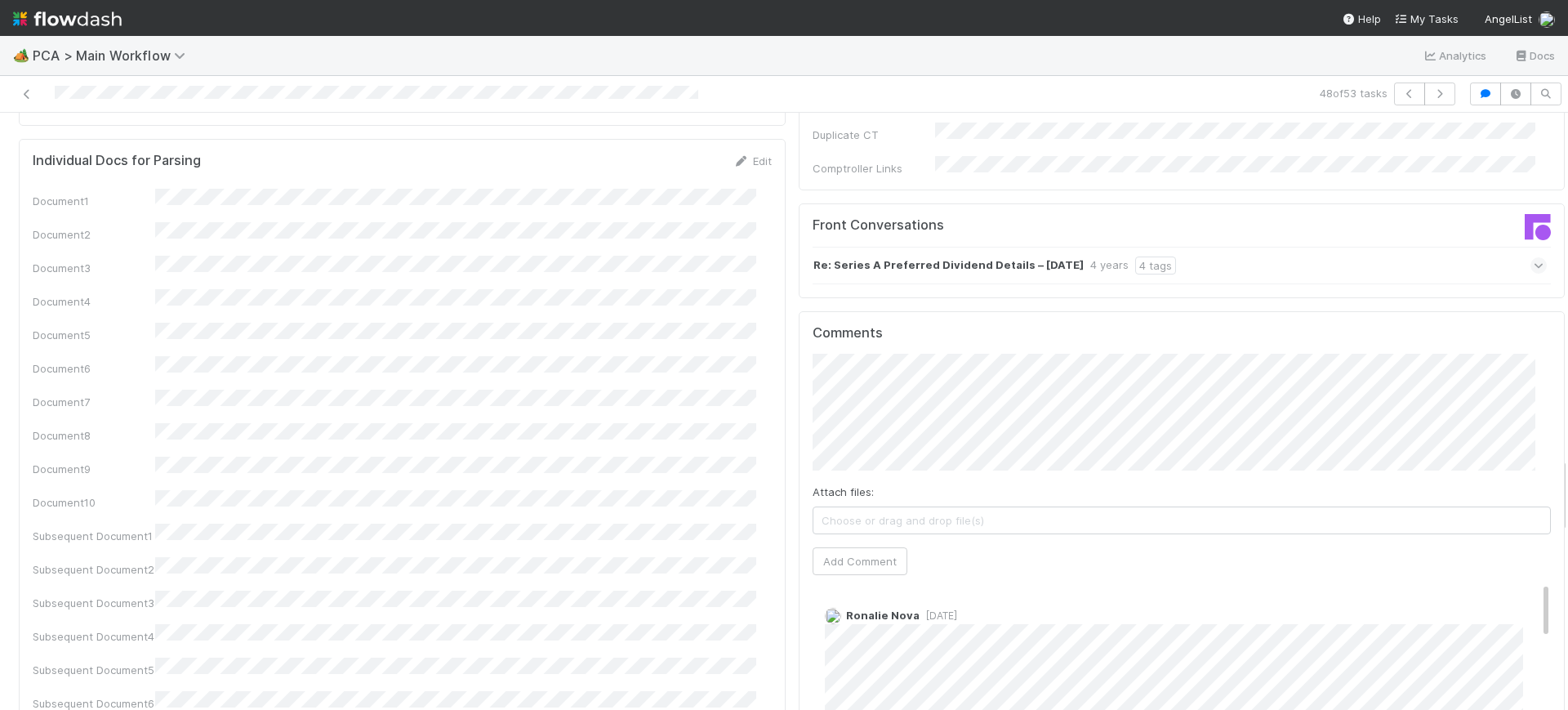
scroll to position [2733, 0]
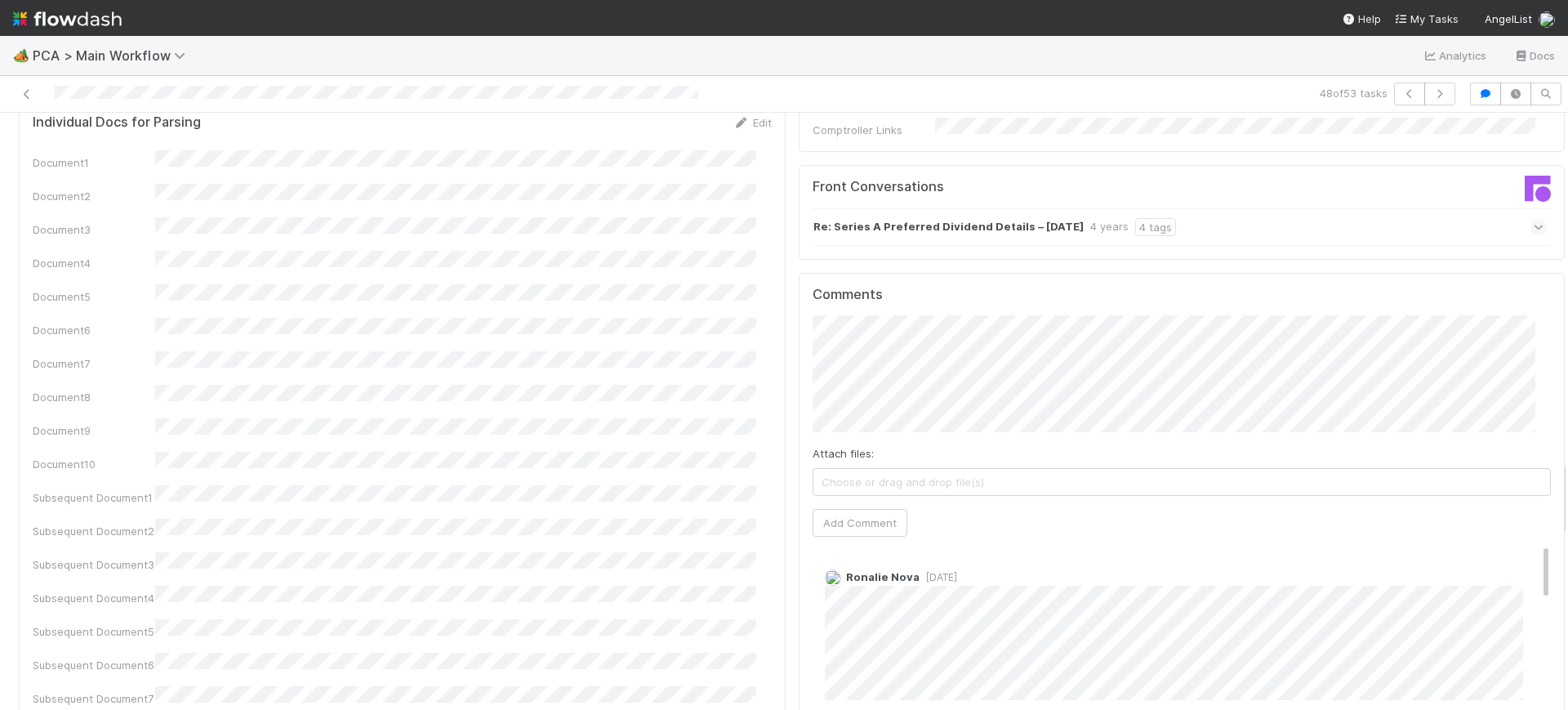
drag, startPoint x: 1547, startPoint y: 141, endPoint x: 1567, endPoint y: 488, distance: 347.6
click at [1567, 488] on div "🏕️ PCA > Main Workflow Analytics Docs 48 of 53 tasks Finance Review - Backlog (…" at bounding box center [784, 372] width 1568 height 673
click at [1432, 89] on icon "button" at bounding box center [1439, 93] width 16 height 9
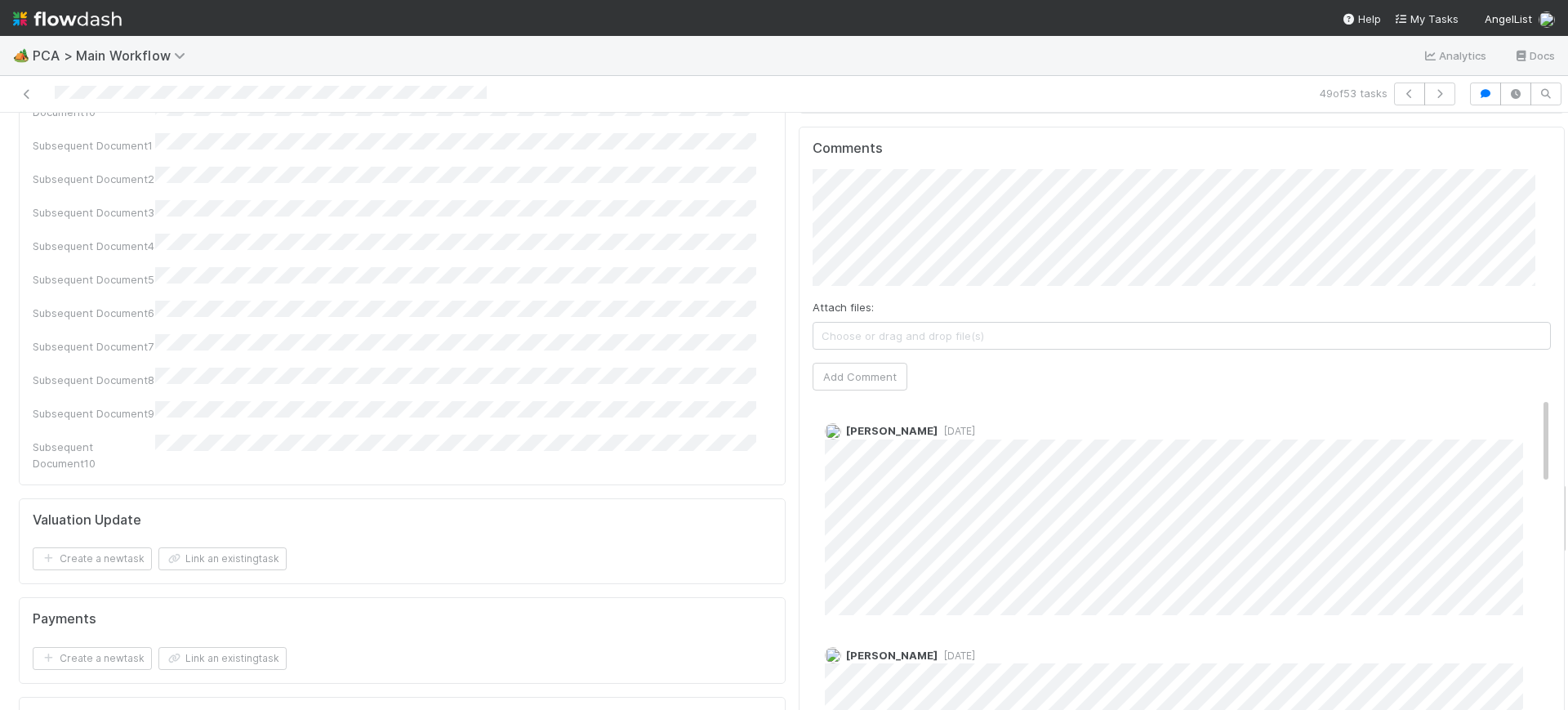
scroll to position [2905, 0]
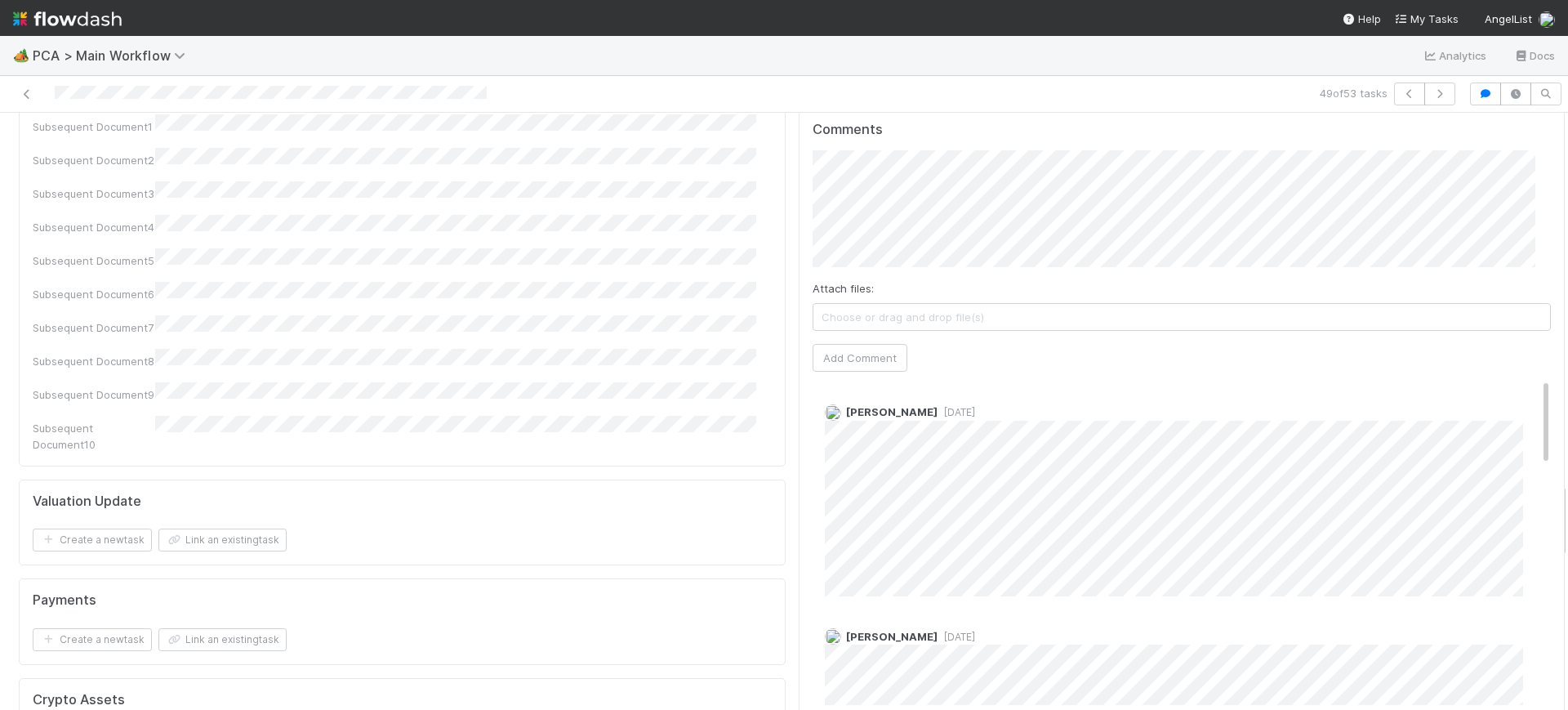
drag, startPoint x: 1547, startPoint y: 150, endPoint x: 1567, endPoint y: 520, distance: 370.5
click at [1567, 520] on div "🏕️ PCA > Main Workflow Analytics Docs 49 of 53 tasks Finance Review - Backlog (…" at bounding box center [784, 372] width 1568 height 673
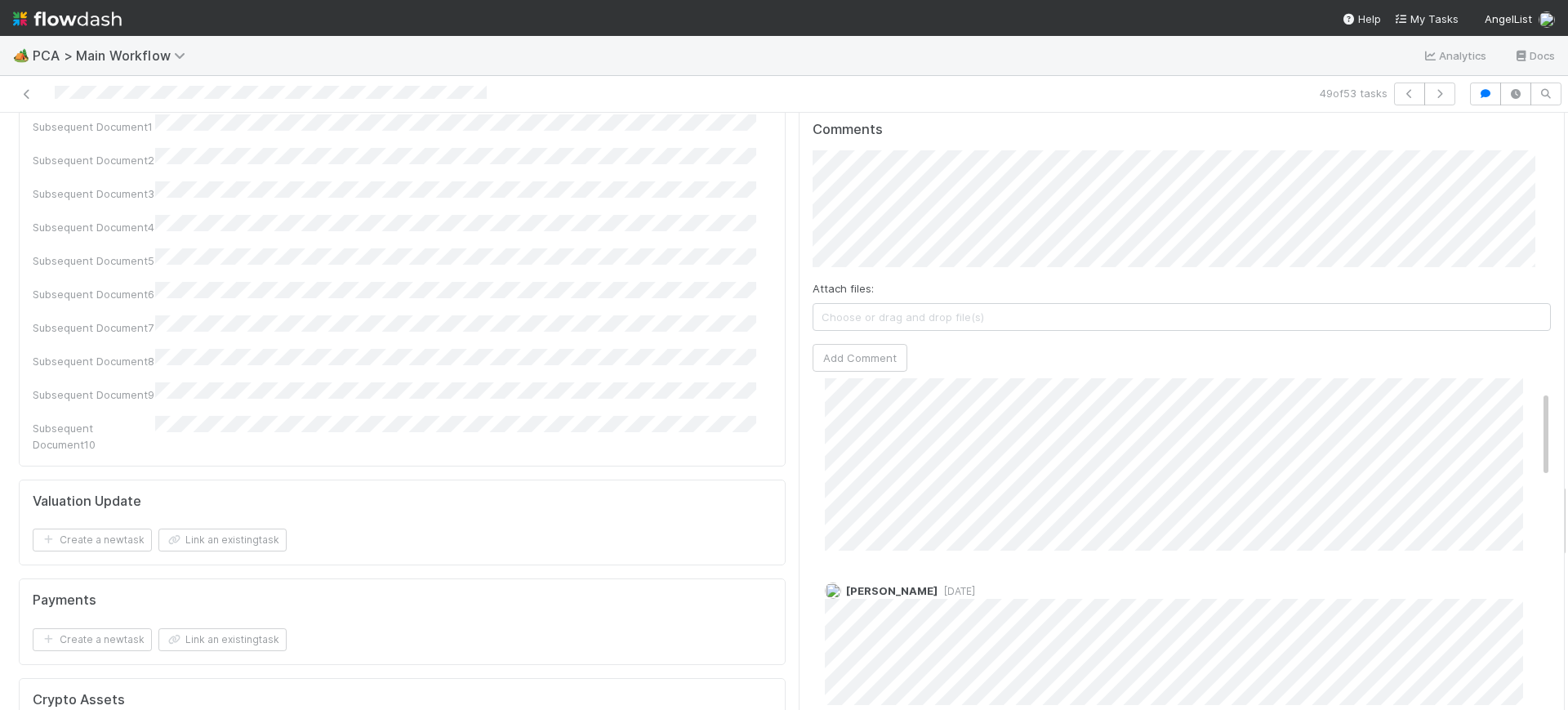
scroll to position [0, 0]
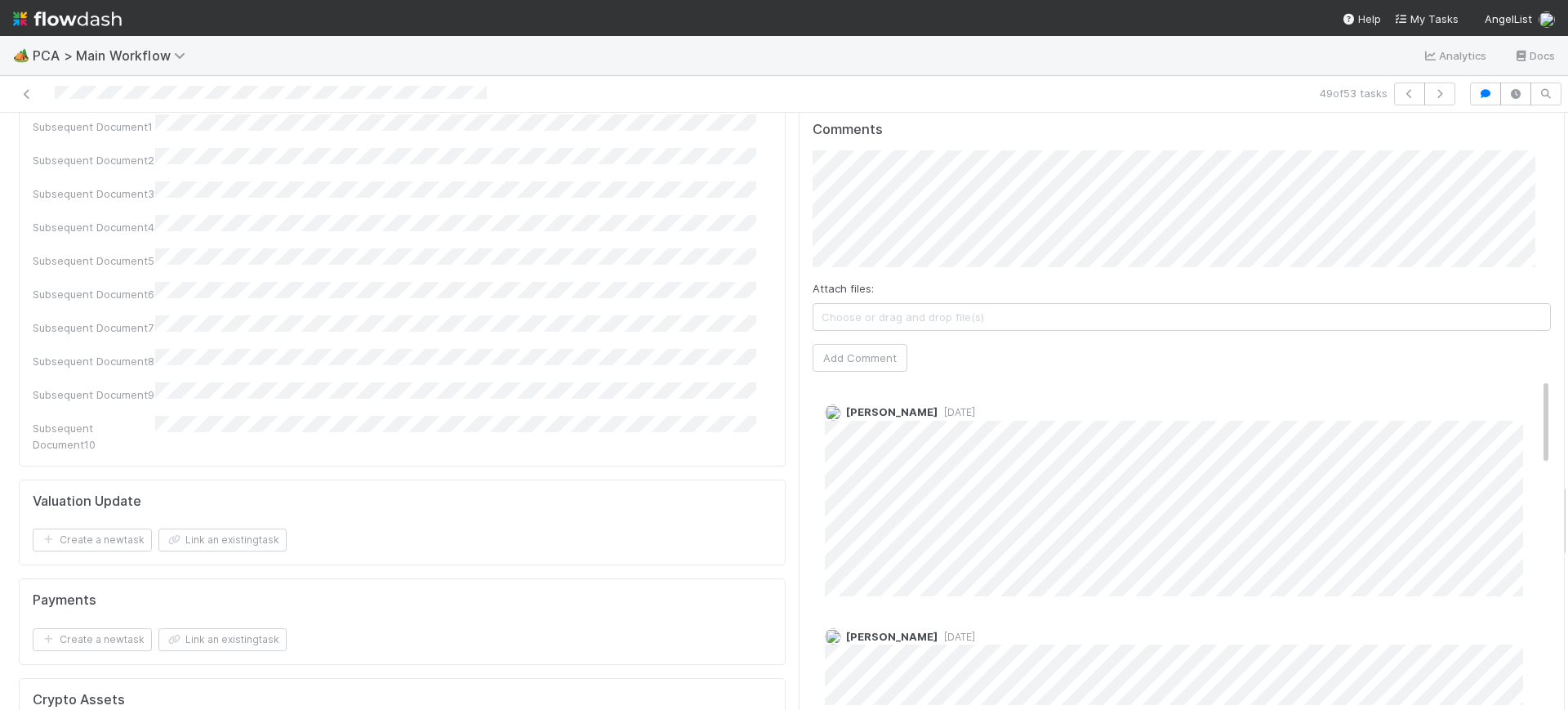
drag, startPoint x: 1515, startPoint y: 292, endPoint x: 1530, endPoint y: 287, distance: 15.8
click at [1530, 287] on div "Comments Attach files: Choose or drag and drop file(s) Add Comment [PERSON_NAME…" at bounding box center [1183, 413] width 767 height 612
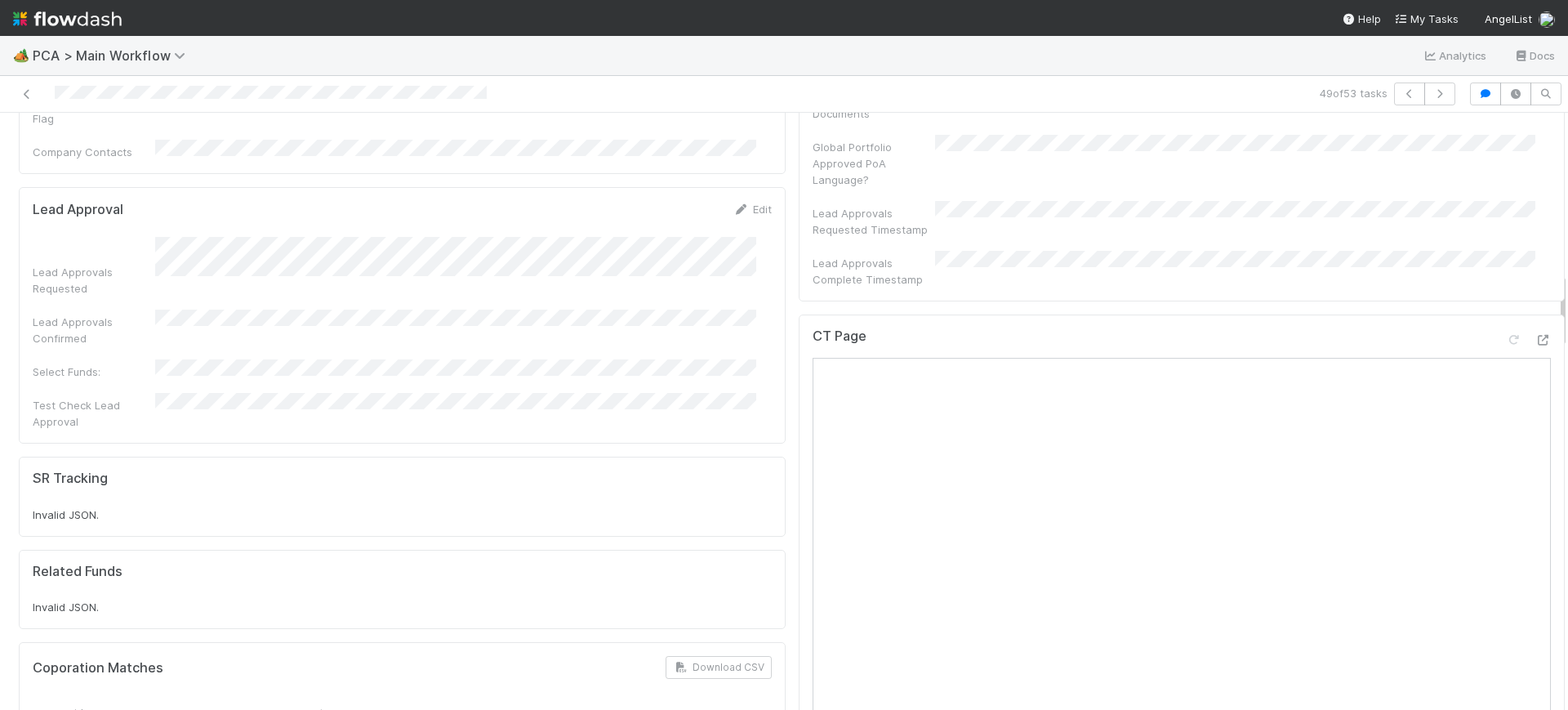
drag, startPoint x: 1547, startPoint y: 499, endPoint x: 1528, endPoint y: 285, distance: 214.8
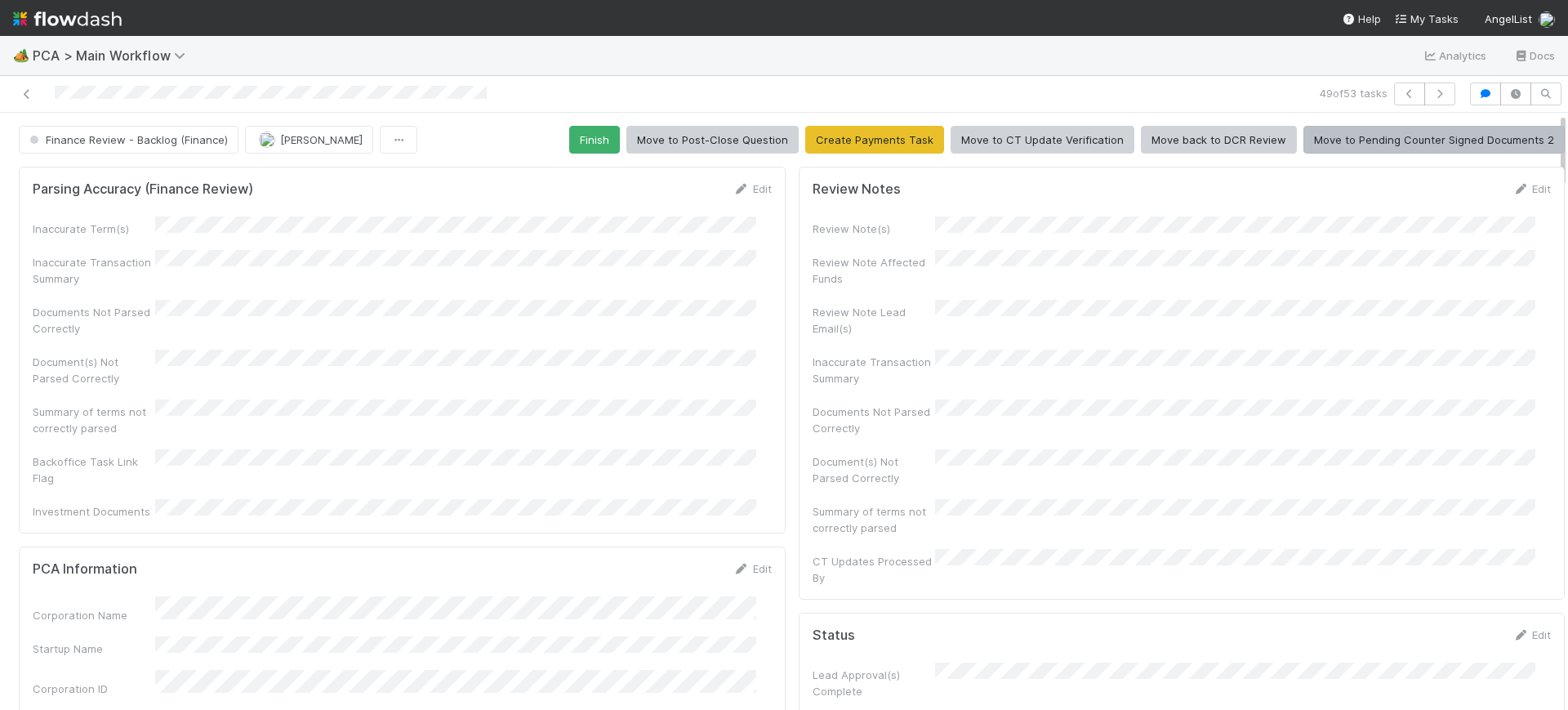
drag, startPoint x: 1547, startPoint y: 319, endPoint x: 1530, endPoint y: 141, distance: 178.8
click at [583, 140] on button "Finish" at bounding box center [594, 140] width 50 height 28
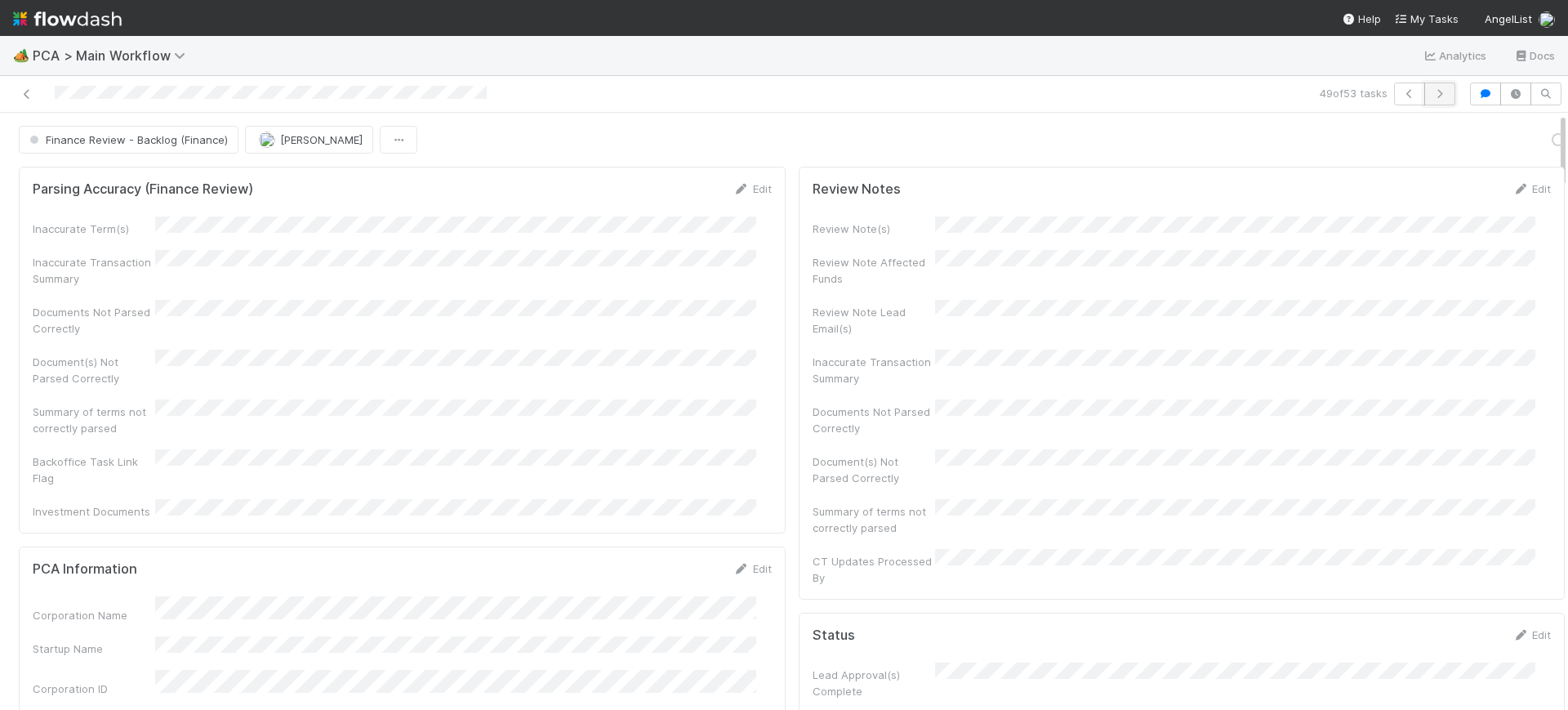
click at [1432, 89] on button "button" at bounding box center [1440, 94] width 31 height 23
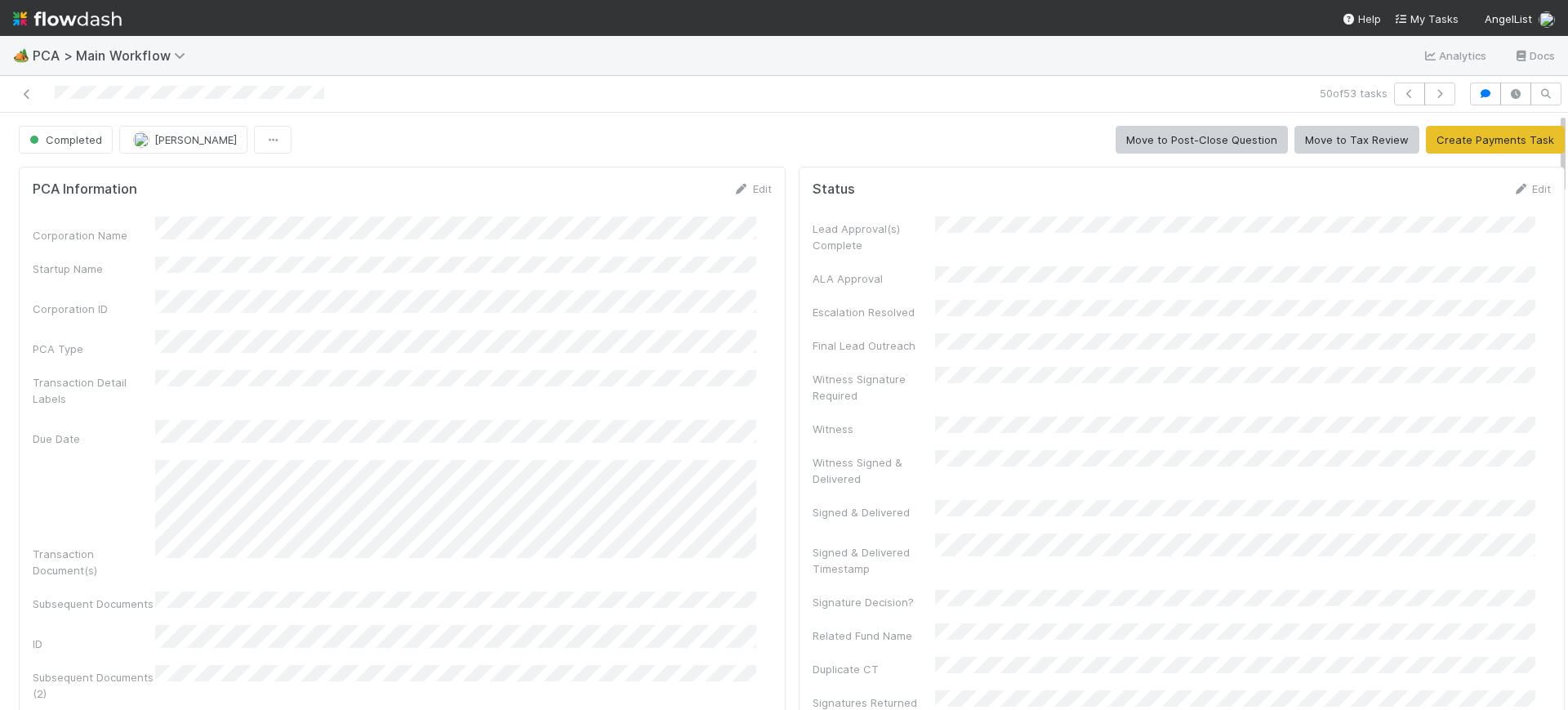
drag, startPoint x: 1548, startPoint y: 135, endPoint x: 1532, endPoint y: 80, distance: 57.3
click at [1532, 80] on div "50 of 53 tasks Completed [PERSON_NAME] Move to Post-Close Question Move to Tax …" at bounding box center [784, 392] width 1568 height 633
click at [1425, 83] on button "button" at bounding box center [1440, 94] width 31 height 23
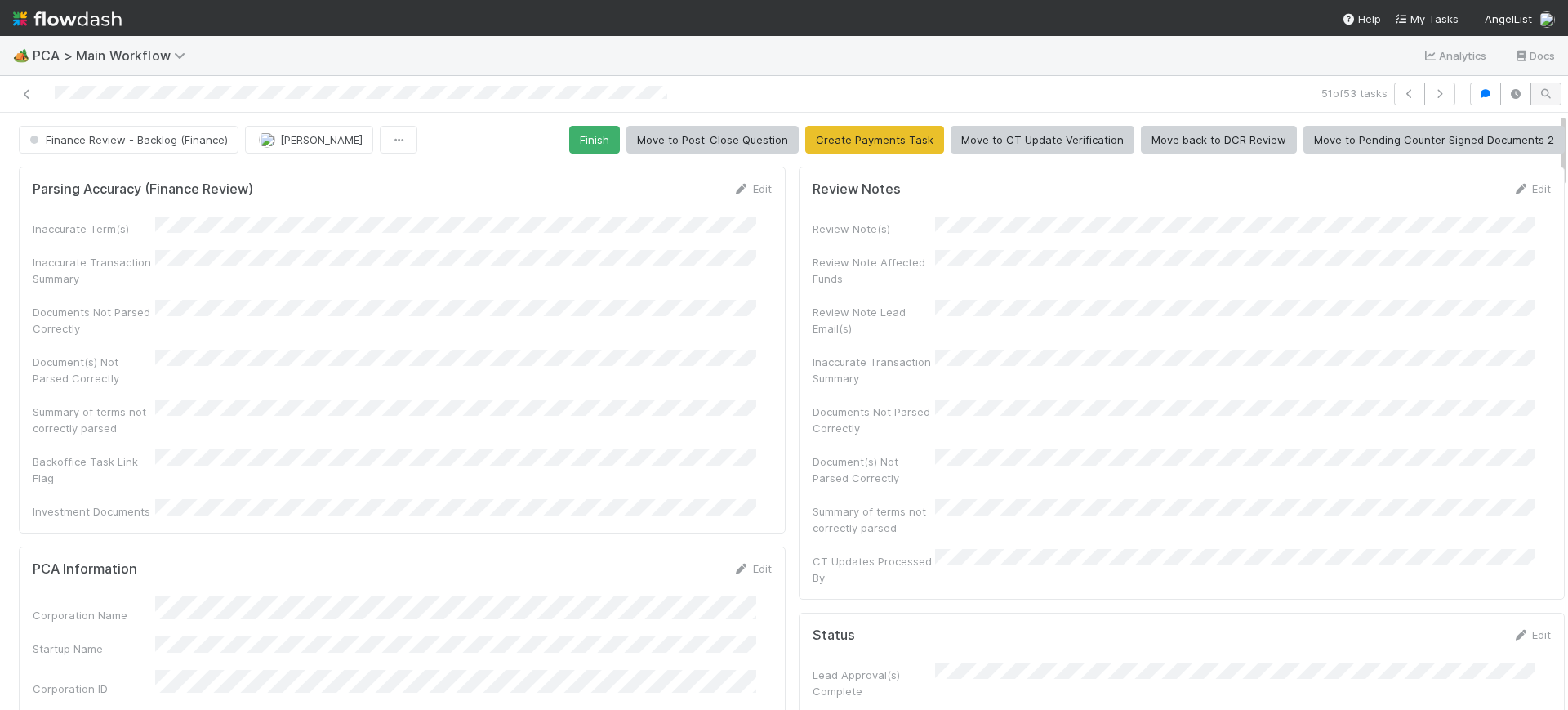
drag, startPoint x: 1548, startPoint y: 138, endPoint x: 1526, endPoint y: 95, distance: 48.3
click at [1526, 95] on div "51 of 53 tasks Finance Review - Backlog (Finance) [PERSON_NAME] Finish Move to …" at bounding box center [784, 392] width 1568 height 633
click at [588, 137] on button "Finish" at bounding box center [594, 140] width 50 height 28
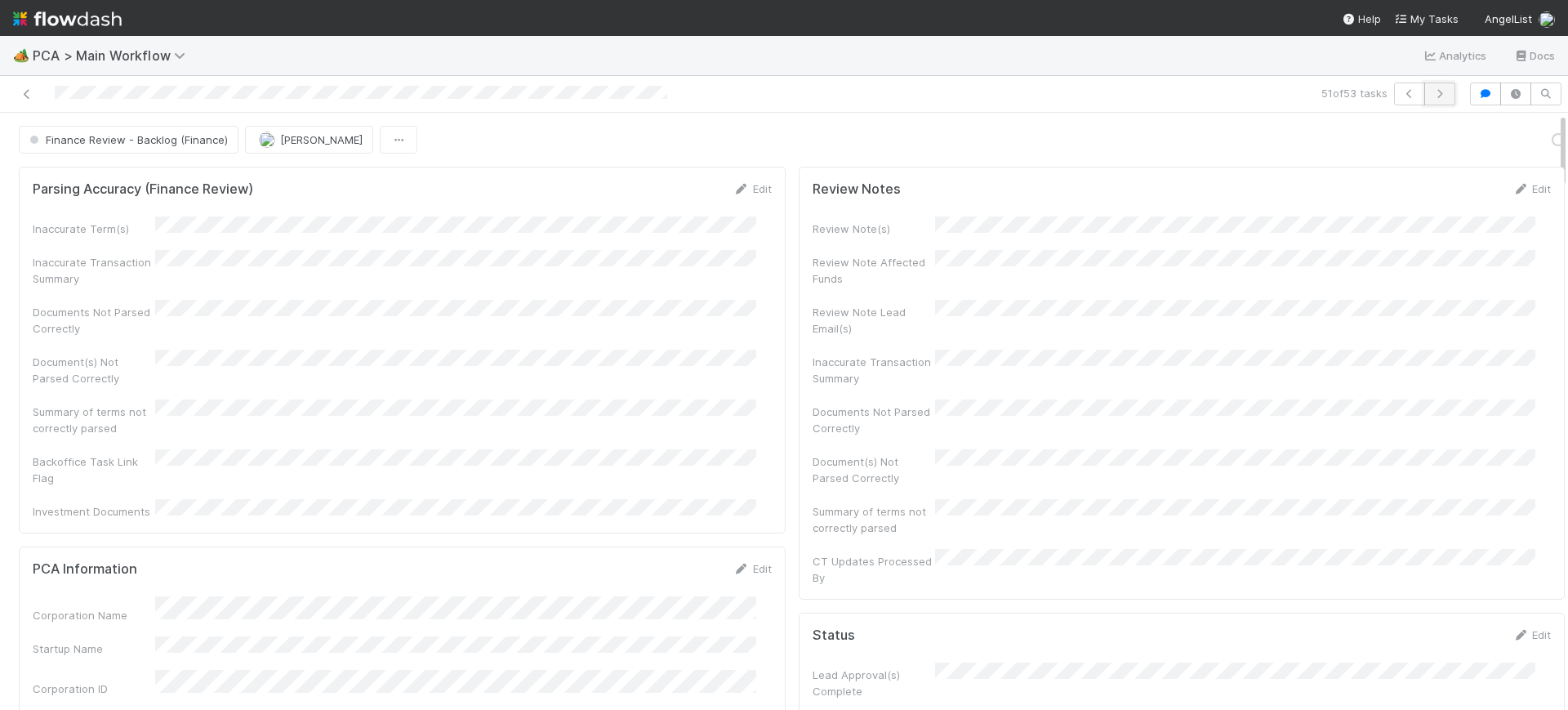
click at [1432, 93] on icon "button" at bounding box center [1439, 93] width 16 height 9
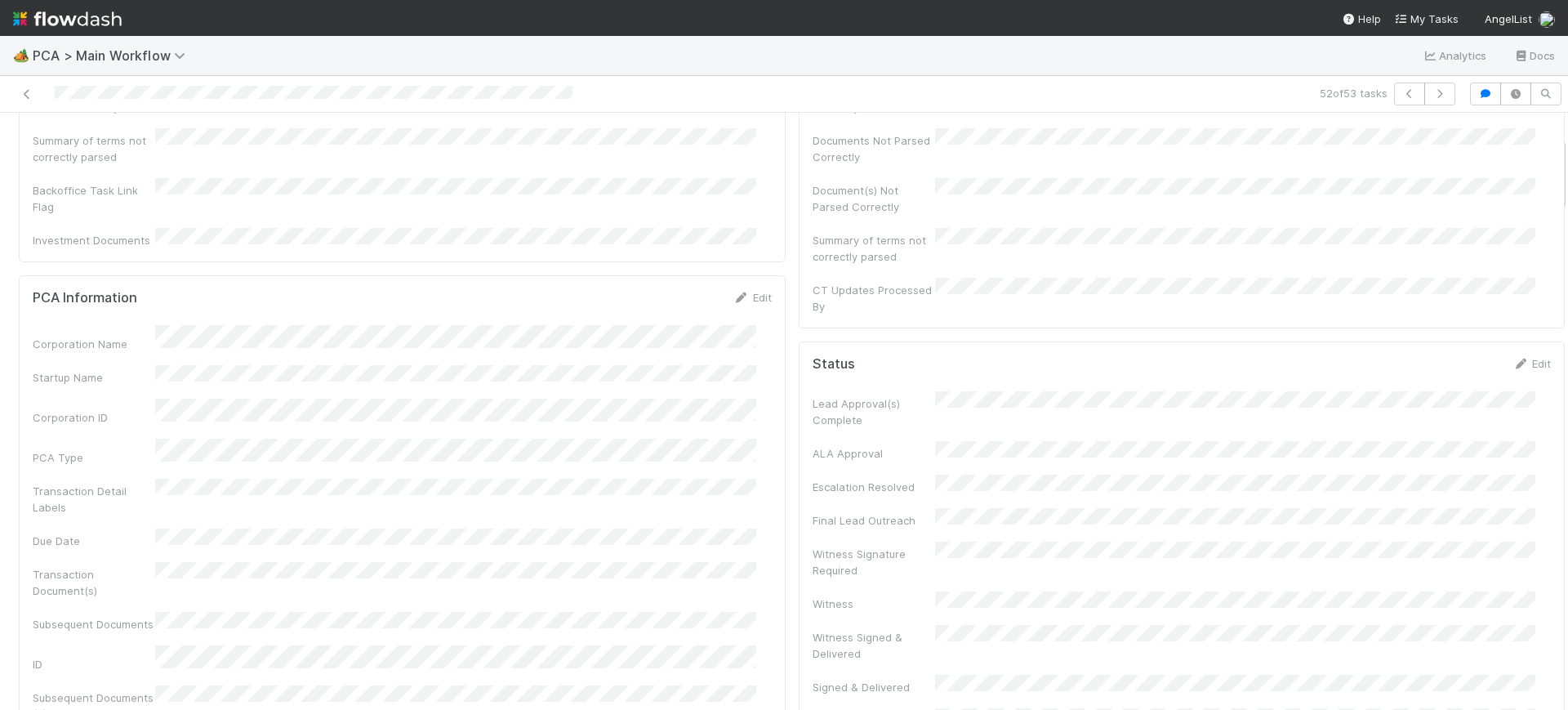
scroll to position [453, 0]
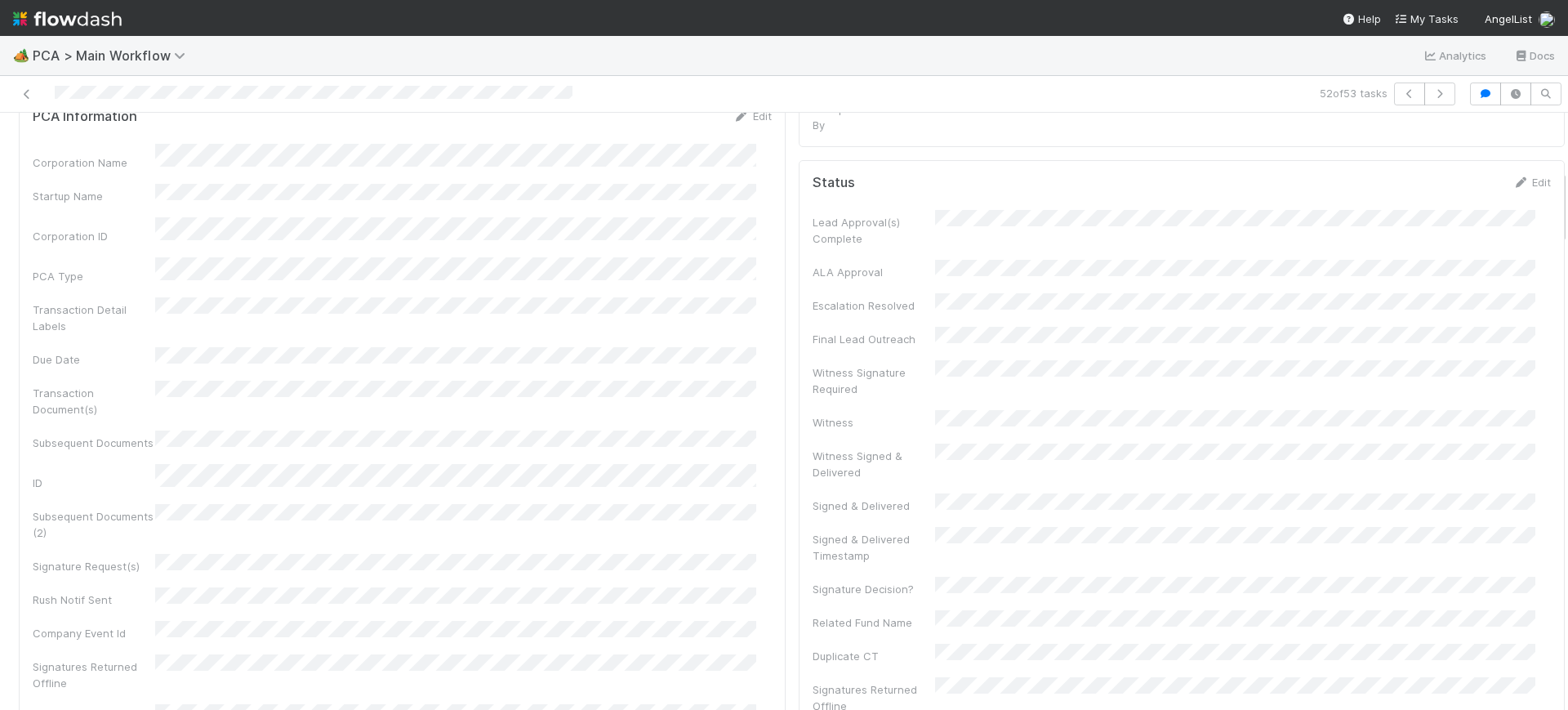
drag, startPoint x: 1548, startPoint y: 145, endPoint x: 1534, endPoint y: 202, distance: 58.7
drag, startPoint x: 1546, startPoint y: 200, endPoint x: 1549, endPoint y: 237, distance: 37.1
click at [1549, 237] on div "Finance Review - Backlog (Finance) [PERSON_NAME] Finish Move to Post-Close Ques…" at bounding box center [784, 411] width 1568 height 597
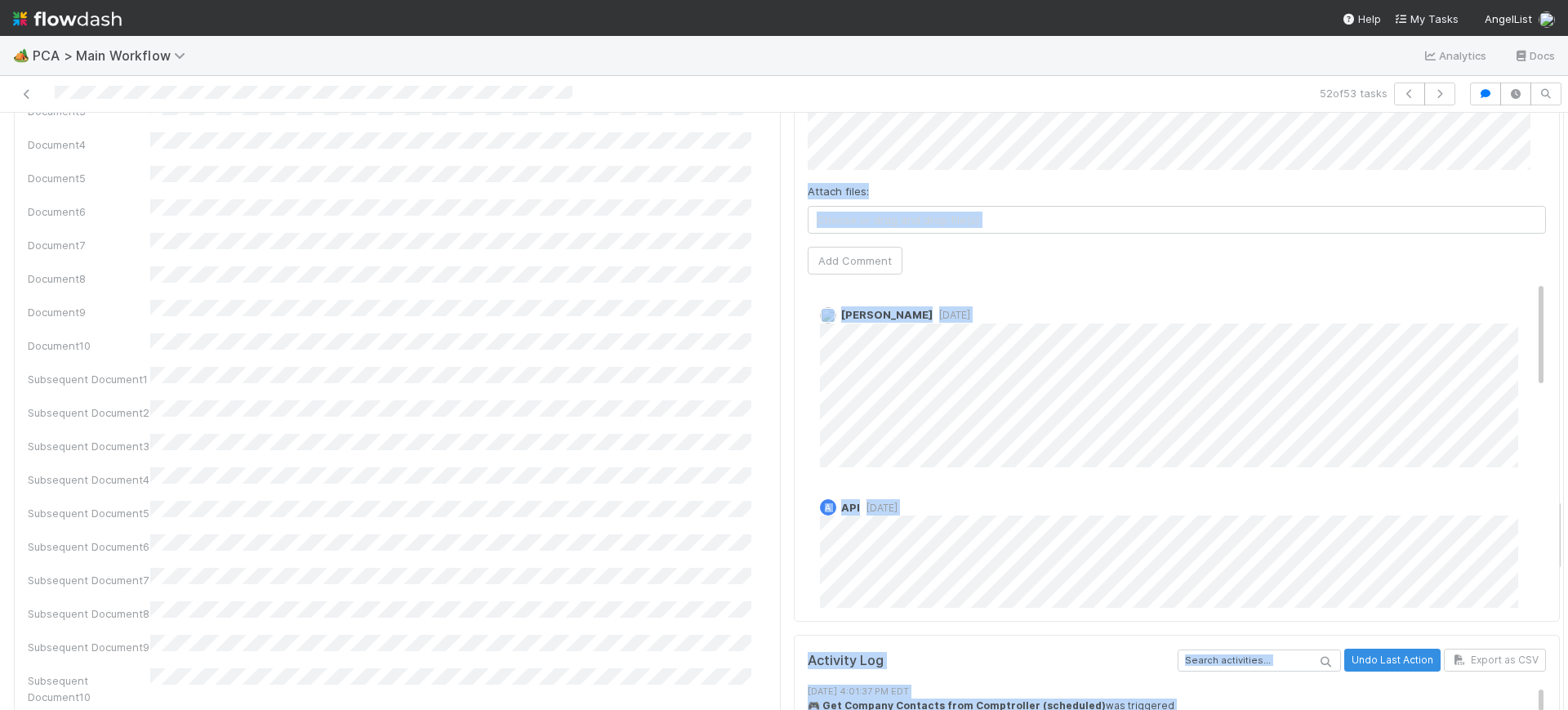
scroll to position [3005, 0]
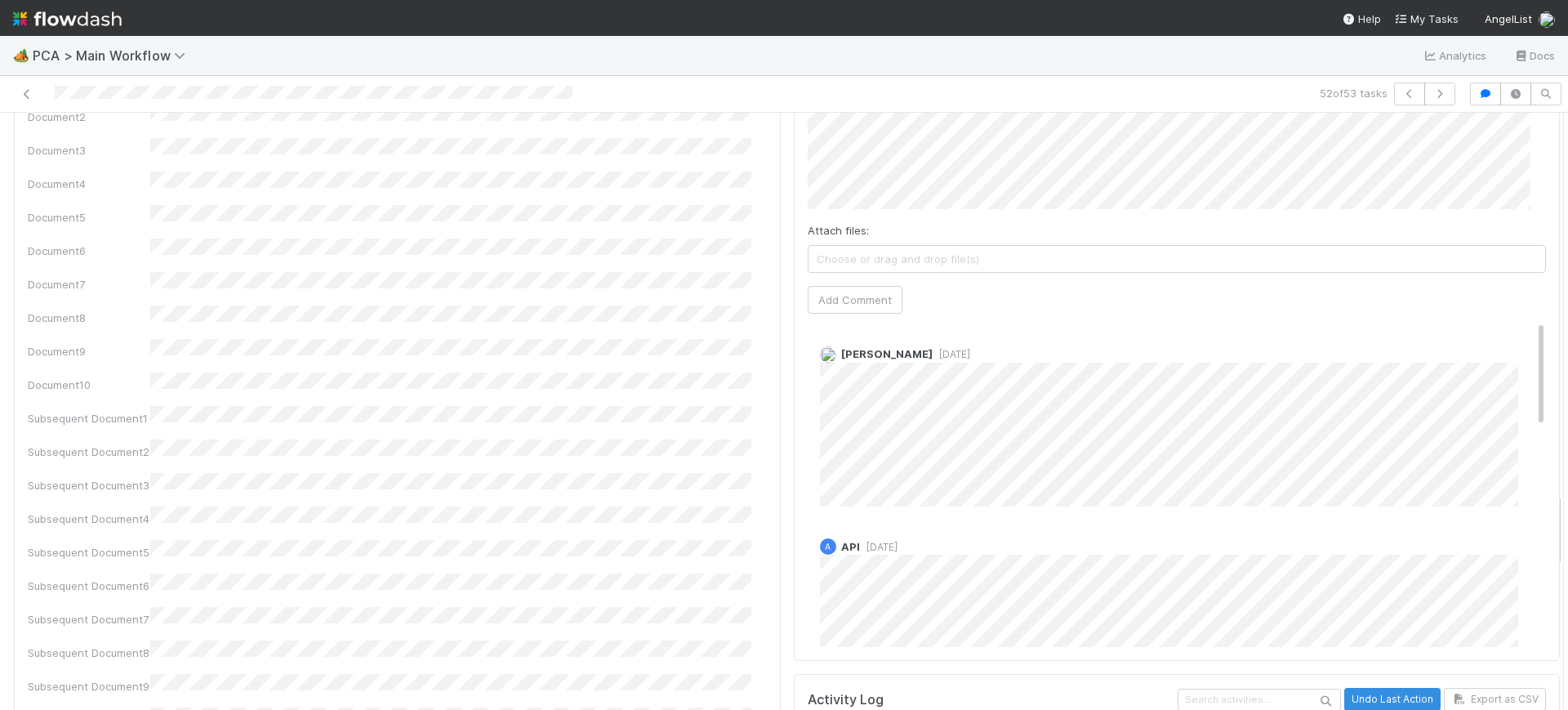
drag, startPoint x: 1507, startPoint y: 234, endPoint x: 1513, endPoint y: 274, distance: 40.4
click at [1513, 333] on div "[PERSON_NAME] [DATE]" at bounding box center [1184, 419] width 755 height 172
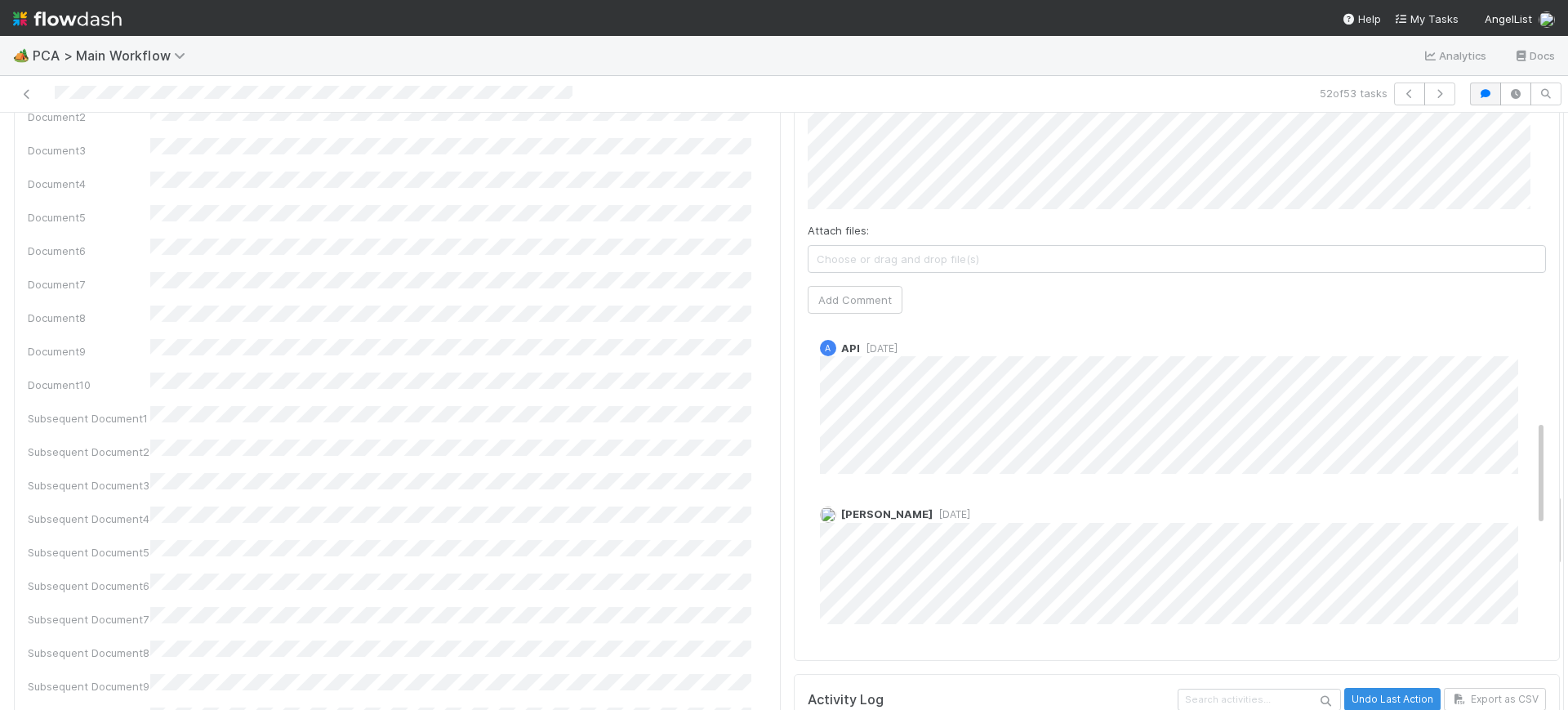
scroll to position [0, 0]
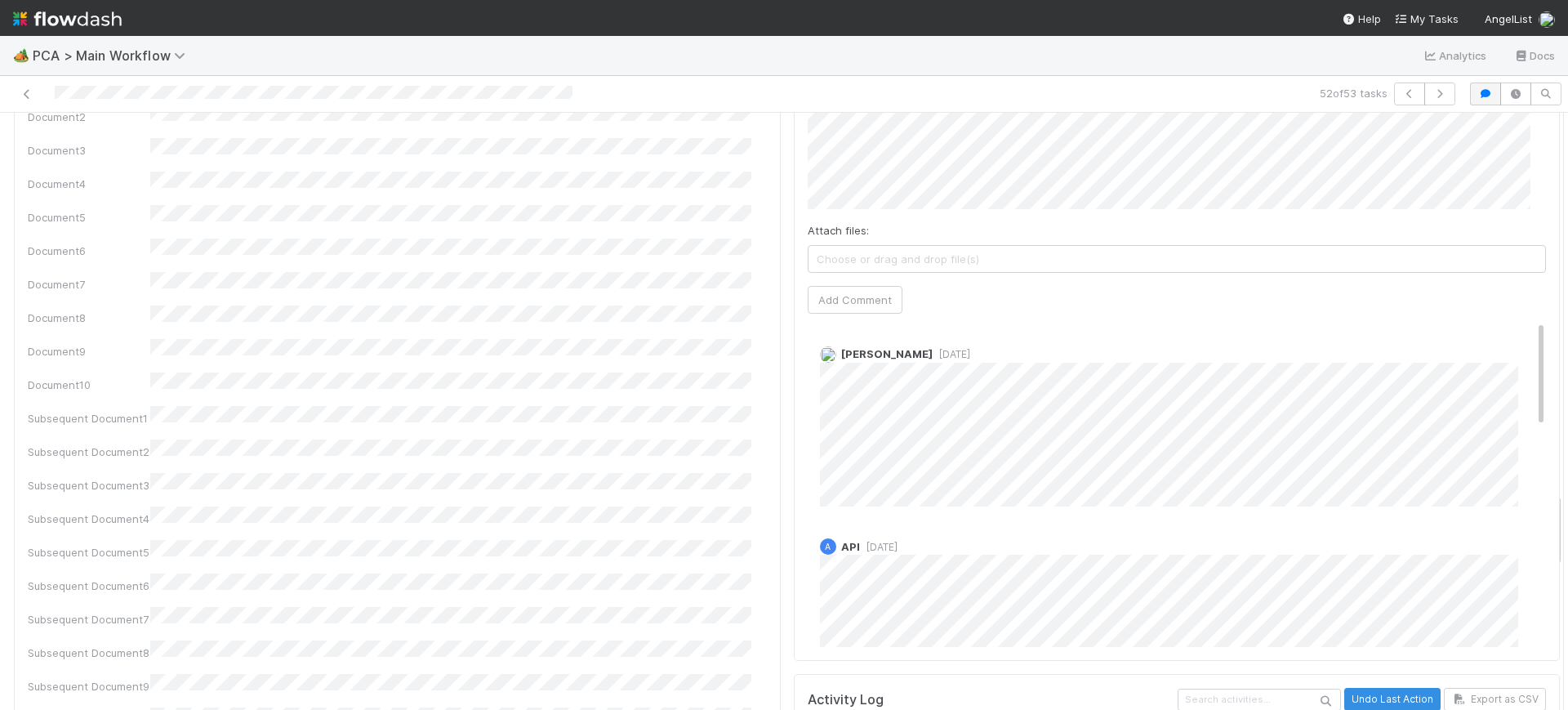
drag, startPoint x: 1511, startPoint y: 263, endPoint x: 1469, endPoint y: 88, distance: 180.0
click at [1469, 88] on div "52 of 53 tasks Finance Review - Backlog (Finance) [PERSON_NAME] Finish Move to …" at bounding box center [784, 392] width 1568 height 633
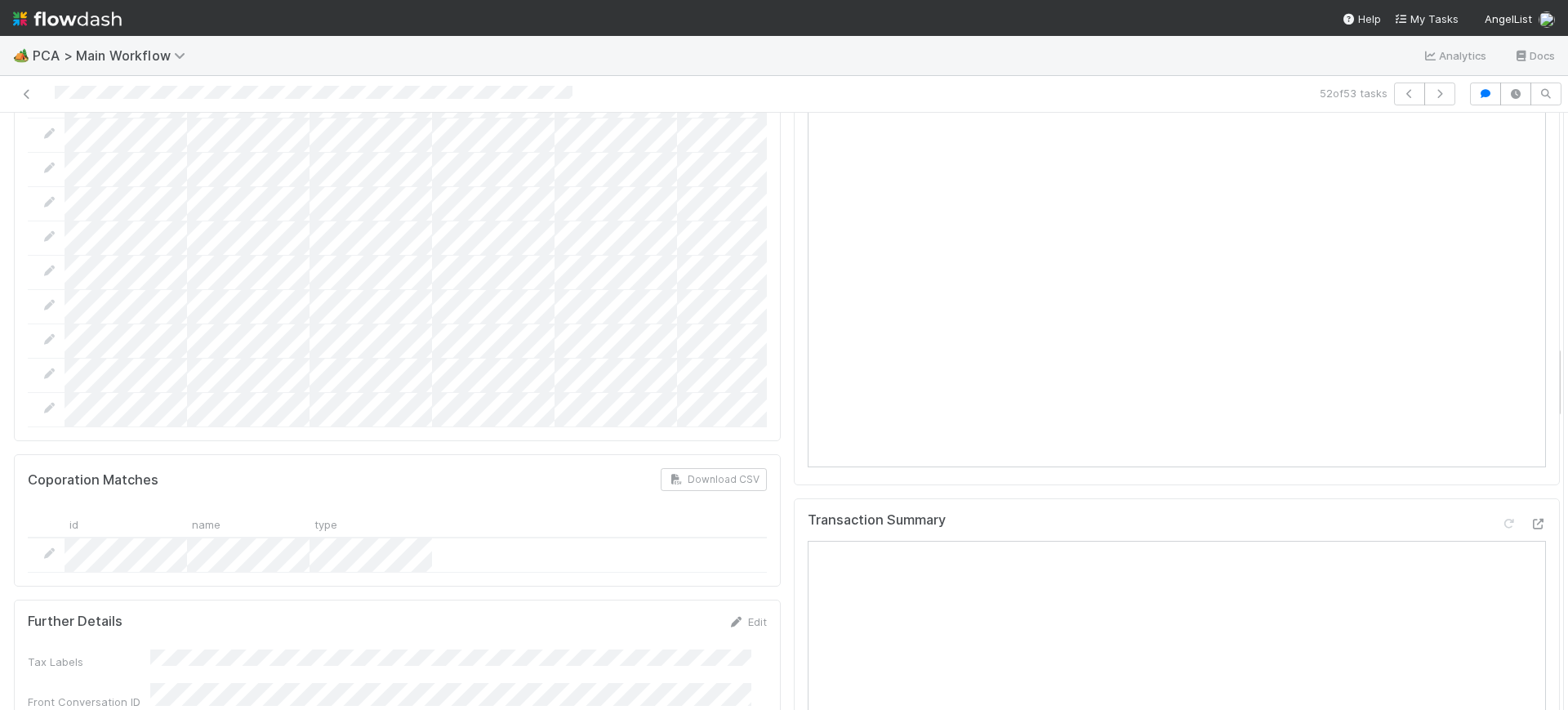
scroll to position [1796, 0]
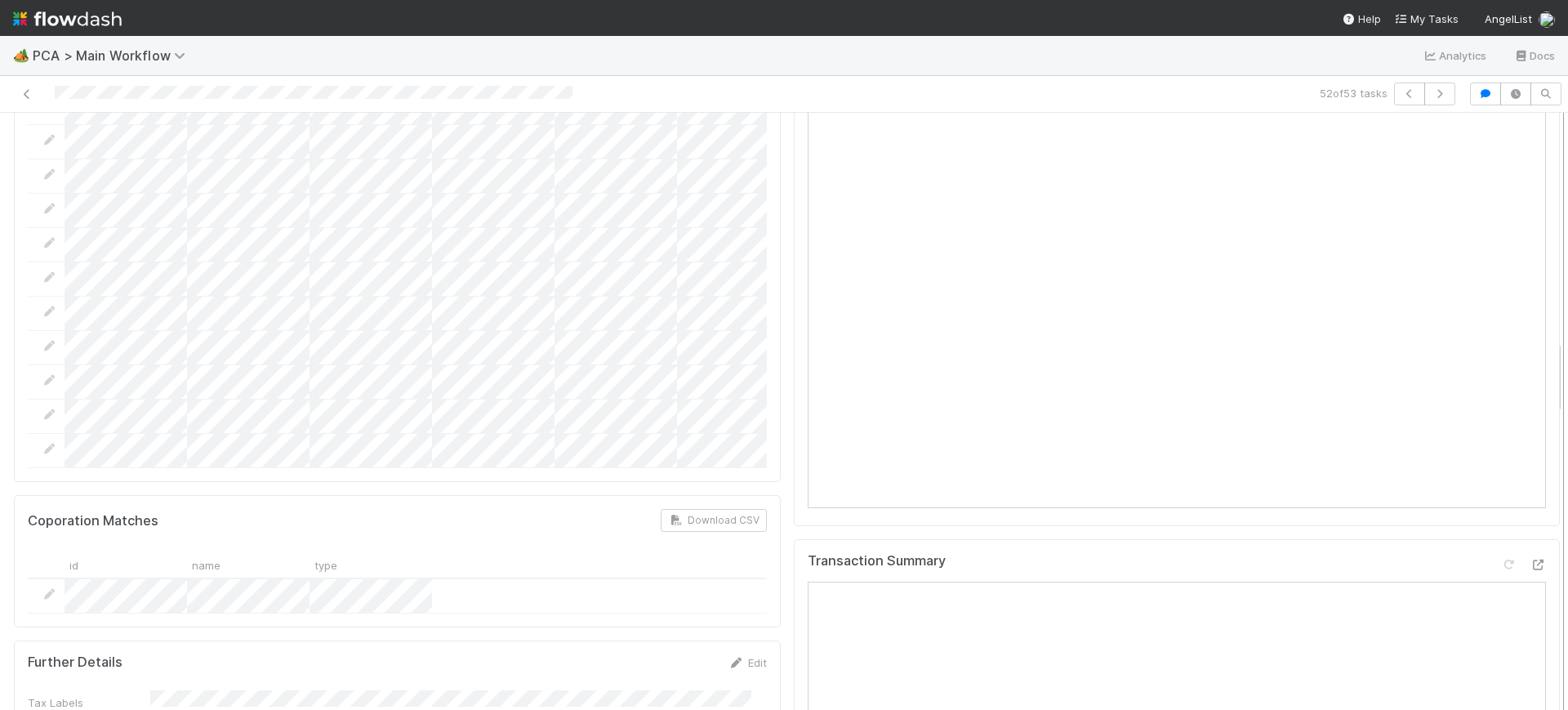
click at [1564, 207] on div at bounding box center [1564, 411] width 1 height 597
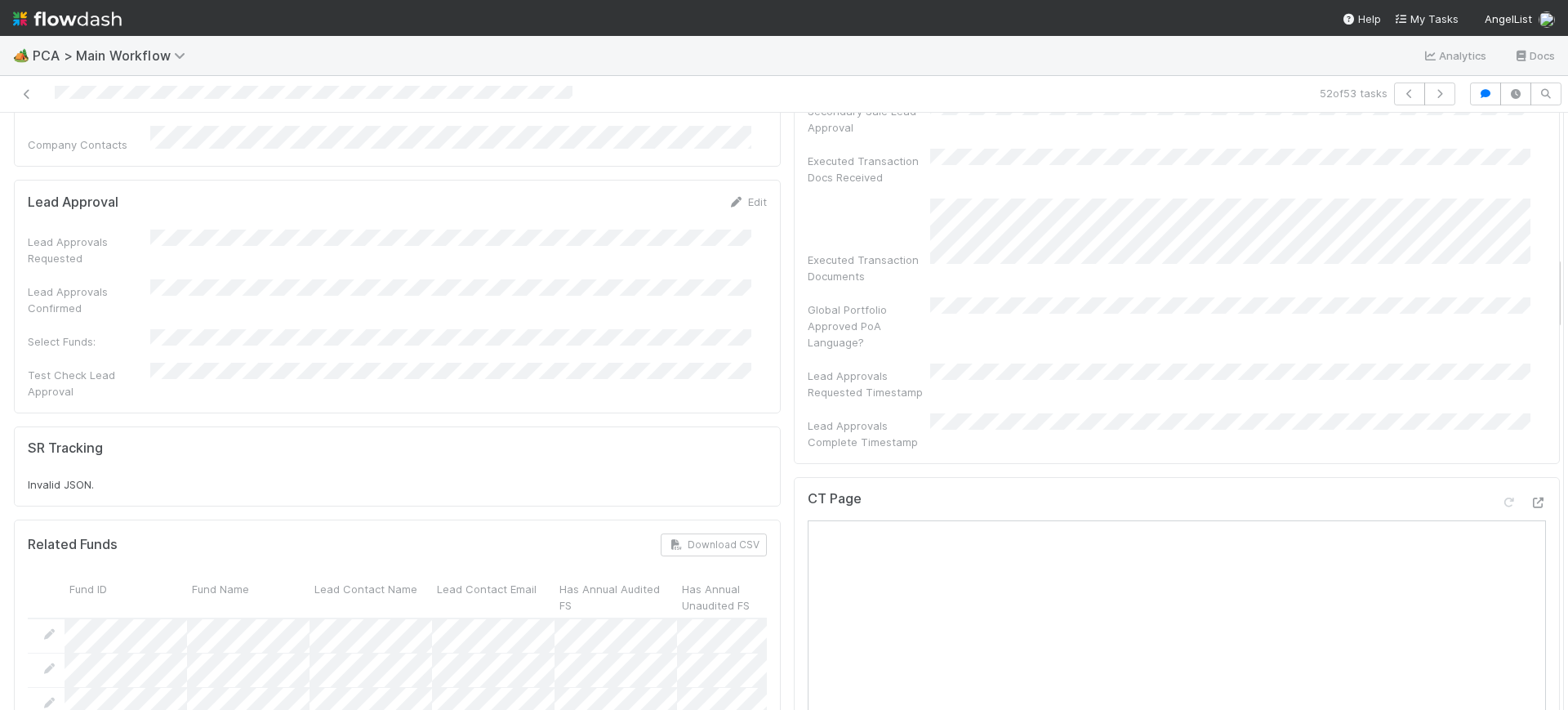
scroll to position [0, 0]
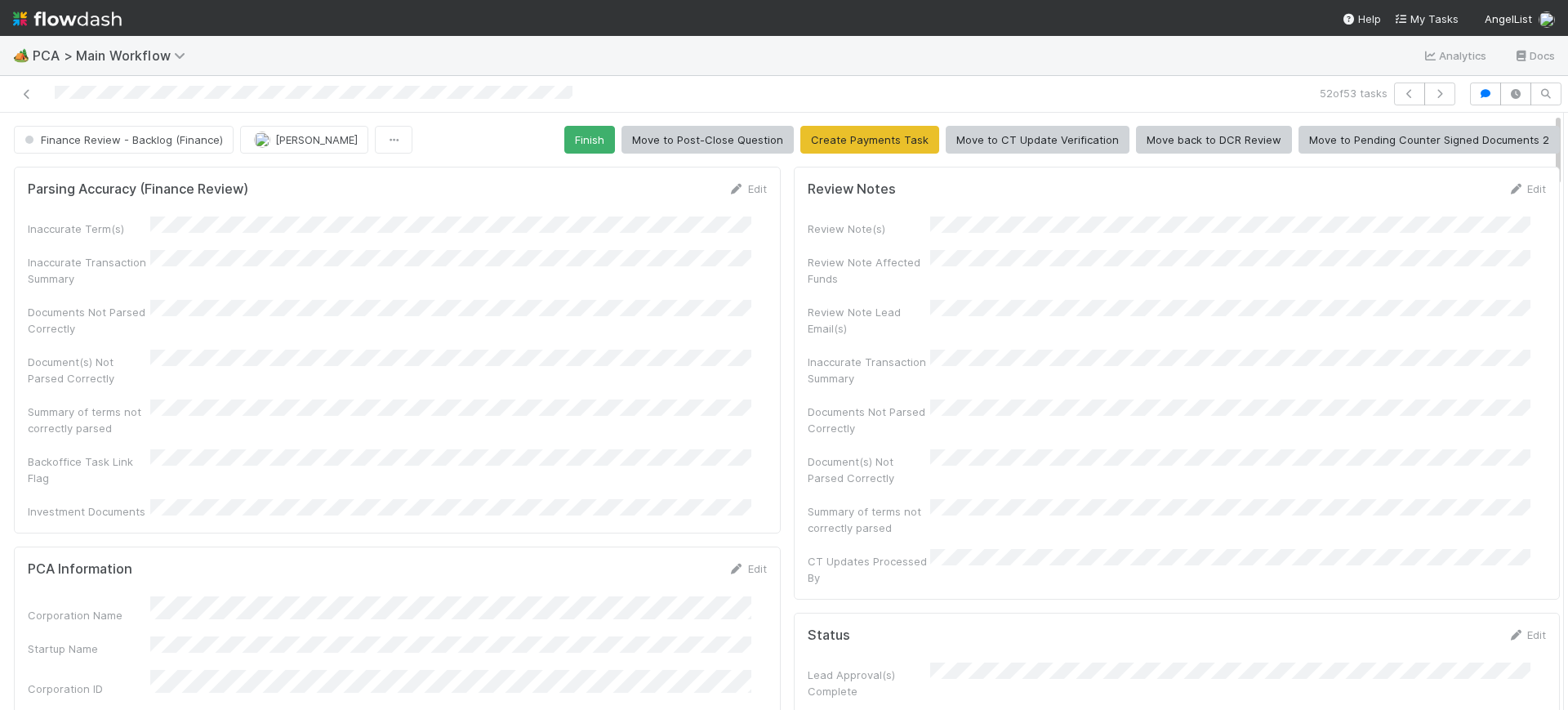
drag, startPoint x: 1542, startPoint y: 374, endPoint x: 1567, endPoint y: -1, distance: 375.8
click at [1567, 0] on div "🏕️ PCA > Main Workflow Analytics Docs 52 of 53 tasks Finance Review - Backlog (…" at bounding box center [784, 355] width 1568 height 710
click at [582, 132] on button "Finish" at bounding box center [589, 140] width 50 height 28
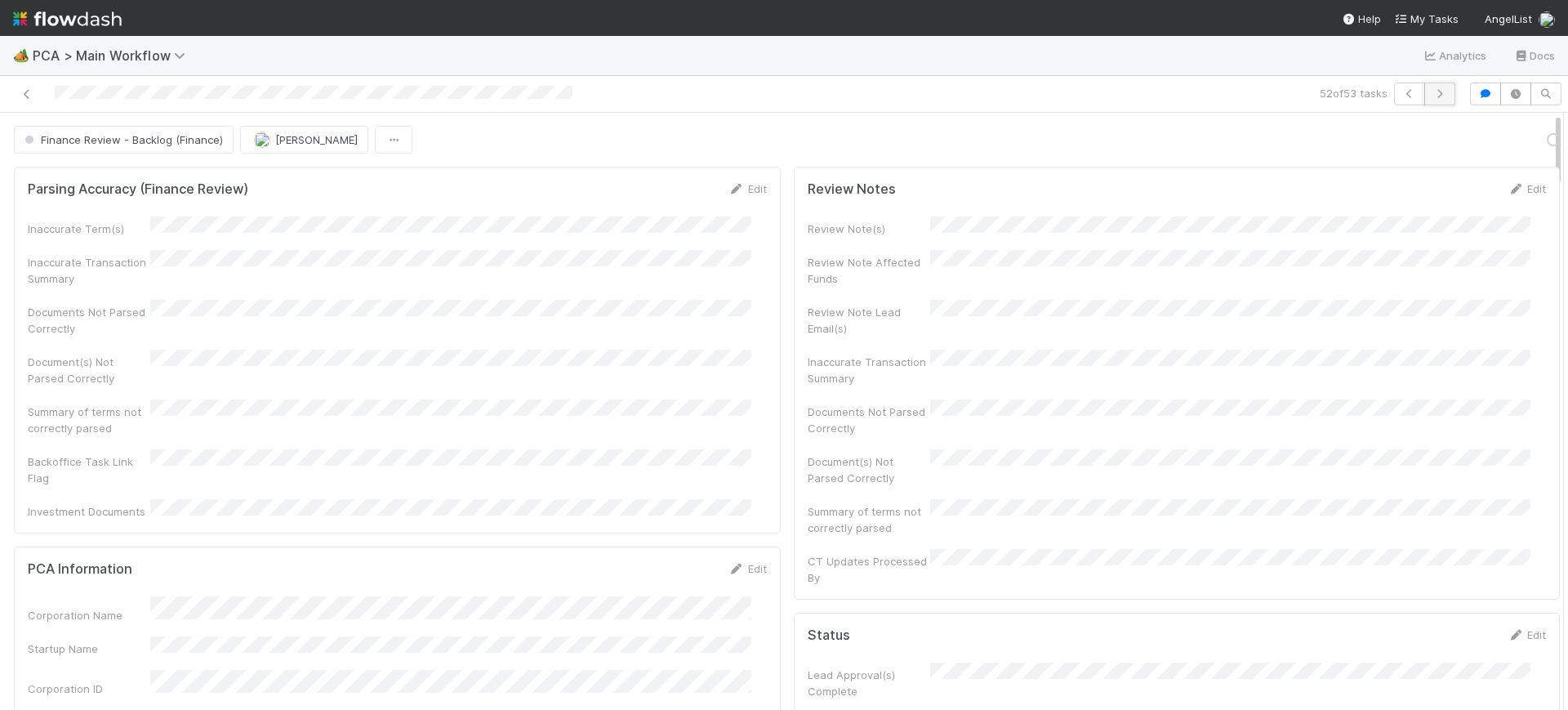
click at [1425, 100] on button "button" at bounding box center [1440, 94] width 31 height 23
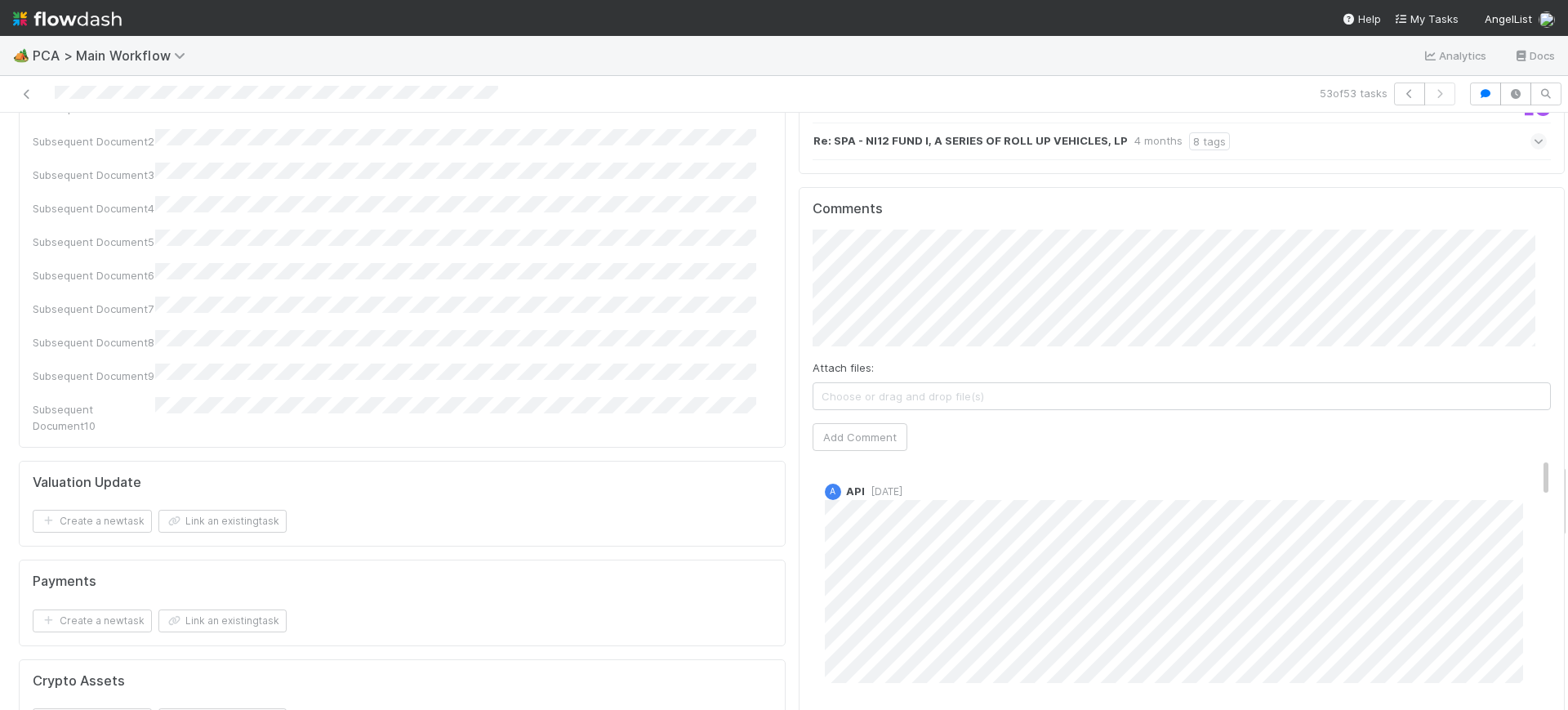
scroll to position [2838, 0]
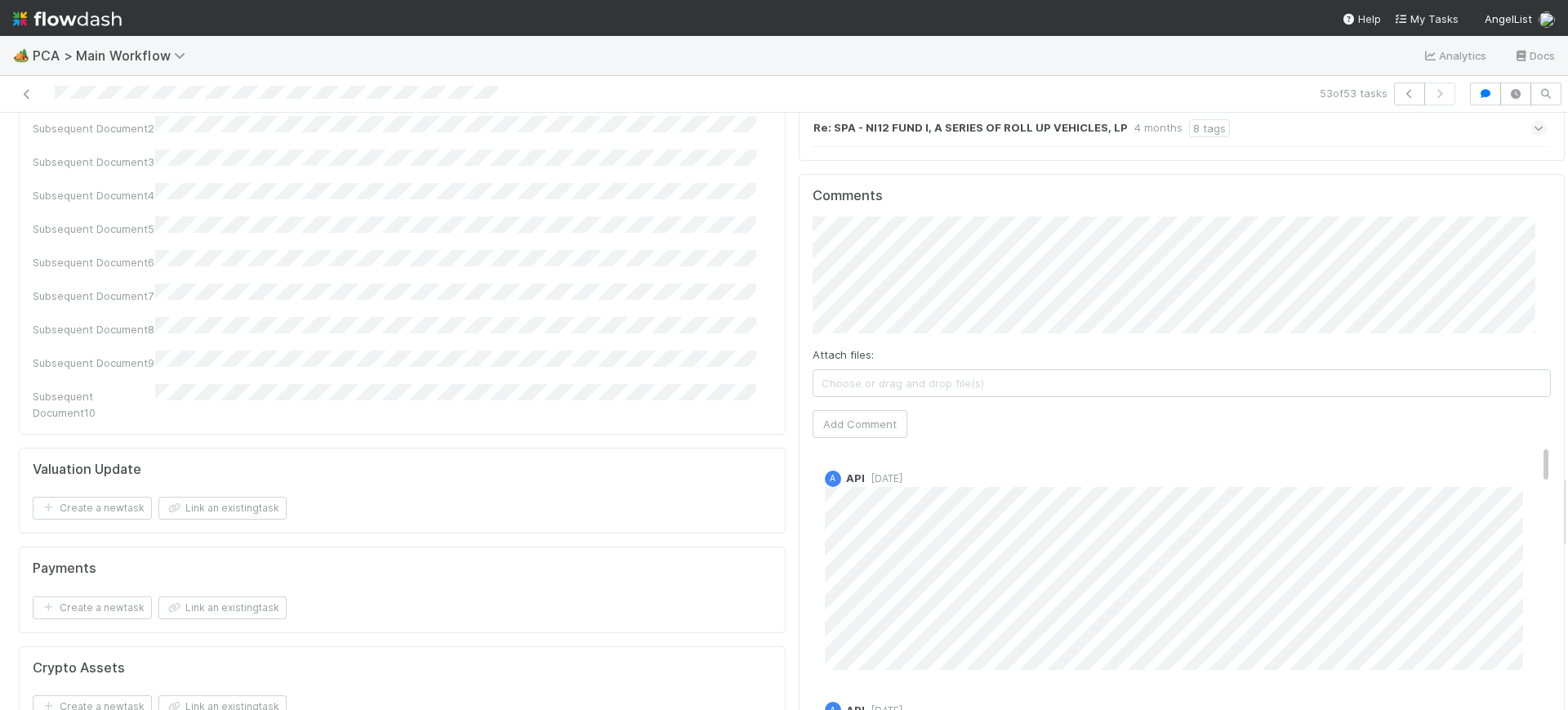
drag, startPoint x: 1548, startPoint y: 143, endPoint x: 1567, endPoint y: 504, distance: 361.5
click at [1567, 504] on div "🏕️ PCA > Main Workflow Analytics Docs 53 of 53 tasks Finance Review - Backlog (…" at bounding box center [784, 372] width 1568 height 673
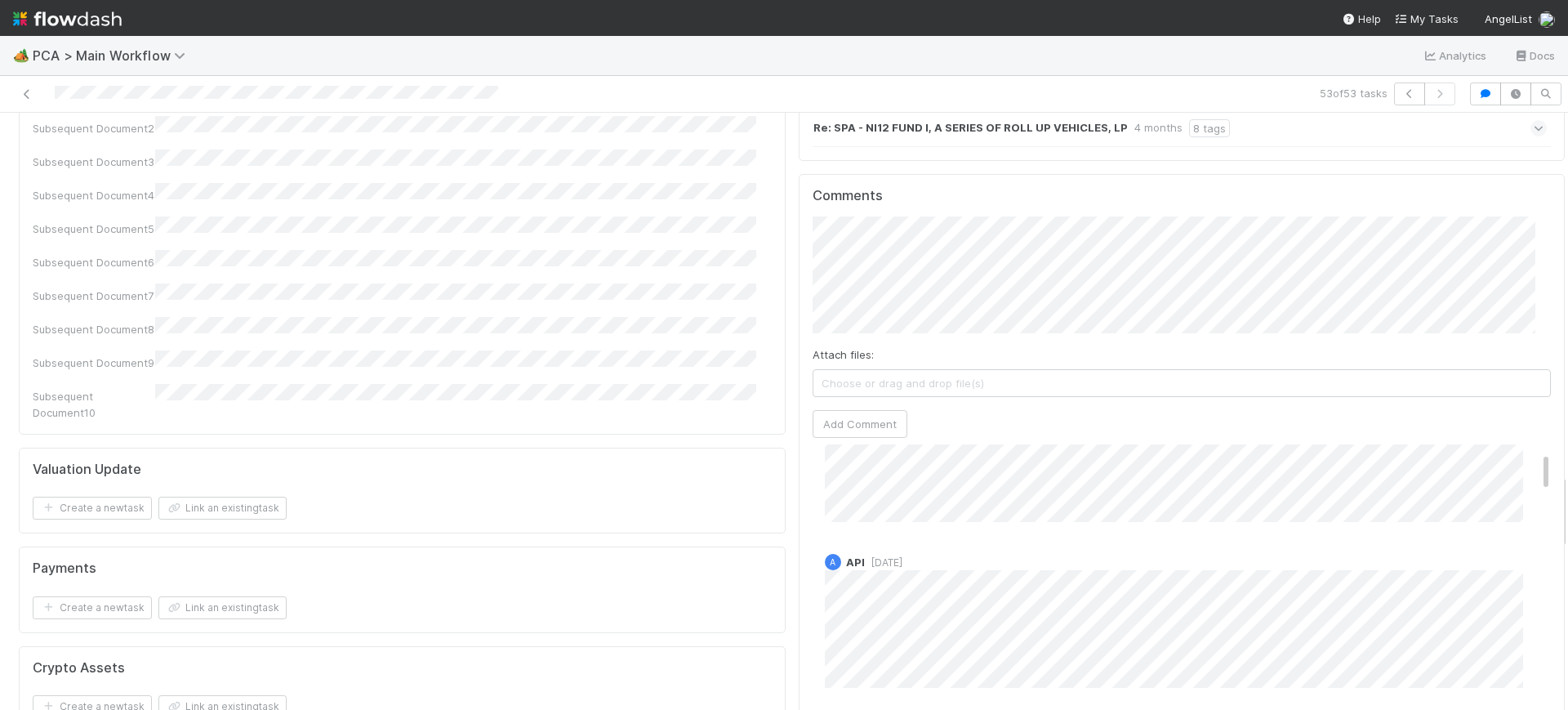
scroll to position [0, 0]
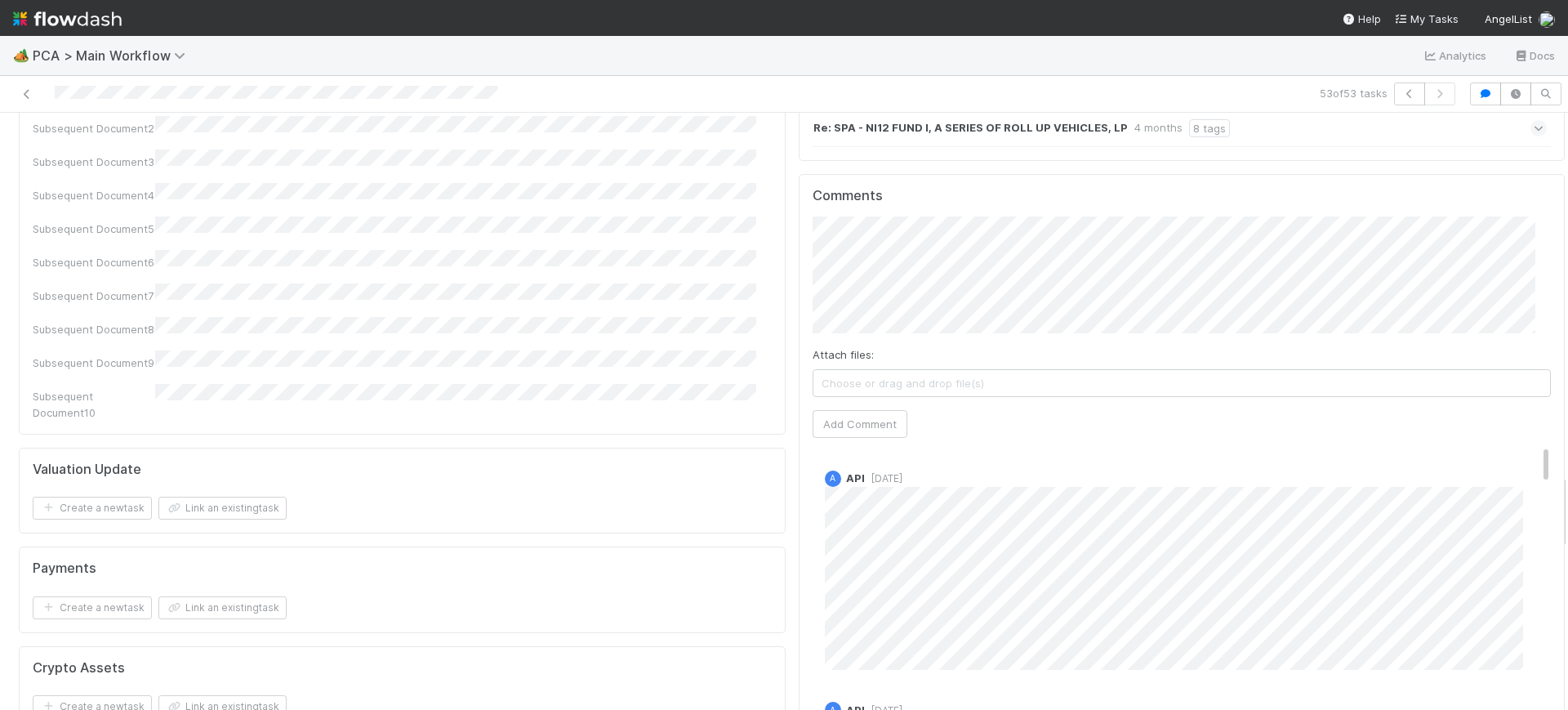
drag, startPoint x: 1515, startPoint y: 330, endPoint x: 1525, endPoint y: 238, distance: 92.5
click at [1525, 238] on div "Comments Attach files: Choose or drag and drop file(s) Add Comment A API [DATE]…" at bounding box center [1183, 480] width 767 height 612
drag, startPoint x: 1545, startPoint y: 486, endPoint x: 1545, endPoint y: 470, distance: 16.0
click at [1545, 470] on div "Finance Review - Backlog (Finance) [PERSON_NAME] Finish Move to Post-Close Ques…" at bounding box center [784, 411] width 1568 height 597
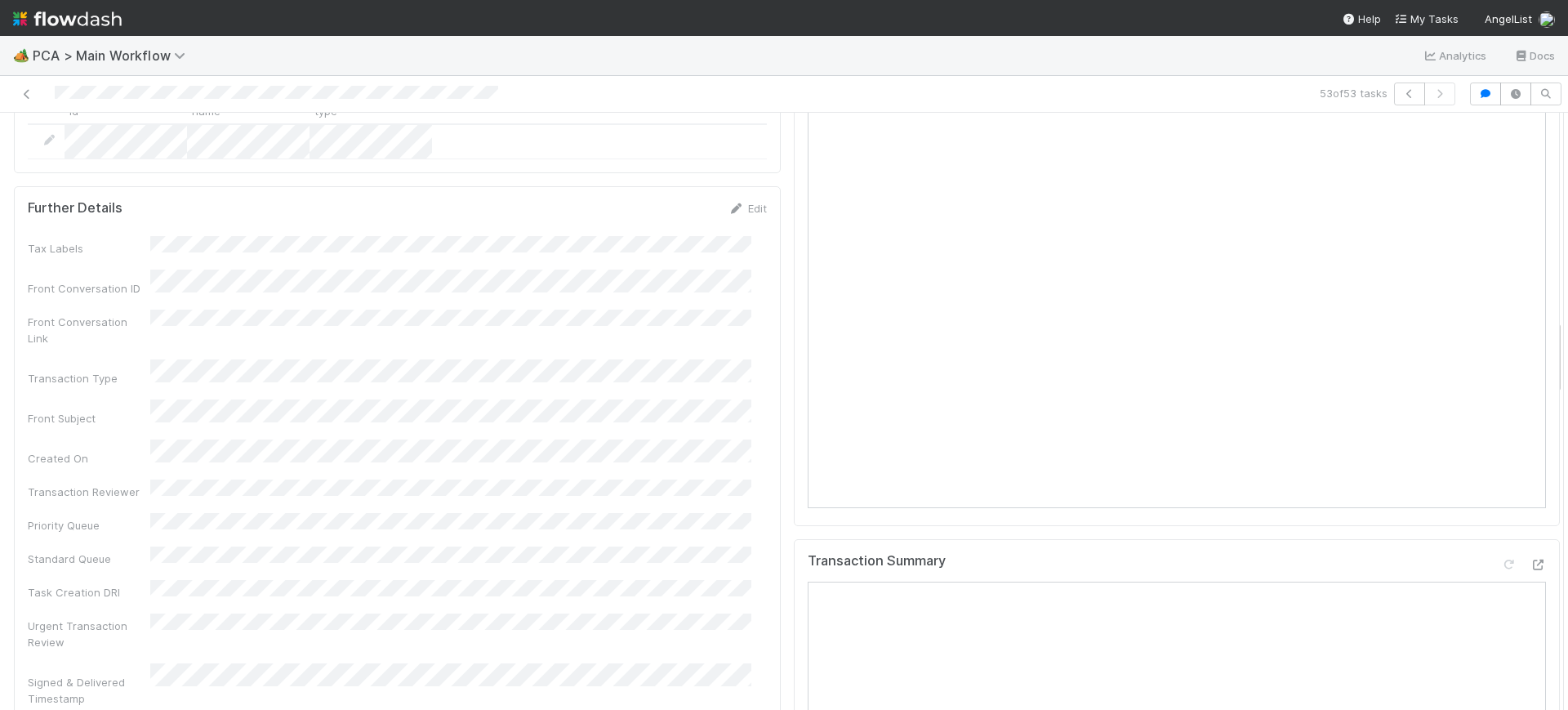
scroll to position [1593, 0]
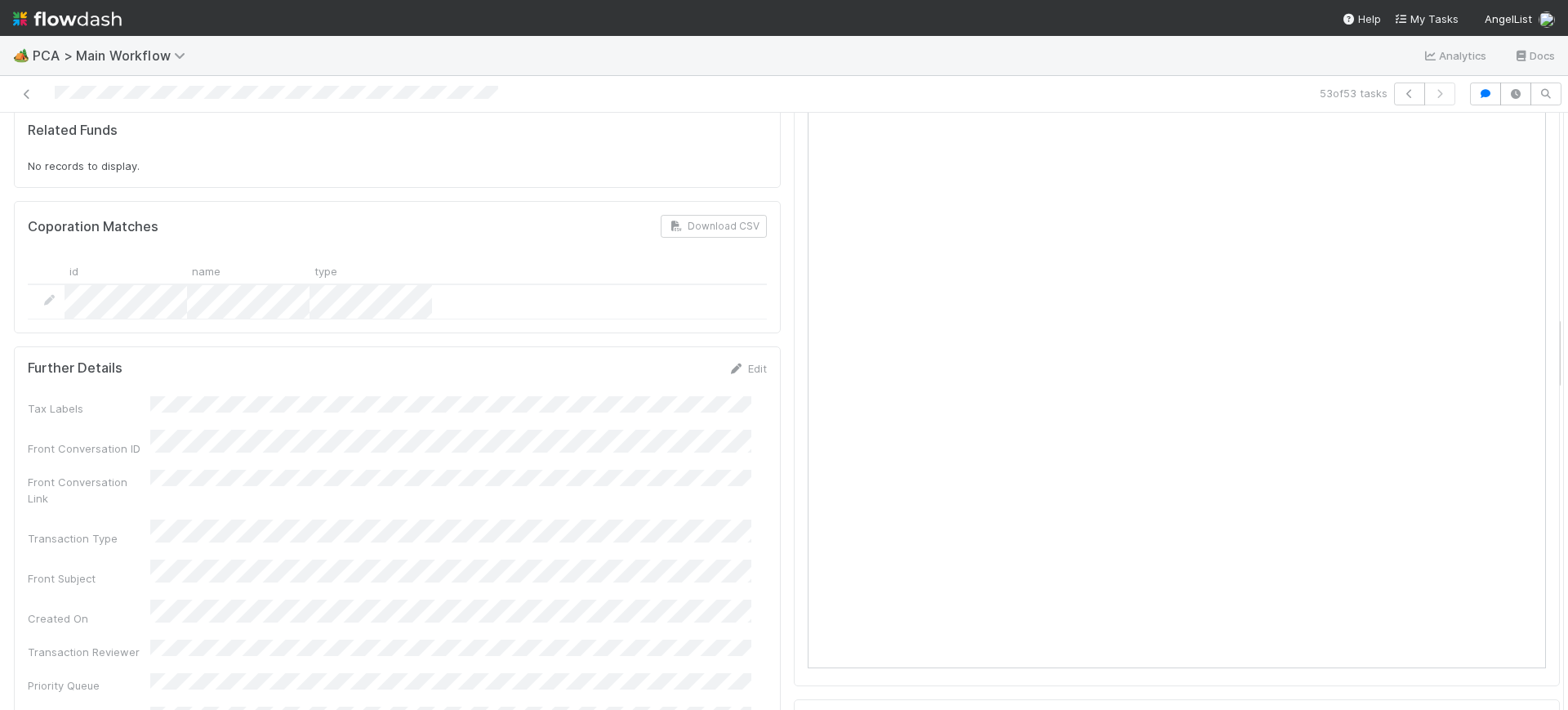
drag, startPoint x: 1543, startPoint y: 491, endPoint x: 1540, endPoint y: 332, distance: 159.0
click at [23, 90] on icon at bounding box center [26, 94] width 16 height 10
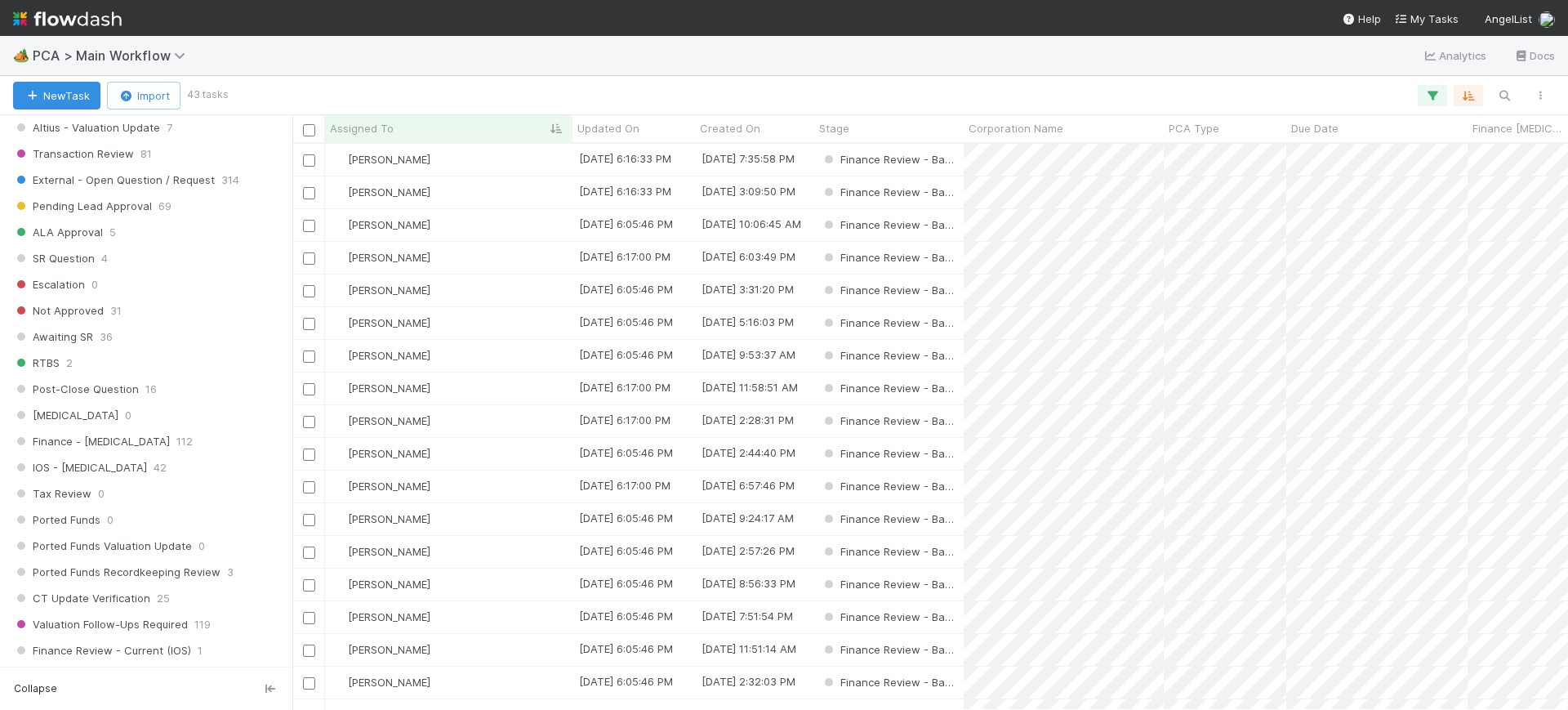
scroll to position [1105, 0]
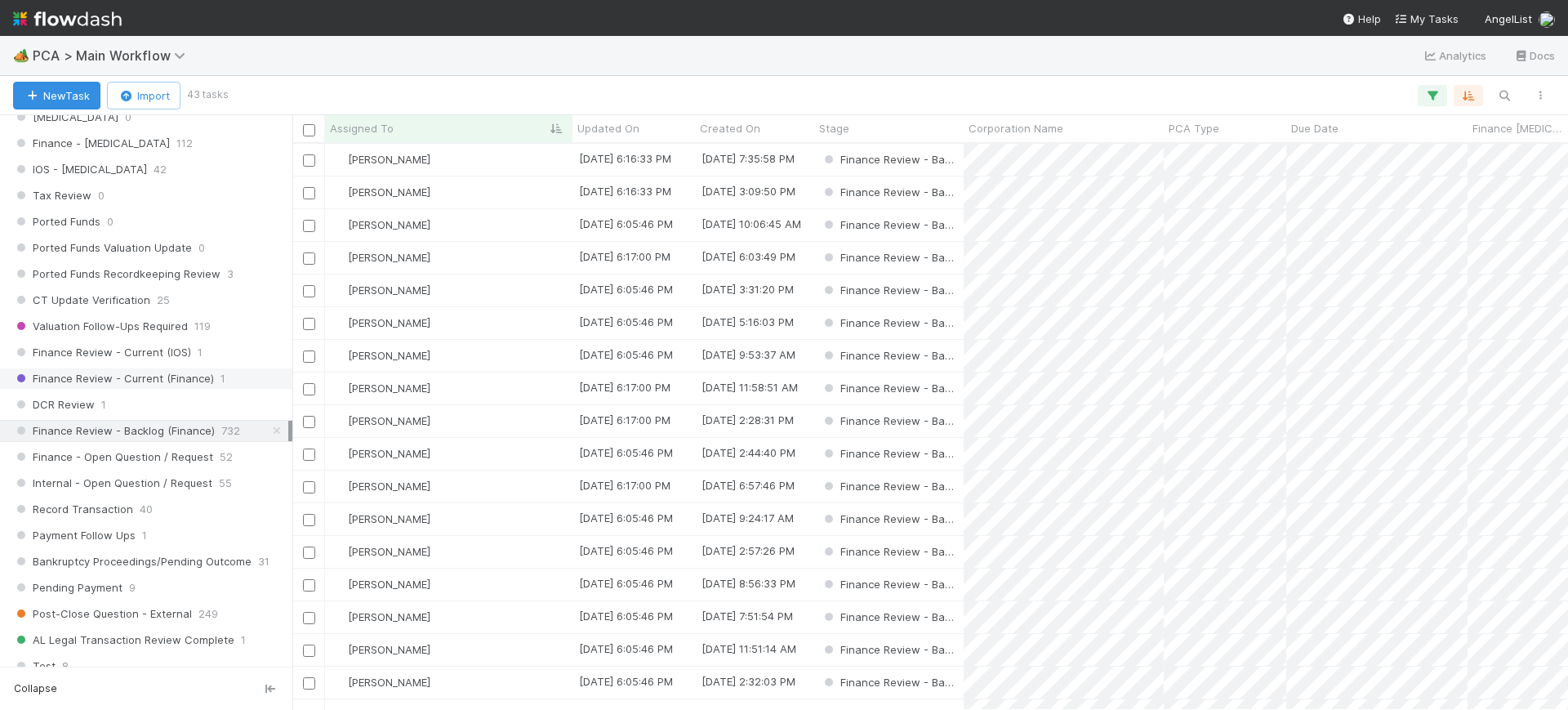
click at [190, 377] on span "Finance Review - Current (Finance)" at bounding box center [113, 378] width 201 height 20
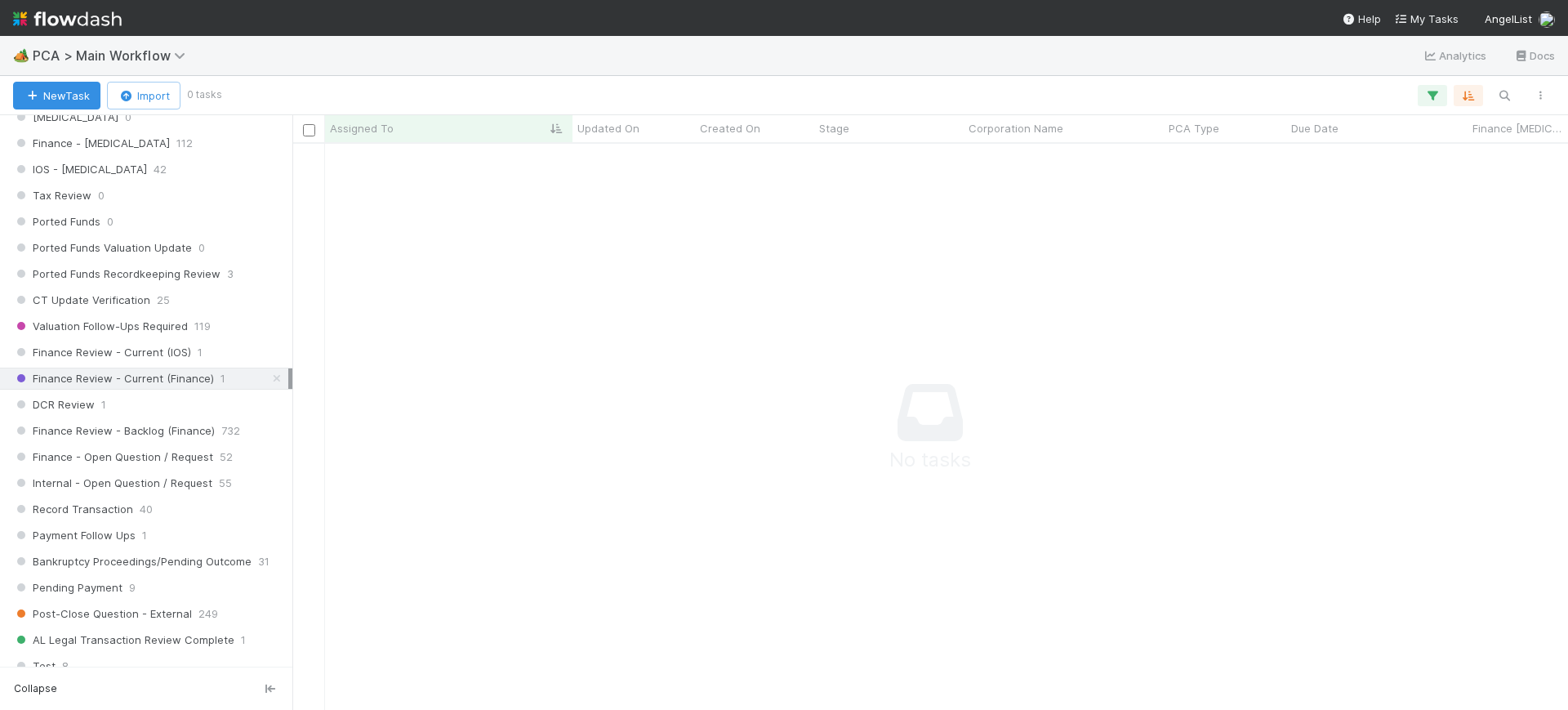
scroll to position [535, 1245]
click at [1428, 91] on icon "button" at bounding box center [1432, 95] width 16 height 14
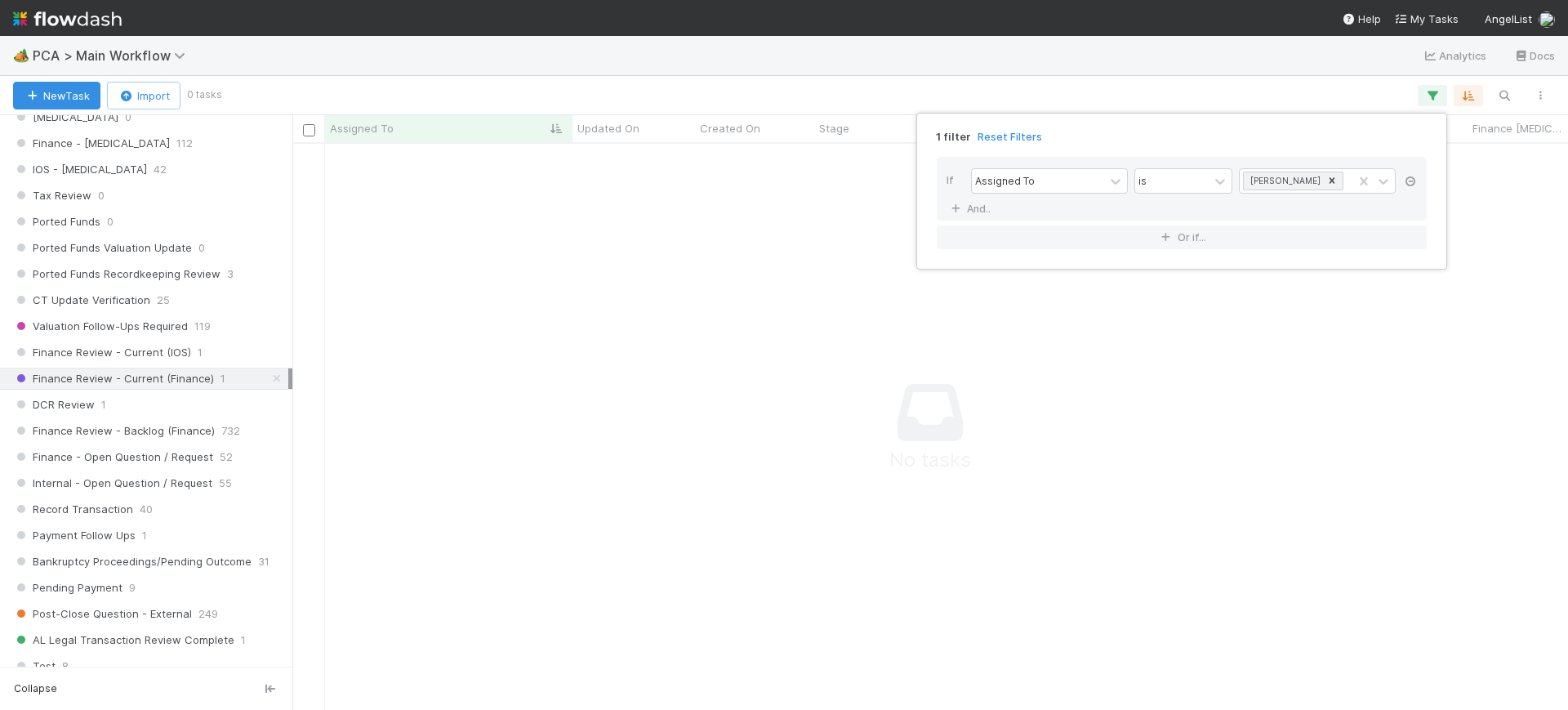
click at [1412, 183] on icon at bounding box center [1410, 181] width 16 height 9
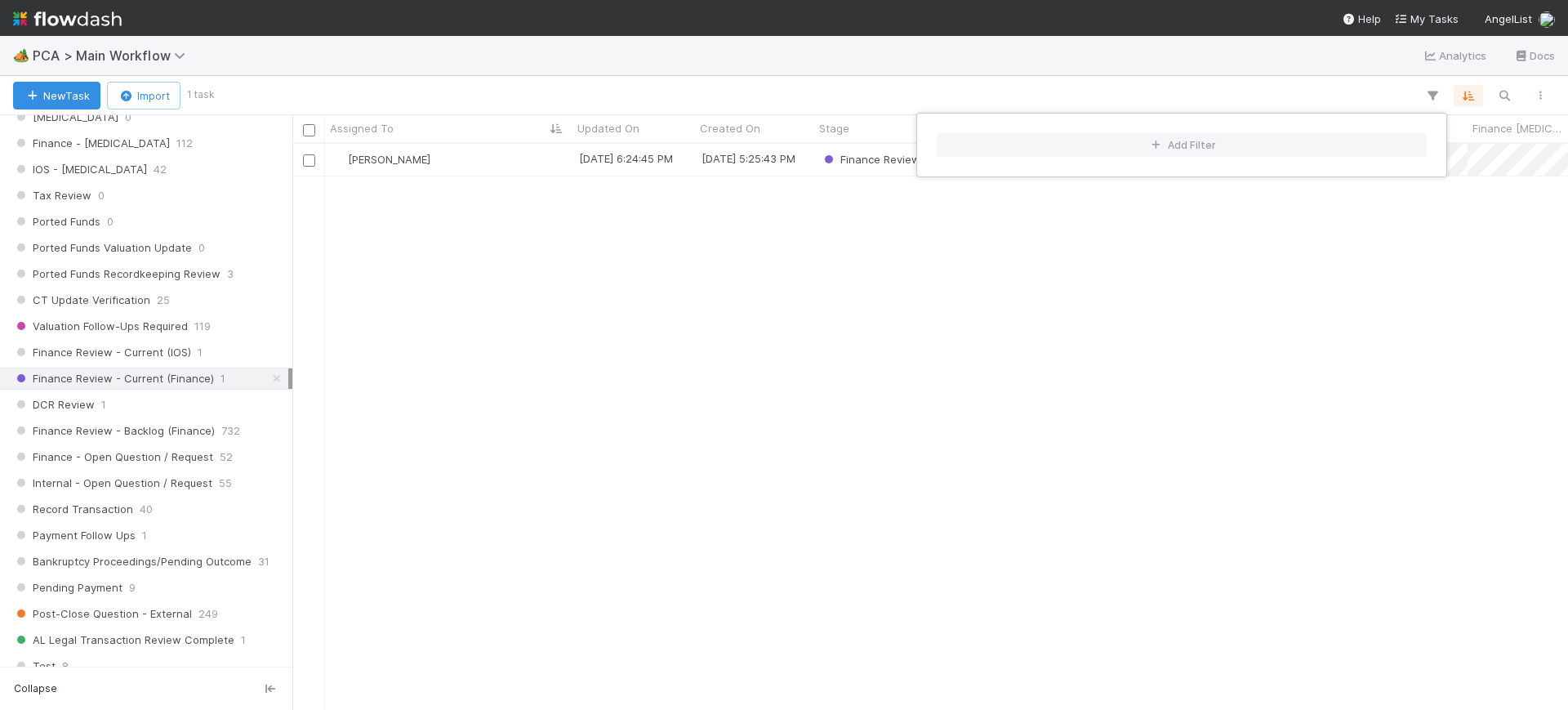
scroll to position [551, 1260]
click at [178, 353] on div "Add Filter" at bounding box center [784, 355] width 1568 height 710
click at [189, 343] on div "Add Filter" at bounding box center [784, 355] width 1568 height 710
click at [188, 347] on div "Finance Review - Current (IOS) 1" at bounding box center [150, 352] width 275 height 20
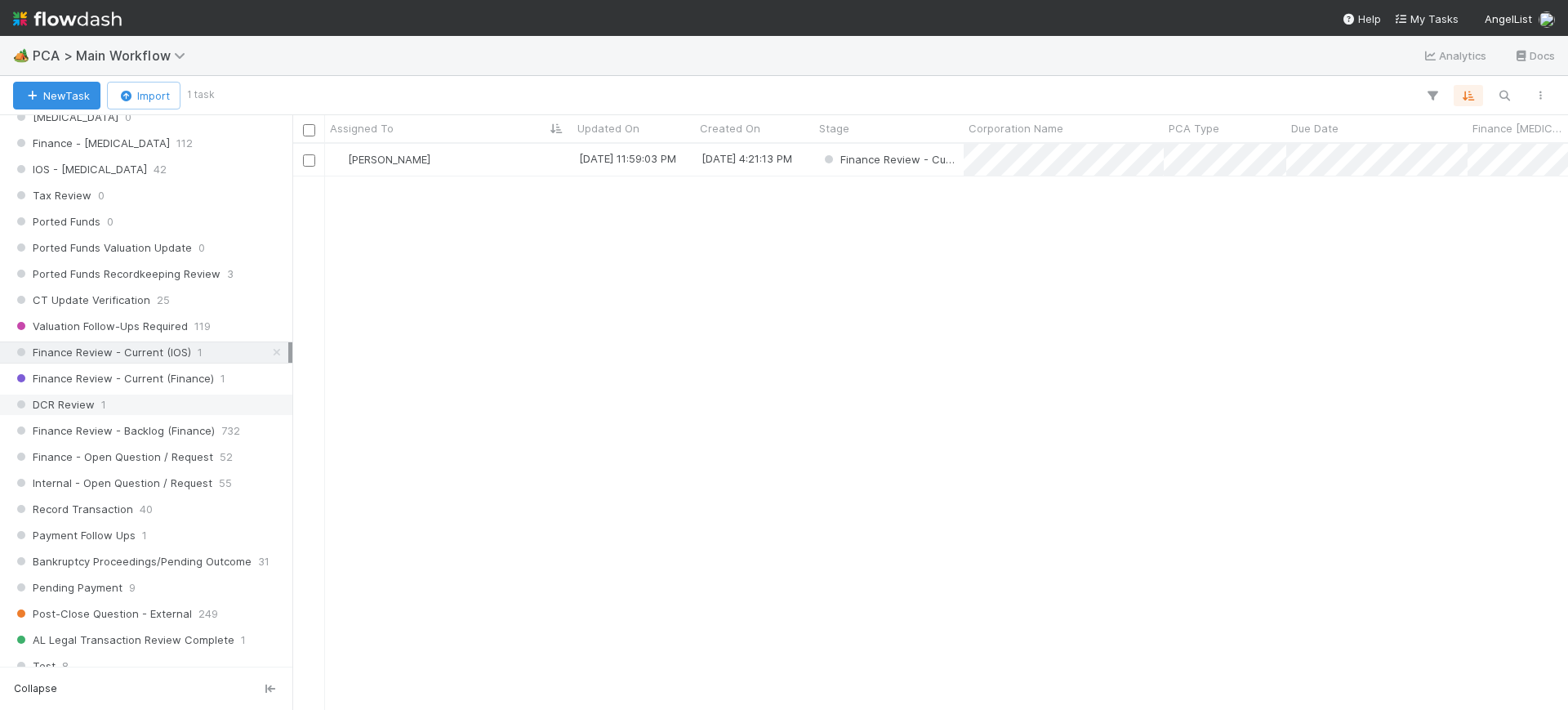
click at [107, 405] on div "DCR Review 1" at bounding box center [150, 405] width 275 height 20
click at [199, 423] on span "Finance Review - Backlog (Finance)" at bounding box center [113, 430] width 202 height 20
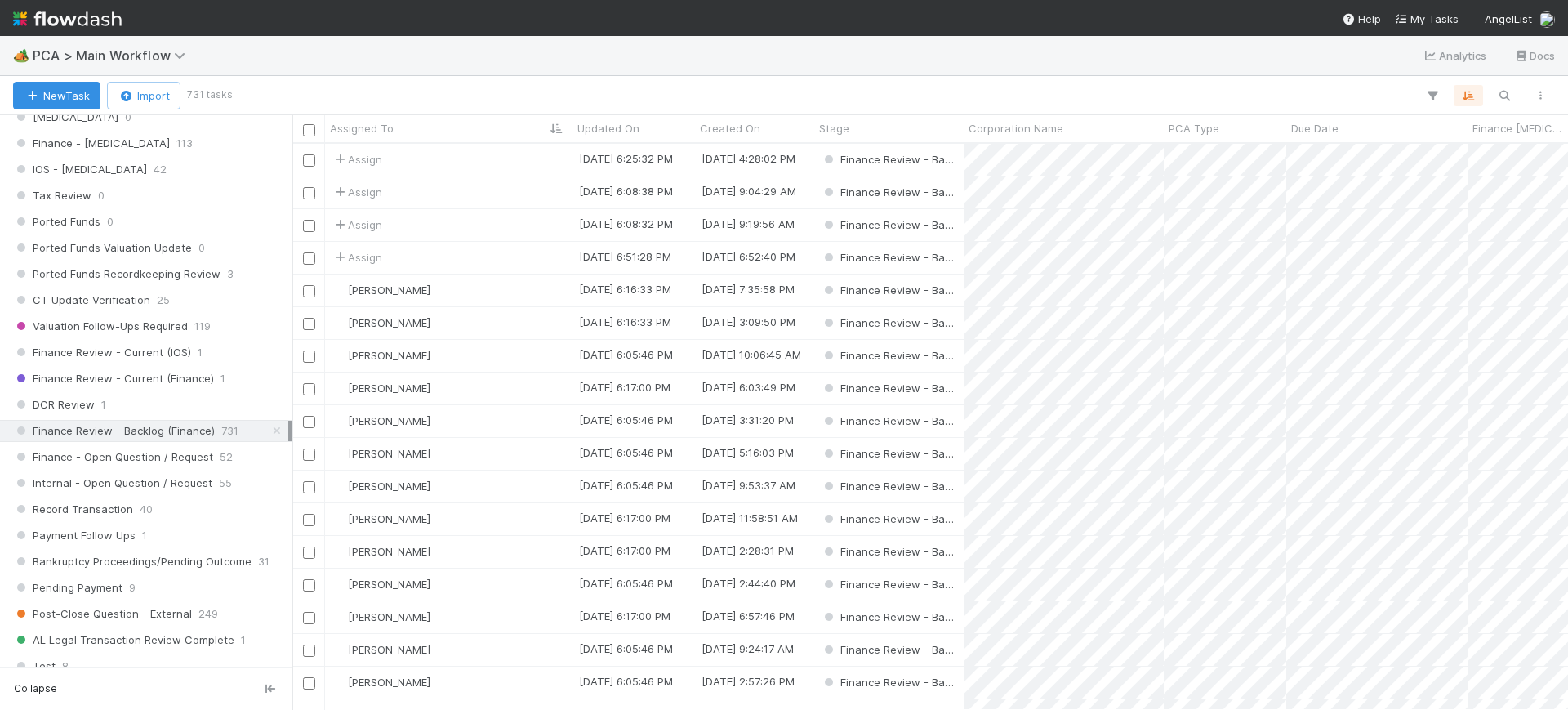
scroll to position [551, 1260]
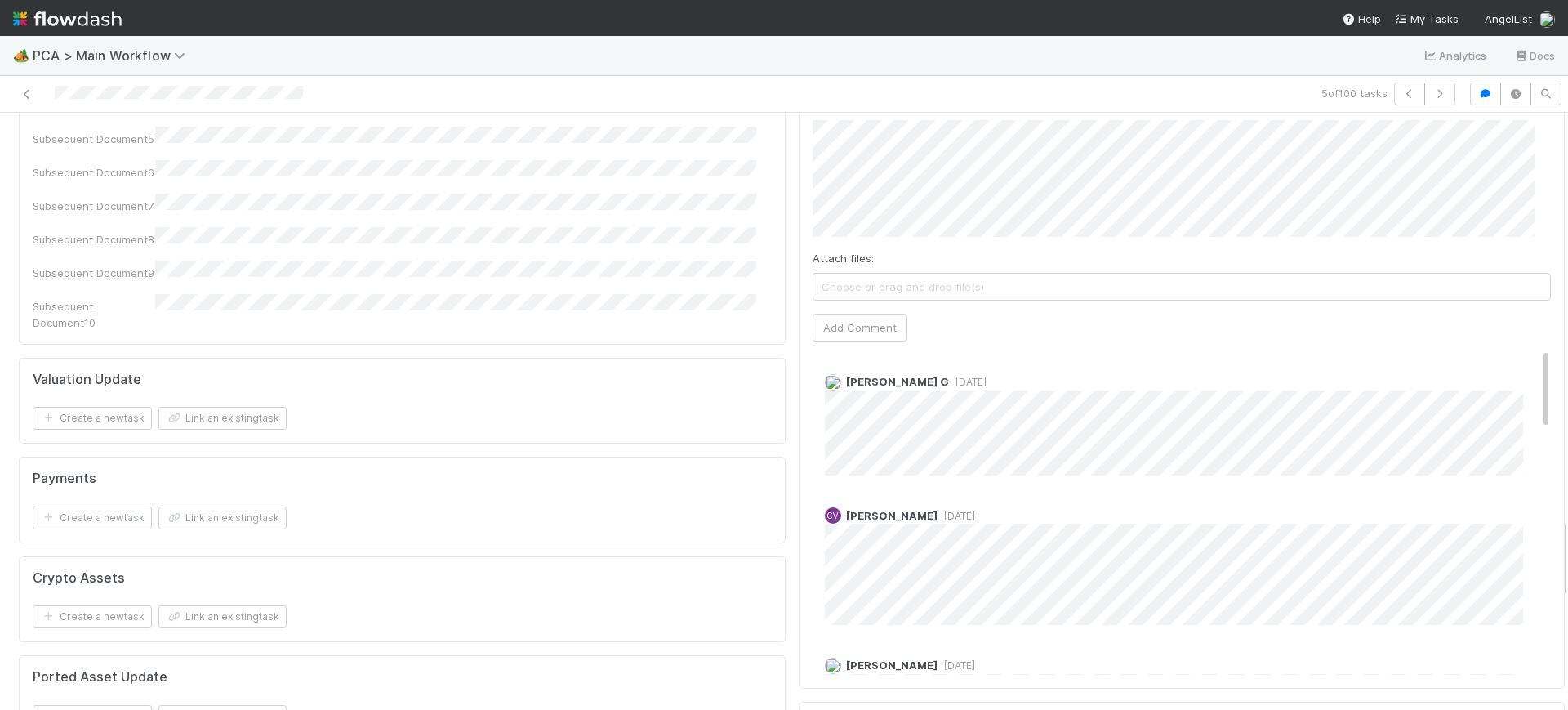
scroll to position [3006, 0]
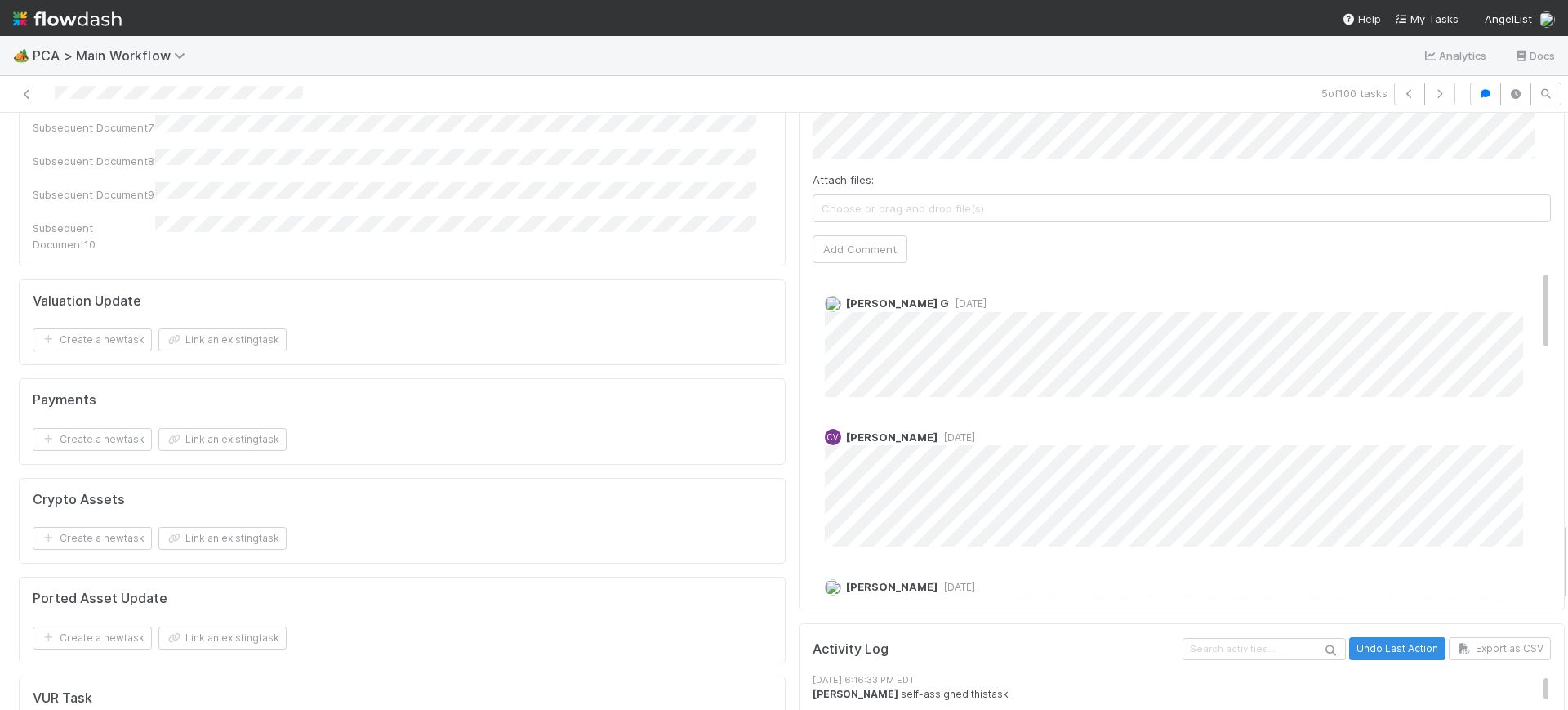
drag, startPoint x: 1548, startPoint y: 164, endPoint x: 1567, endPoint y: 572, distance: 408.4
click at [1567, 572] on div "🏕️ PCA > Main Workflow Analytics Docs 5 of 100 tasks Finance Review - Backlog (…" at bounding box center [784, 372] width 1568 height 673
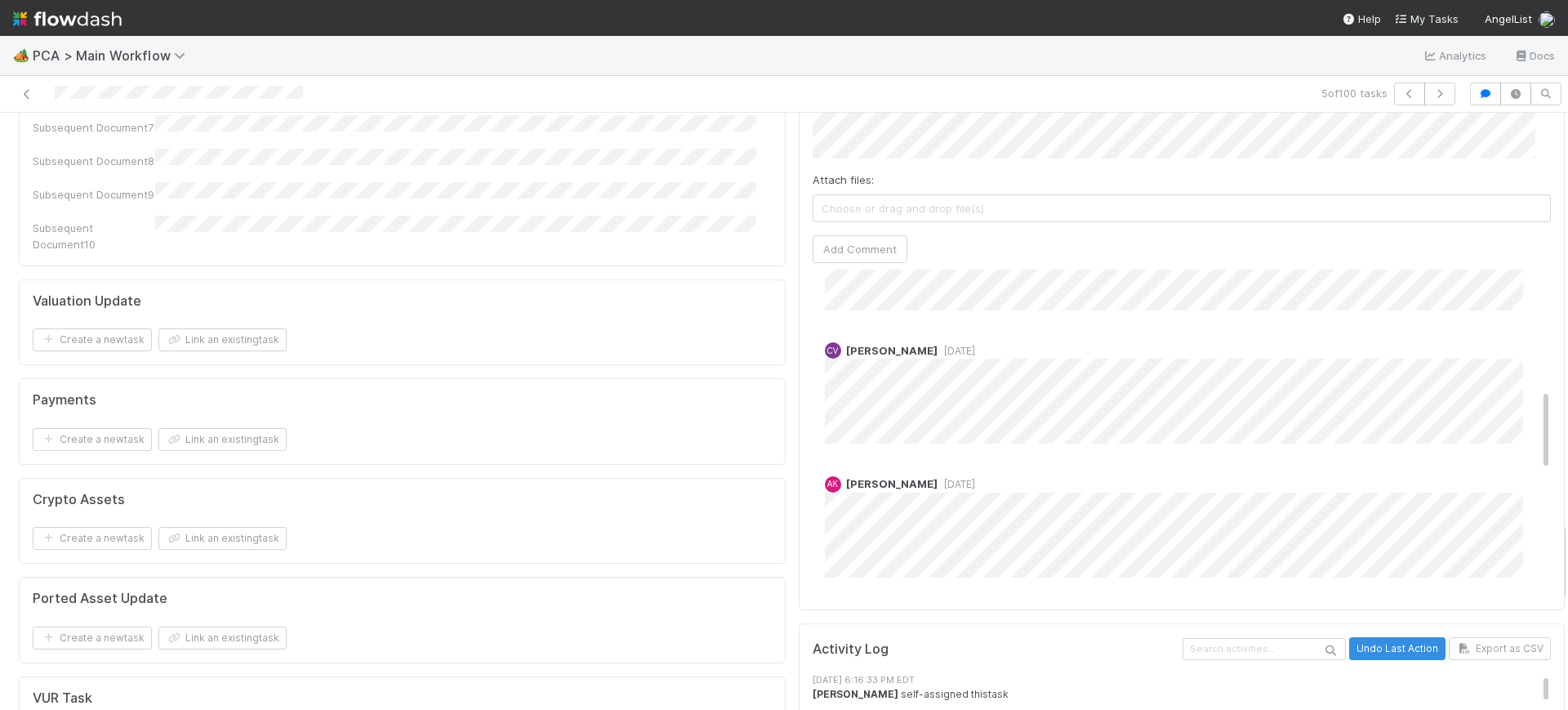
scroll to position [0, 0]
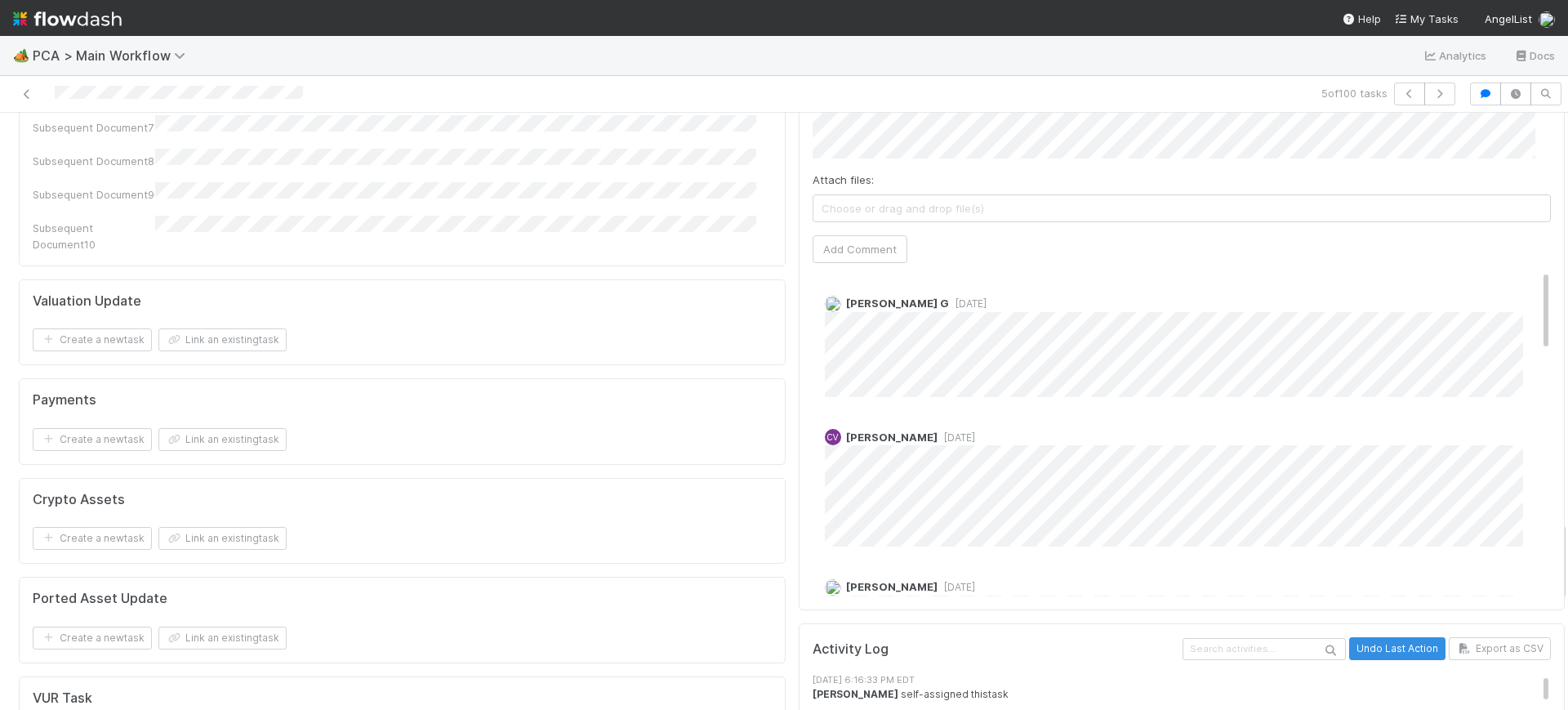
drag, startPoint x: 1515, startPoint y: 205, endPoint x: 1566, endPoint y: -7, distance: 218.0
click at [1566, 0] on html "🏕️ PCA > Main Workflow Analytics Docs 5 of 100 tasks Finance Review - Backlog (…" at bounding box center [784, 355] width 1568 height 710
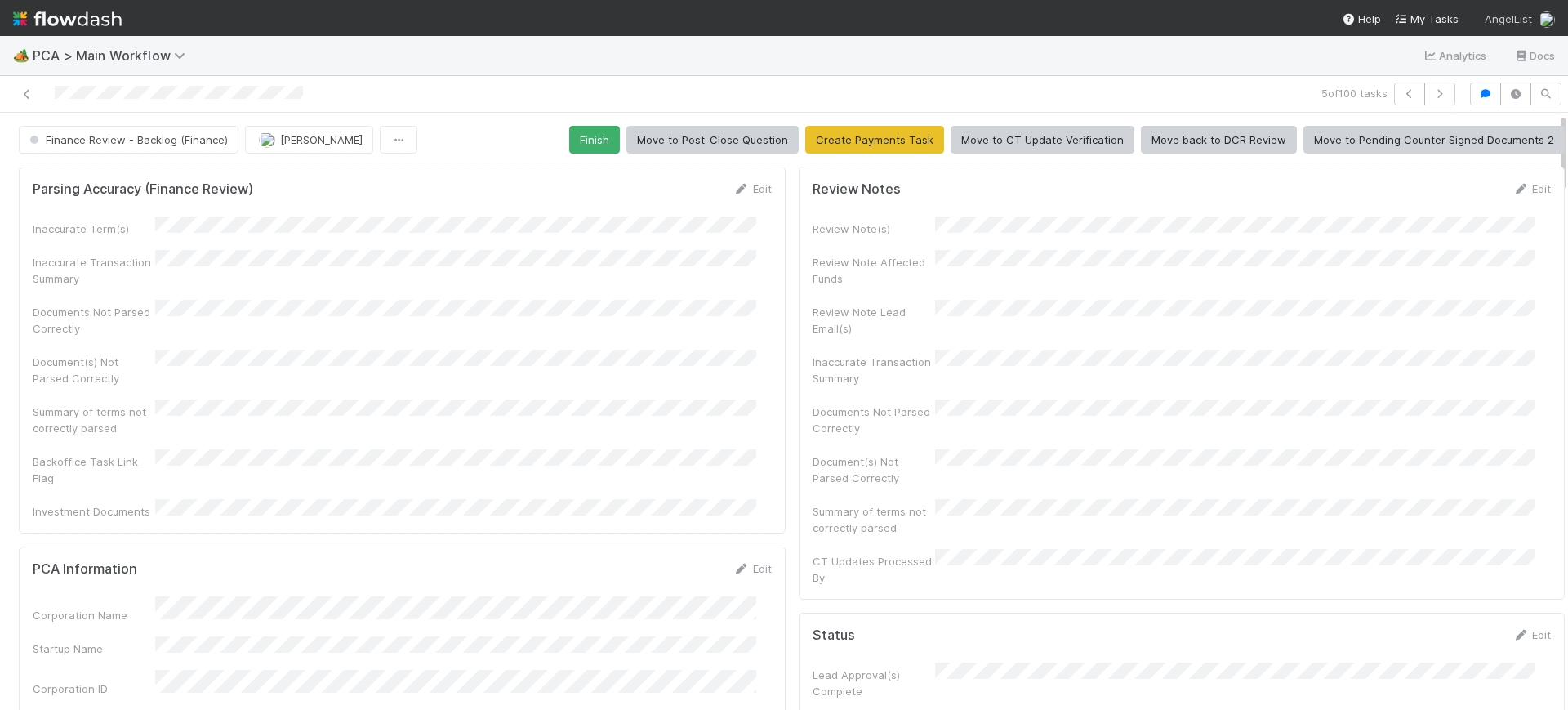
drag, startPoint x: 1547, startPoint y: 547, endPoint x: 1545, endPoint y: 20, distance: 527.0
click at [1545, 20] on div "🏕️ PCA > Main Workflow Analytics Docs 5 of 100 tasks Finance Review - Backlog (…" at bounding box center [784, 355] width 1568 height 710
click at [580, 130] on button "Finish" at bounding box center [594, 140] width 50 height 28
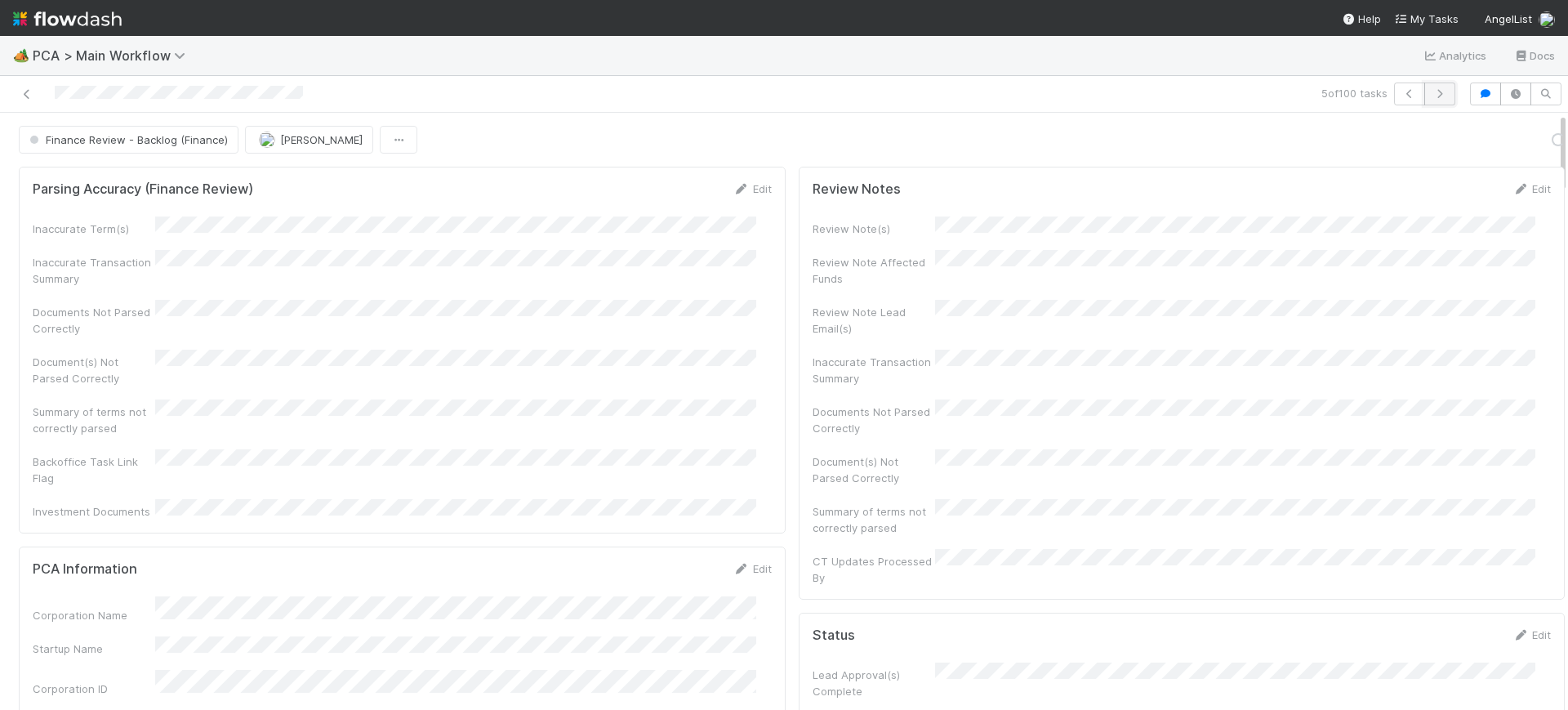
click at [1432, 93] on icon "button" at bounding box center [1439, 93] width 16 height 9
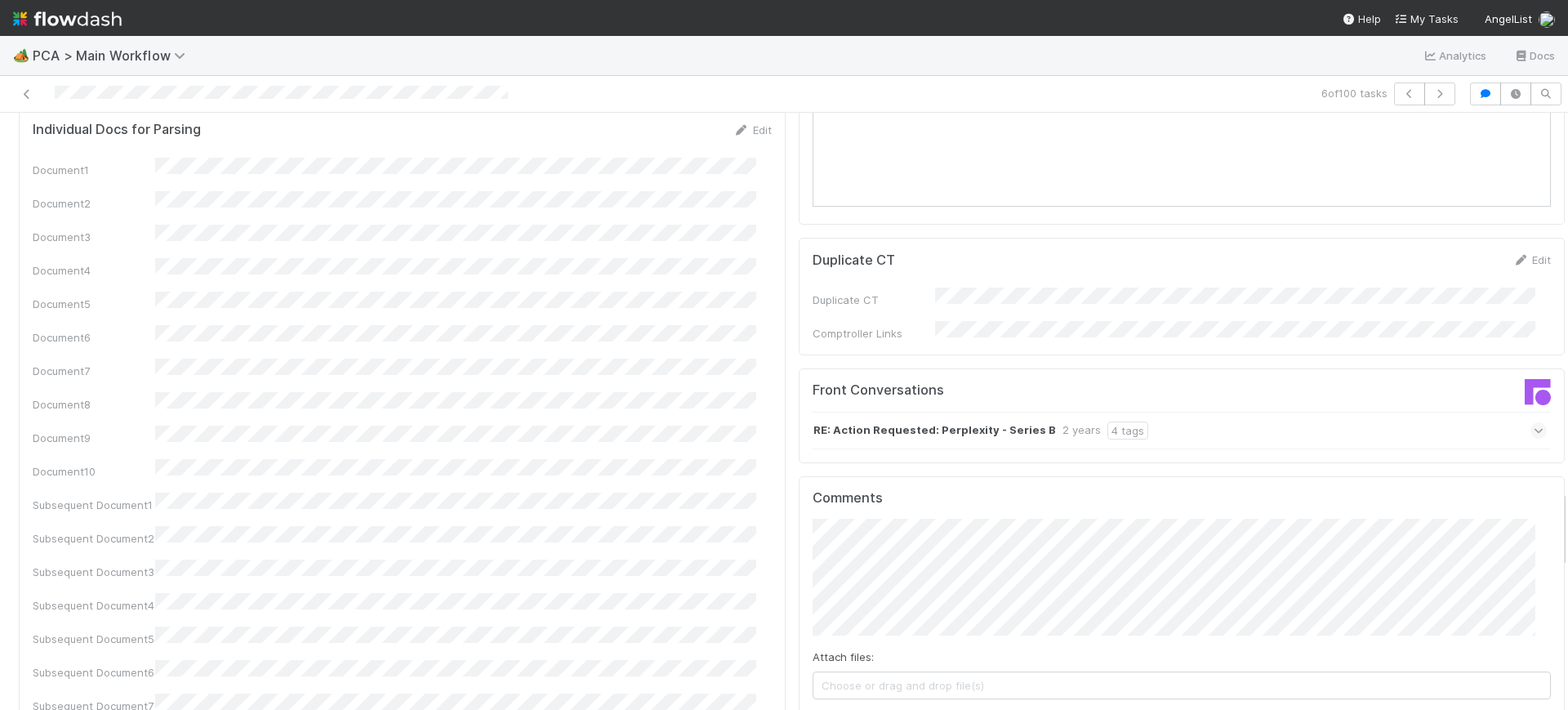
scroll to position [2878, 0]
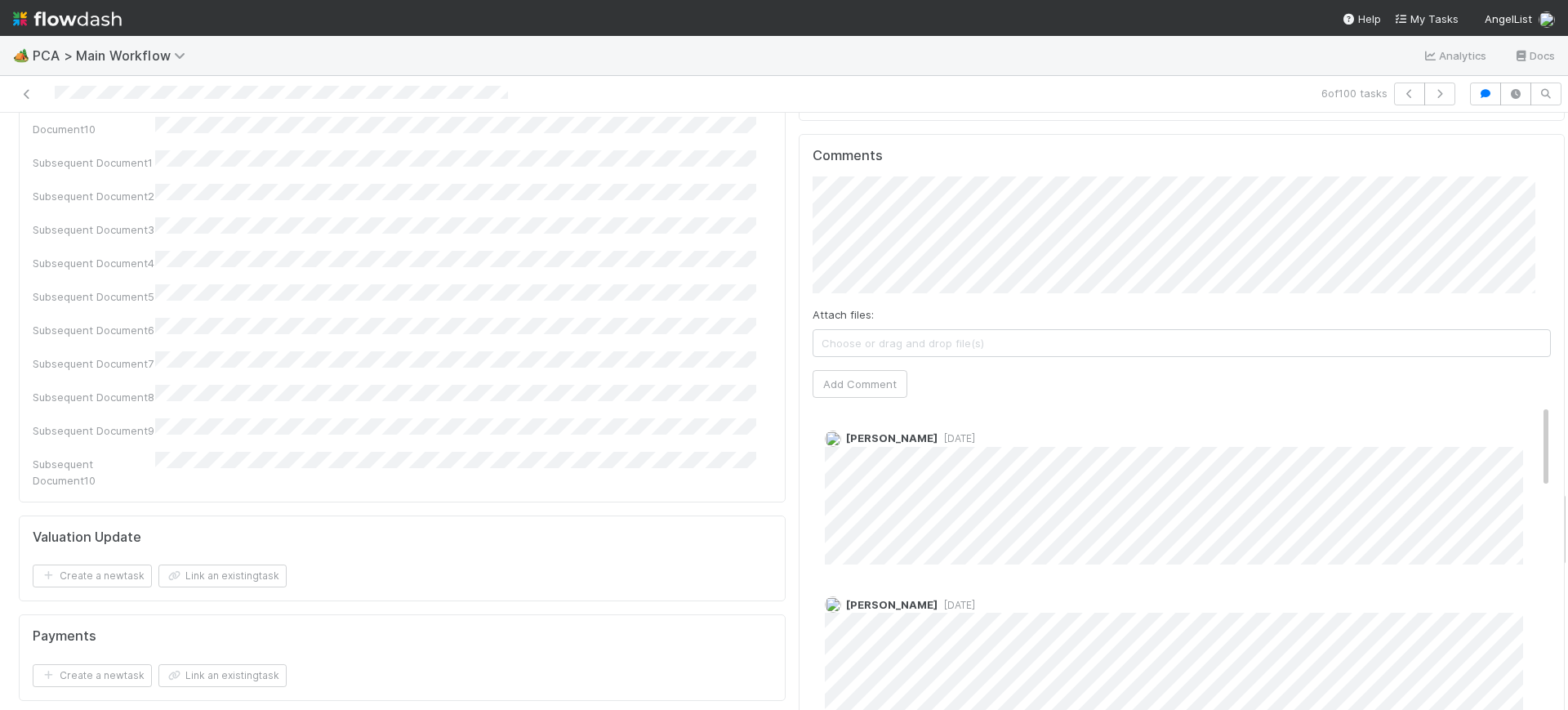
drag, startPoint x: 1547, startPoint y: 126, endPoint x: 1567, endPoint y: 503, distance: 377.5
click at [1567, 503] on div "🏕️ PCA > Main Workflow Analytics Docs 6 of 100 tasks Finance Review - Backlog (…" at bounding box center [784, 372] width 1568 height 673
drag, startPoint x: 1515, startPoint y: 323, endPoint x: 1544, endPoint y: 193, distance: 133.2
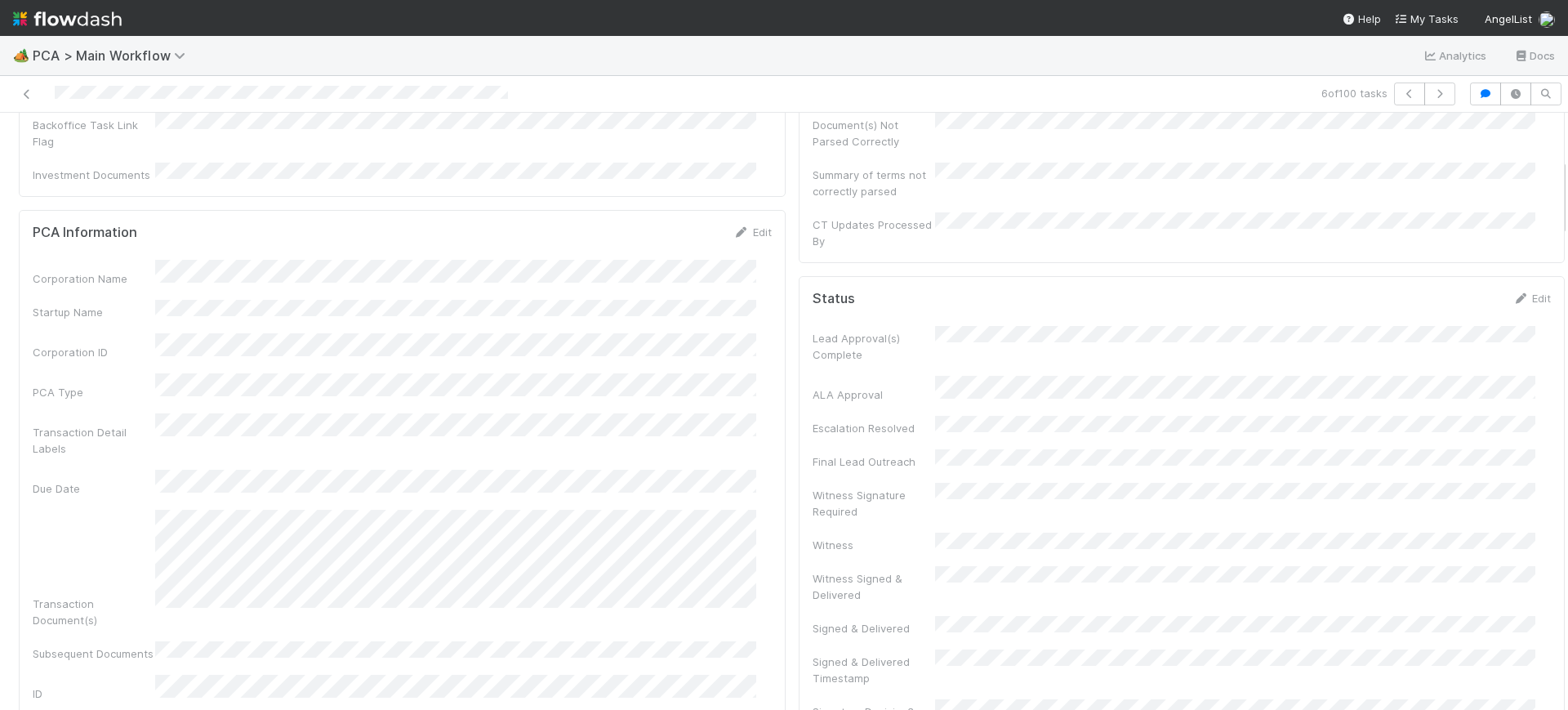
scroll to position [349, 0]
drag, startPoint x: 1548, startPoint y: 543, endPoint x: 1567, endPoint y: 211, distance: 332.5
click at [1567, 211] on div "🏕️ PCA > Main Workflow Analytics Docs 6 of 100 tasks Finance Review - Backlog (…" at bounding box center [784, 372] width 1568 height 673
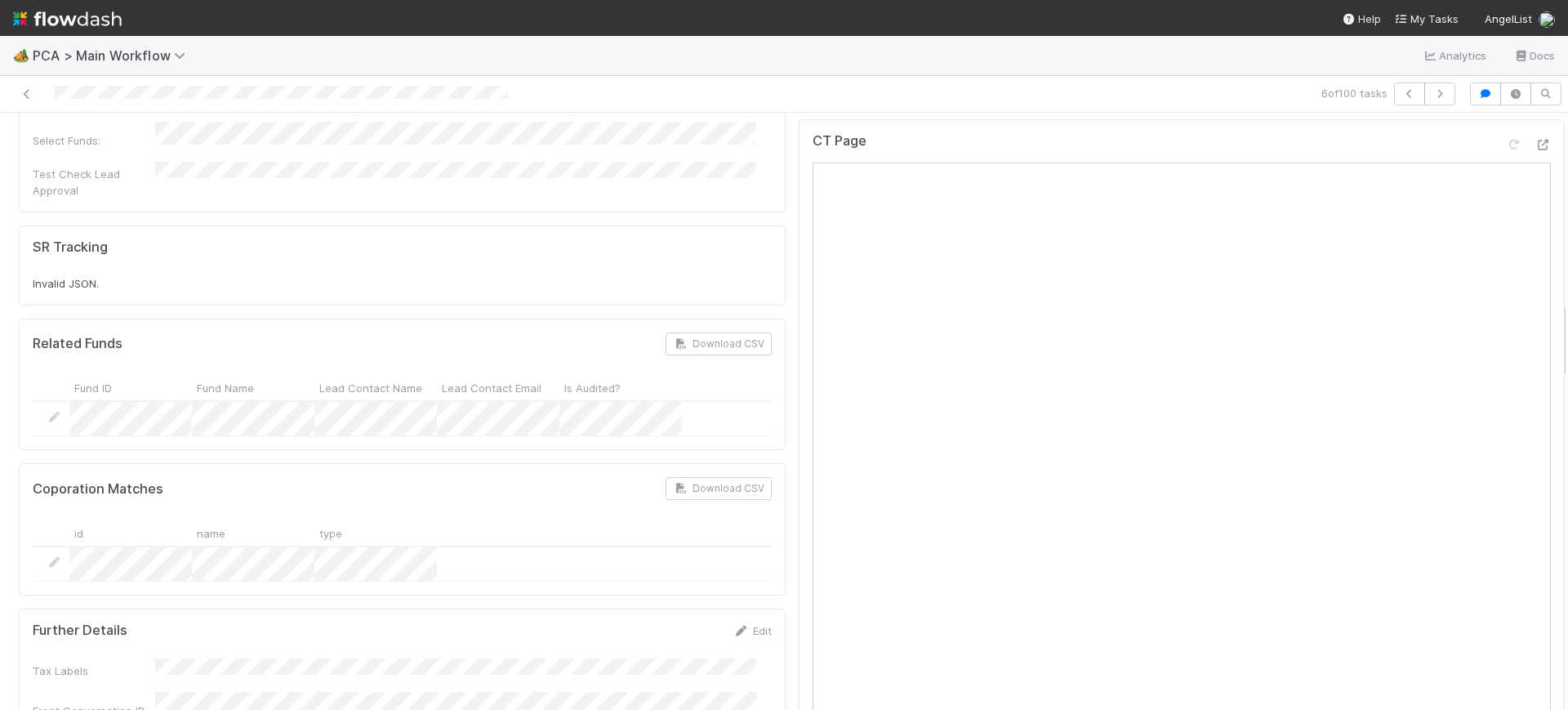
scroll to position [1452, 0]
drag, startPoint x: 1547, startPoint y: 182, endPoint x: 1551, endPoint y: 326, distance: 144.1
click at [1551, 326] on div "Finance Review - Backlog (Finance) [PERSON_NAME] Finish Move to Post-Close Ques…" at bounding box center [784, 411] width 1568 height 597
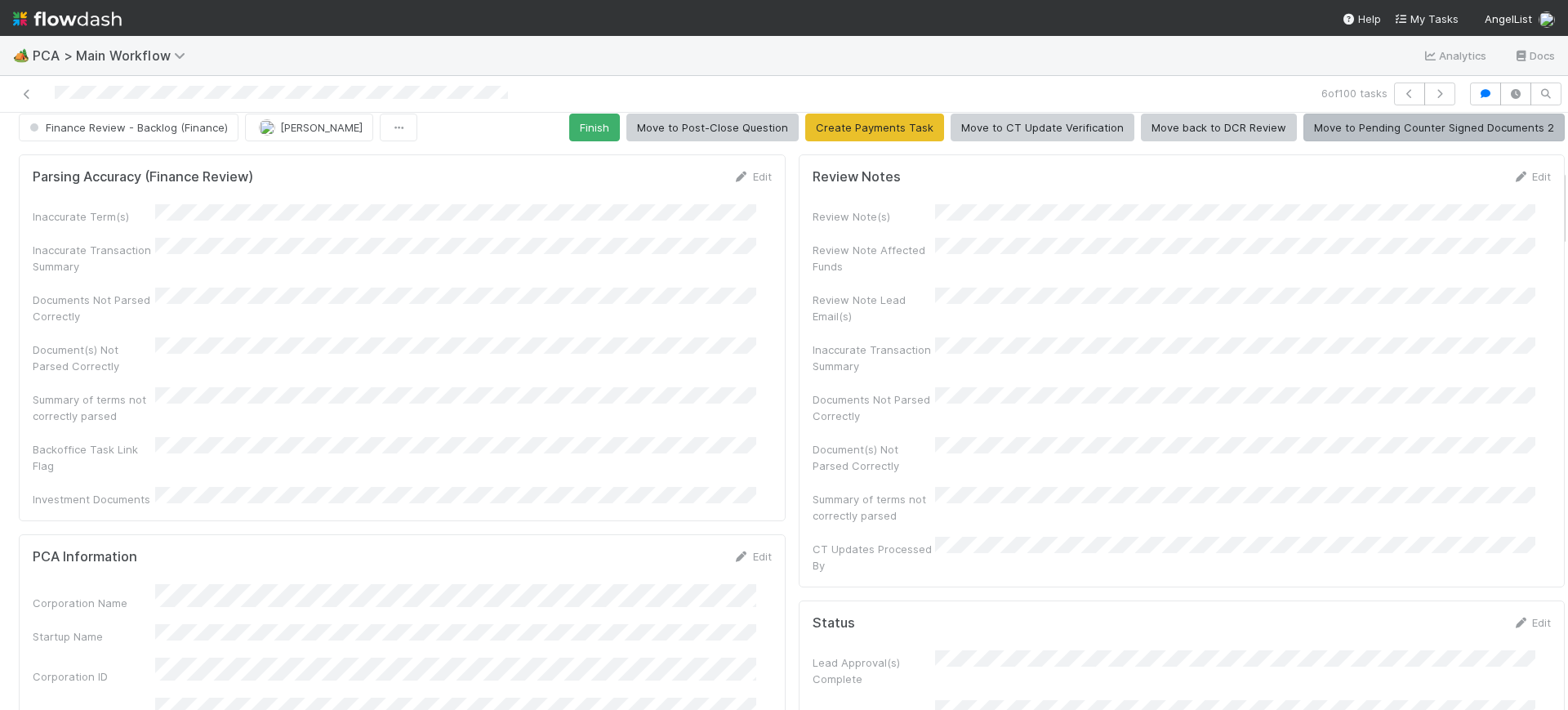
scroll to position [0, 0]
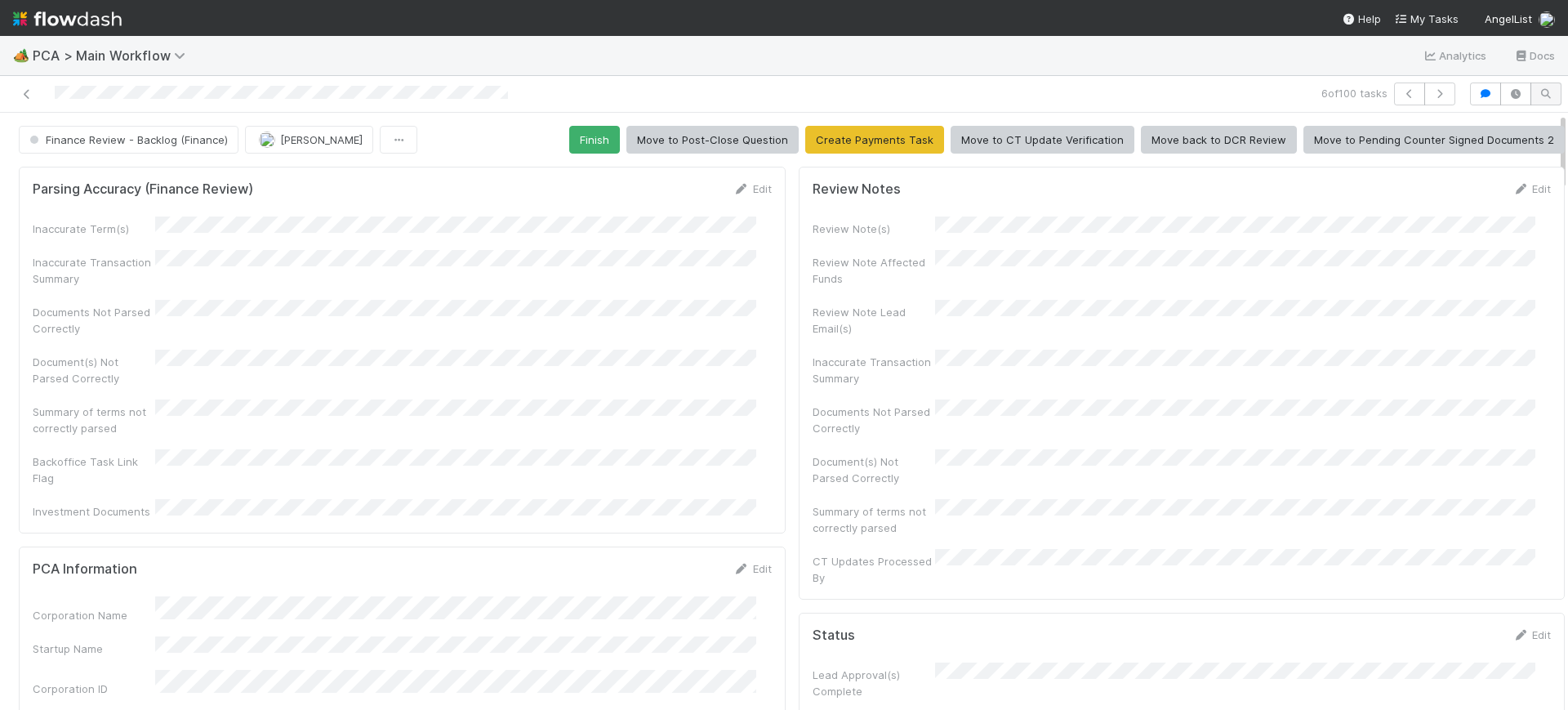
drag, startPoint x: 1548, startPoint y: 348, endPoint x: 1526, endPoint y: 104, distance: 245.0
click at [1526, 104] on div "6 of 100 tasks Finance Review - Backlog (Finance) [PERSON_NAME] Finish Move to …" at bounding box center [784, 392] width 1568 height 633
click at [576, 129] on button "Finish" at bounding box center [594, 140] width 50 height 28
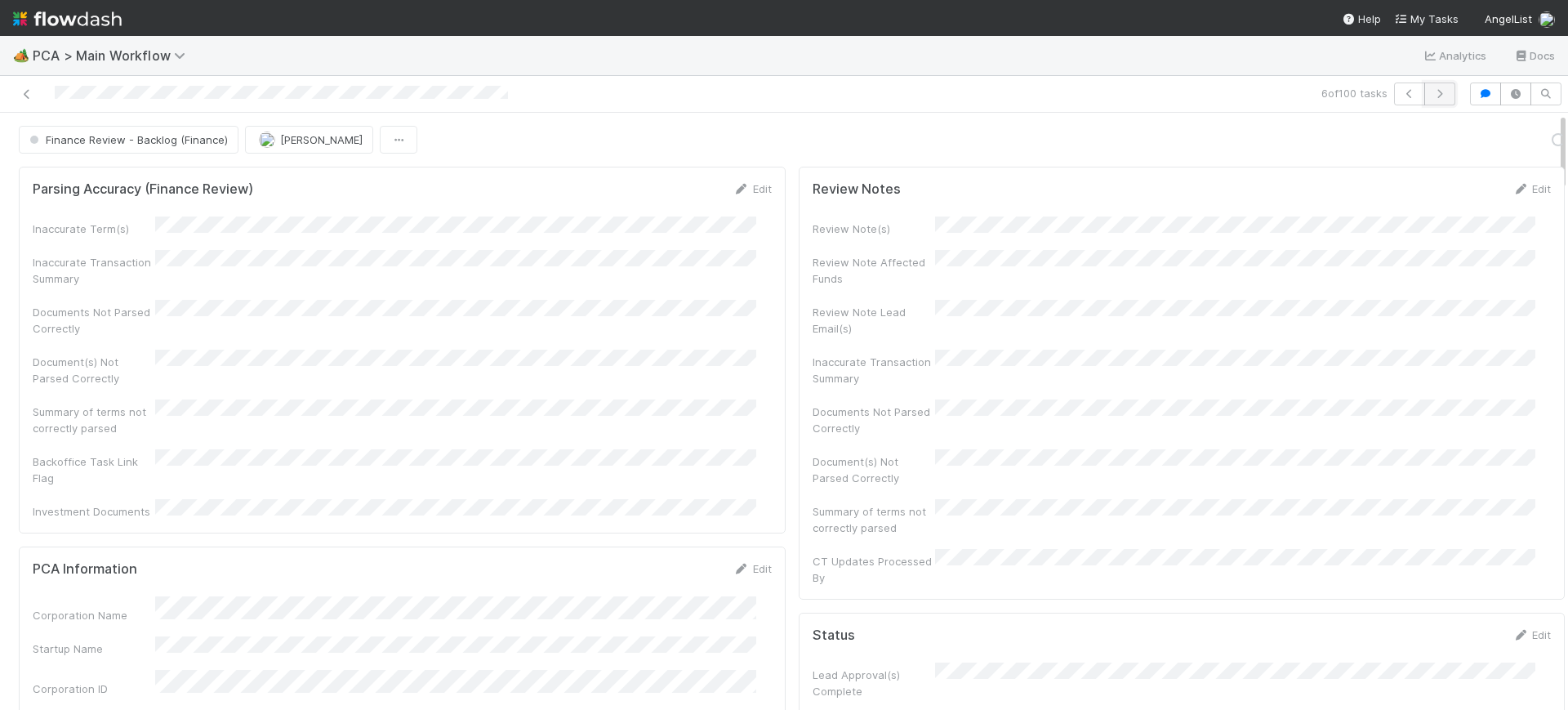
click at [1432, 89] on icon "button" at bounding box center [1439, 93] width 16 height 9
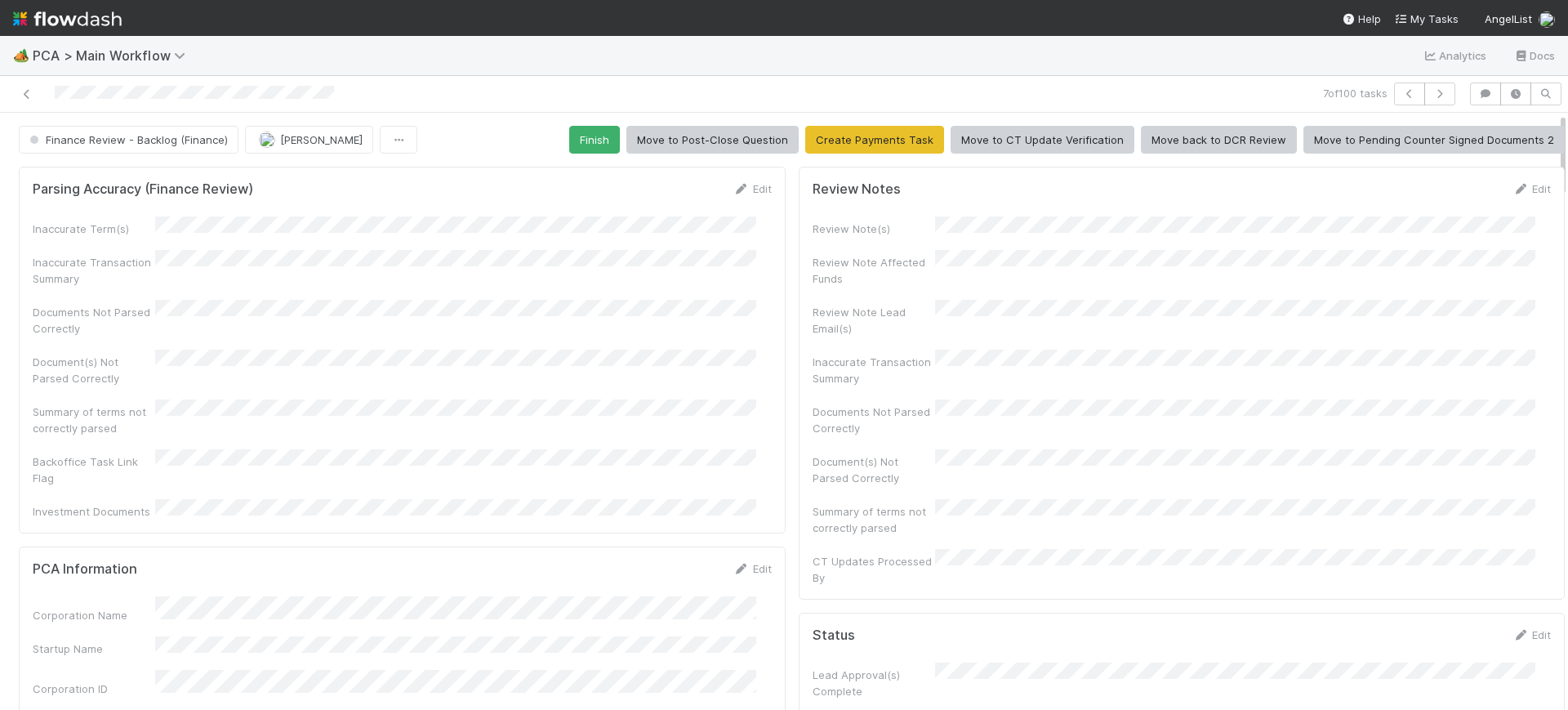
drag, startPoint x: 1546, startPoint y: 140, endPoint x: 1552, endPoint y: 205, distance: 65.3
click at [1552, 211] on div "Finance Review - Backlog (Finance) [PERSON_NAME] Finish Move to Post-Close Ques…" at bounding box center [784, 411] width 1568 height 597
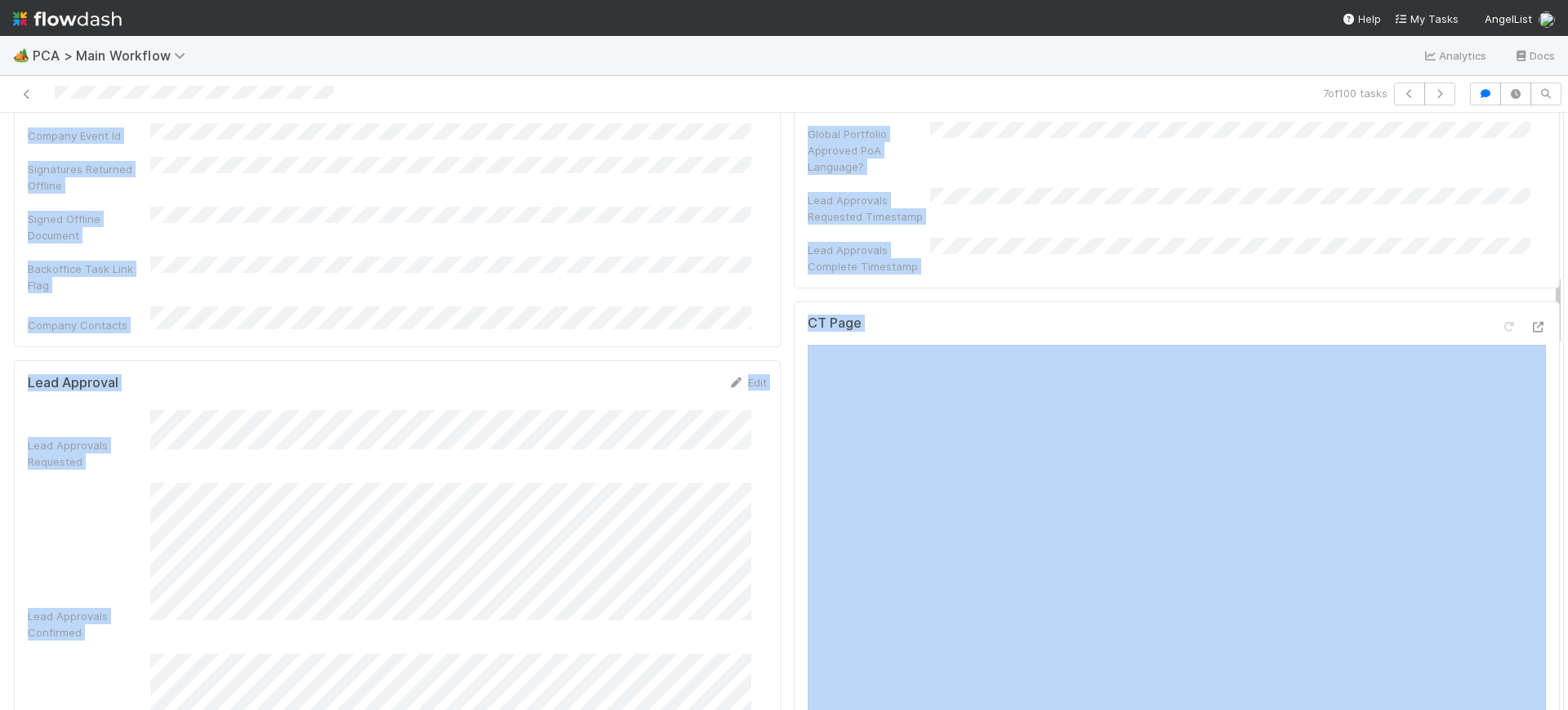
scroll to position [1302, 0]
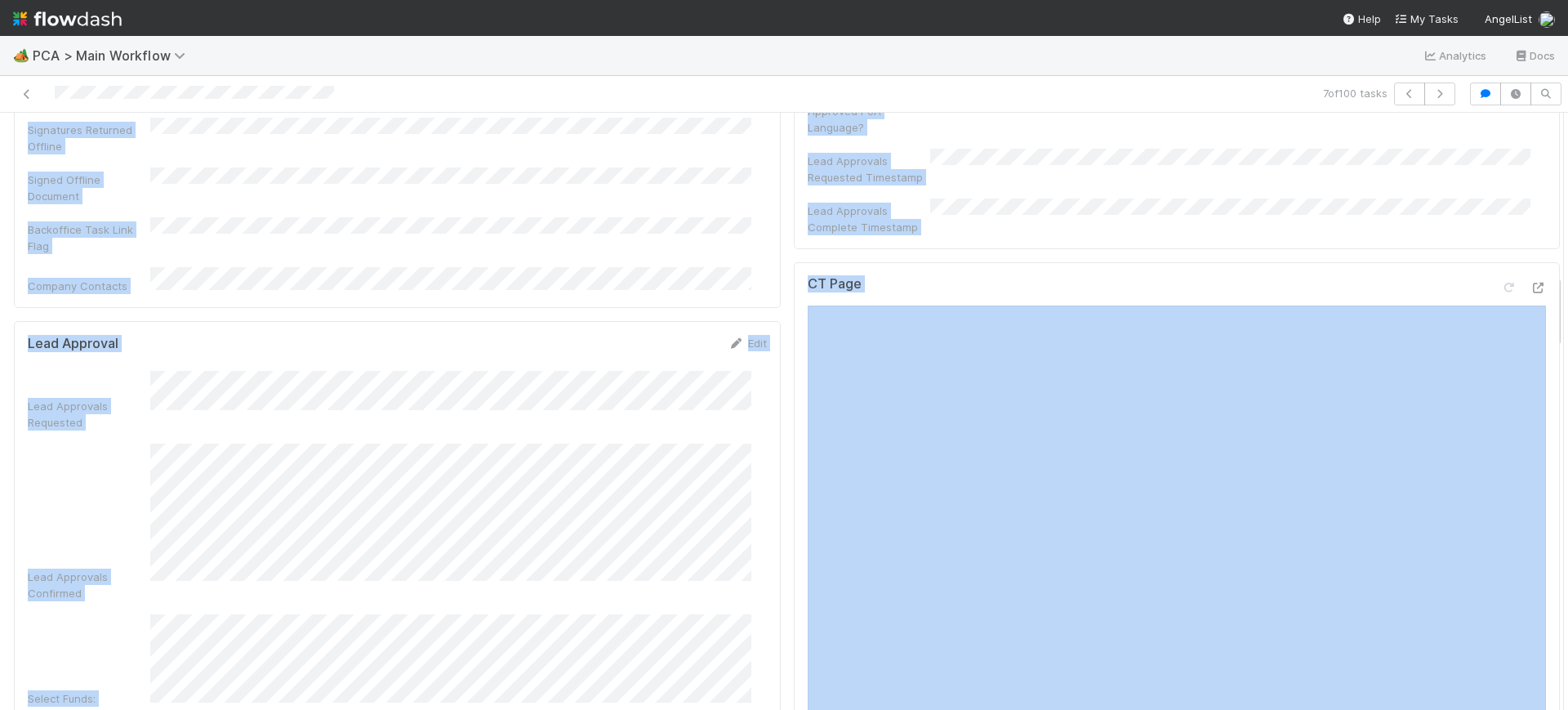
click at [1525, 263] on div "CT Page" at bounding box center [1177, 620] width 767 height 714
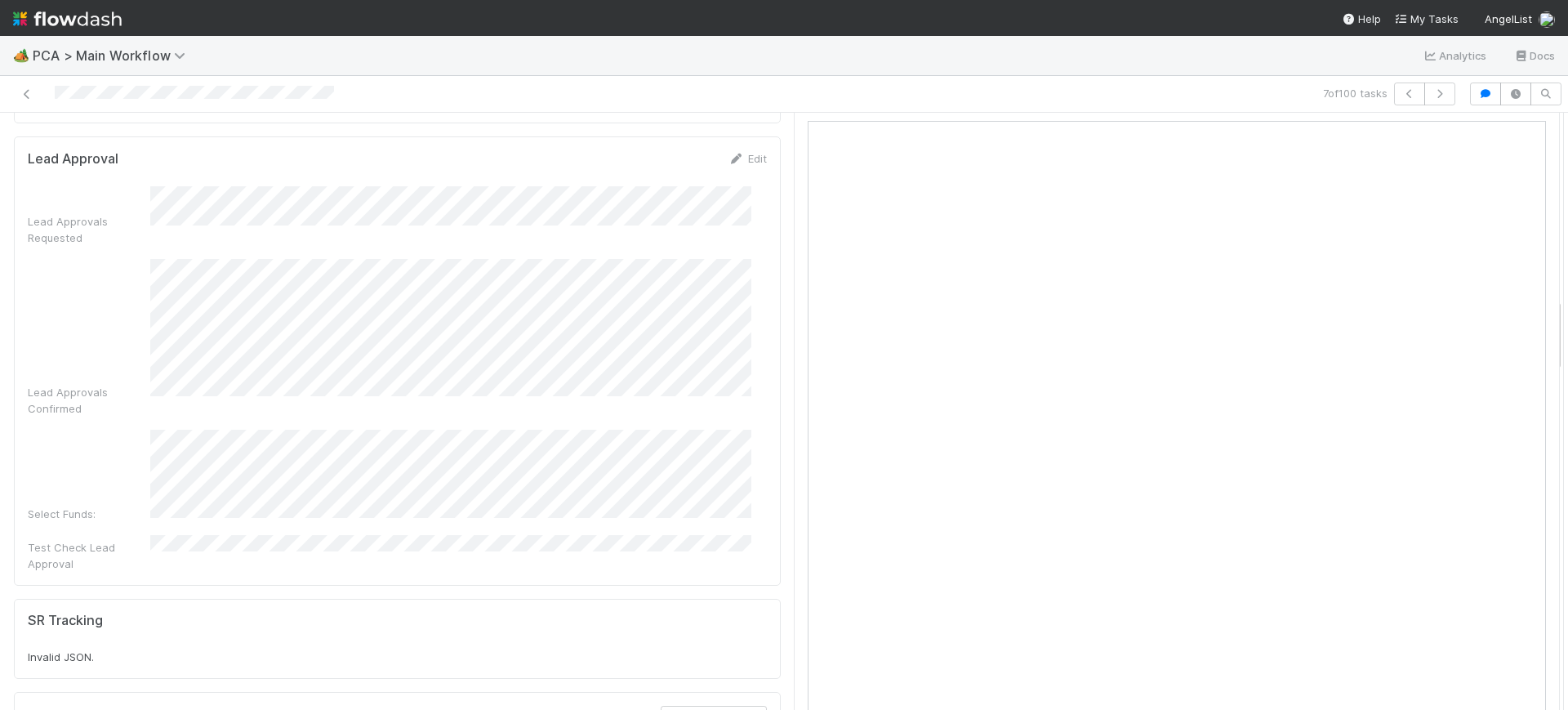
scroll to position [1481, 0]
drag, startPoint x: 1542, startPoint y: 302, endPoint x: 1542, endPoint y: 324, distance: 22.0
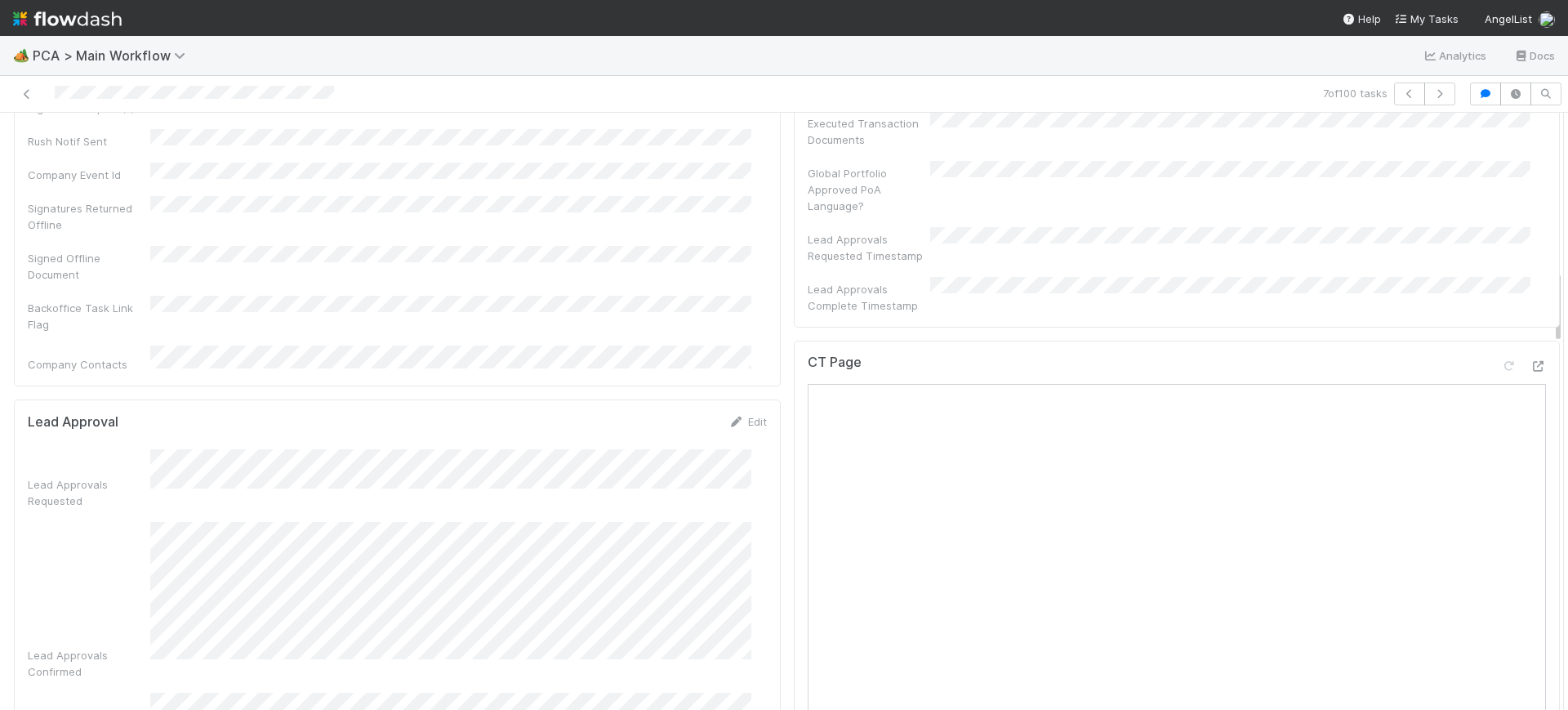
scroll to position [1264, 0]
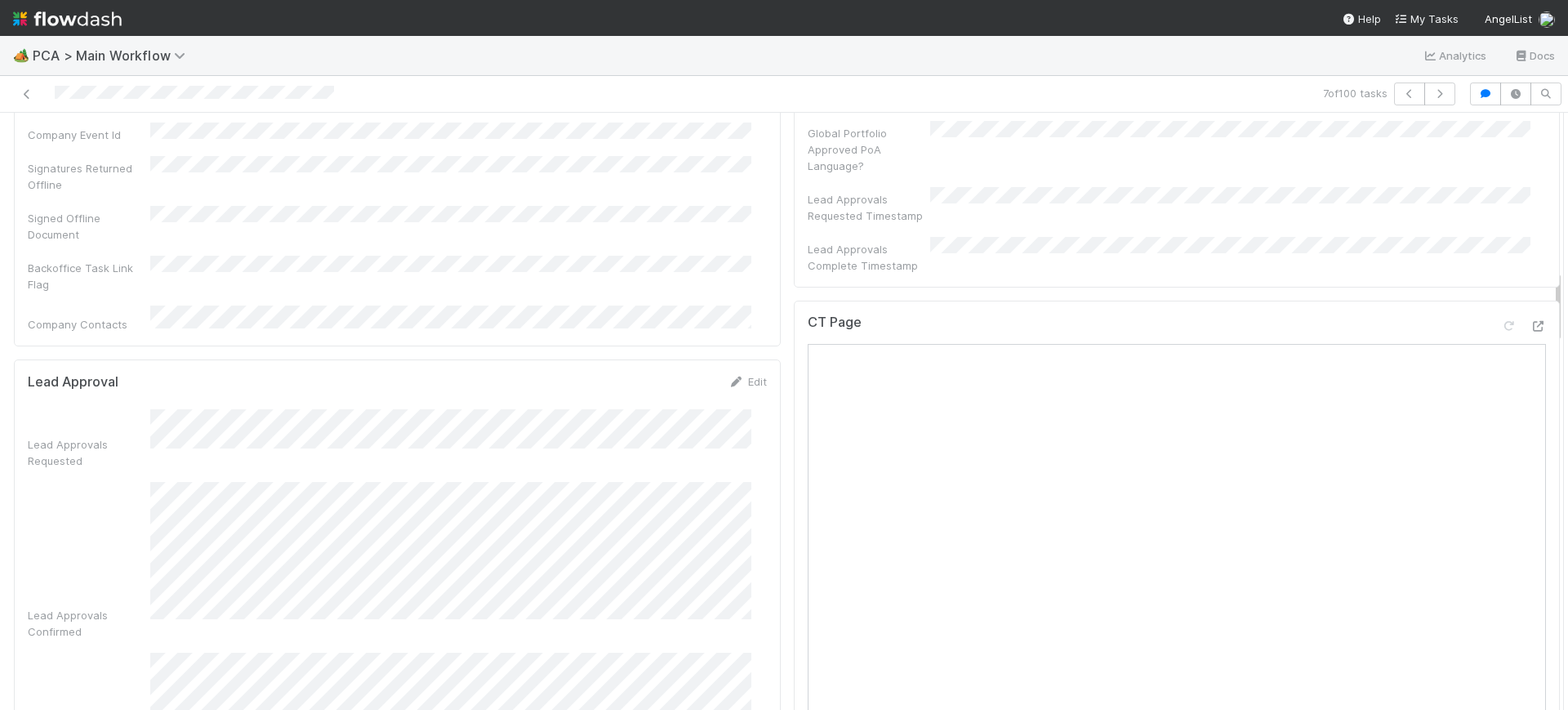
drag, startPoint x: 1543, startPoint y: 243, endPoint x: 1566, endPoint y: 313, distance: 73.7
click at [1566, 313] on div "🏕️ PCA > Main Workflow Analytics Docs 7 of 100 tasks Finance Review - Backlog (…" at bounding box center [784, 372] width 1568 height 673
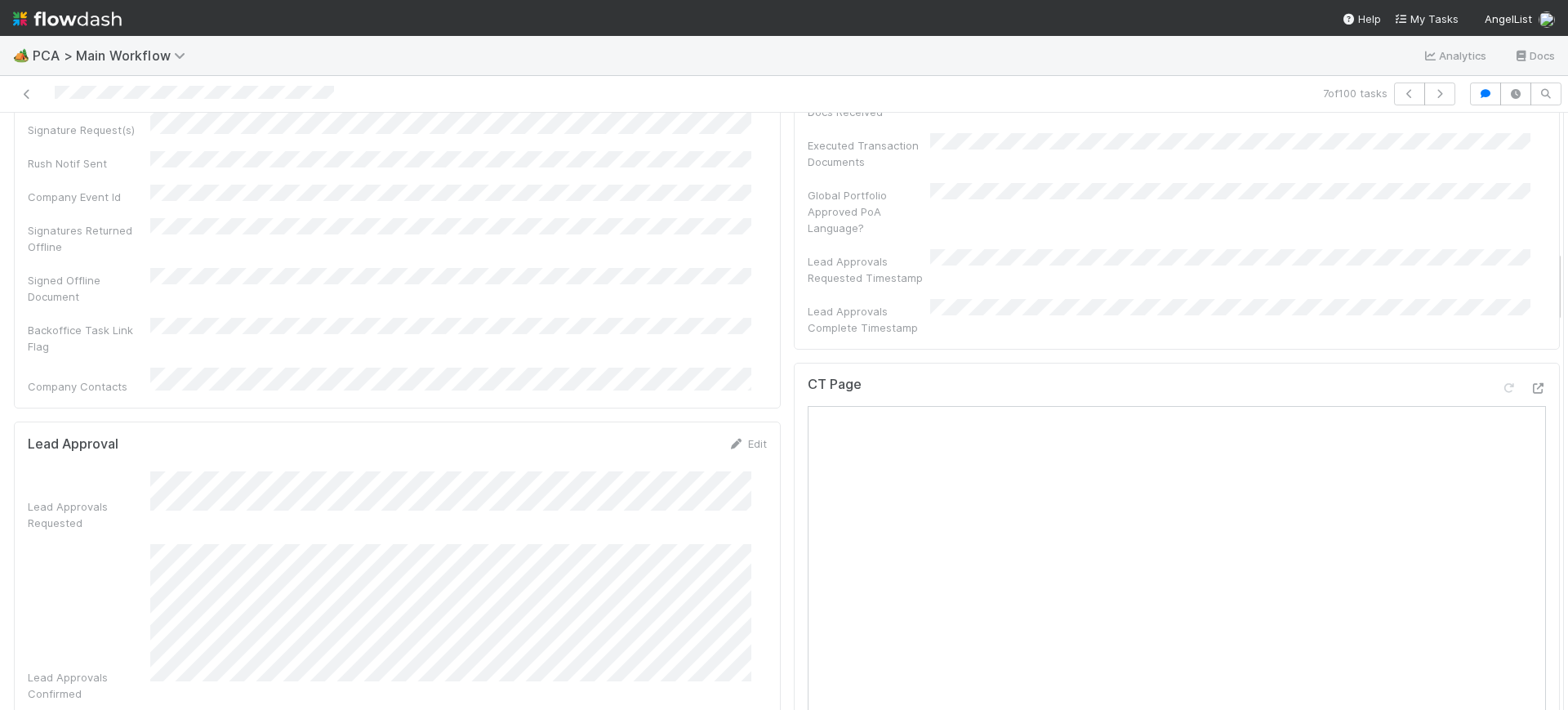
scroll to position [1267, 0]
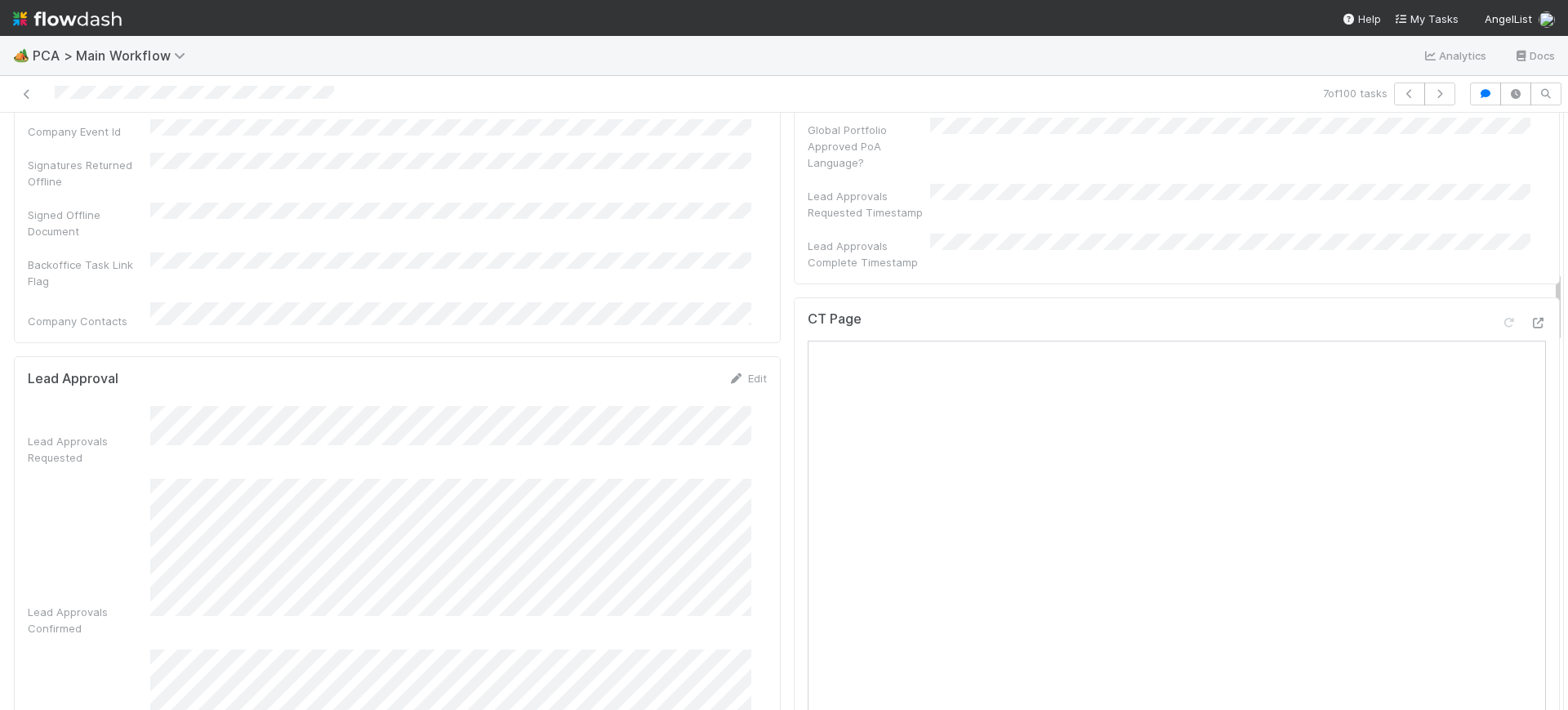
drag, startPoint x: 1542, startPoint y: 246, endPoint x: 1567, endPoint y: 308, distance: 66.9
click at [1567, 308] on div "🏕️ PCA > Main Workflow Analytics Docs 7 of 100 tasks Finance Review - Backlog (…" at bounding box center [784, 372] width 1568 height 673
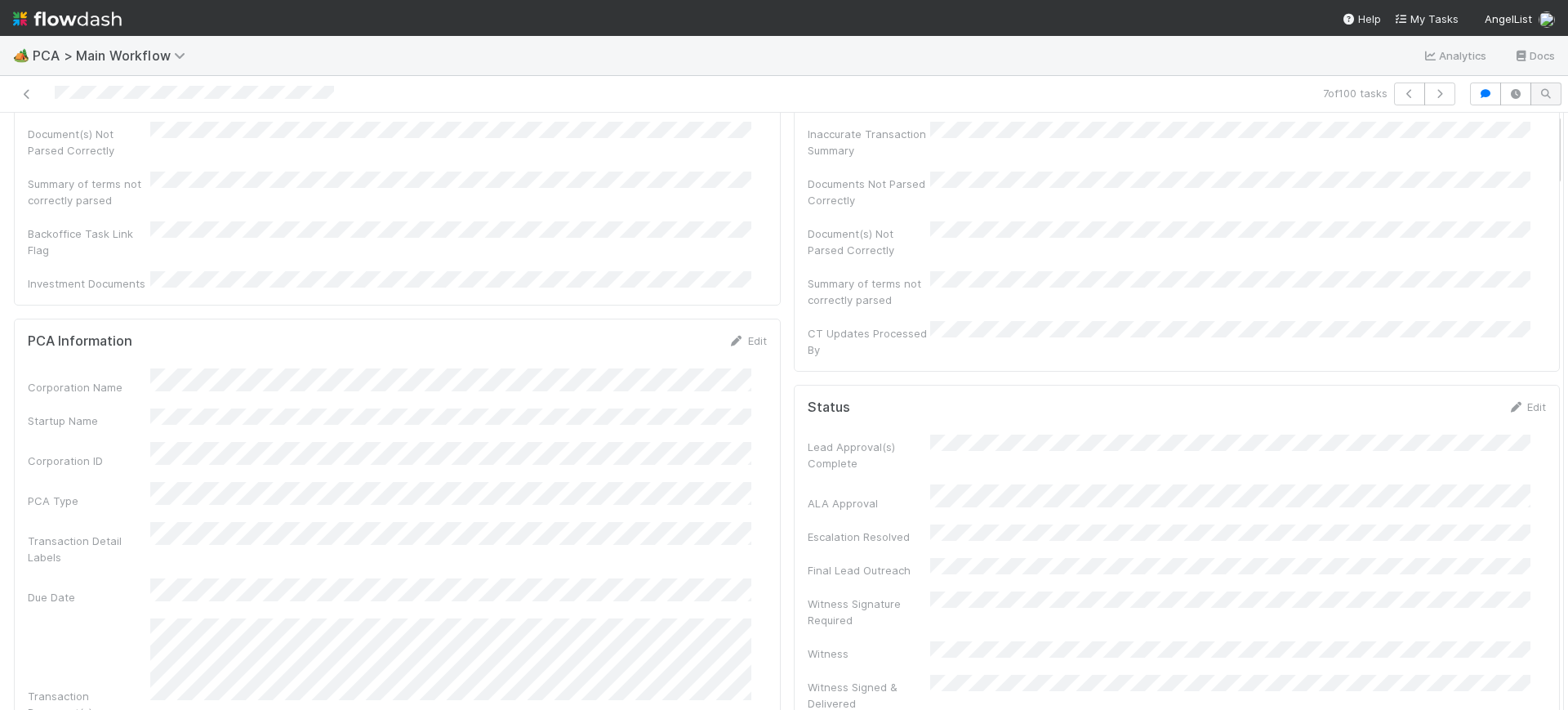
scroll to position [0, 0]
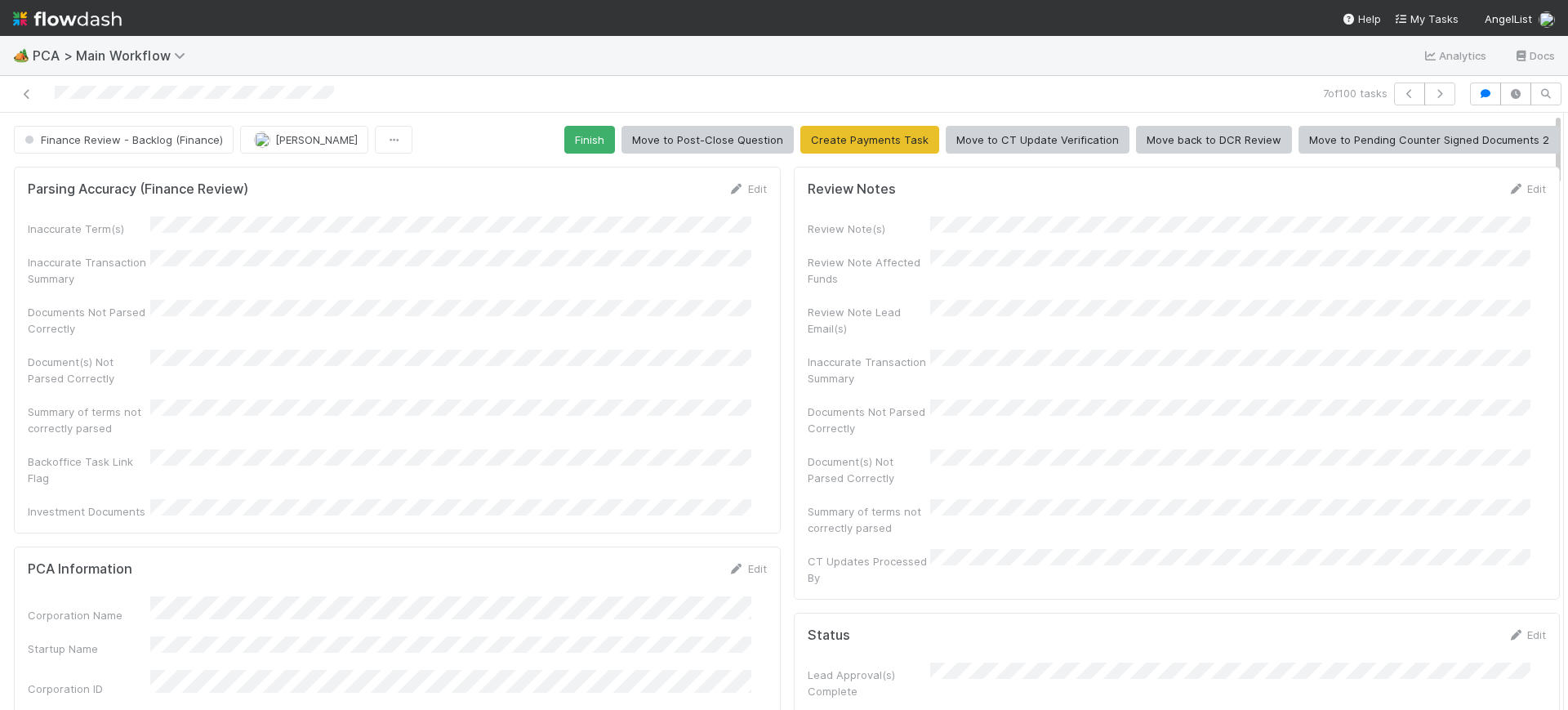
drag, startPoint x: 1544, startPoint y: 301, endPoint x: 1526, endPoint y: -17, distance: 318.5
click at [1526, 0] on html "🏕️ PCA > Main Workflow Analytics Docs 7 of 100 tasks Finance Review - Backlog (…" at bounding box center [784, 355] width 1568 height 710
click at [588, 145] on button "Finish" at bounding box center [589, 140] width 50 height 28
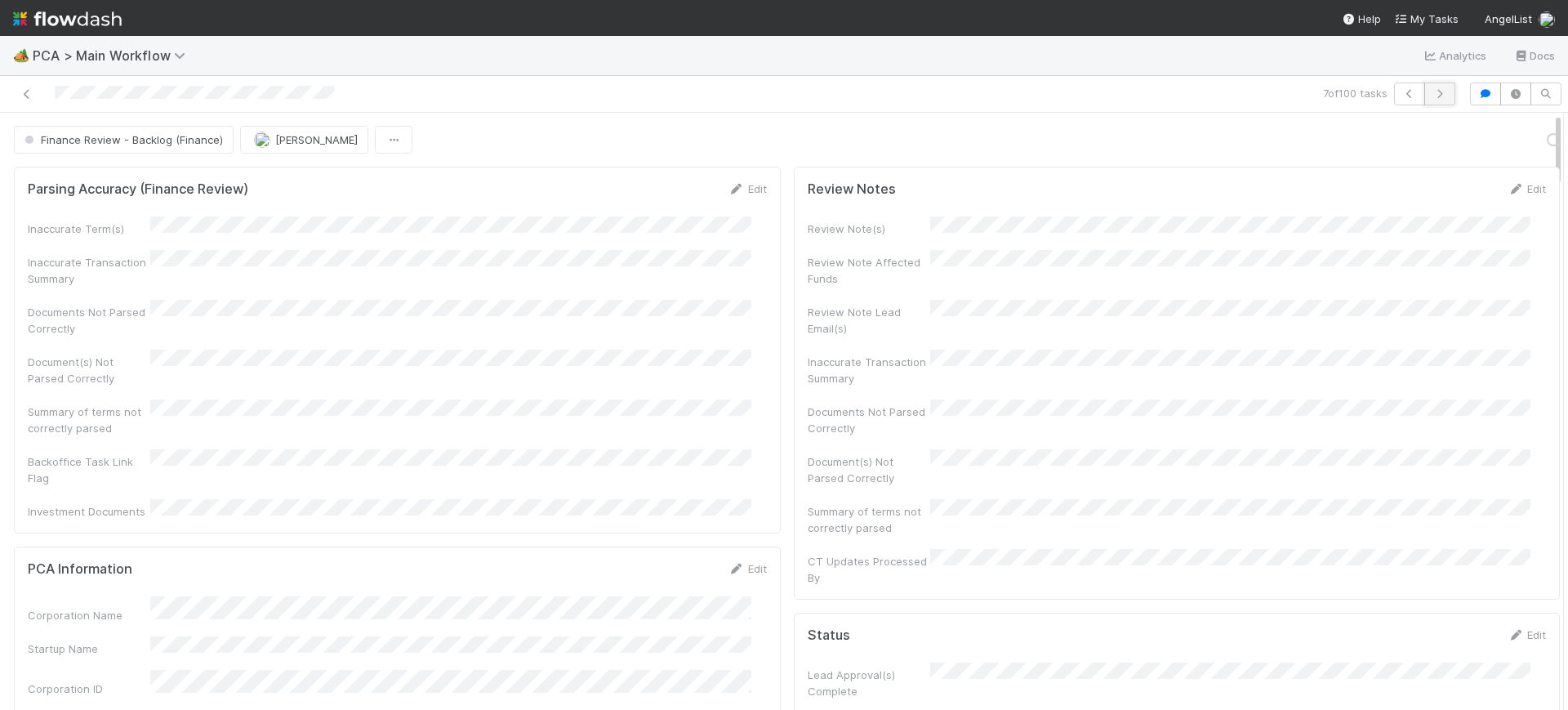
click at [1432, 91] on icon "button" at bounding box center [1439, 93] width 16 height 9
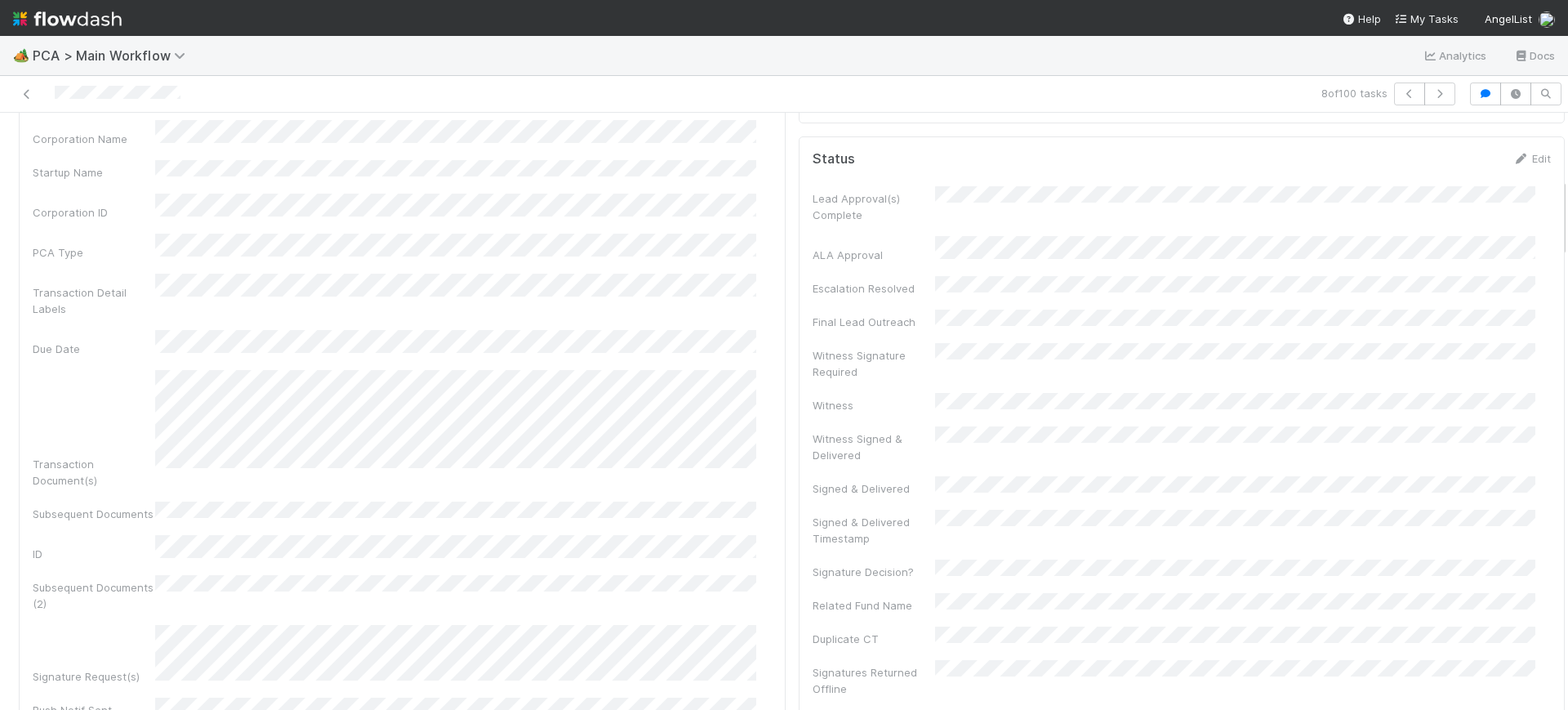
scroll to position [490, 0]
click at [26, 92] on icon at bounding box center [26, 94] width 16 height 10
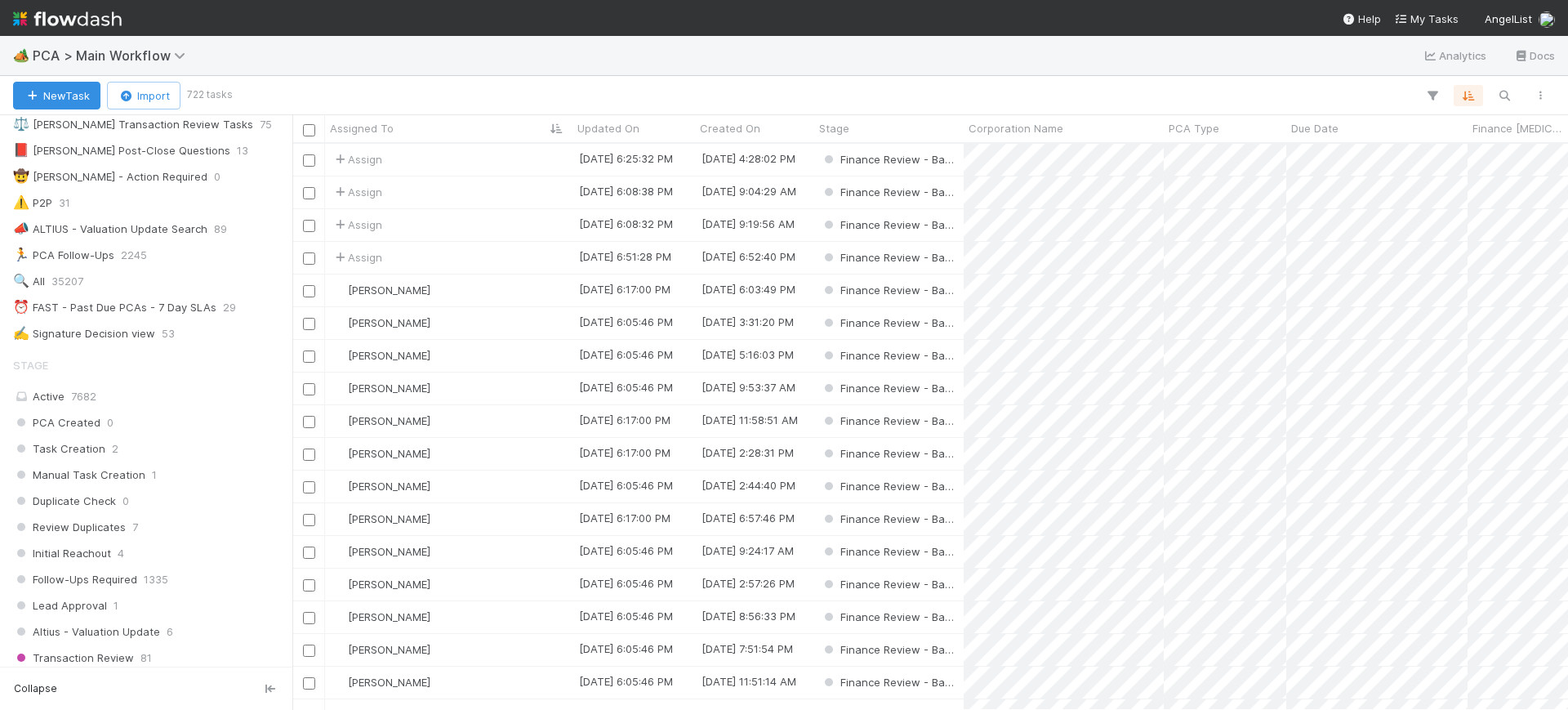
scroll to position [904, 0]
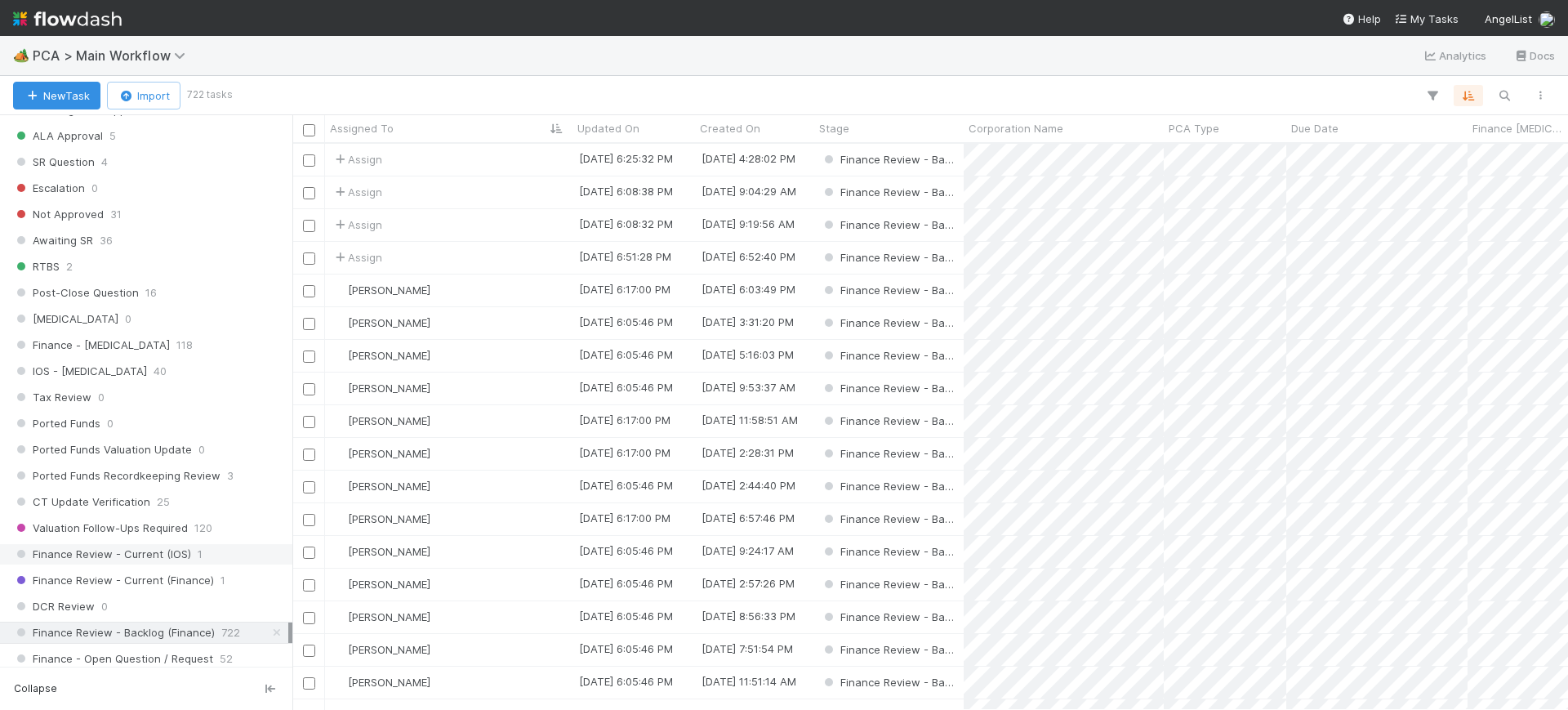
click at [76, 553] on span "Finance Review - Current (IOS)" at bounding box center [101, 554] width 178 height 20
click at [192, 552] on div "Finance Review - Current (IOS) 1" at bounding box center [150, 554] width 275 height 20
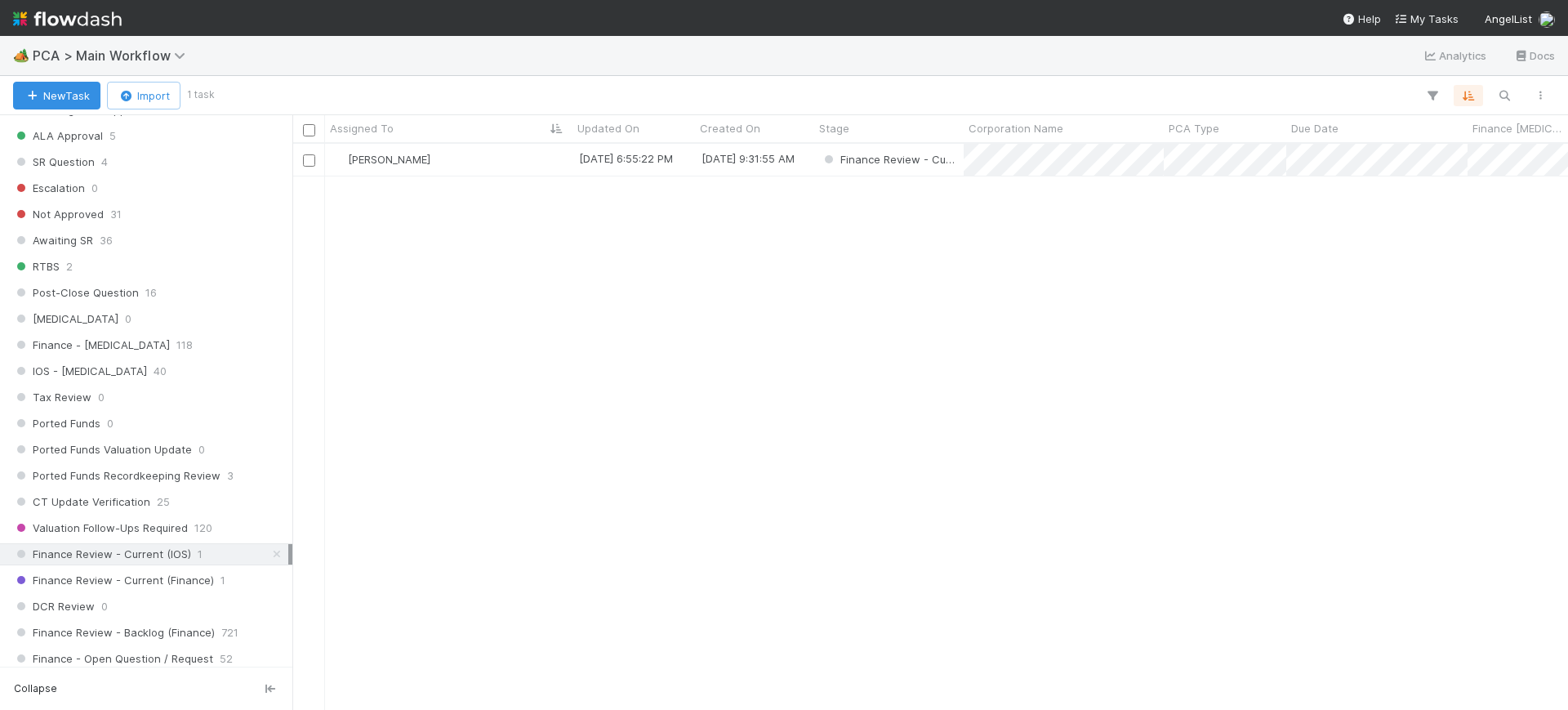
scroll to position [551, 1260]
click at [340, 163] on img at bounding box center [338, 159] width 13 height 13
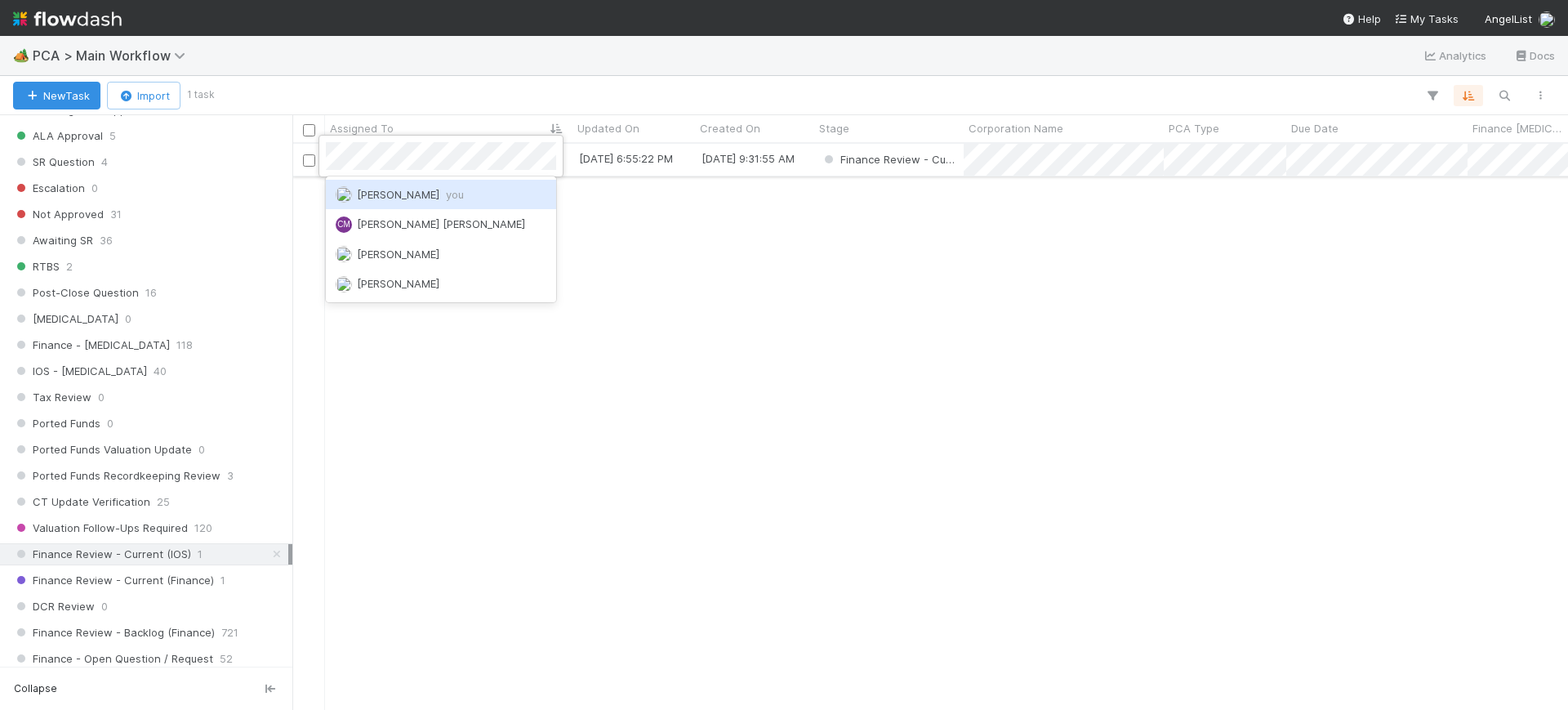
scroll to position [0, 0]
click at [399, 198] on span "[PERSON_NAME] you" at bounding box center [411, 193] width 107 height 13
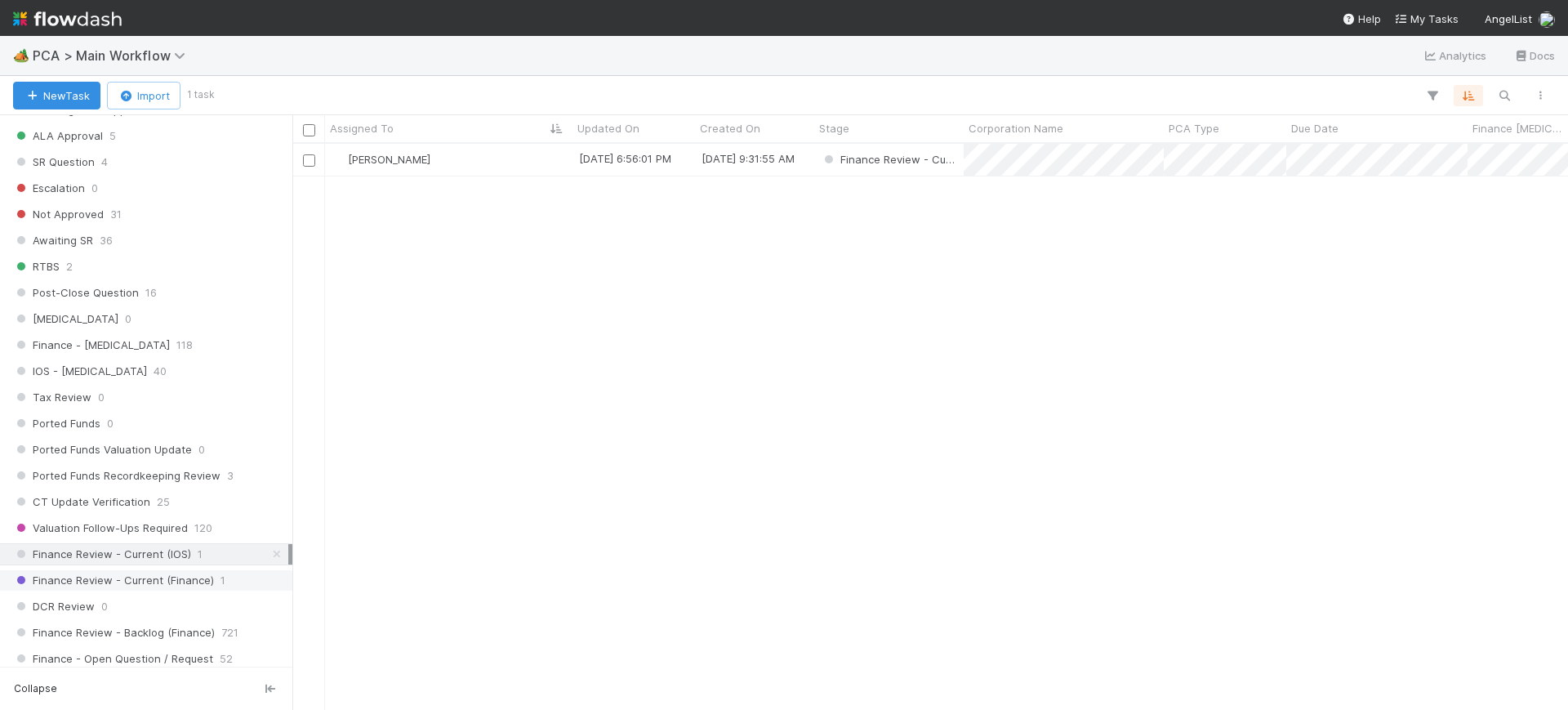
click at [146, 584] on span "Finance Review - Current (Finance)" at bounding box center [113, 580] width 201 height 20
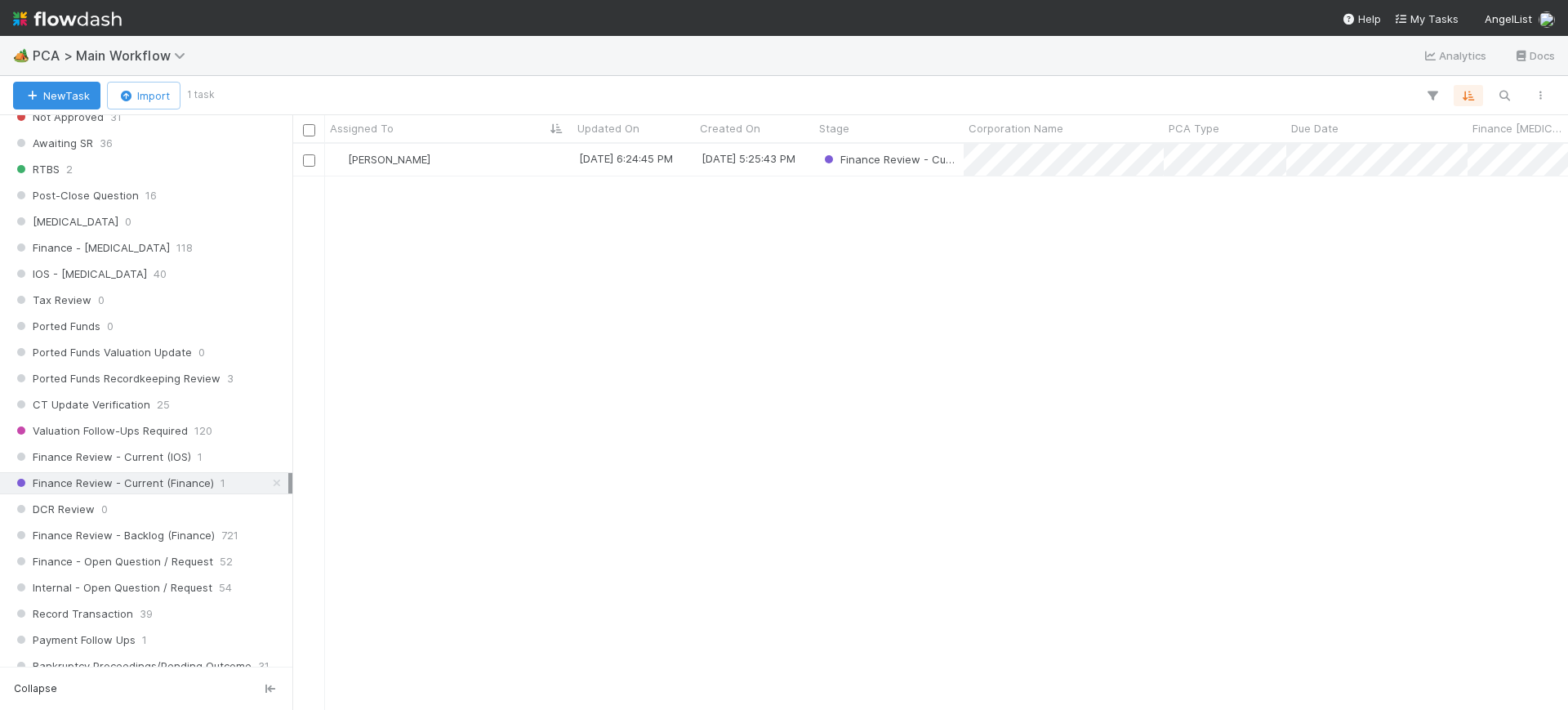
scroll to position [1011, 0]
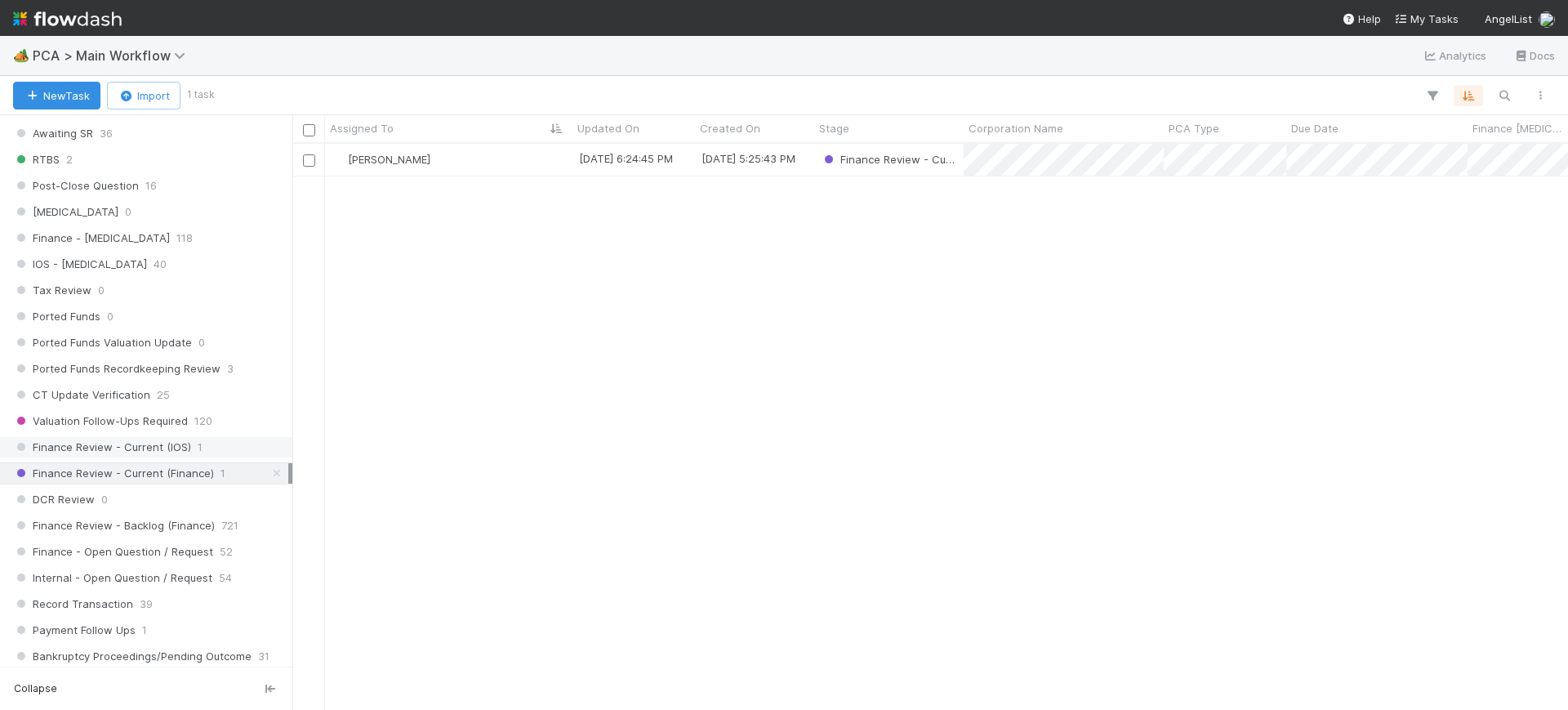
click at [171, 440] on span "Finance Review - Current (IOS)" at bounding box center [101, 447] width 178 height 20
click at [460, 157] on div "[PERSON_NAME]" at bounding box center [448, 159] width 247 height 32
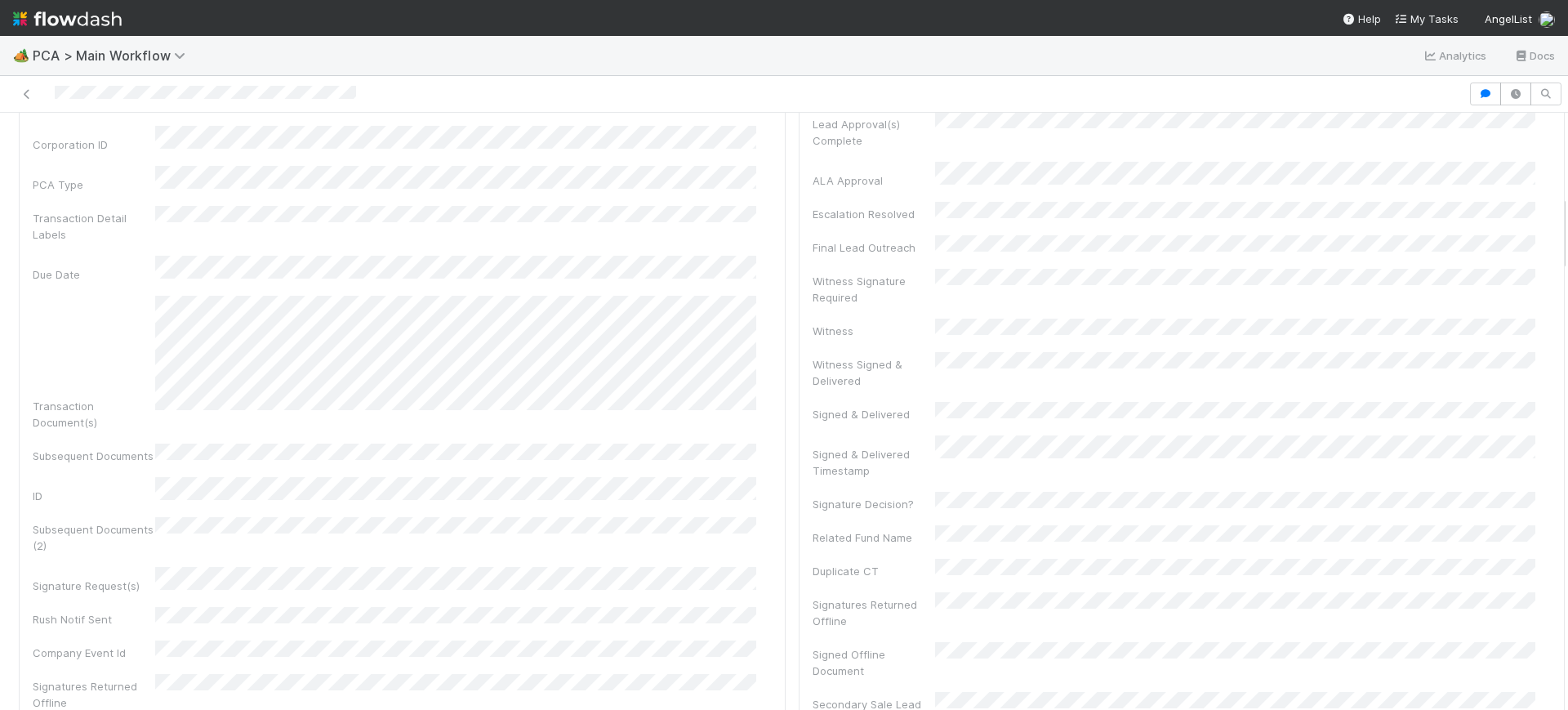
scroll to position [499, 0]
drag, startPoint x: 1548, startPoint y: 139, endPoint x: 1566, endPoint y: 204, distance: 67.4
click at [1566, 204] on div "🏕️ PCA > Main Workflow Analytics Docs Finance Review - Current (IOS) [PERSON_NA…" at bounding box center [784, 372] width 1568 height 673
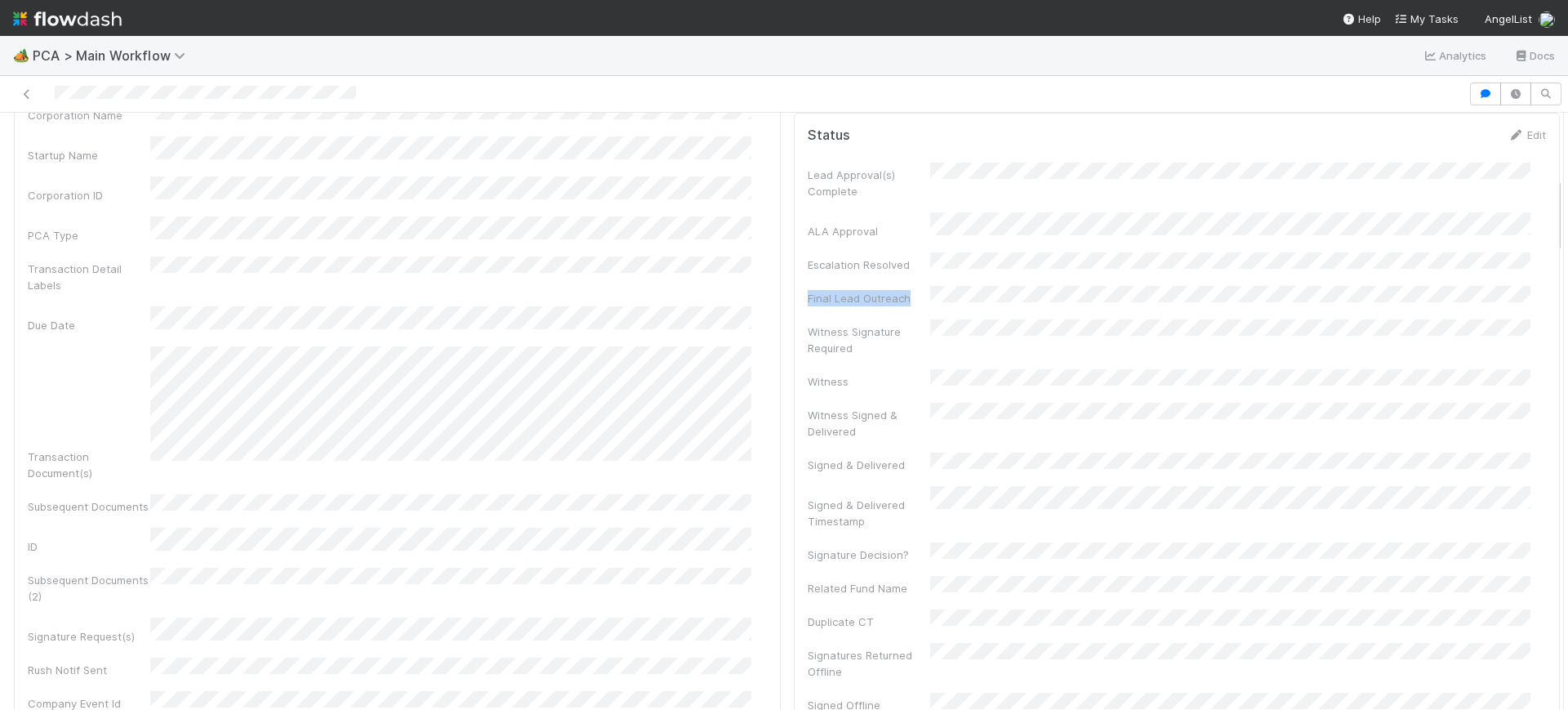
drag, startPoint x: 1546, startPoint y: 207, endPoint x: 1553, endPoint y: 240, distance: 33.7
click at [1553, 240] on div "🏕️ PCA > Main Workflow Analytics Docs Finance Review - Current (IOS) [PERSON_NA…" at bounding box center [784, 372] width 1568 height 673
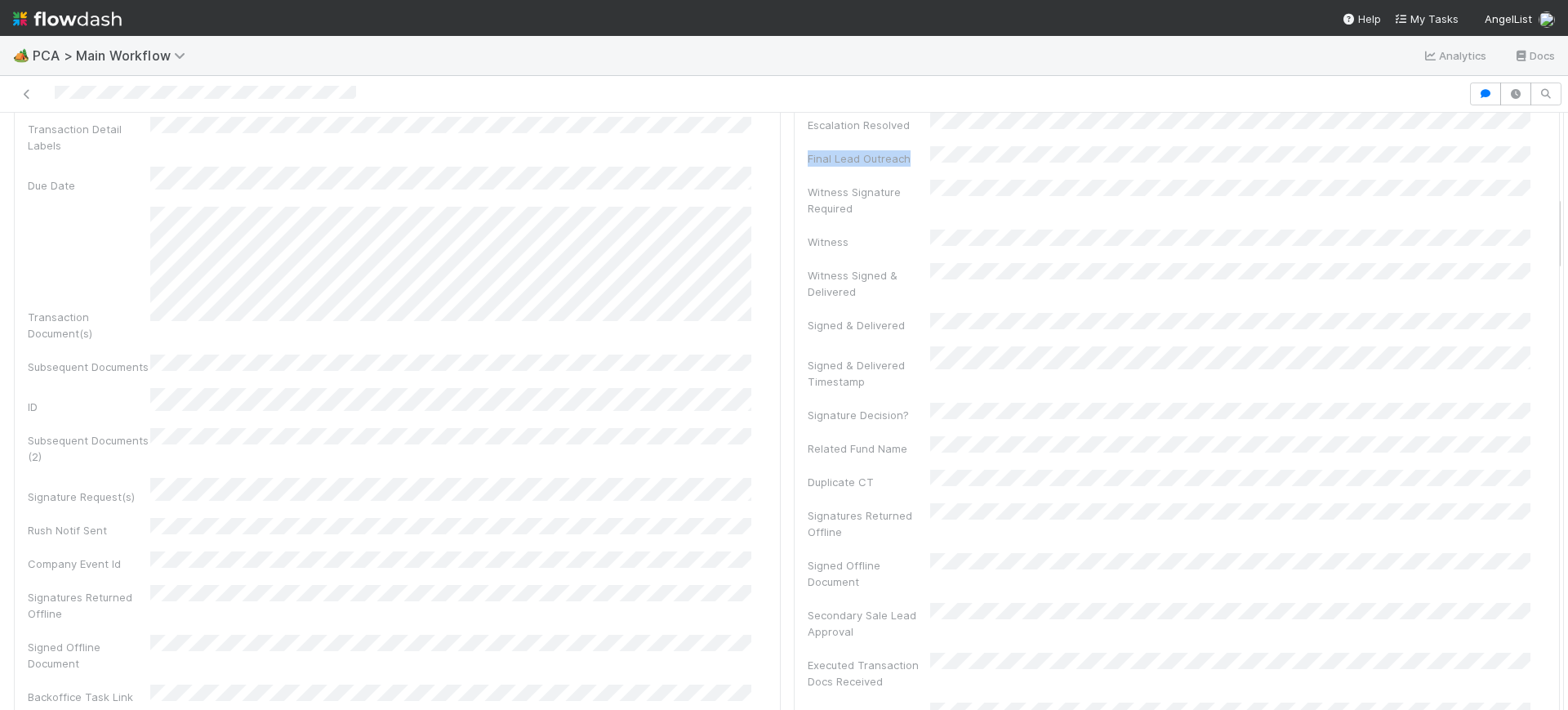
scroll to position [632, 0]
drag, startPoint x: 1543, startPoint y: 189, endPoint x: 1543, endPoint y: 206, distance: 17.0
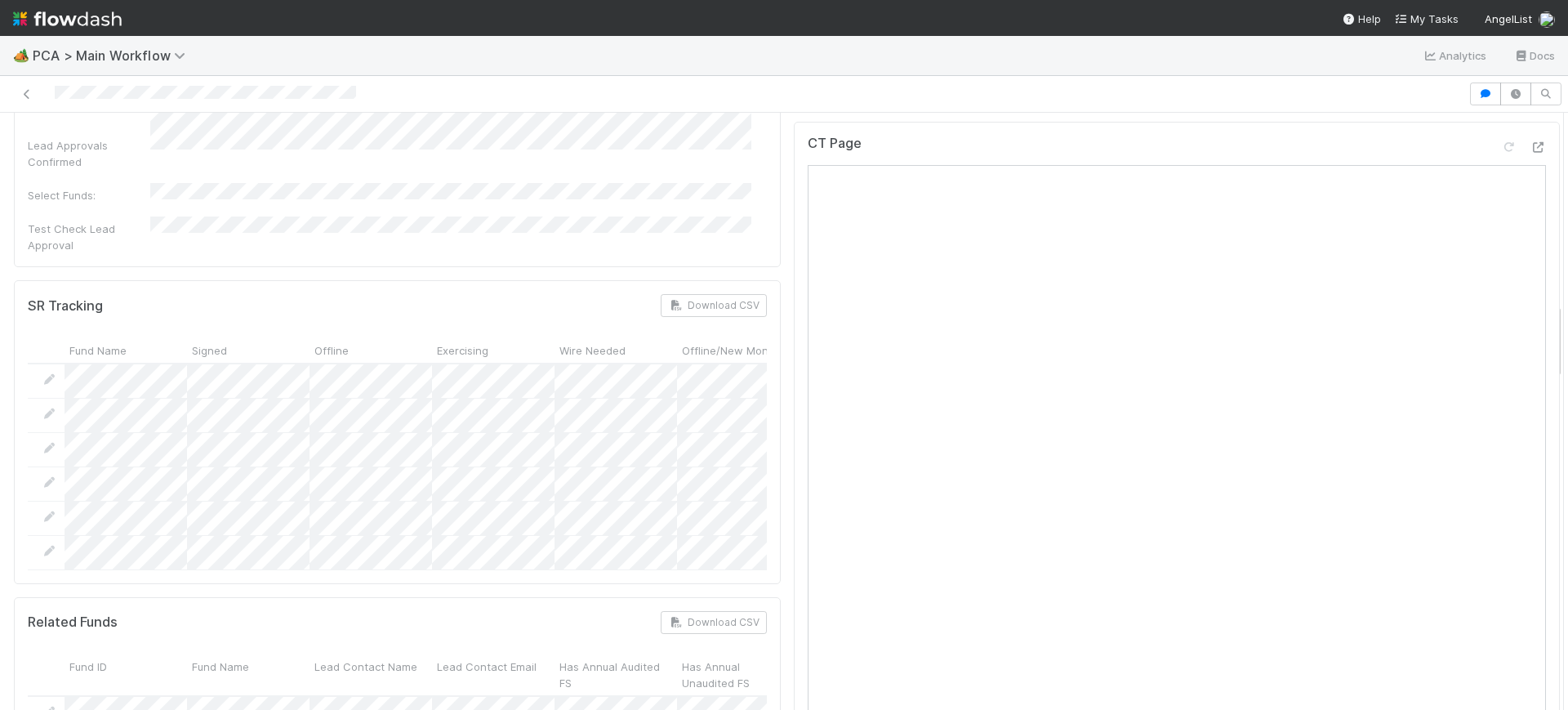
scroll to position [1507, 0]
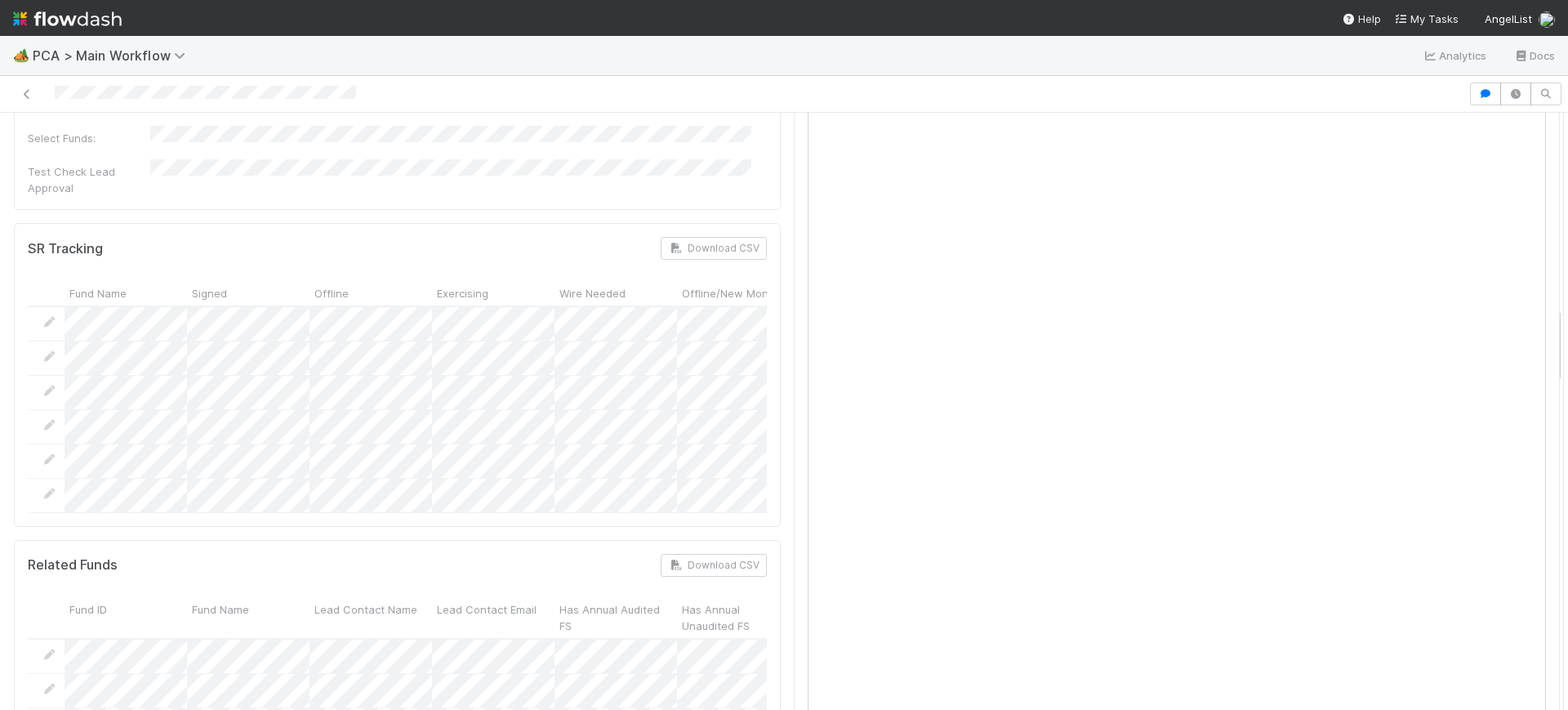
drag, startPoint x: 1543, startPoint y: 216, endPoint x: 1567, endPoint y: 328, distance: 114.5
click at [1567, 328] on div "🏕️ PCA > Main Workflow Analytics Docs Finance Review - Current (IOS) [PERSON_NA…" at bounding box center [784, 372] width 1568 height 673
click at [794, 442] on div "CT Page" at bounding box center [1177, 422] width 767 height 714
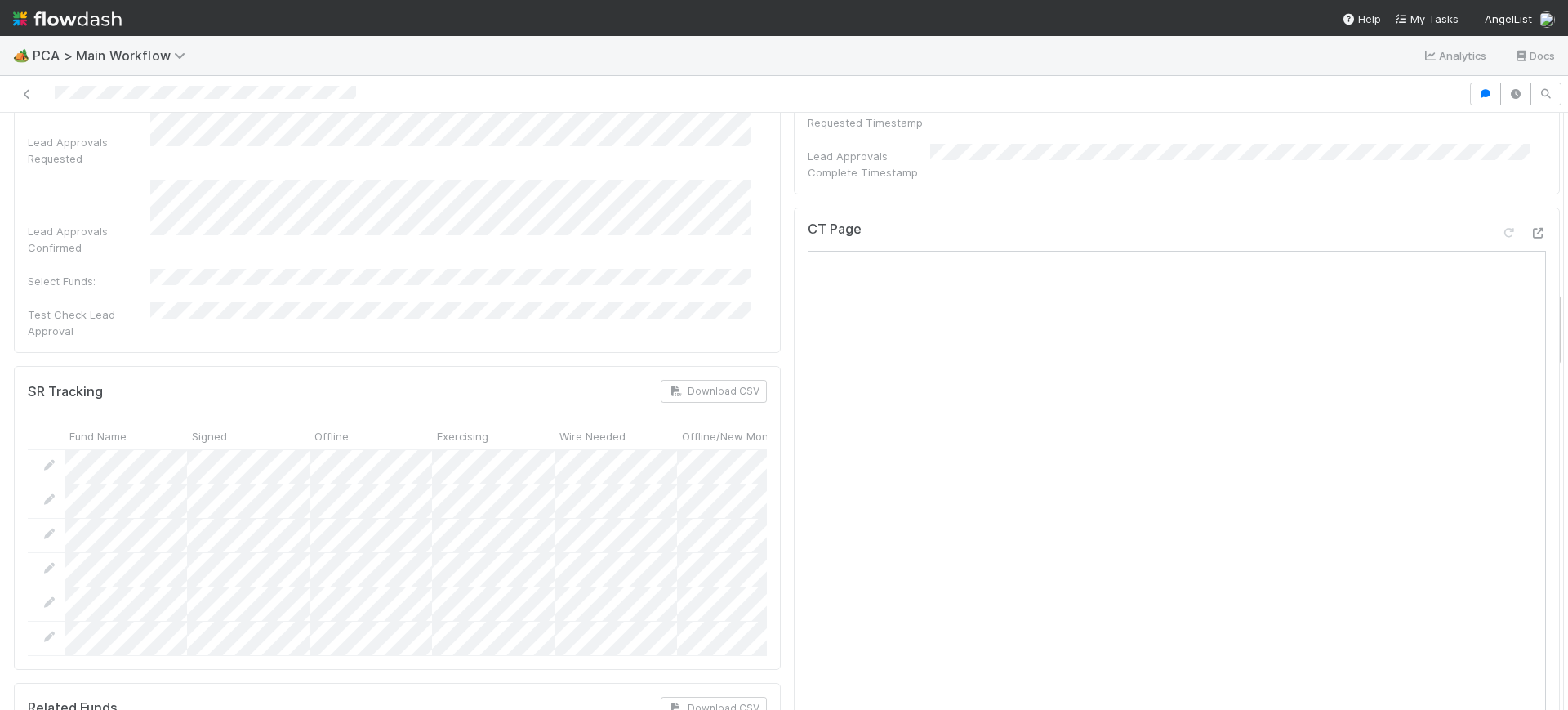
scroll to position [1382, 0]
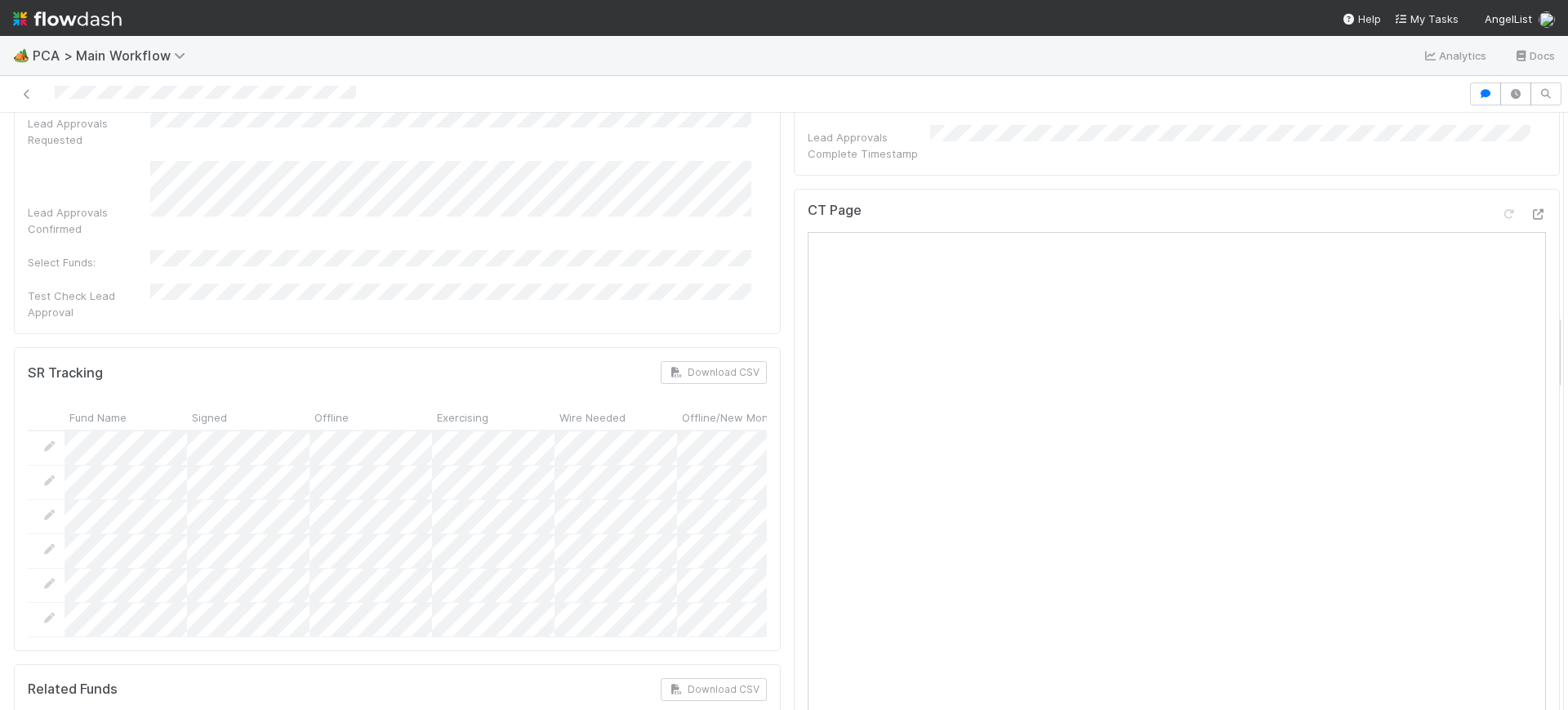
drag, startPoint x: 1542, startPoint y: 190, endPoint x: 1542, endPoint y: 344, distance: 154.0
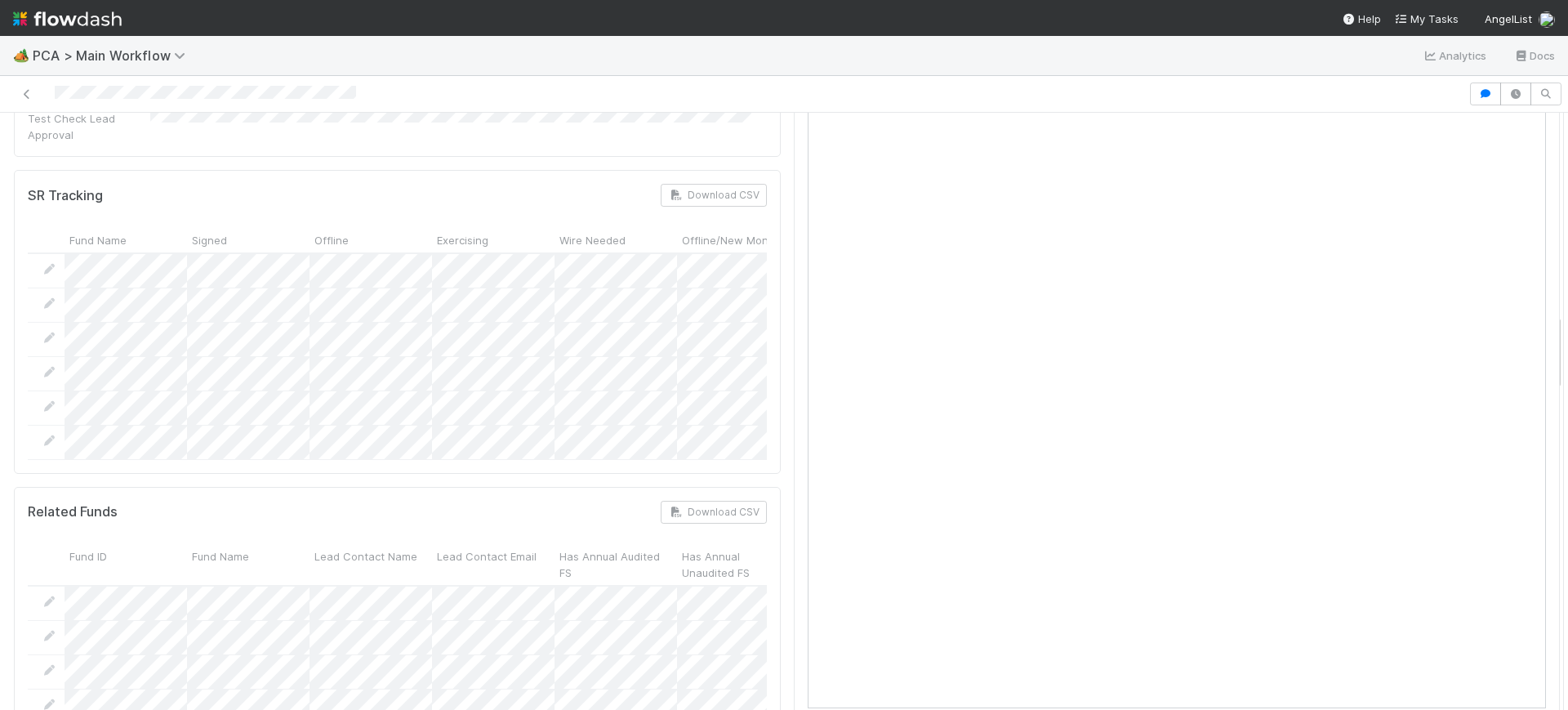
drag, startPoint x: 1539, startPoint y: 327, endPoint x: 1542, endPoint y: 364, distance: 37.1
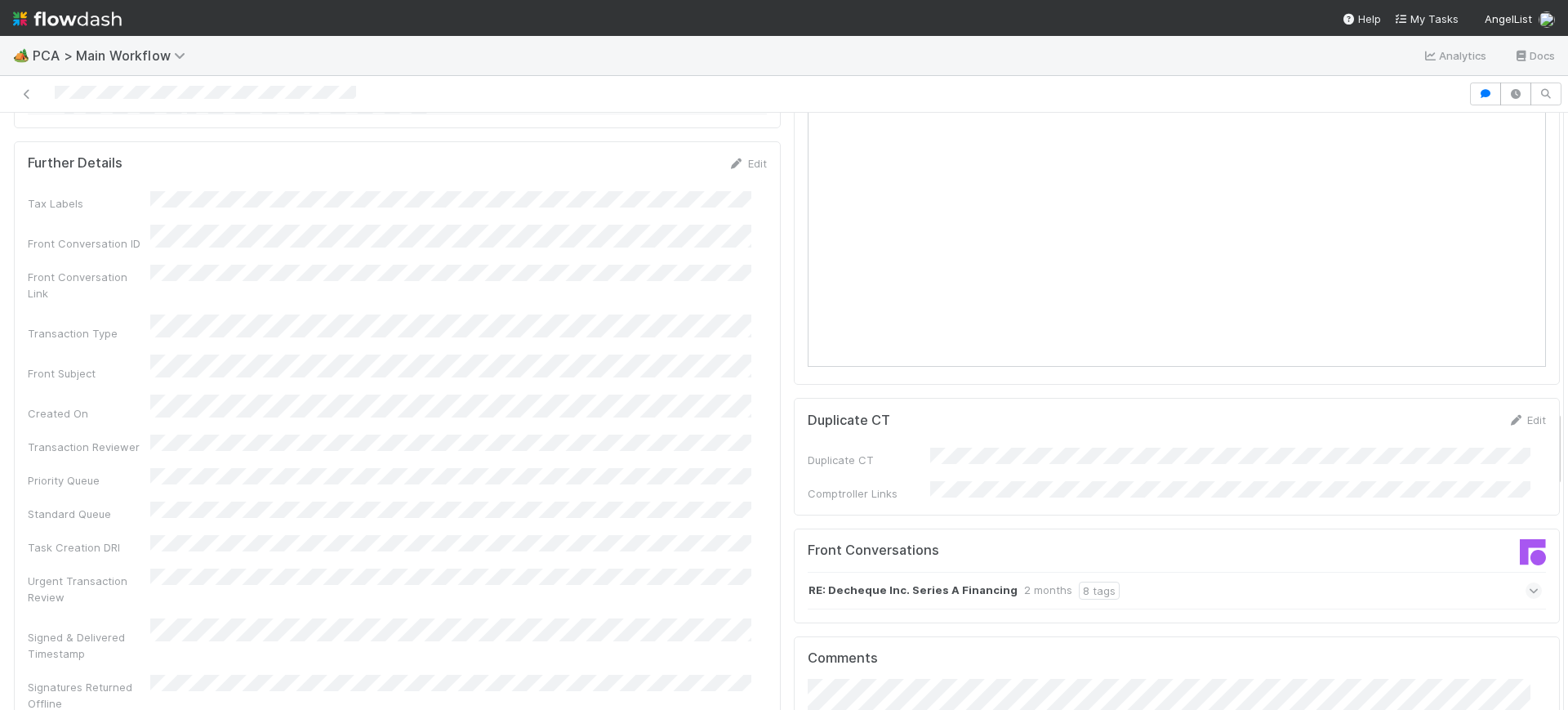
scroll to position [2306, 0]
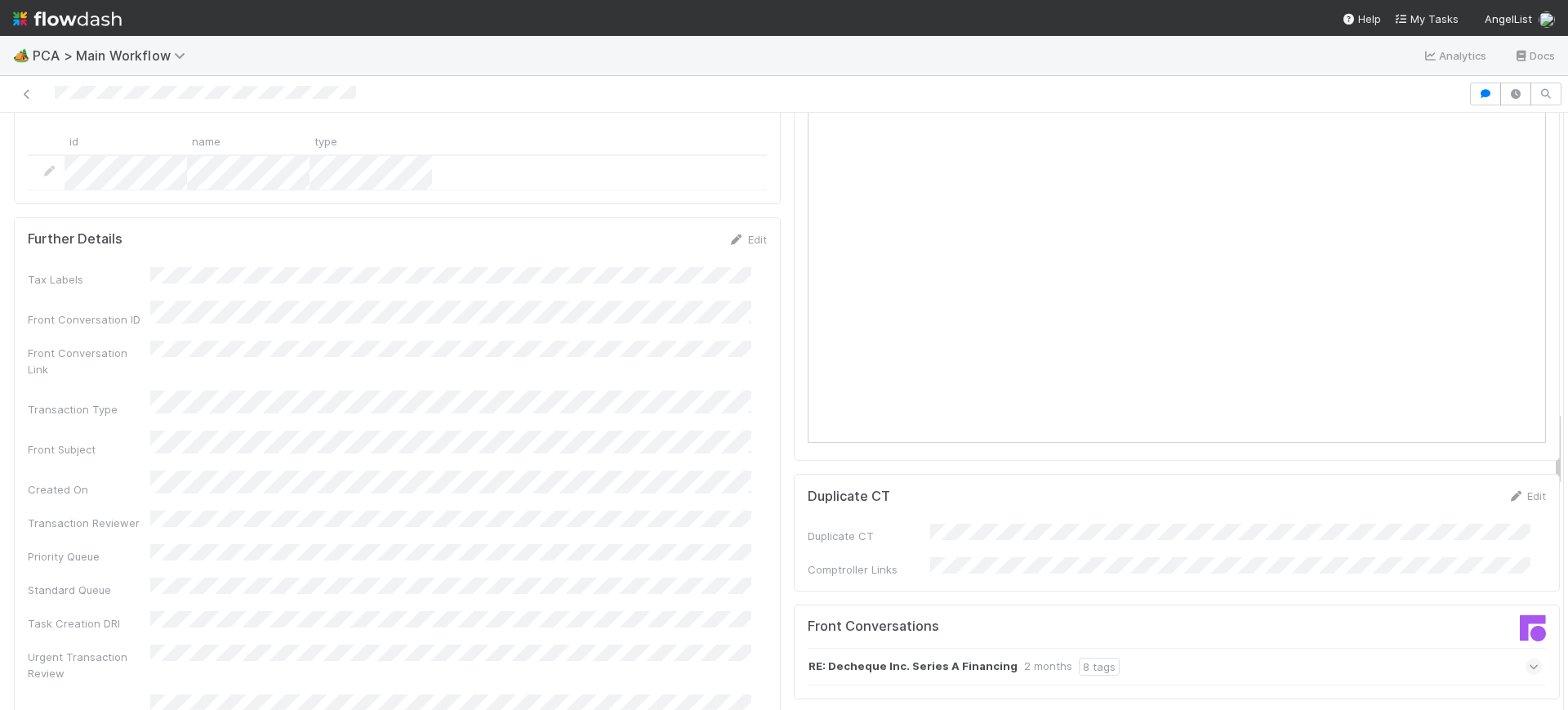
drag, startPoint x: 1542, startPoint y: 360, endPoint x: 1566, endPoint y: 457, distance: 99.9
click at [1566, 457] on div "🏕️ PCA > Main Workflow Analytics Docs Finance Review - Current (IOS) [PERSON_NA…" at bounding box center [784, 372] width 1568 height 673
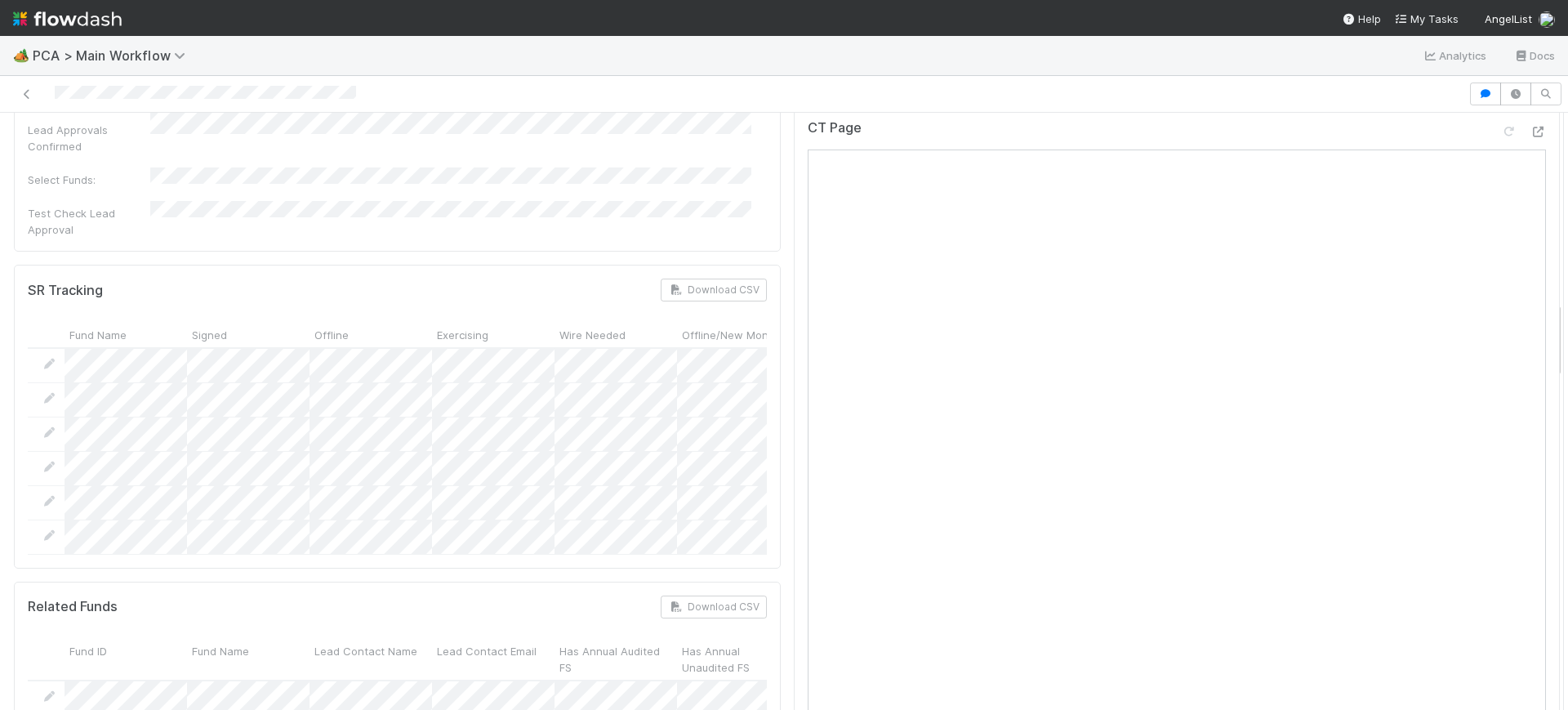
scroll to position [1471, 0]
drag, startPoint x: 1544, startPoint y: 463, endPoint x: 1567, endPoint y: 355, distance: 110.4
click at [1567, 355] on div "🏕️ PCA > Main Workflow Analytics Docs Finance Review - Current (IOS) [PERSON_NA…" at bounding box center [784, 372] width 1568 height 673
drag, startPoint x: 1540, startPoint y: 327, endPoint x: 1541, endPoint y: 319, distance: 8.1
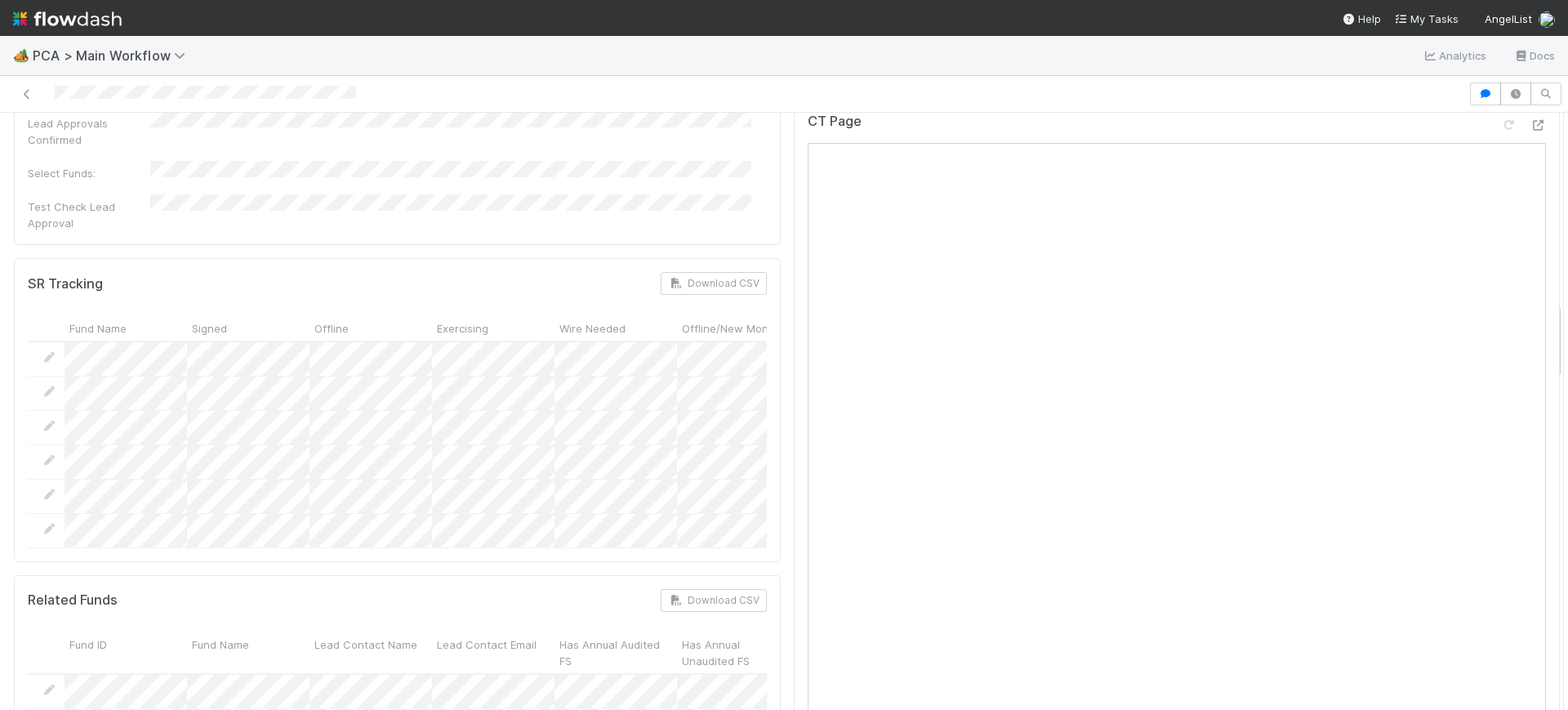
drag, startPoint x: 1540, startPoint y: 329, endPoint x: 1525, endPoint y: 229, distance: 101.1
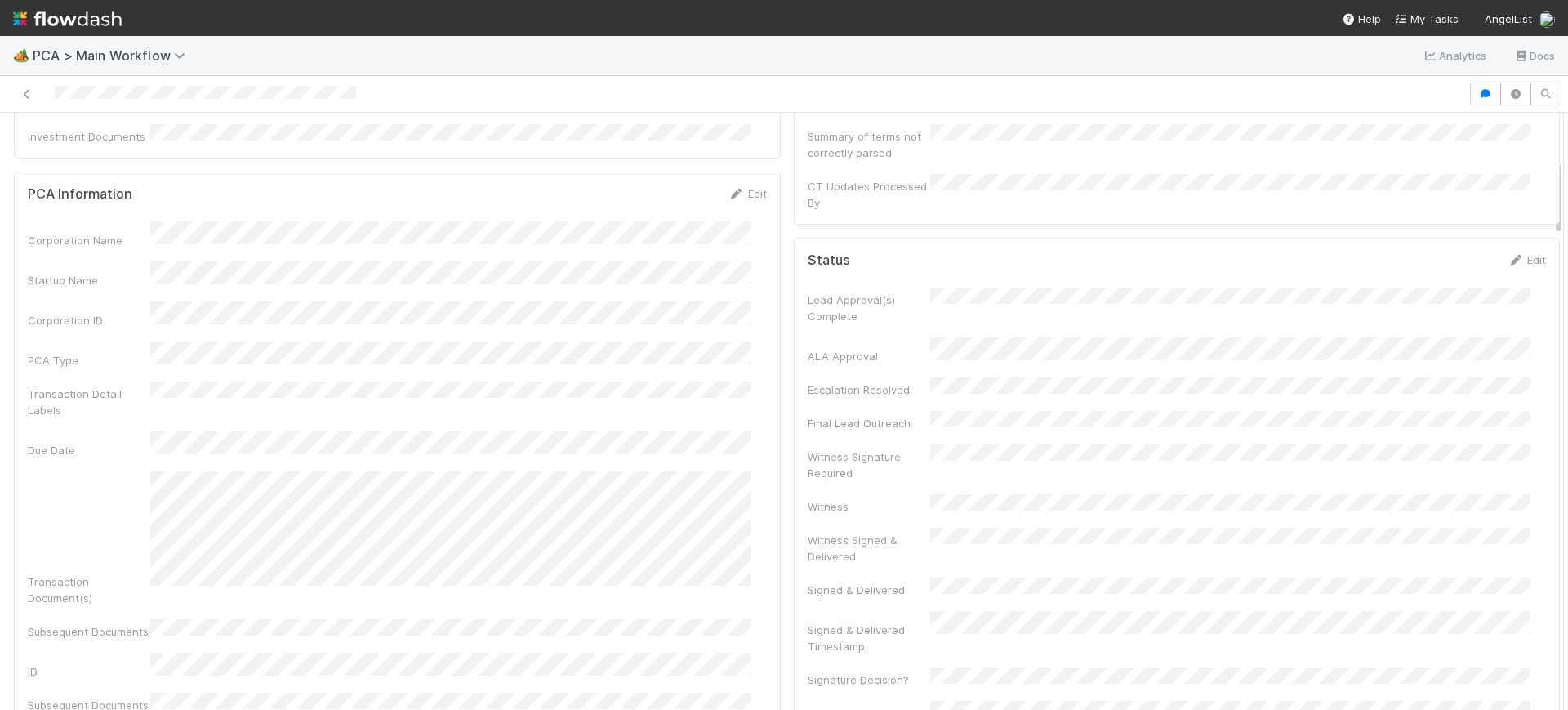
scroll to position [361, 0]
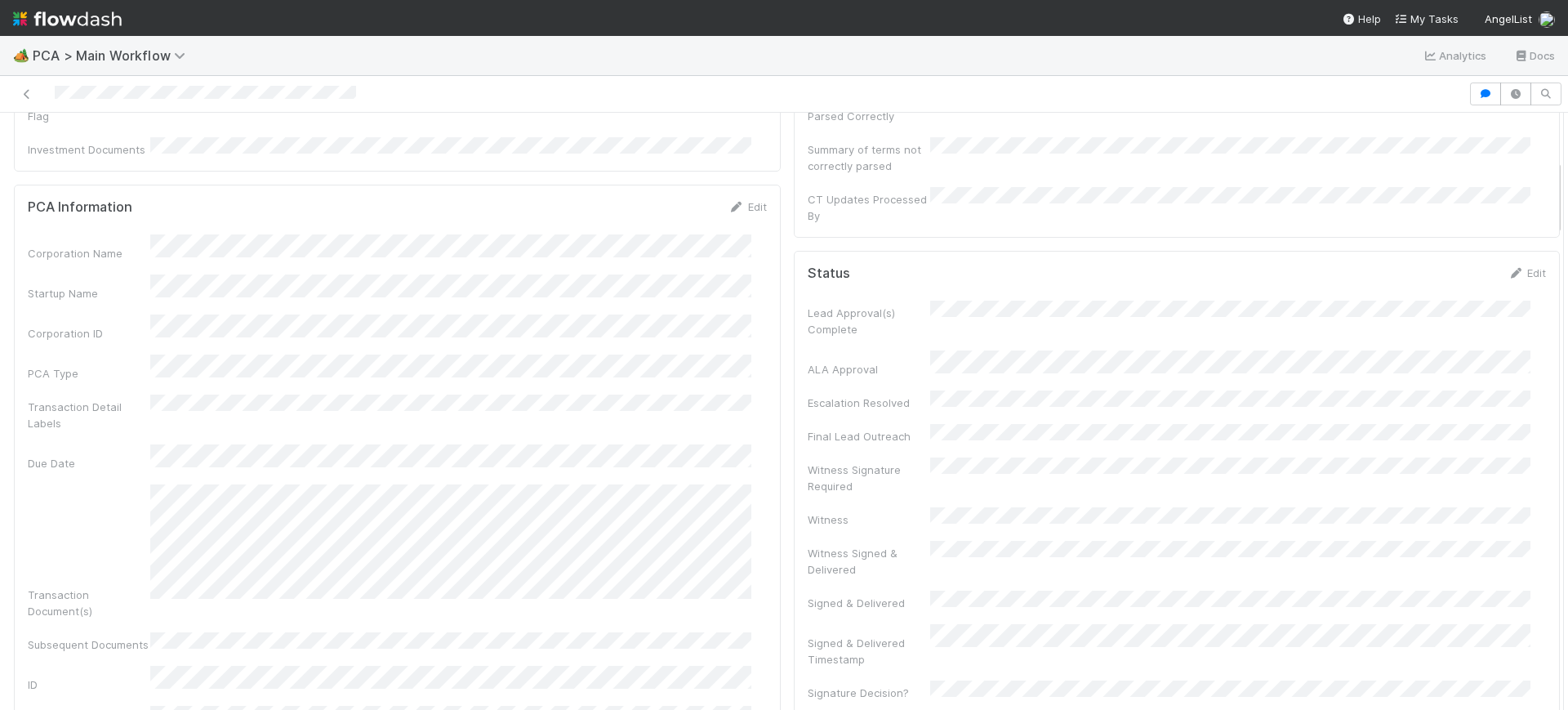
drag, startPoint x: 1542, startPoint y: 259, endPoint x: 1544, endPoint y: 193, distance: 66.0
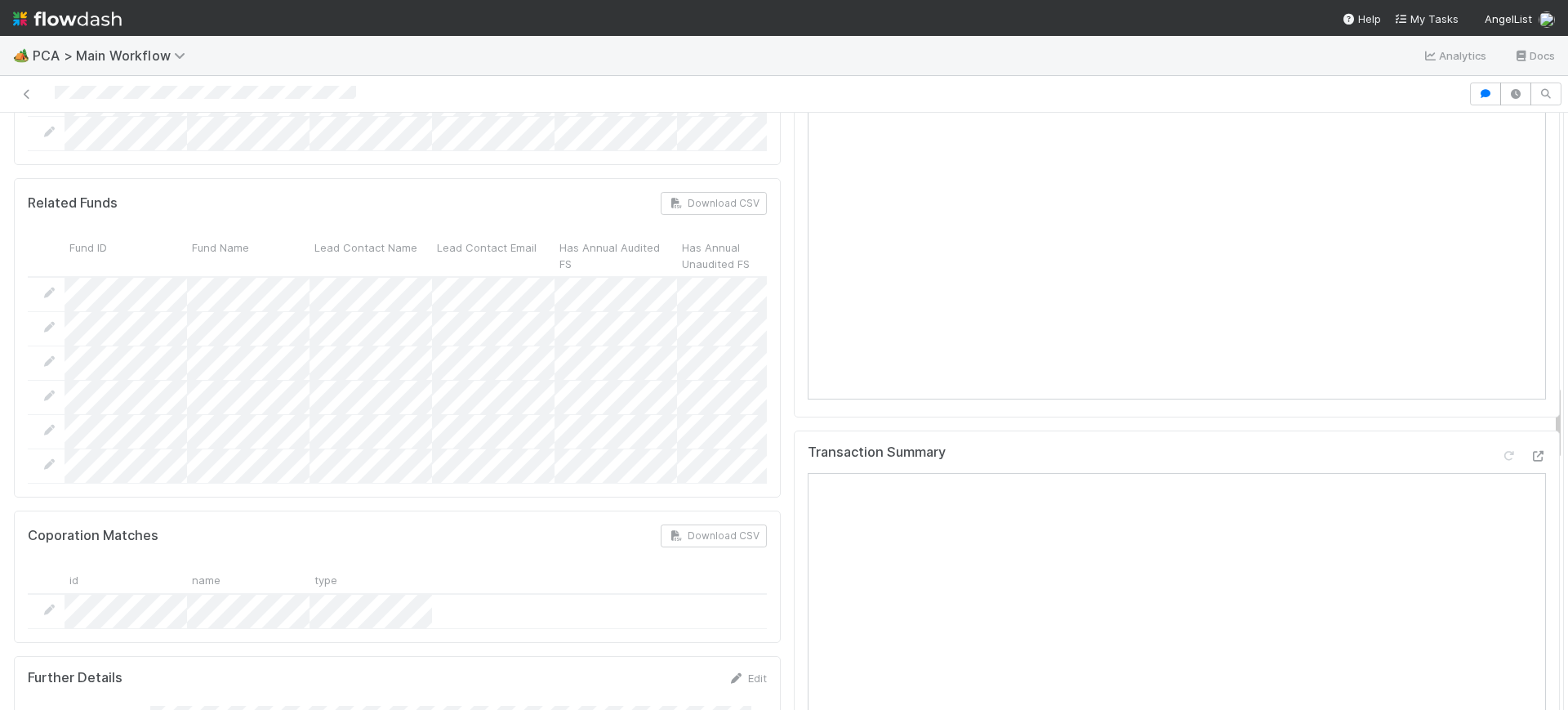
scroll to position [2103, 0]
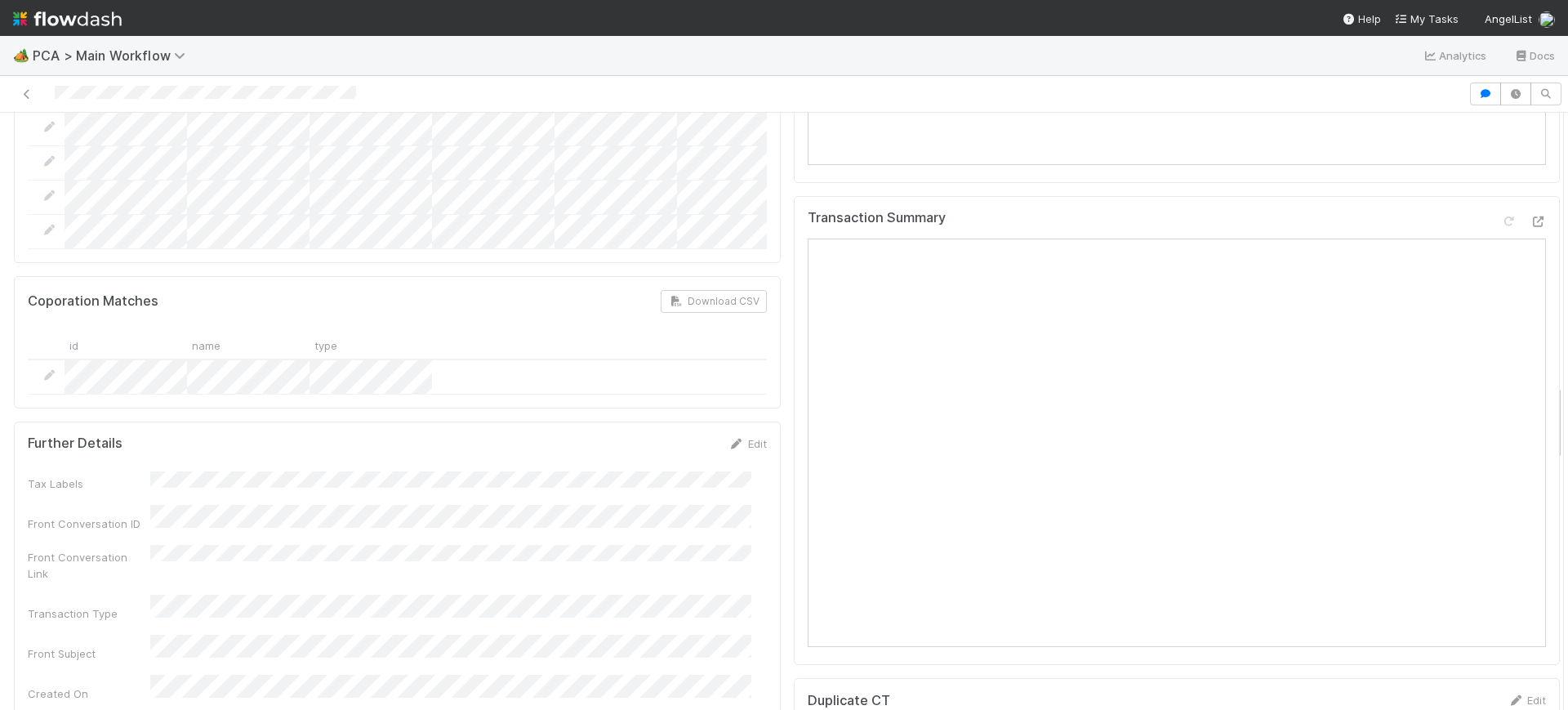
drag, startPoint x: 1542, startPoint y: 188, endPoint x: 1543, endPoint y: 360, distance: 172.0
click at [1565, 407] on div "🏕️ PCA > Main Workflow Analytics Docs Finance Review - Current (IOS) [PERSON_NA…" at bounding box center [784, 372] width 1568 height 673
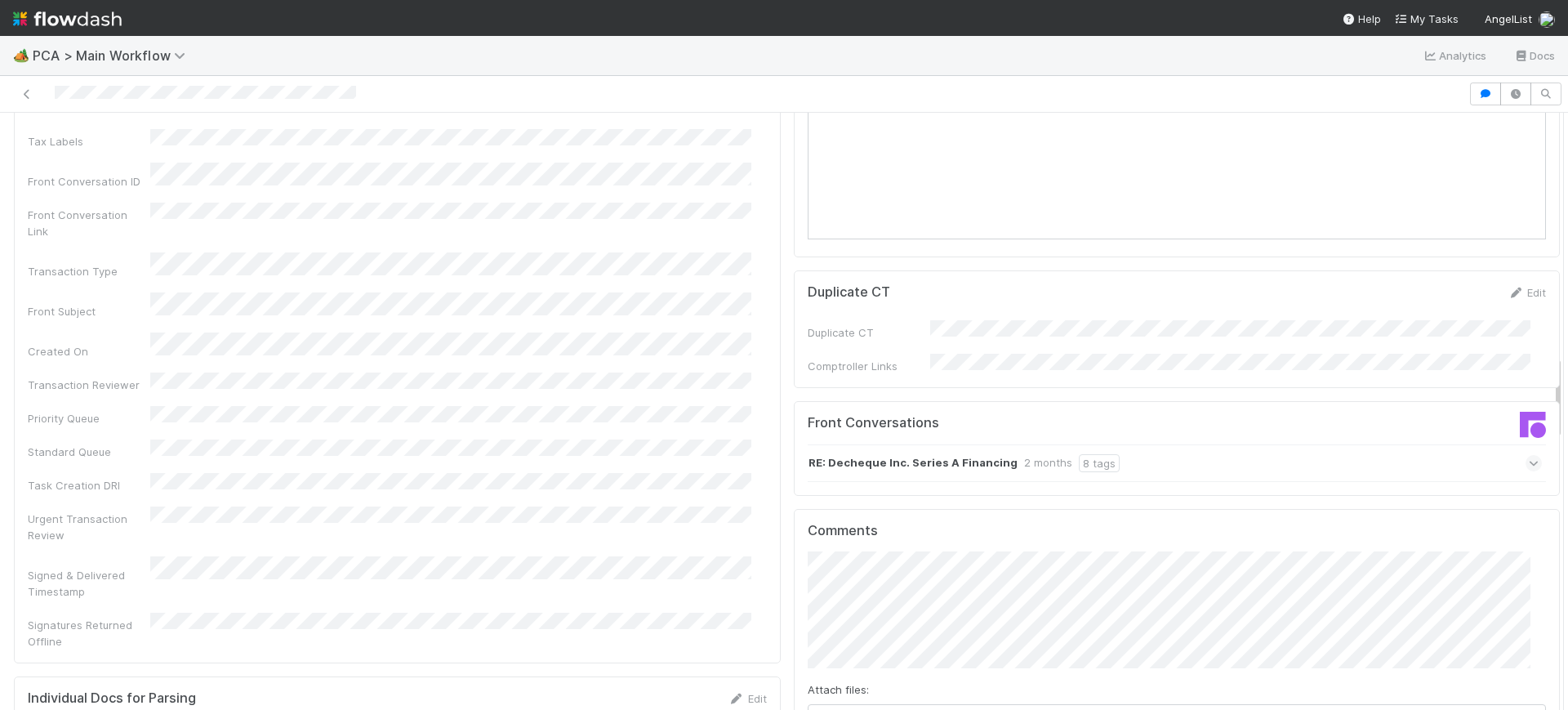
scroll to position [1713, 0]
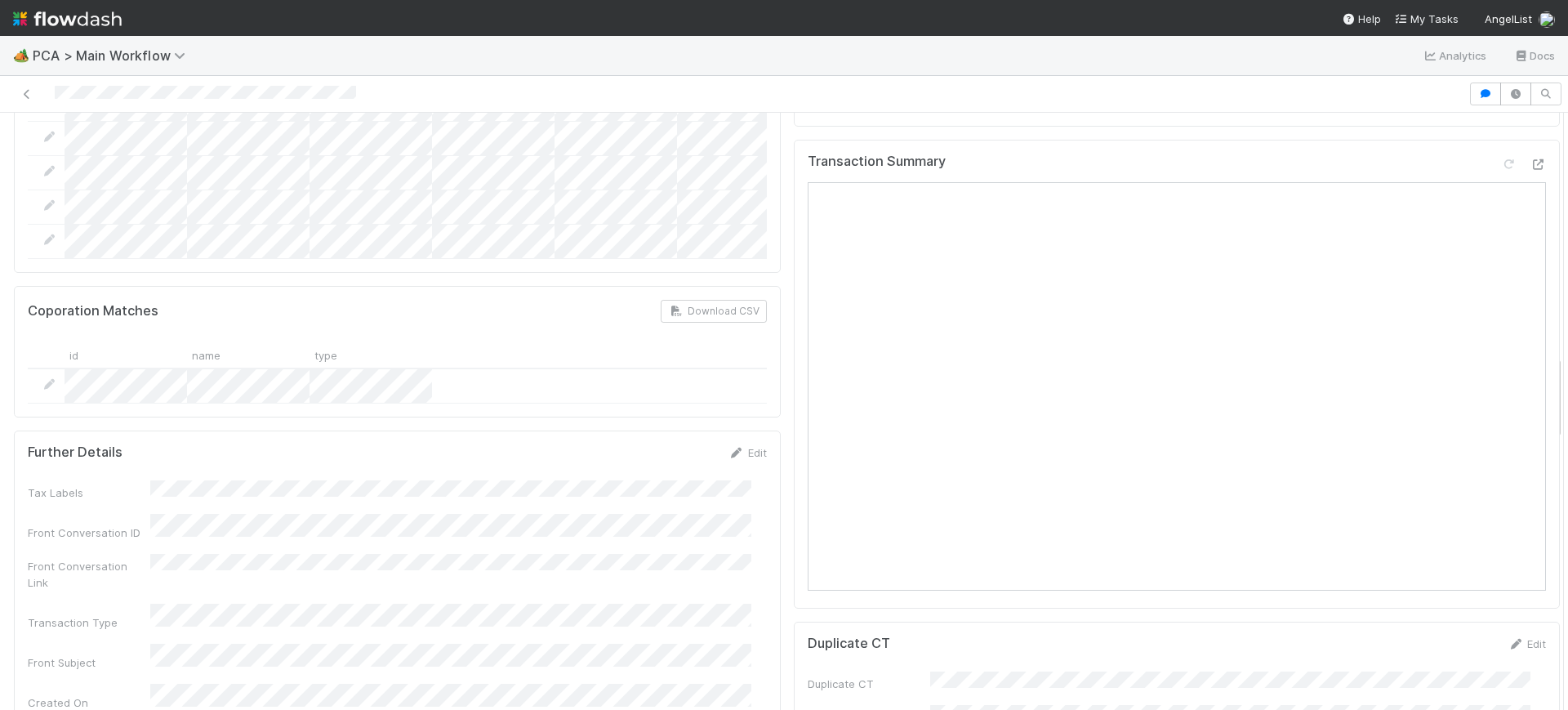
click at [1543, 381] on div "PCA Information Edit Corporation Name Startup Name Corporation ID PCA Type Tran…" at bounding box center [787, 609] width 1584 height 4326
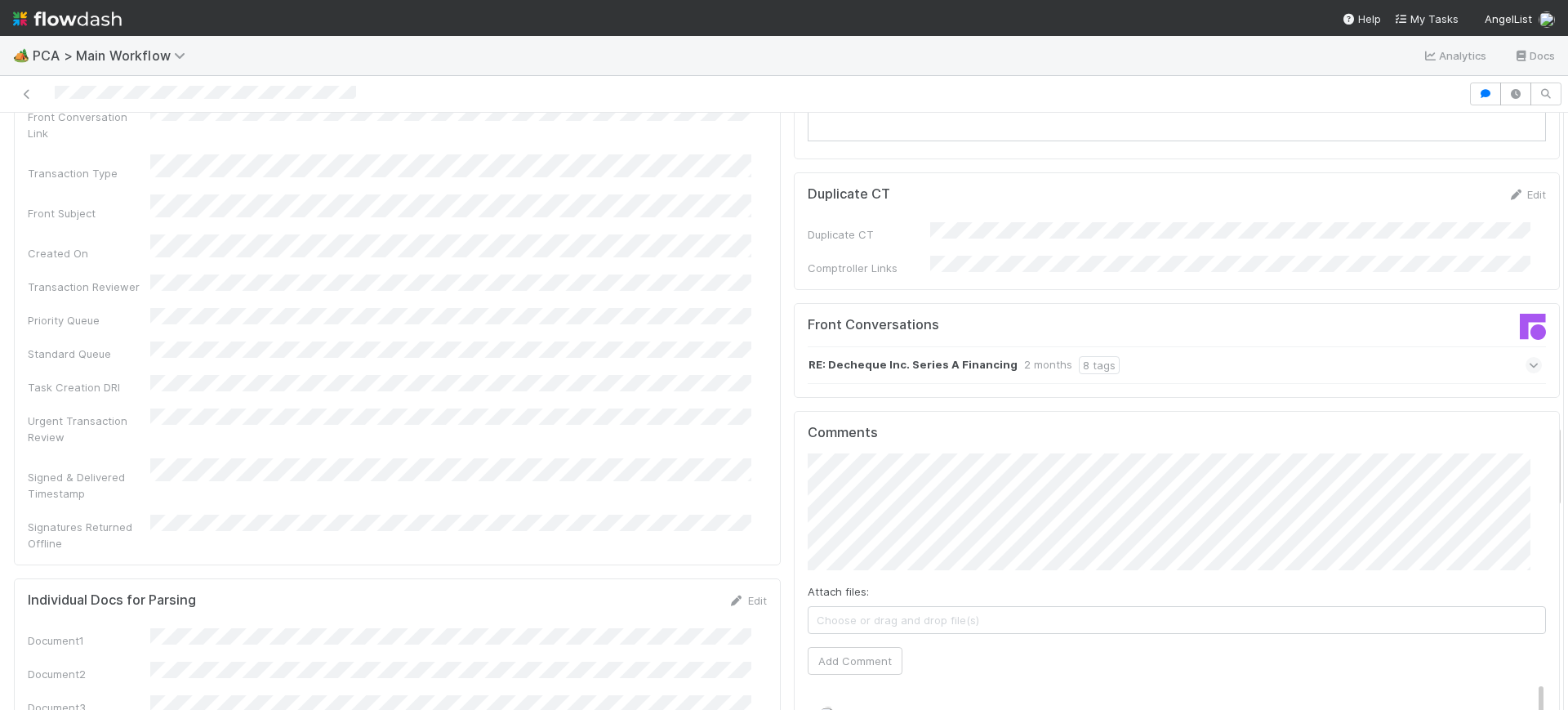
scroll to position [2203, 0]
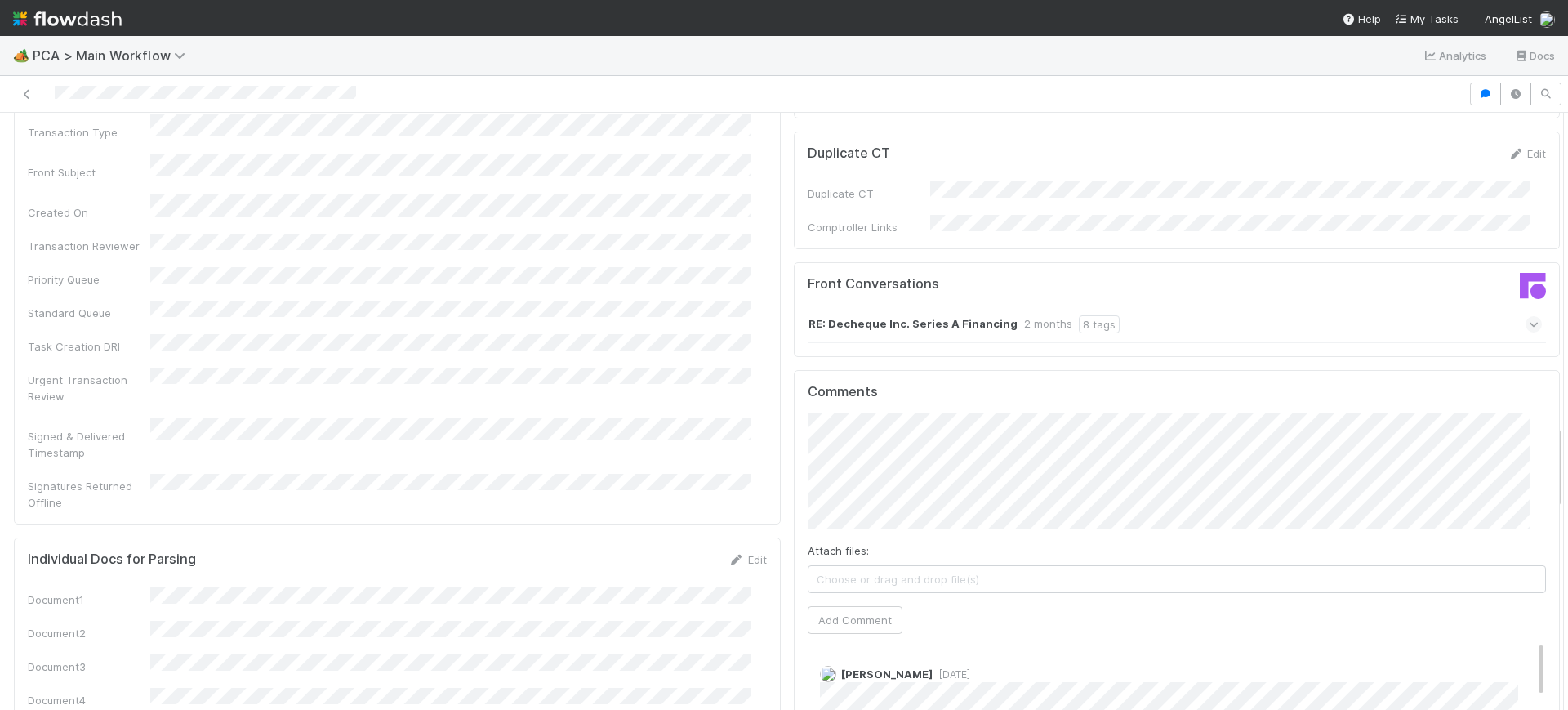
drag, startPoint x: 1544, startPoint y: 387, endPoint x: 1540, endPoint y: 483, distance: 96.1
click at [1540, 483] on div "PCA Information Edit Corporation Name Startup Name Corporation ID PCA Type Tran…" at bounding box center [787, 119] width 1584 height 4326
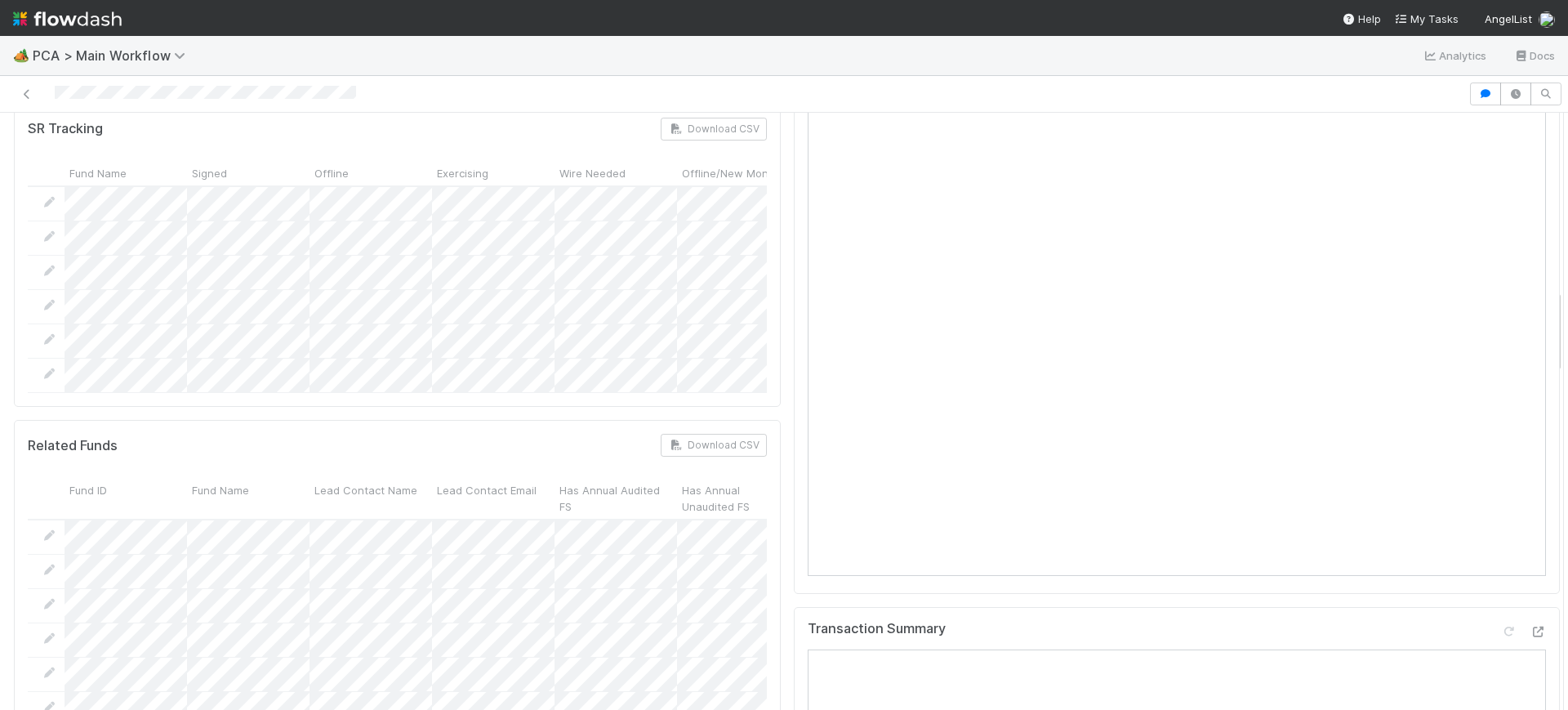
scroll to position [1258, 0]
drag, startPoint x: 1542, startPoint y: 460, endPoint x: 1565, endPoint y: 326, distance: 136.0
click at [1565, 326] on div "🏕️ PCA > Main Workflow Analytics Docs Completed Assign Move to Post-Close Quest…" at bounding box center [784, 372] width 1568 height 673
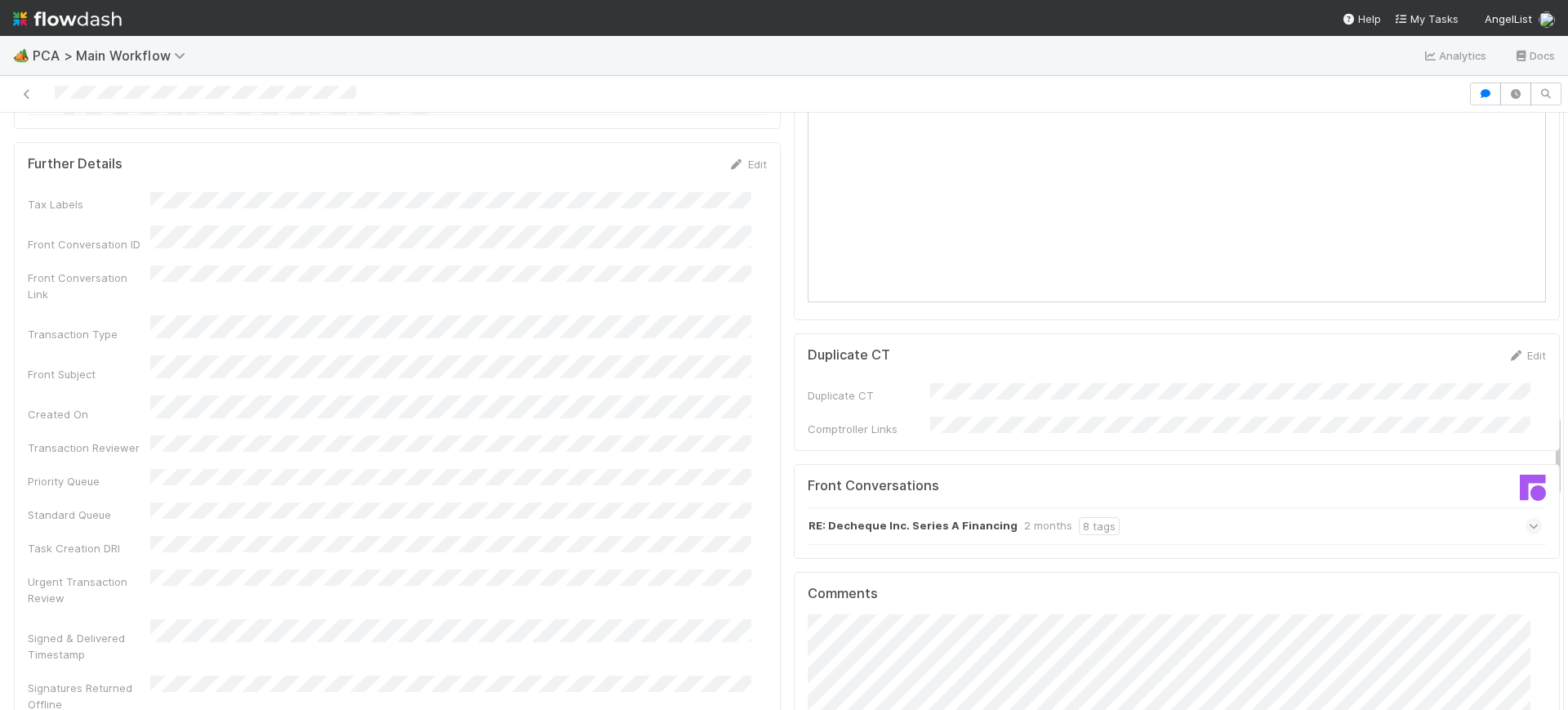
scroll to position [2123, 0]
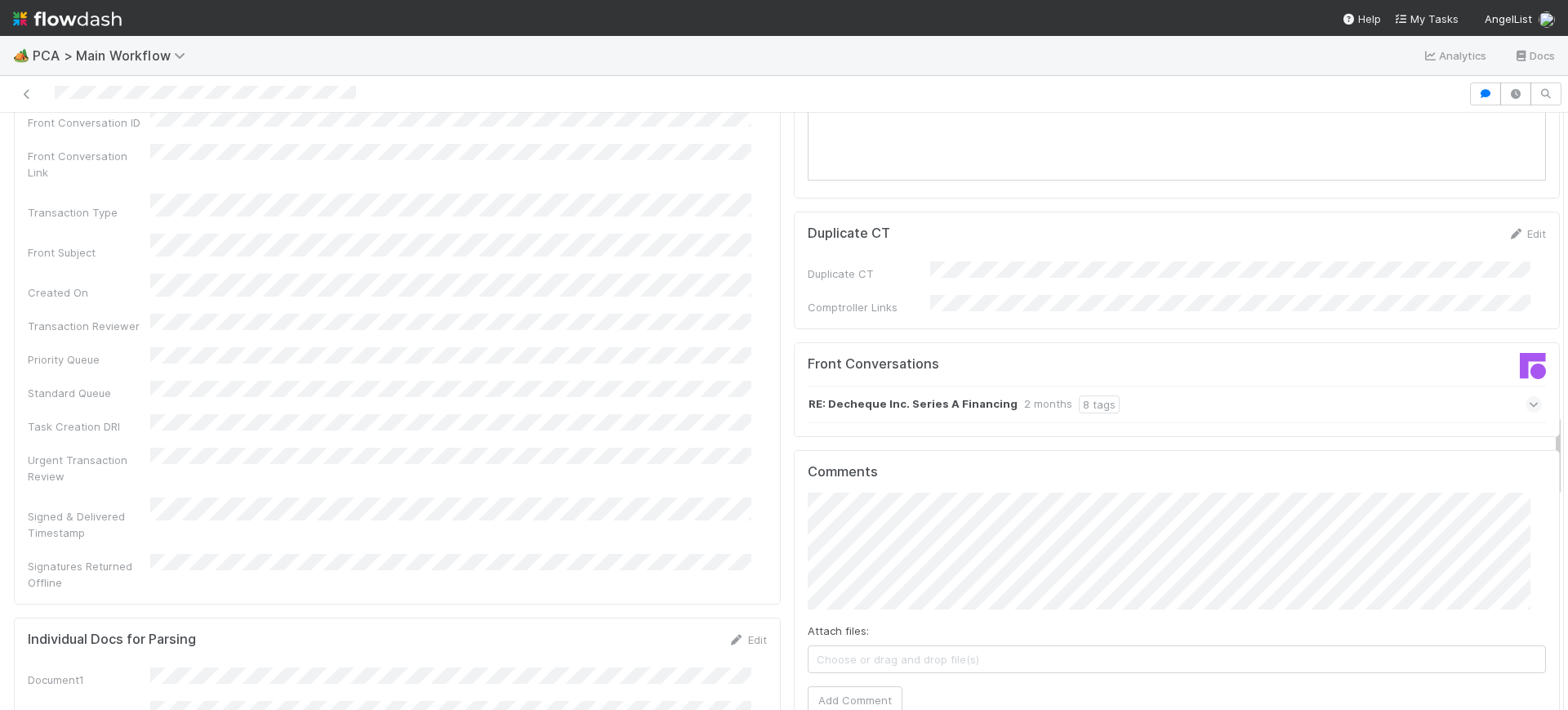
drag, startPoint x: 1542, startPoint y: 348, endPoint x: 1535, endPoint y: 470, distance: 122.2
click at [1535, 470] on div "PCA Information Edit Corporation Name Startup Name Corporation ID PCA Type Tran…" at bounding box center [787, 199] width 1584 height 4326
click at [753, 474] on div "PCA Information Edit Corporation Name Startup Name Corporation ID PCA Type Tran…" at bounding box center [787, 199] width 1559 height 4326
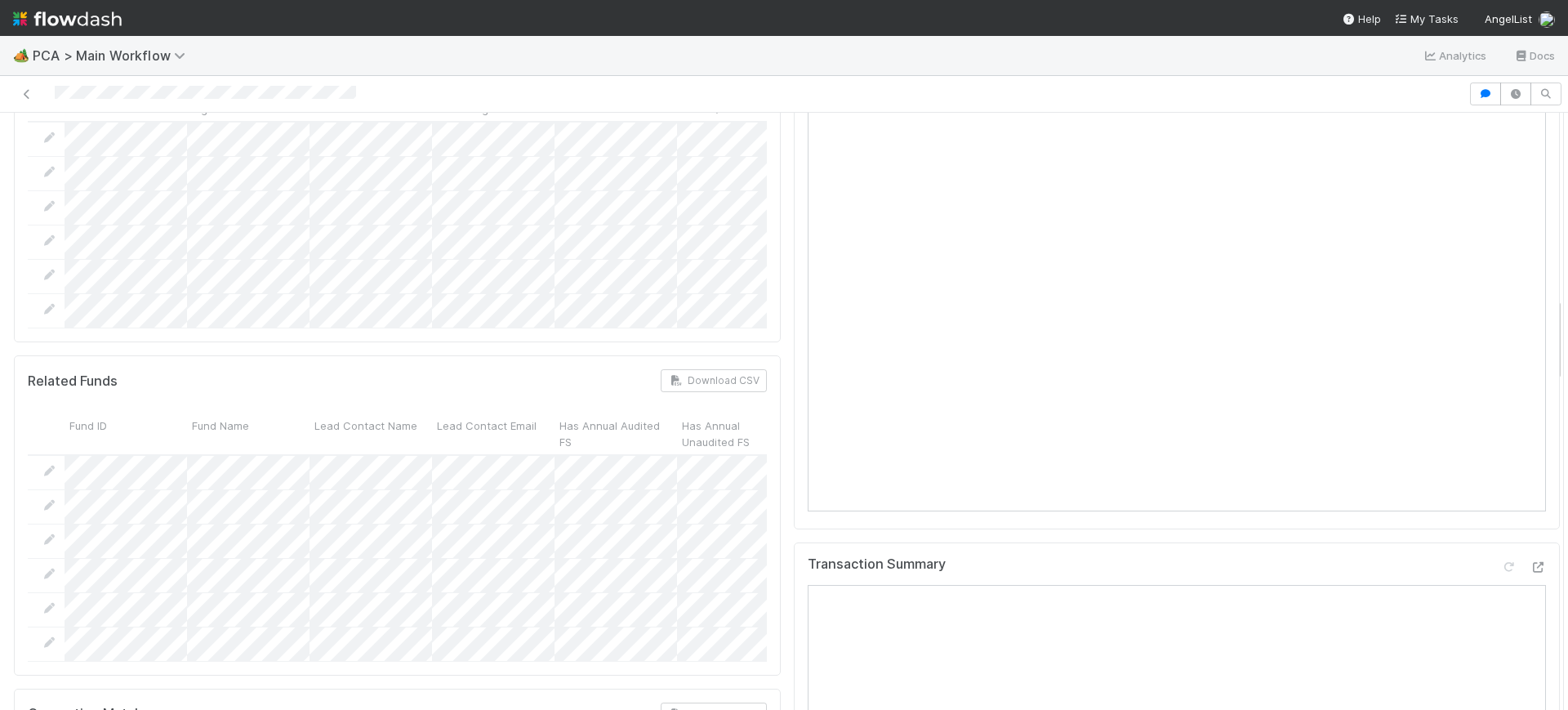
scroll to position [1305, 0]
drag, startPoint x: 1543, startPoint y: 437, endPoint x: 1567, endPoint y: 321, distance: 118.5
click at [1567, 321] on div "🏕️ PCA > Main Workflow Analytics Docs Completed Assign Move to Post-Close Quest…" at bounding box center [784, 372] width 1568 height 673
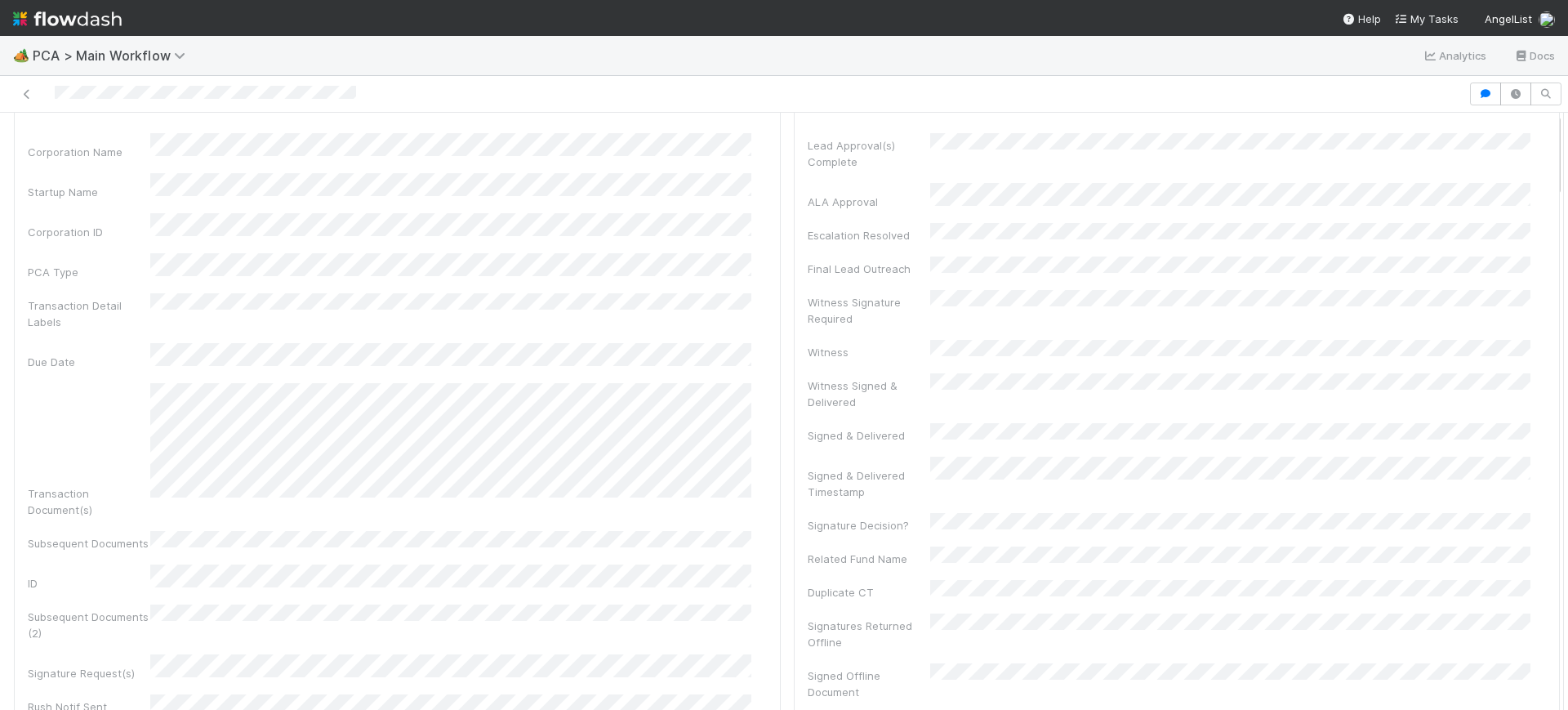
scroll to position [0, 0]
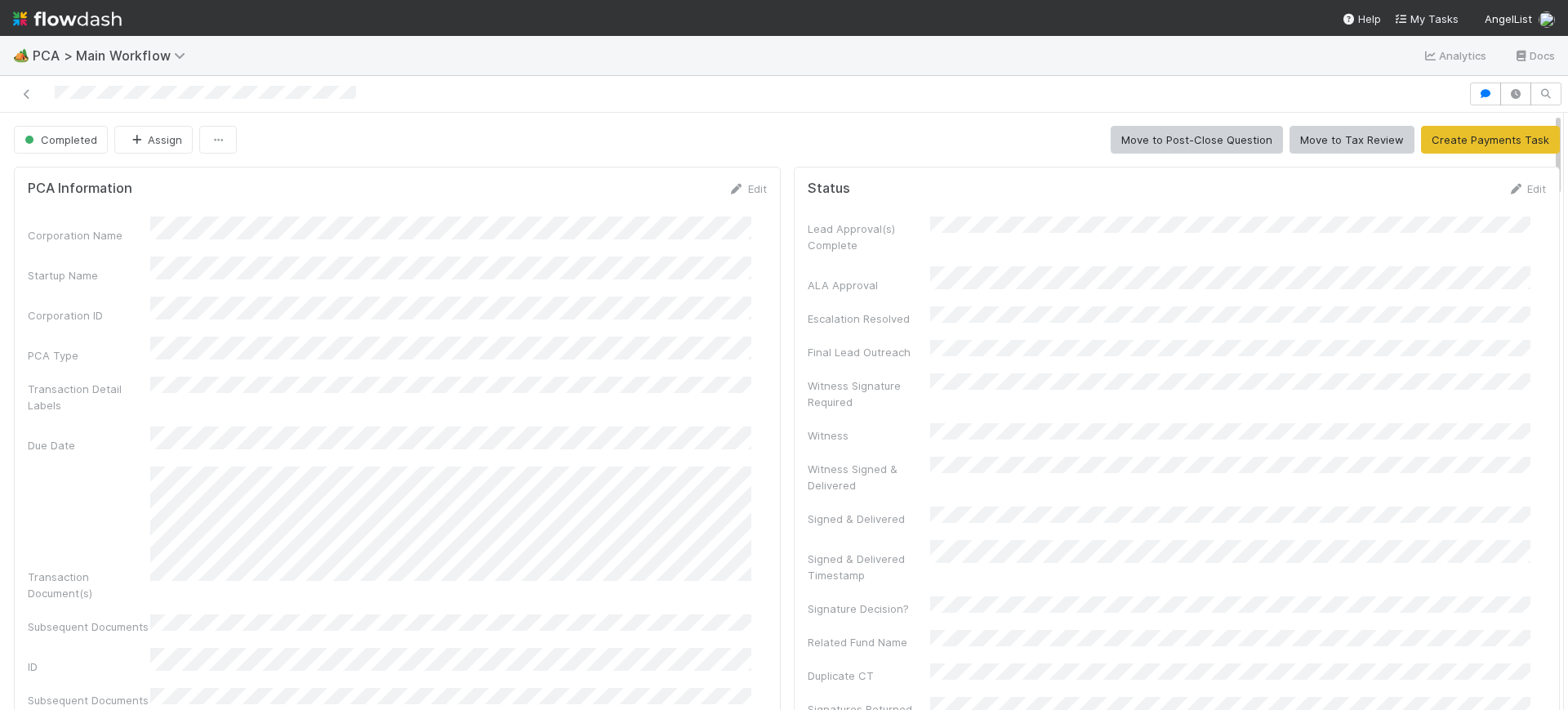
drag, startPoint x: 1543, startPoint y: 331, endPoint x: 1555, endPoint y: 49, distance: 282.3
click at [1555, 49] on div "🏕️ PCA > Main Workflow Analytics Docs Completed Assign Move to Post-Close Quest…" at bounding box center [784, 372] width 1568 height 673
click at [31, 93] on icon at bounding box center [26, 94] width 16 height 10
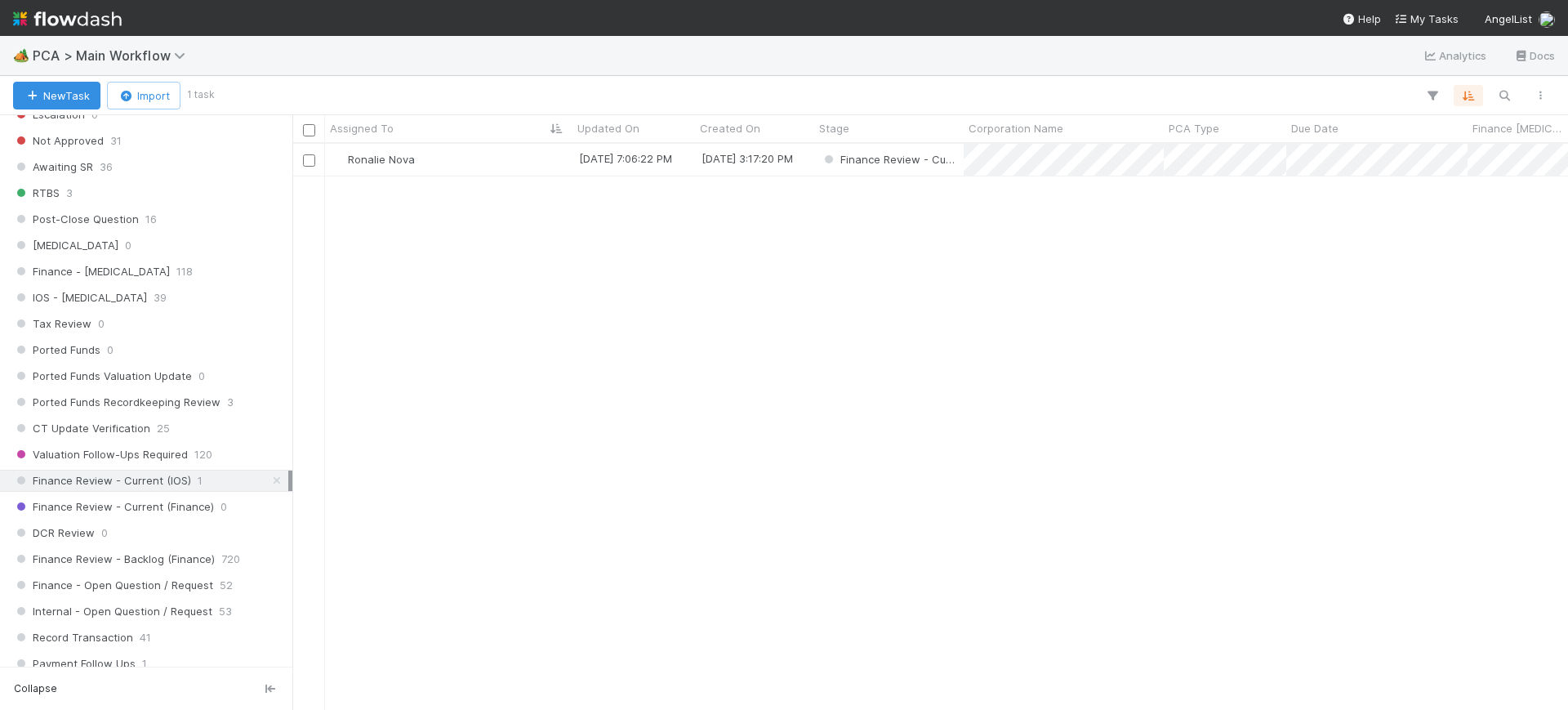
scroll to position [551, 1260]
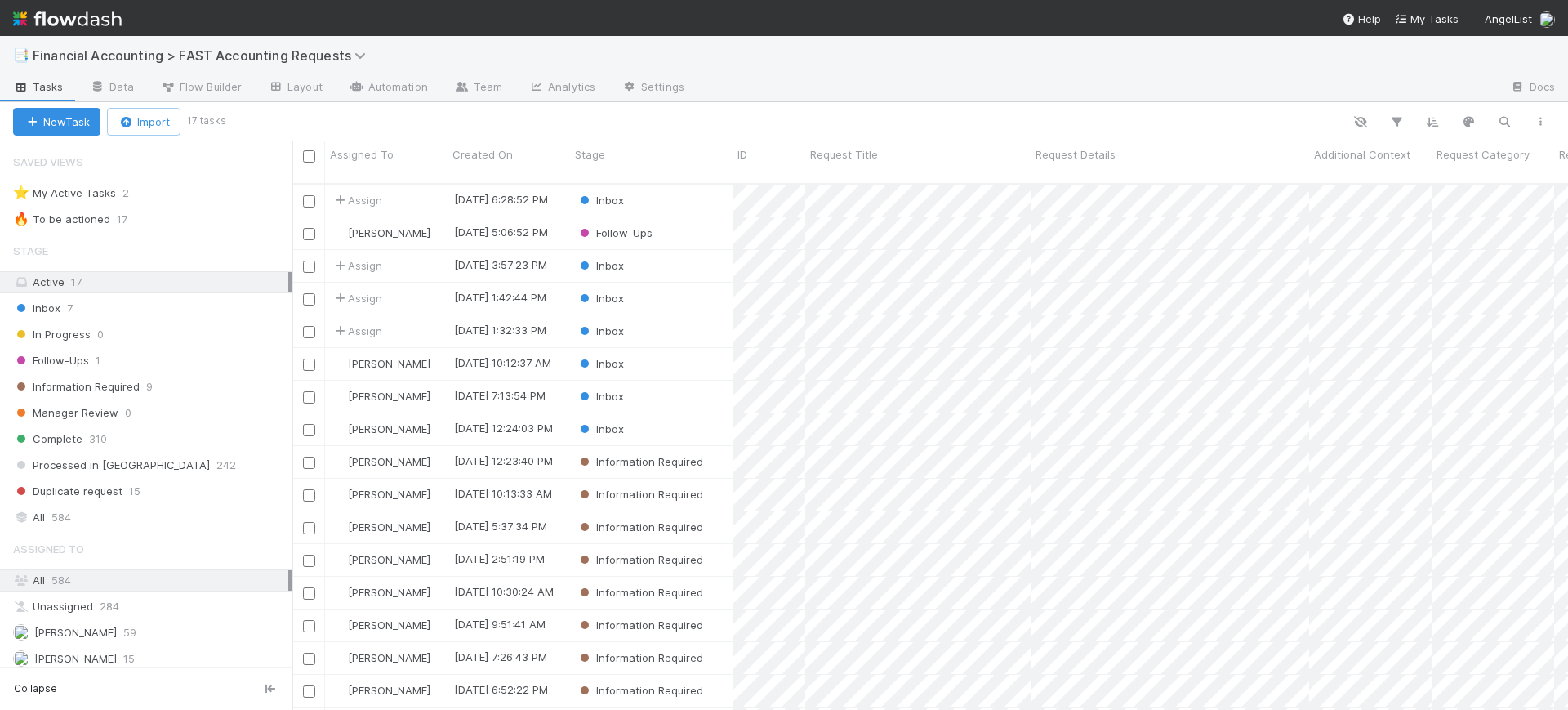
scroll to position [524, 1260]
click at [671, 348] on div "Inbox" at bounding box center [651, 363] width 163 height 32
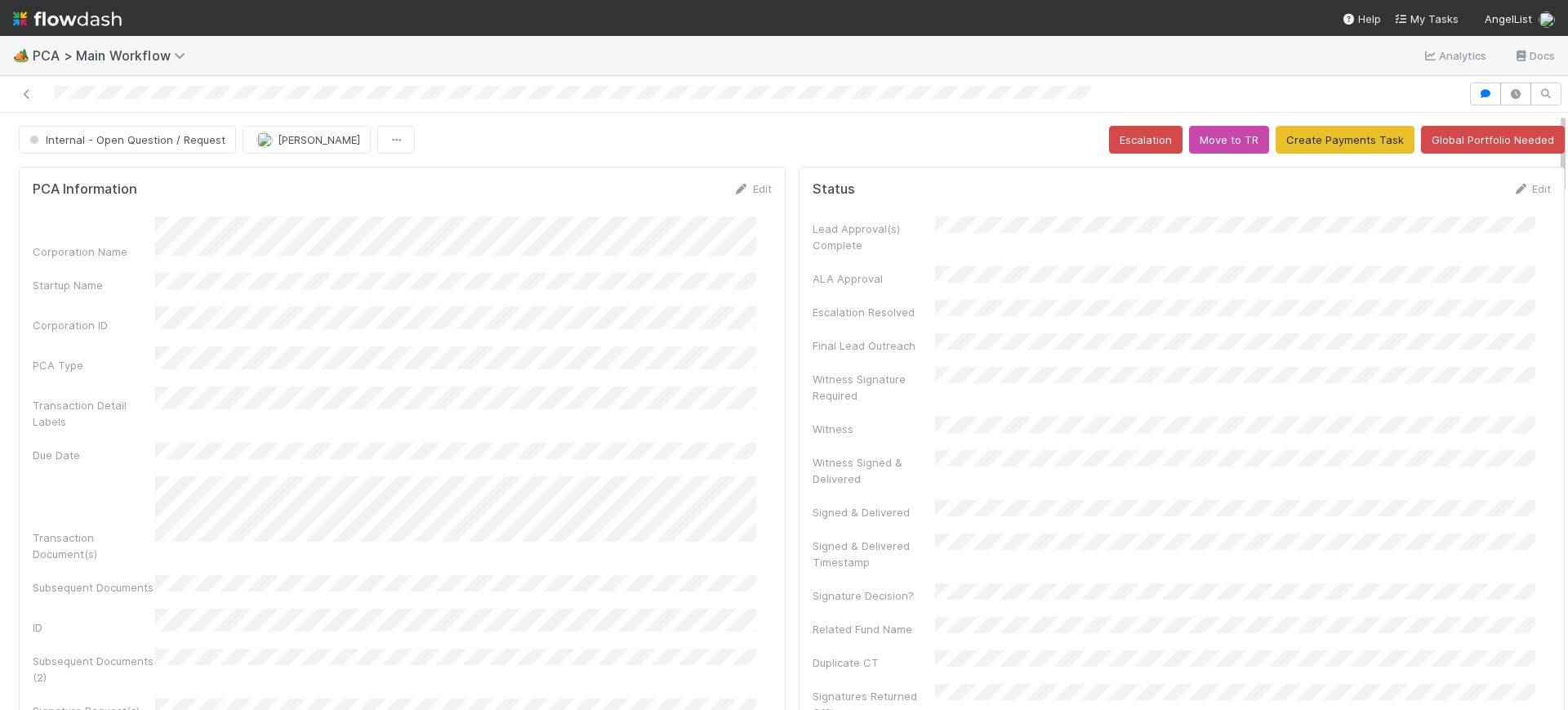
drag, startPoint x: 1547, startPoint y: 153, endPoint x: 1525, endPoint y: 13, distance: 141.7
click at [1525, 13] on div "🏕️ PCA > Main Workflow Analytics Docs Internal - Open Question / Request Zachar…" at bounding box center [784, 355] width 1568 height 710
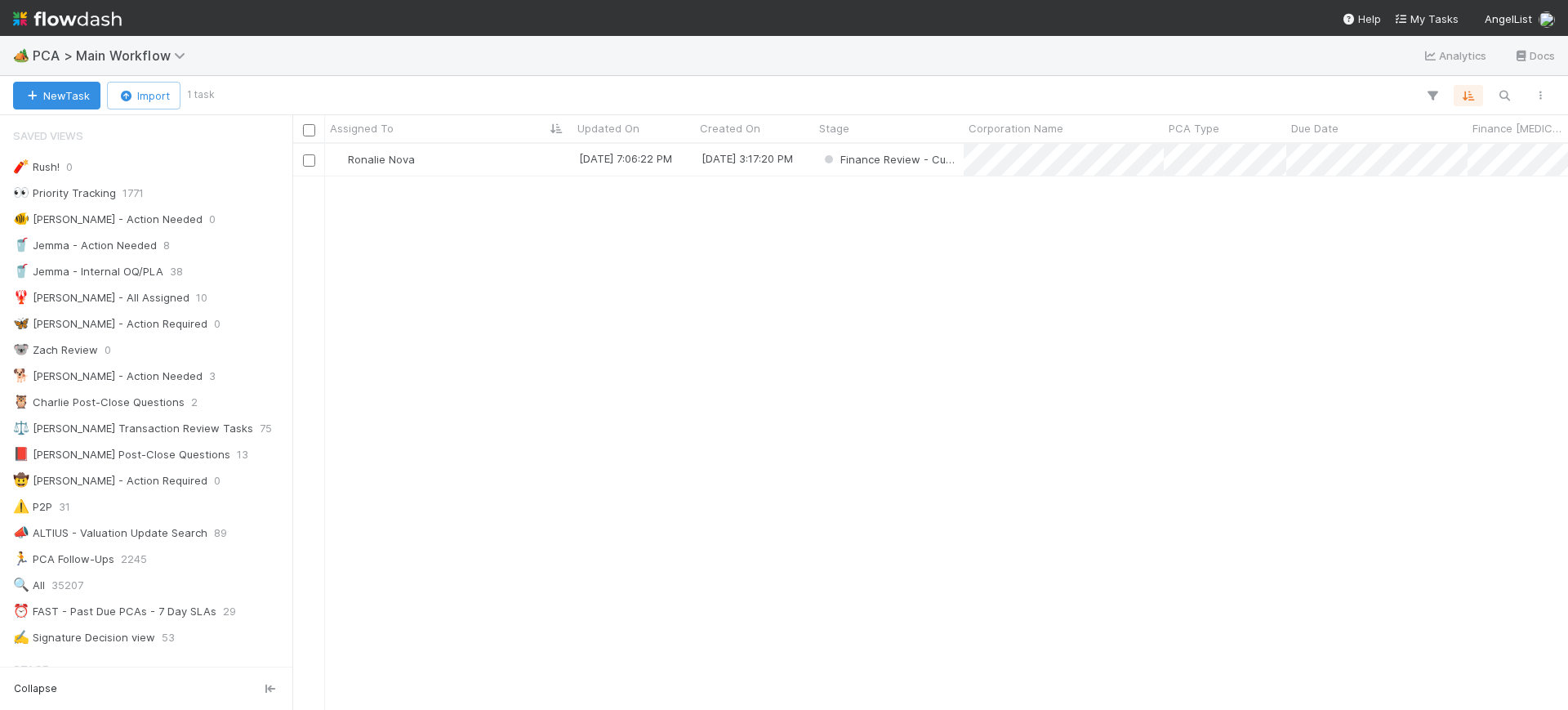
scroll to position [978, 0]
